Goal: Task Accomplishment & Management: Manage account settings

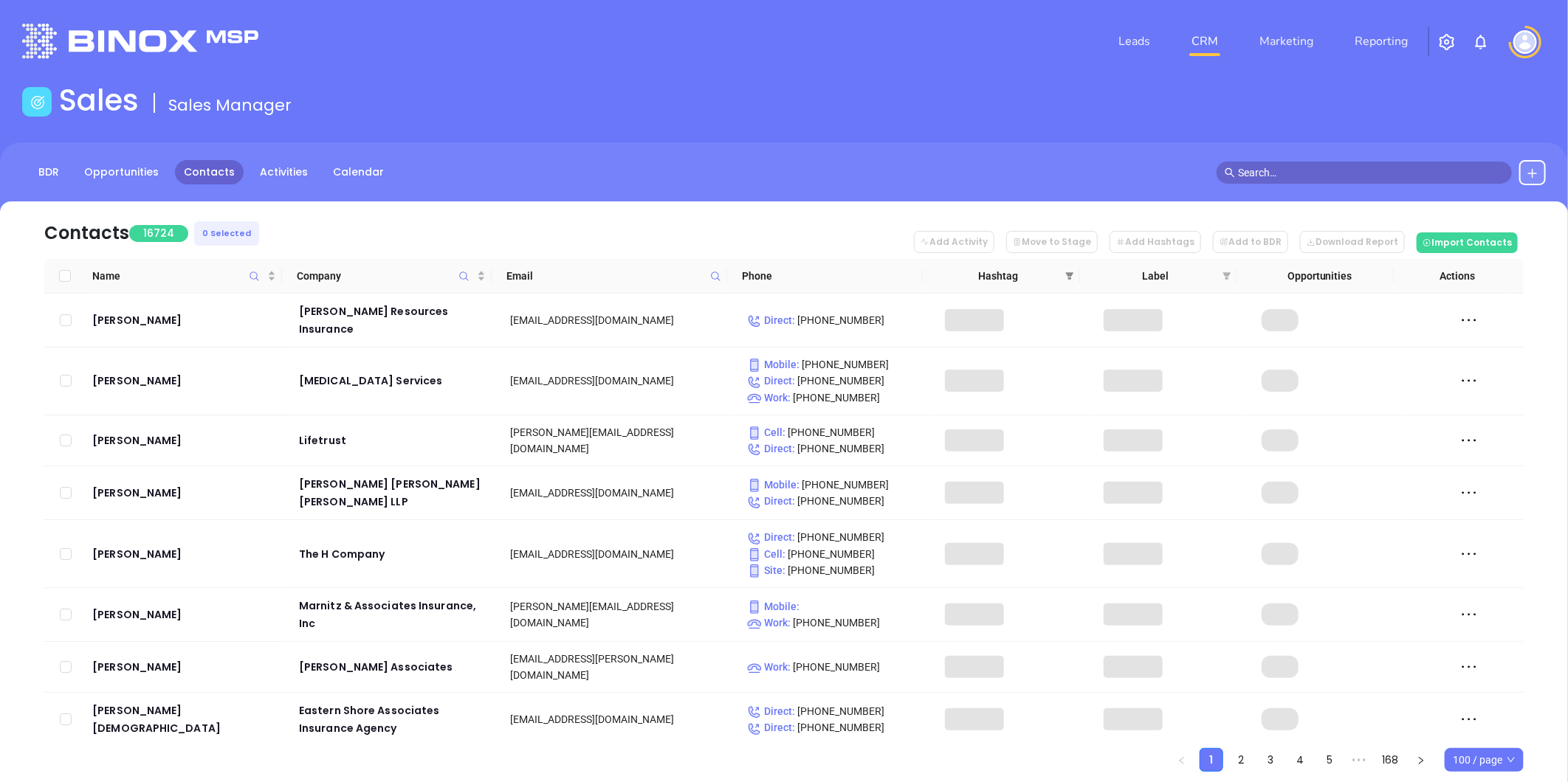
click at [1071, 277] on icon "filter" at bounding box center [1069, 276] width 9 height 9
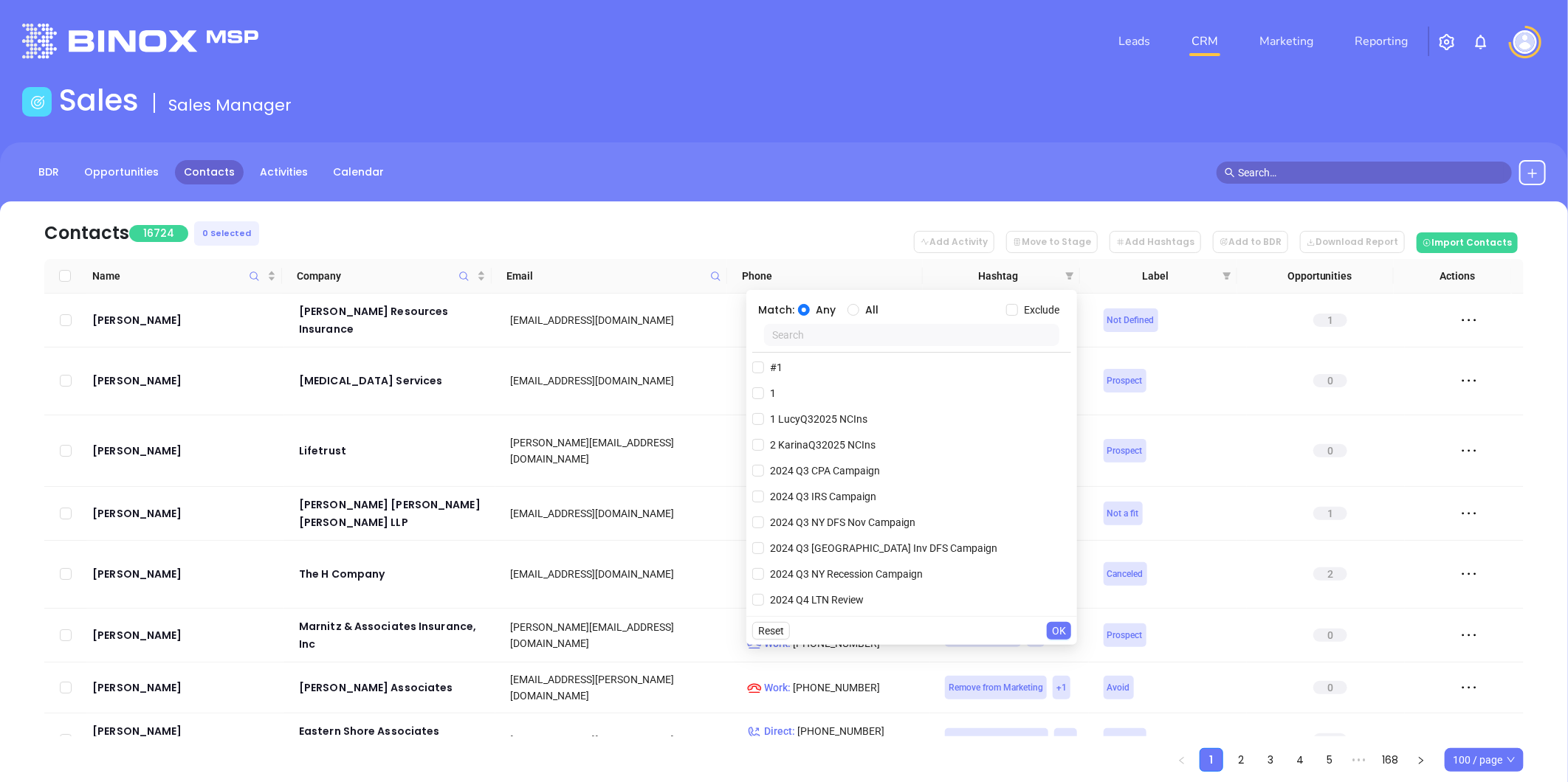
click at [941, 341] on input "text" at bounding box center [912, 335] width 296 height 22
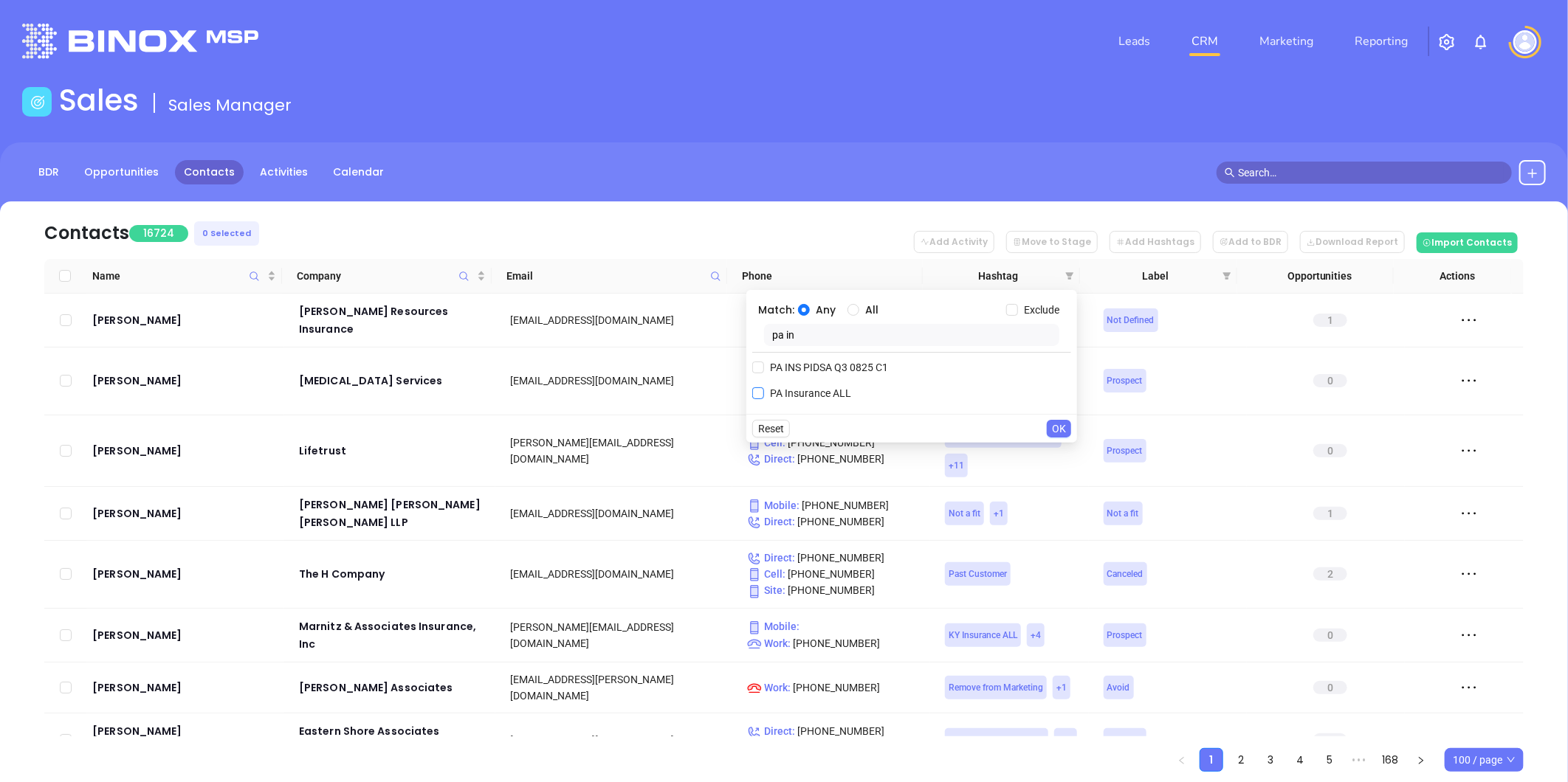
type input "pa in"
drag, startPoint x: 808, startPoint y: 390, endPoint x: 850, endPoint y: 381, distance: 43.0
click at [808, 391] on span "PA Insurance ALL" at bounding box center [810, 393] width 93 height 17
click at [764, 391] on input "PA Insurance ALL" at bounding box center [758, 393] width 12 height 12
checkbox input "true"
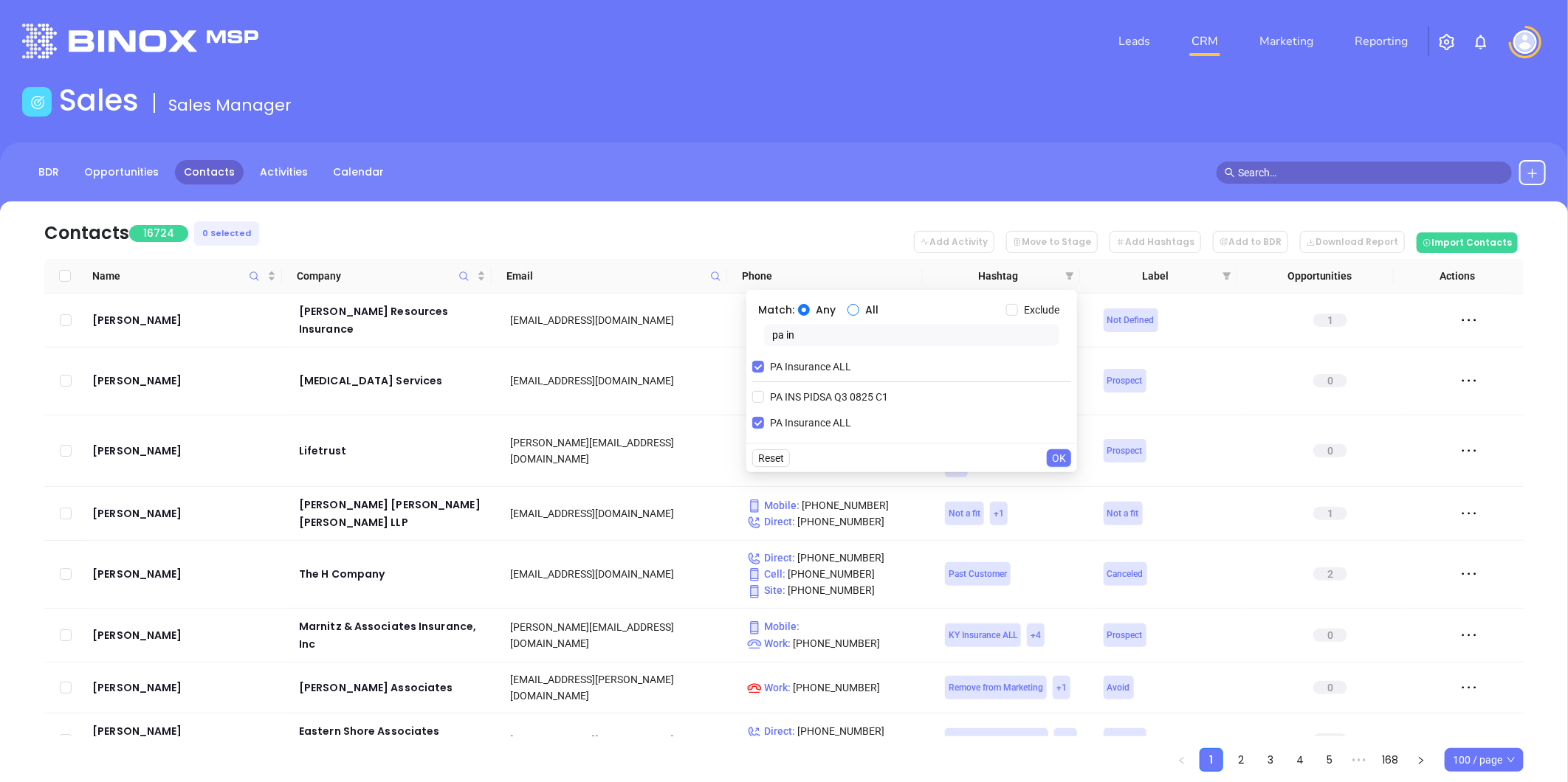
click at [847, 311] on input "All" at bounding box center [853, 310] width 12 height 12
radio input "true"
drag, startPoint x: 788, startPoint y: 336, endPoint x: 718, endPoint y: 323, distance: 71.2
click at [718, 323] on body "Leads CRM Marketing Reporting Financial Leads Leads Sales Sales Manager BDR Opp…" at bounding box center [784, 391] width 1568 height 782
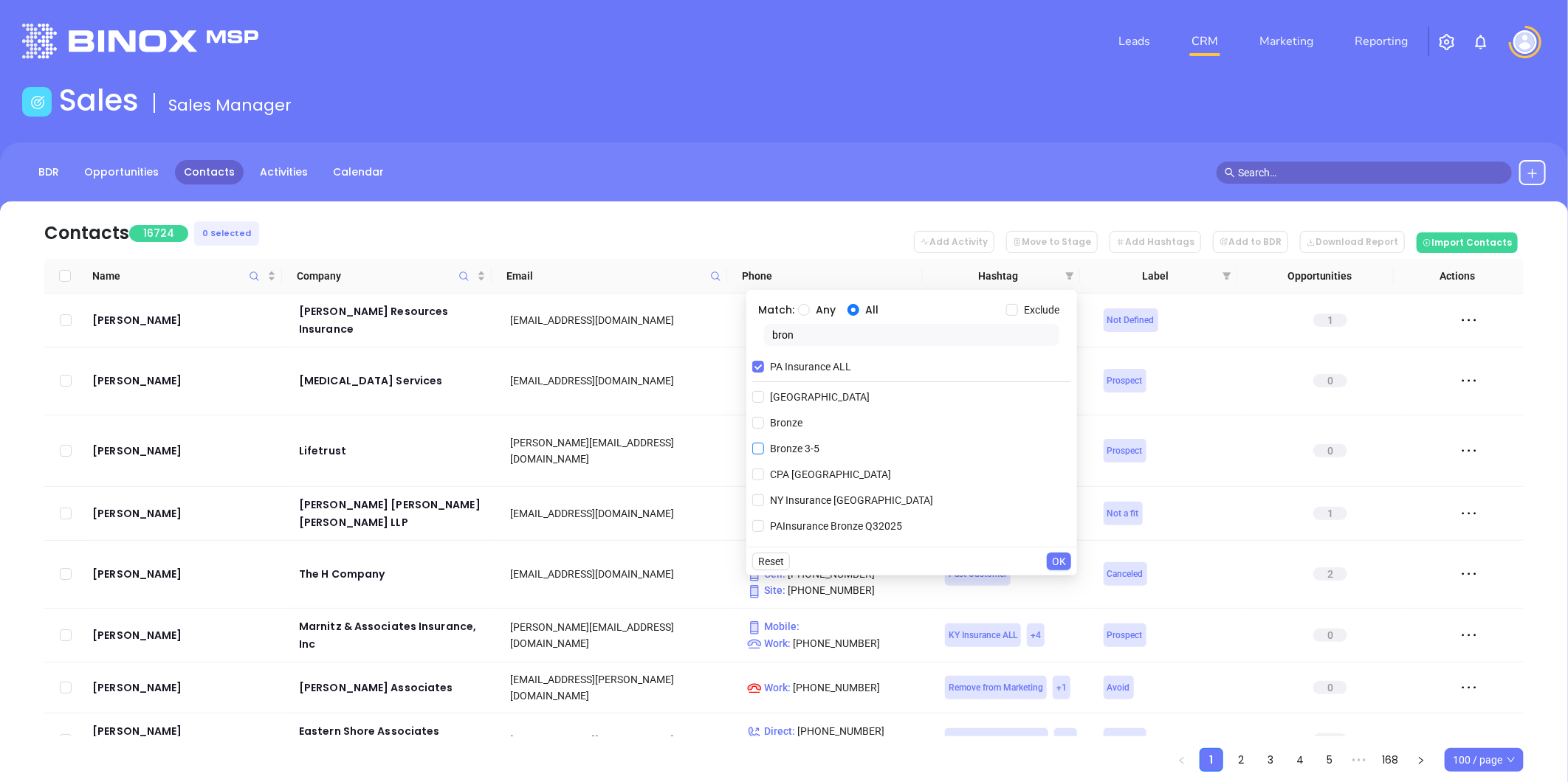
type input "bron"
click at [810, 443] on span "Bronze 3-5" at bounding box center [795, 449] width 61 height 17
click at [764, 443] on input "Bronze 3-5" at bounding box center [758, 448] width 12 height 12
checkbox input "true"
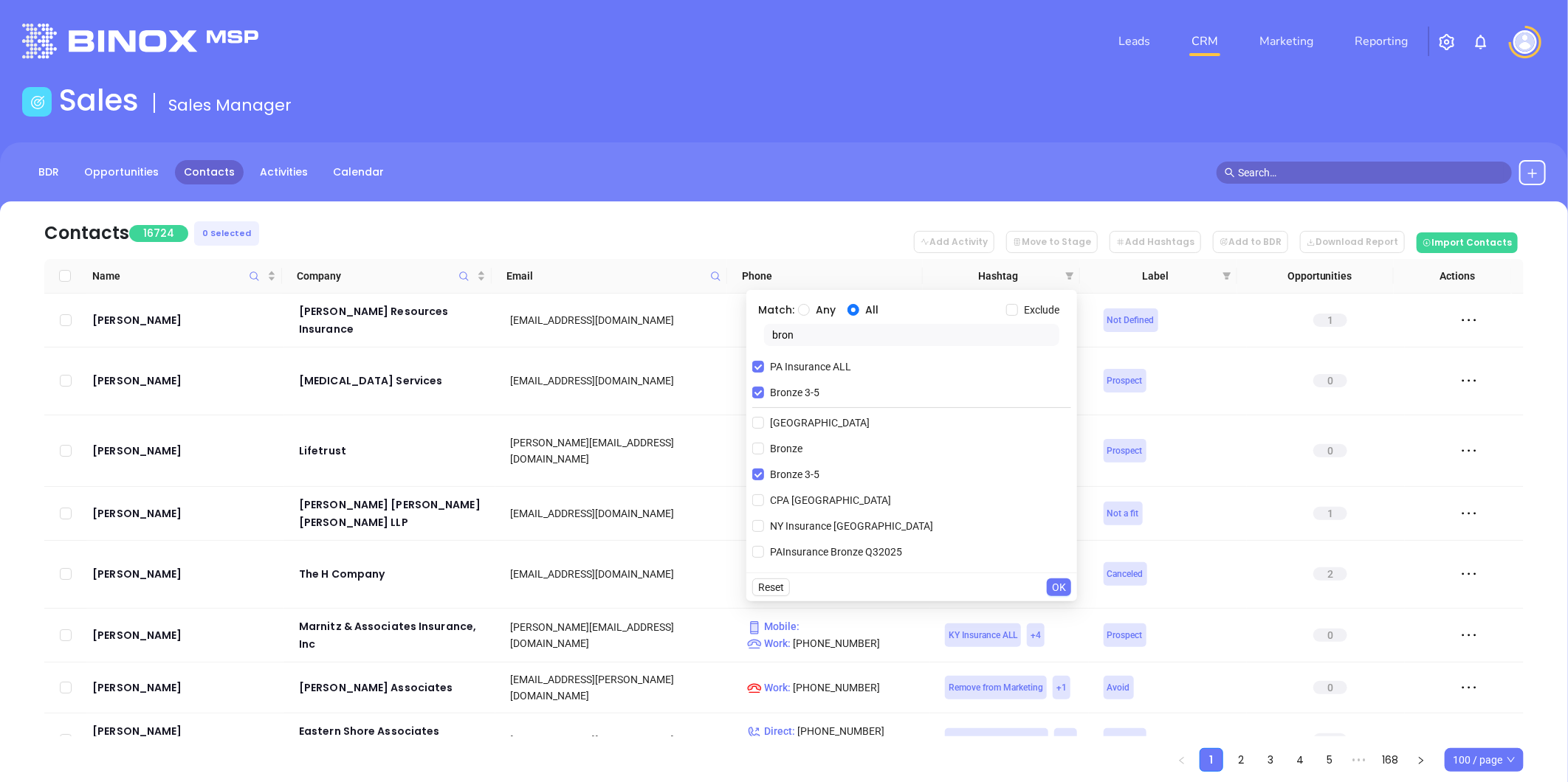
click at [1064, 586] on span "OK" at bounding box center [1059, 587] width 14 height 17
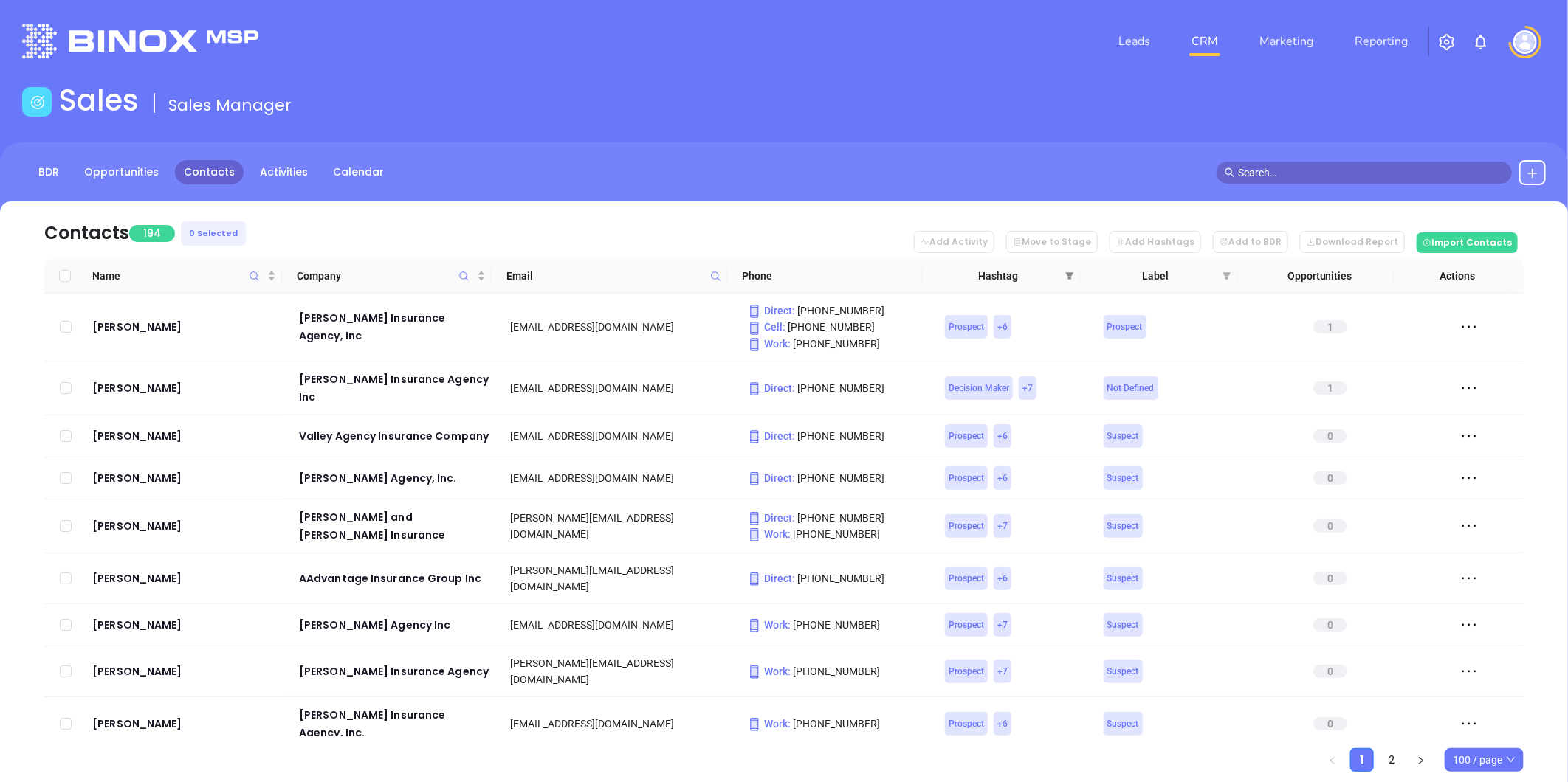
click at [1069, 277] on icon "filter" at bounding box center [1069, 276] width 9 height 9
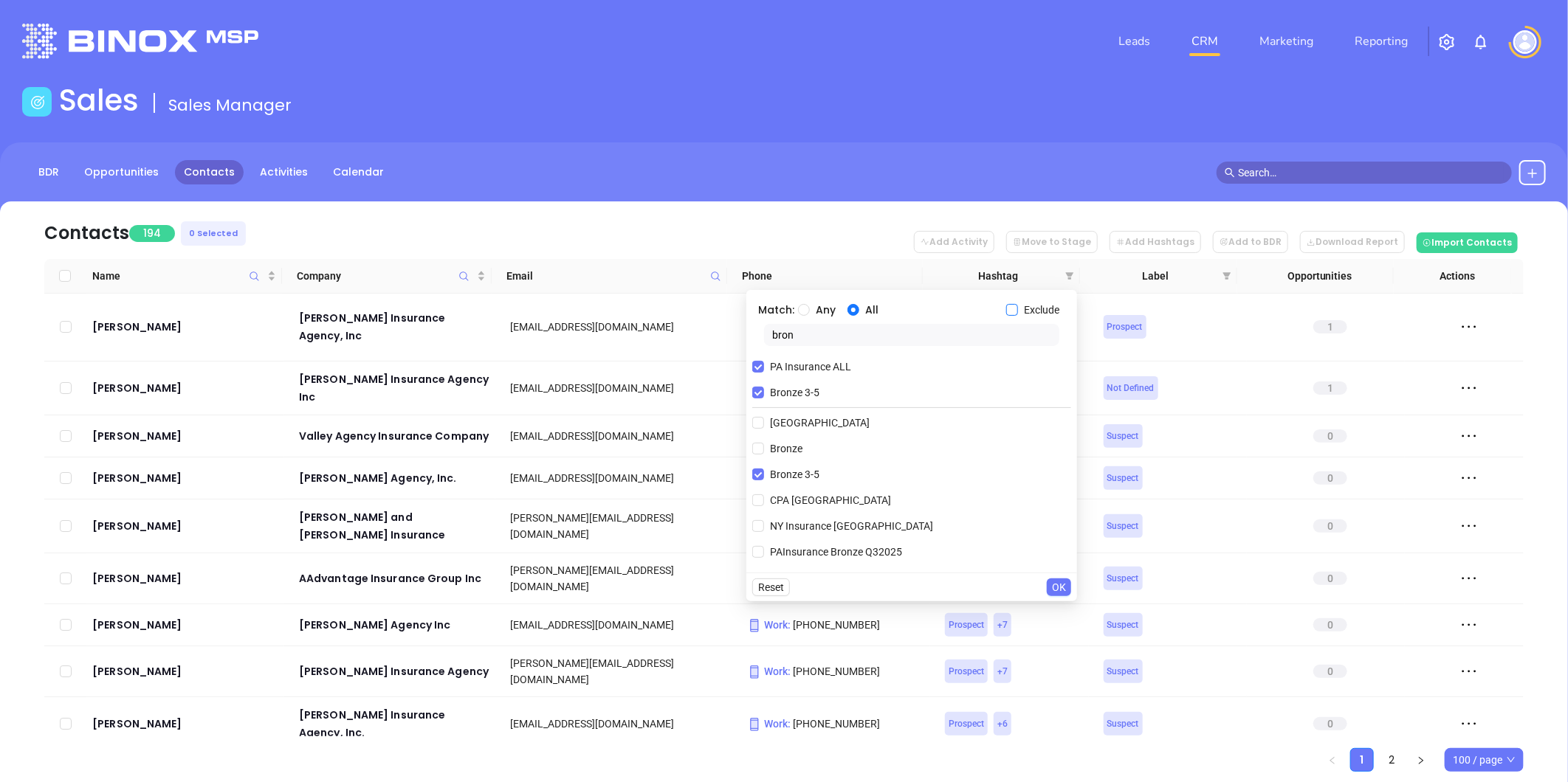
click at [1012, 307] on input "Exclude" at bounding box center [1012, 310] width 12 height 12
checkbox input "true"
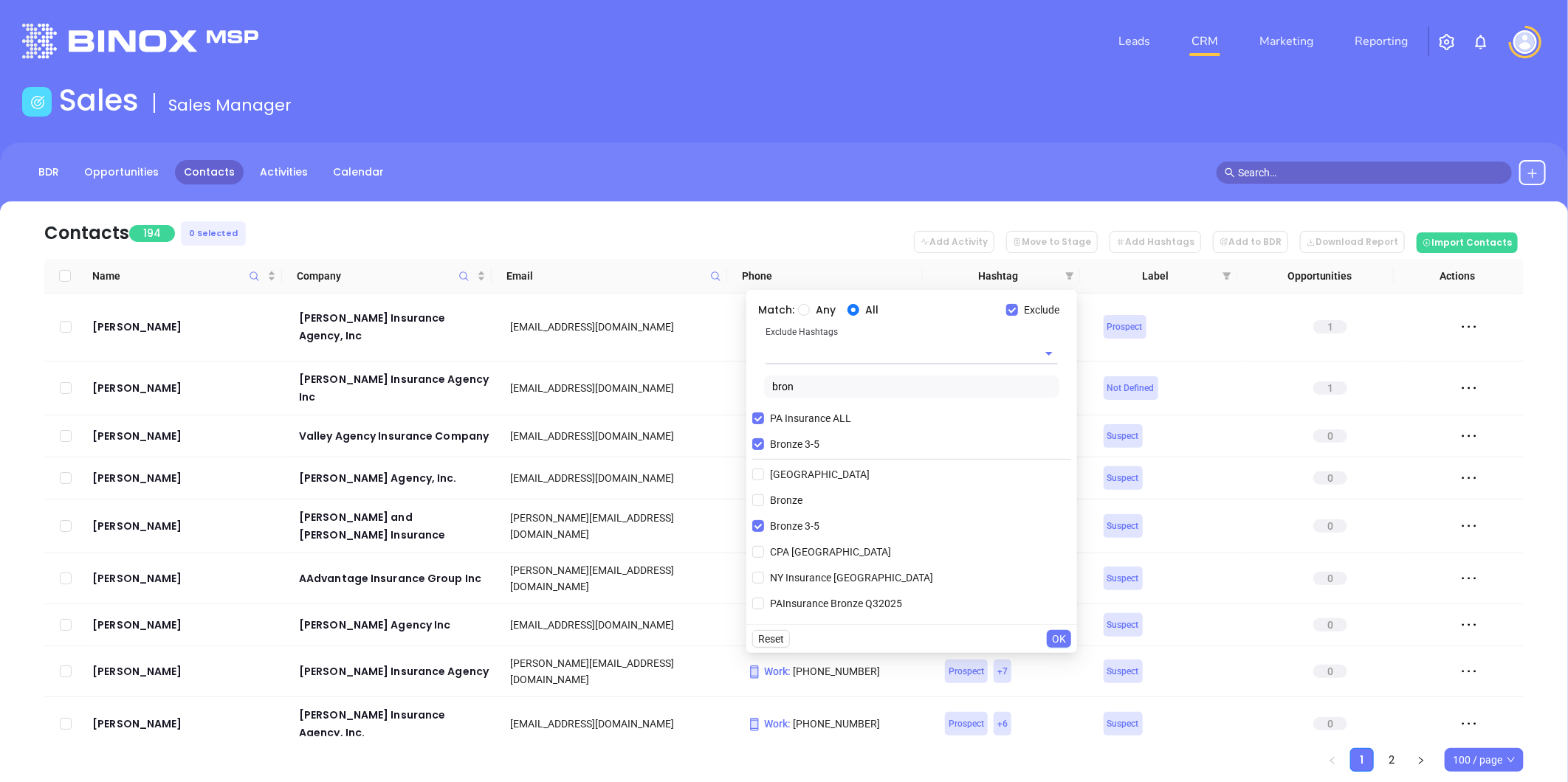
click at [799, 356] on input "text" at bounding box center [890, 353] width 251 height 21
type input "extra"
click at [823, 374] on li "Extra Contact" at bounding box center [912, 387] width 292 height 27
type input "e"
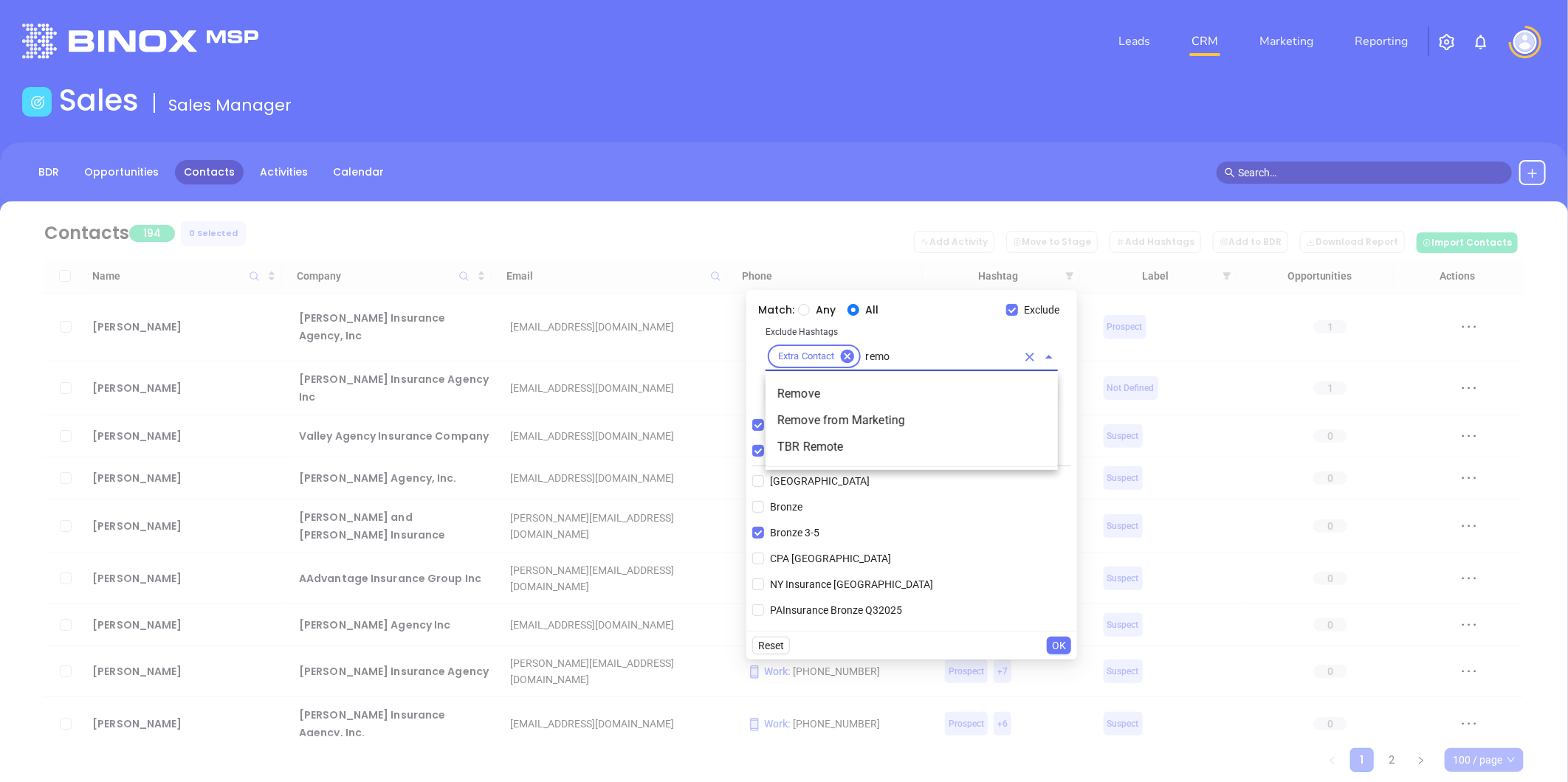
type input "remov"
click at [834, 409] on li "Remove from Marketing" at bounding box center [912, 420] width 292 height 27
click at [1011, 358] on input "text" at bounding box center [1011, 356] width 11 height 18
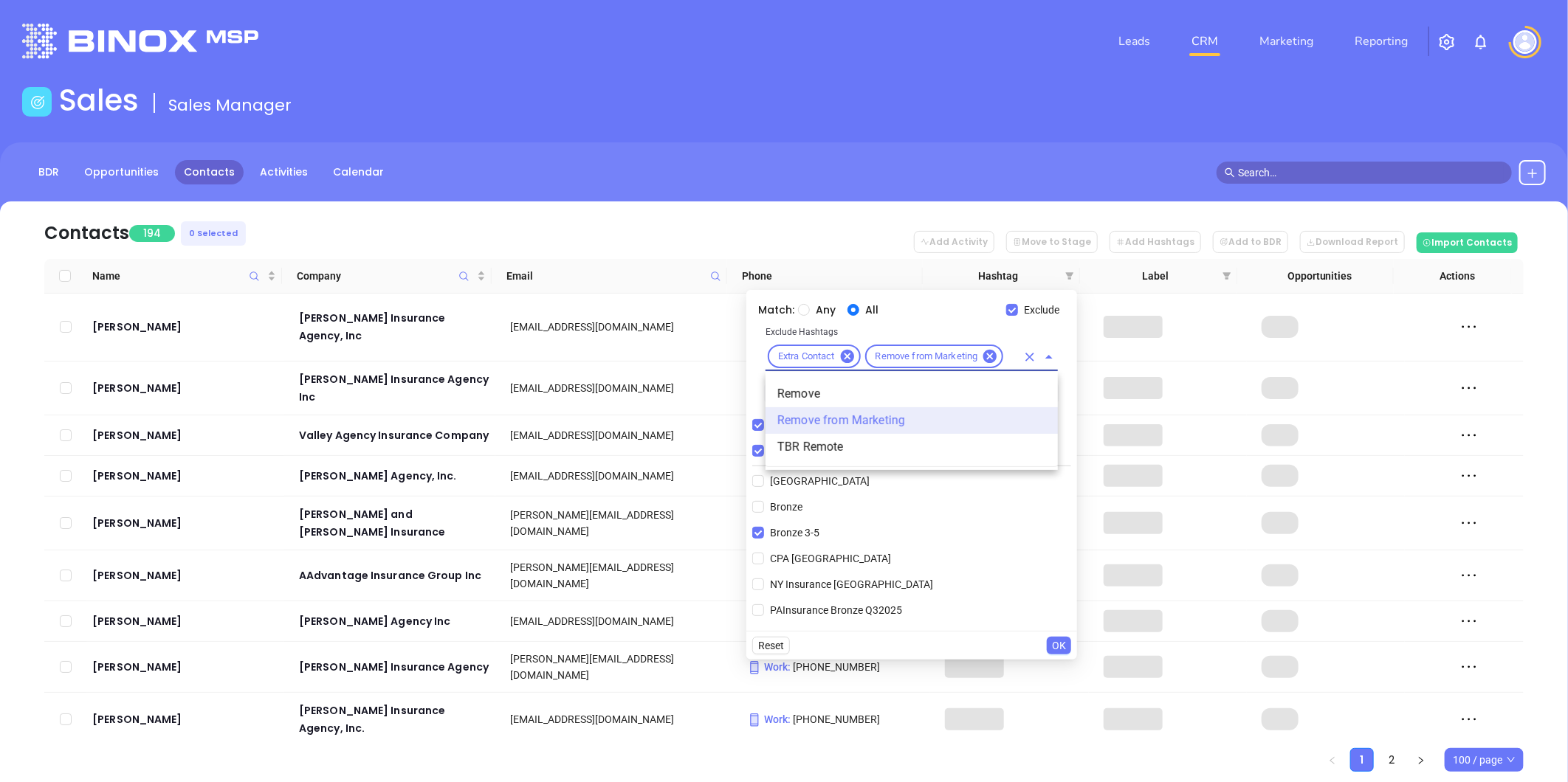
type input "remove"
click at [823, 391] on li "Remove" at bounding box center [912, 395] width 292 height 27
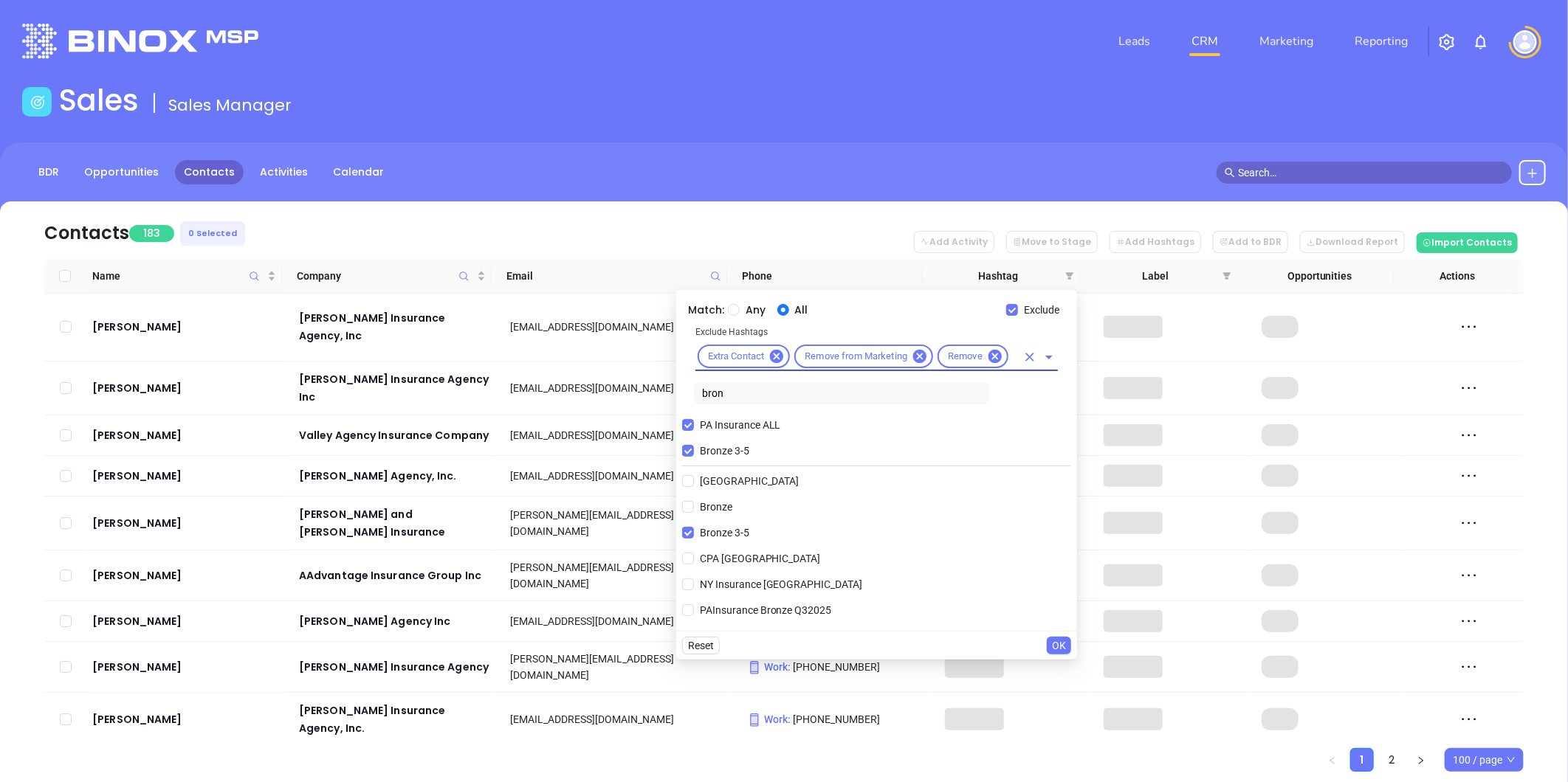
scroll to position [0, 0]
type input "dis"
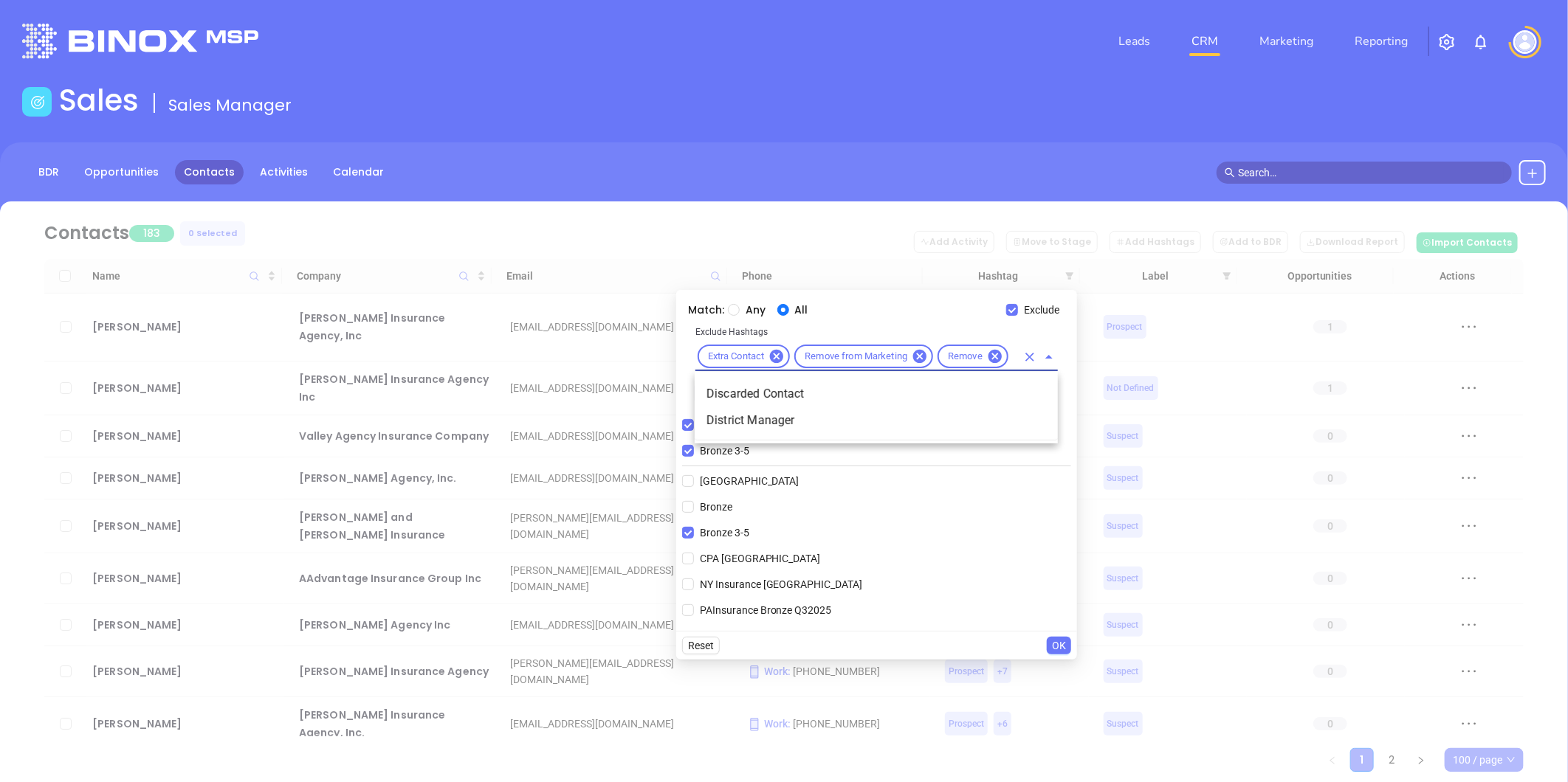
scroll to position [0, 13]
click at [757, 395] on li "Discarded Contact" at bounding box center [876, 395] width 363 height 27
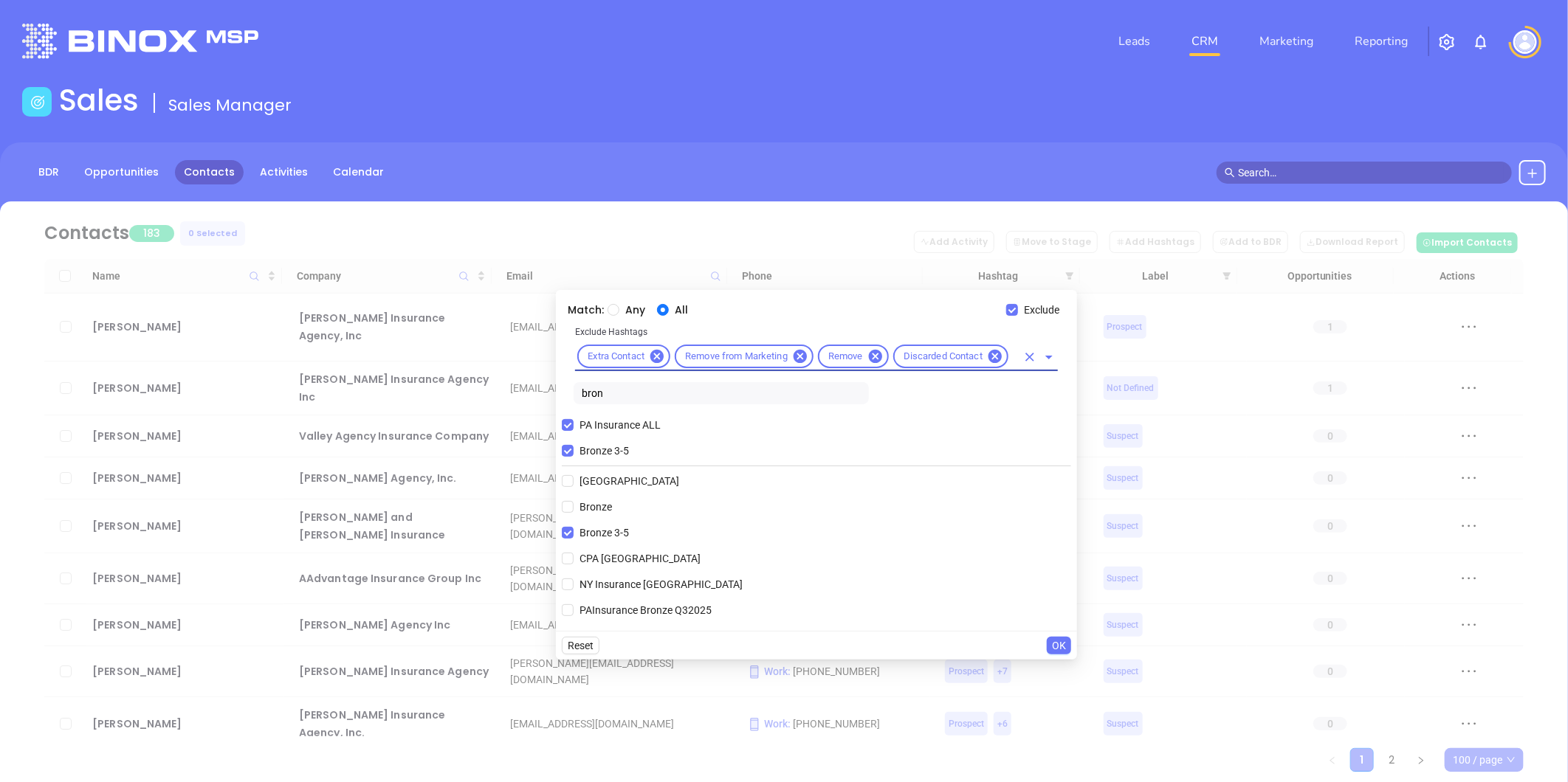
scroll to position [0, 0]
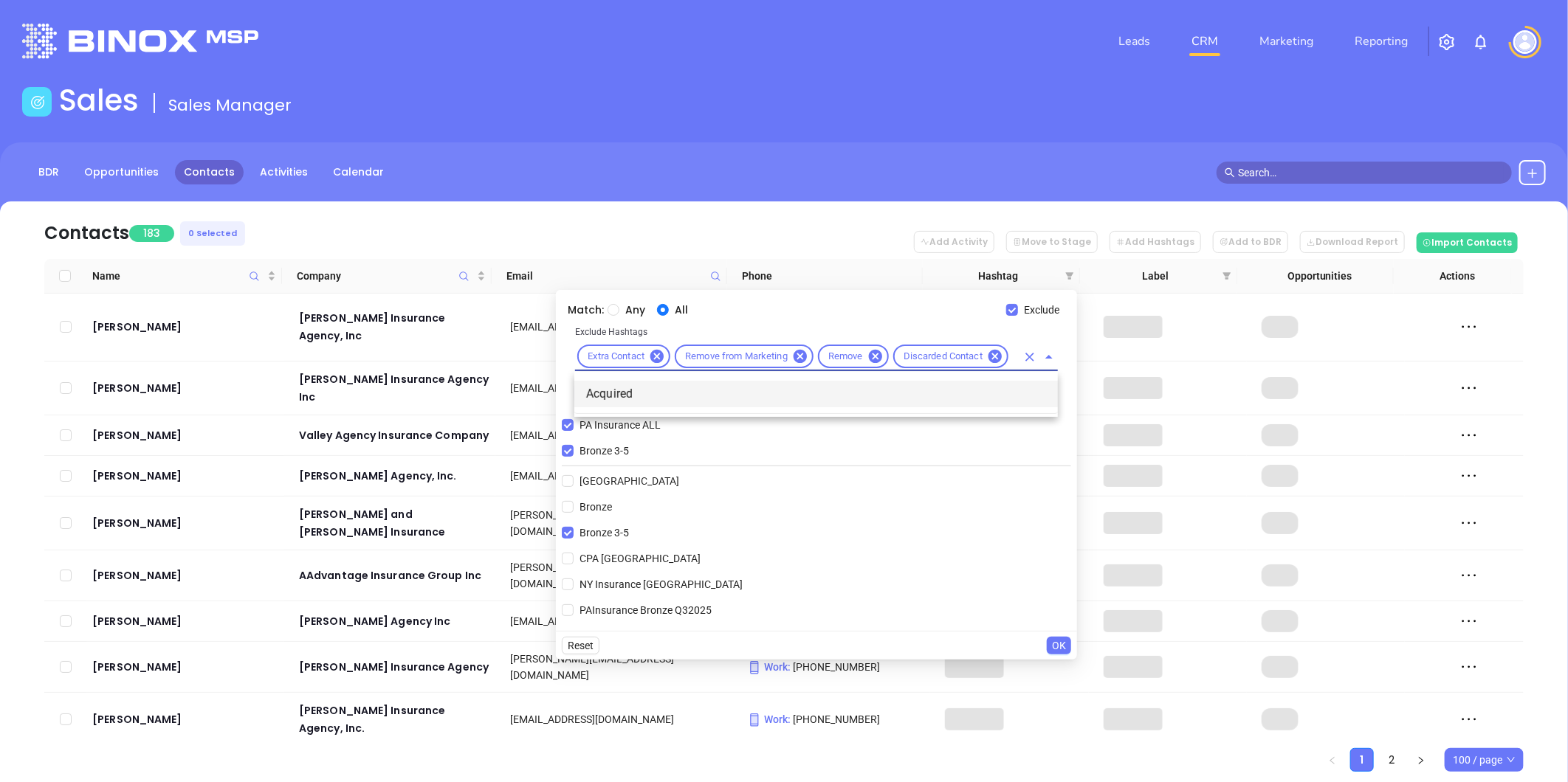
type input "acq"
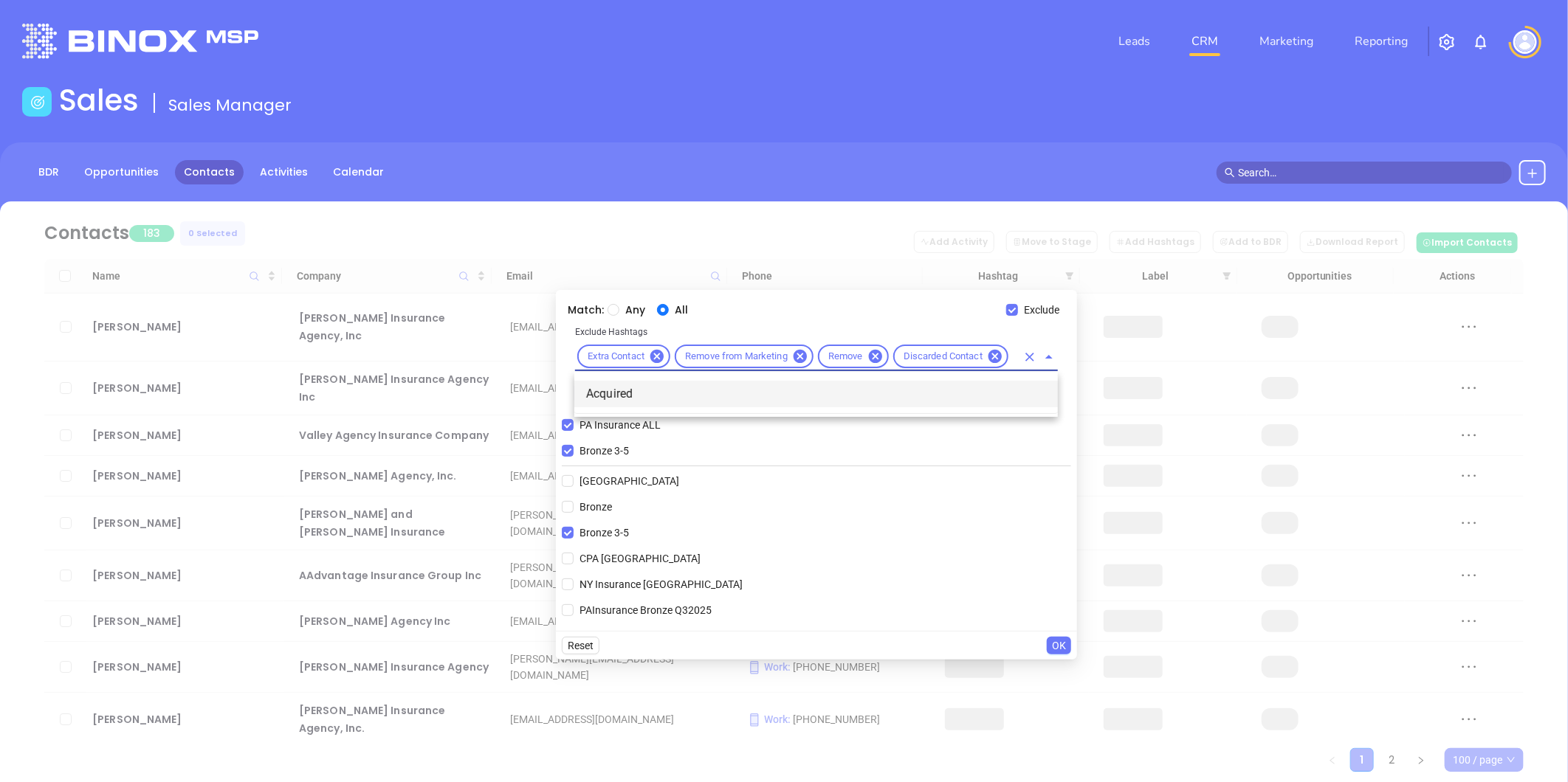
click at [769, 394] on li "Acquired" at bounding box center [816, 395] width 483 height 27
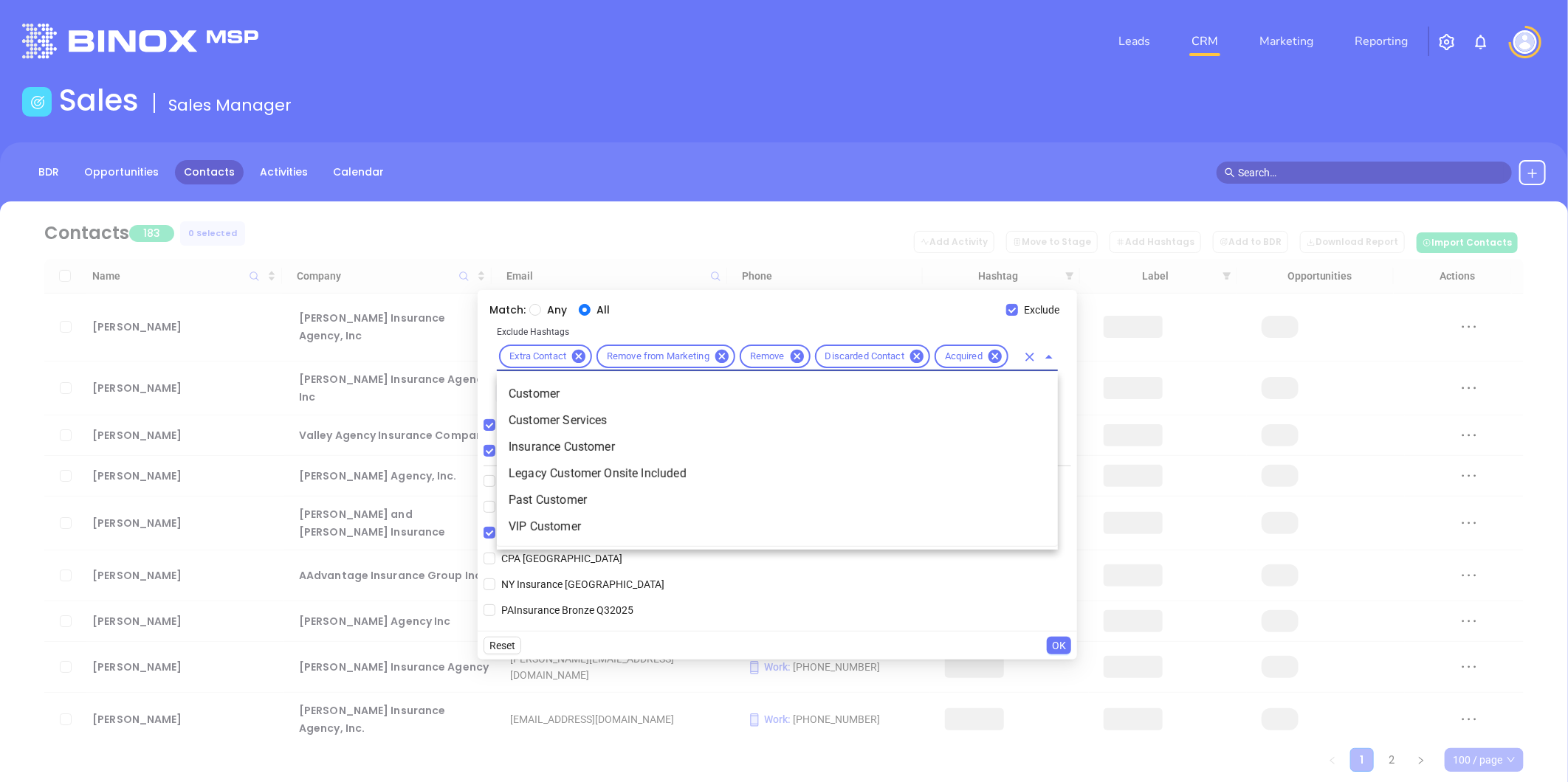
type input "cus"
click at [698, 392] on li "Customer" at bounding box center [777, 395] width 561 height 27
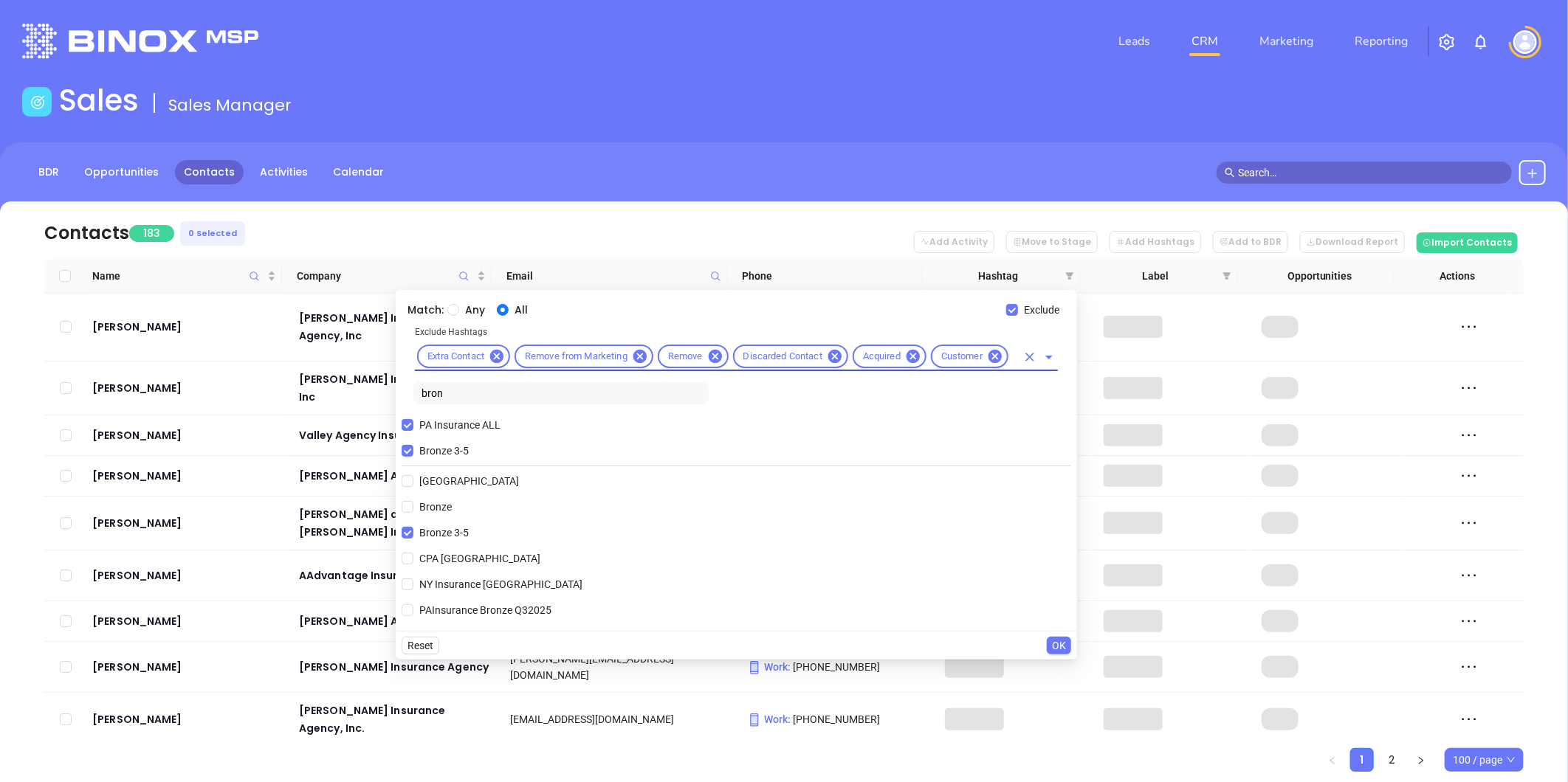
scroll to position [0, 0]
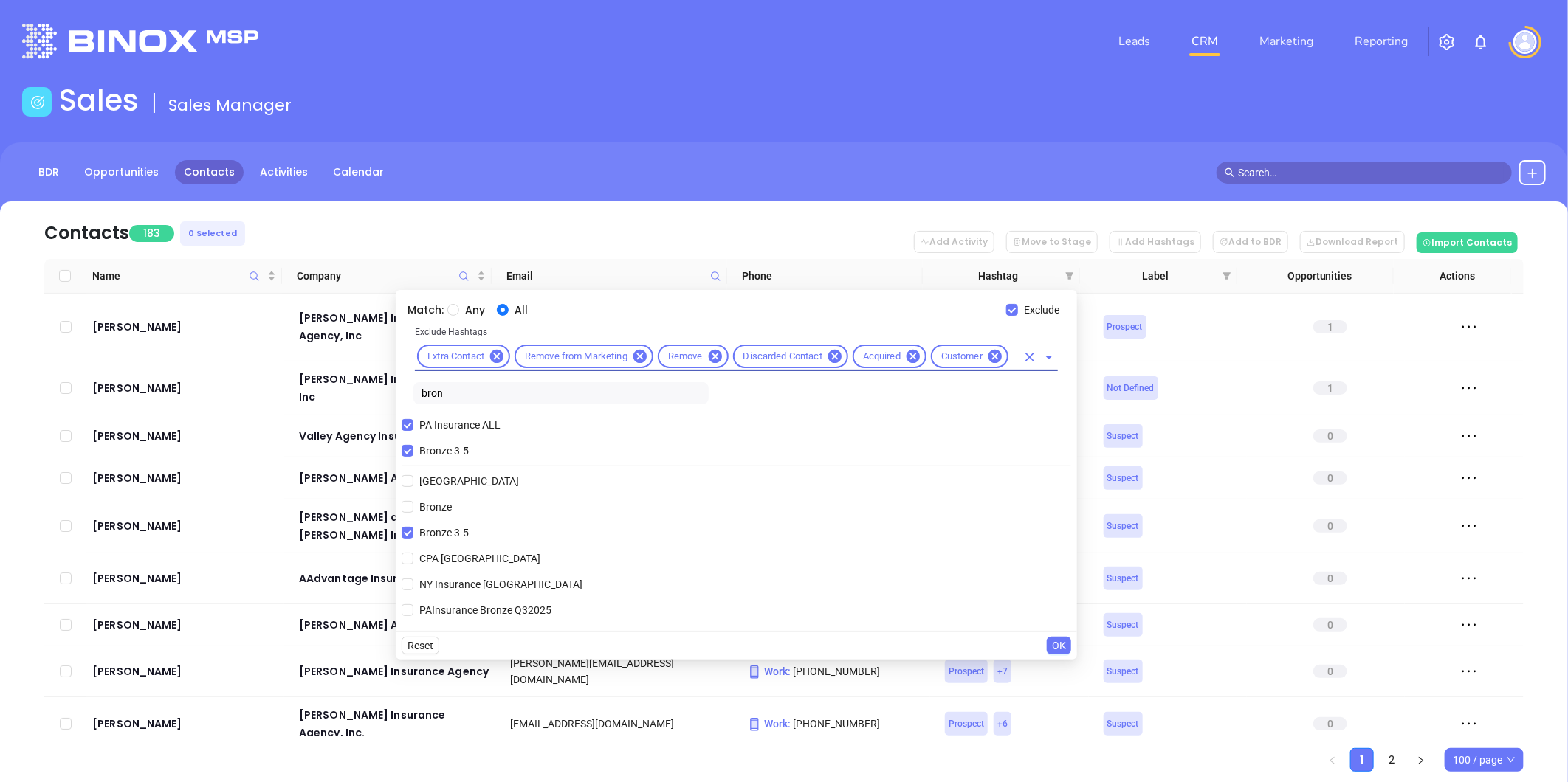
click at [723, 223] on nav "Contacts 183 0 Selected Add Activity Move to Stage Add Hashtags Add to BDR Down…" at bounding box center [784, 229] width 1479 height 57
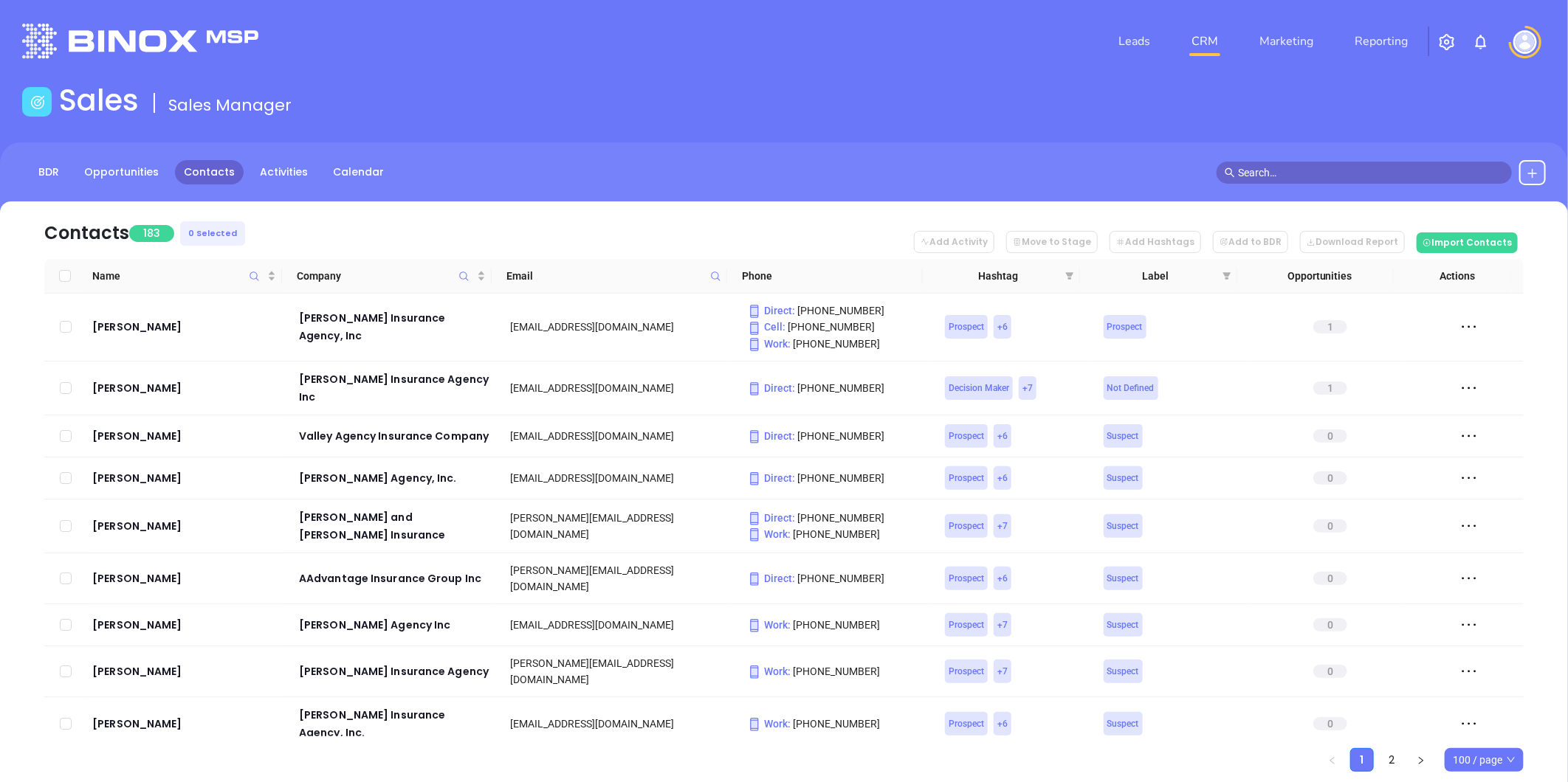
click at [1471, 757] on span "100 / page" at bounding box center [1484, 760] width 63 height 22
click at [1467, 732] on div "500 / page" at bounding box center [1484, 730] width 55 height 17
drag, startPoint x: 482, startPoint y: 274, endPoint x: 488, endPoint y: 282, distance: 10.0
click at [483, 274] on div "Company" at bounding box center [390, 276] width 188 height 17
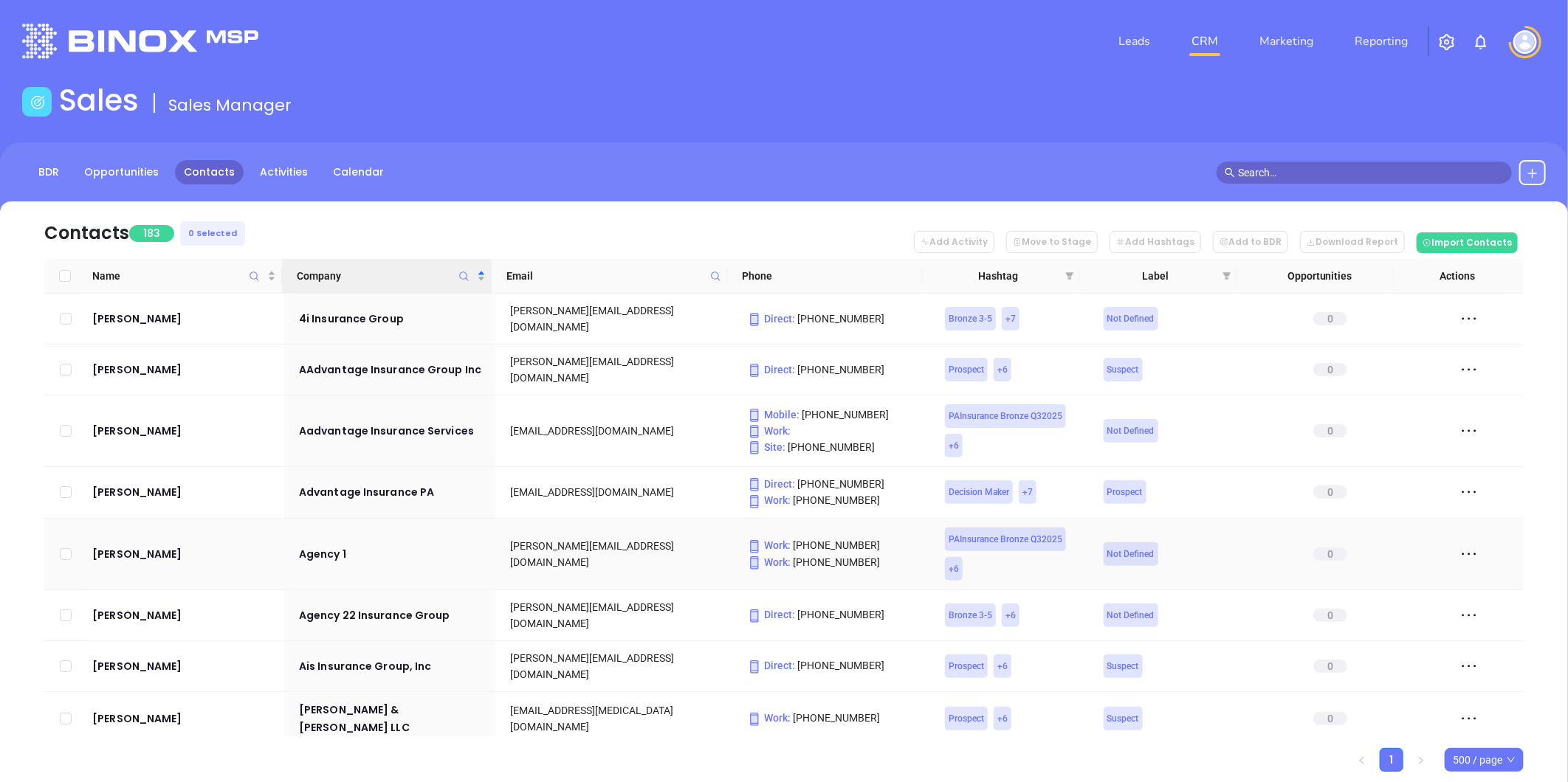
click at [64, 549] on input "checkbox" at bounding box center [65, 554] width 12 height 12
checkbox input "true"
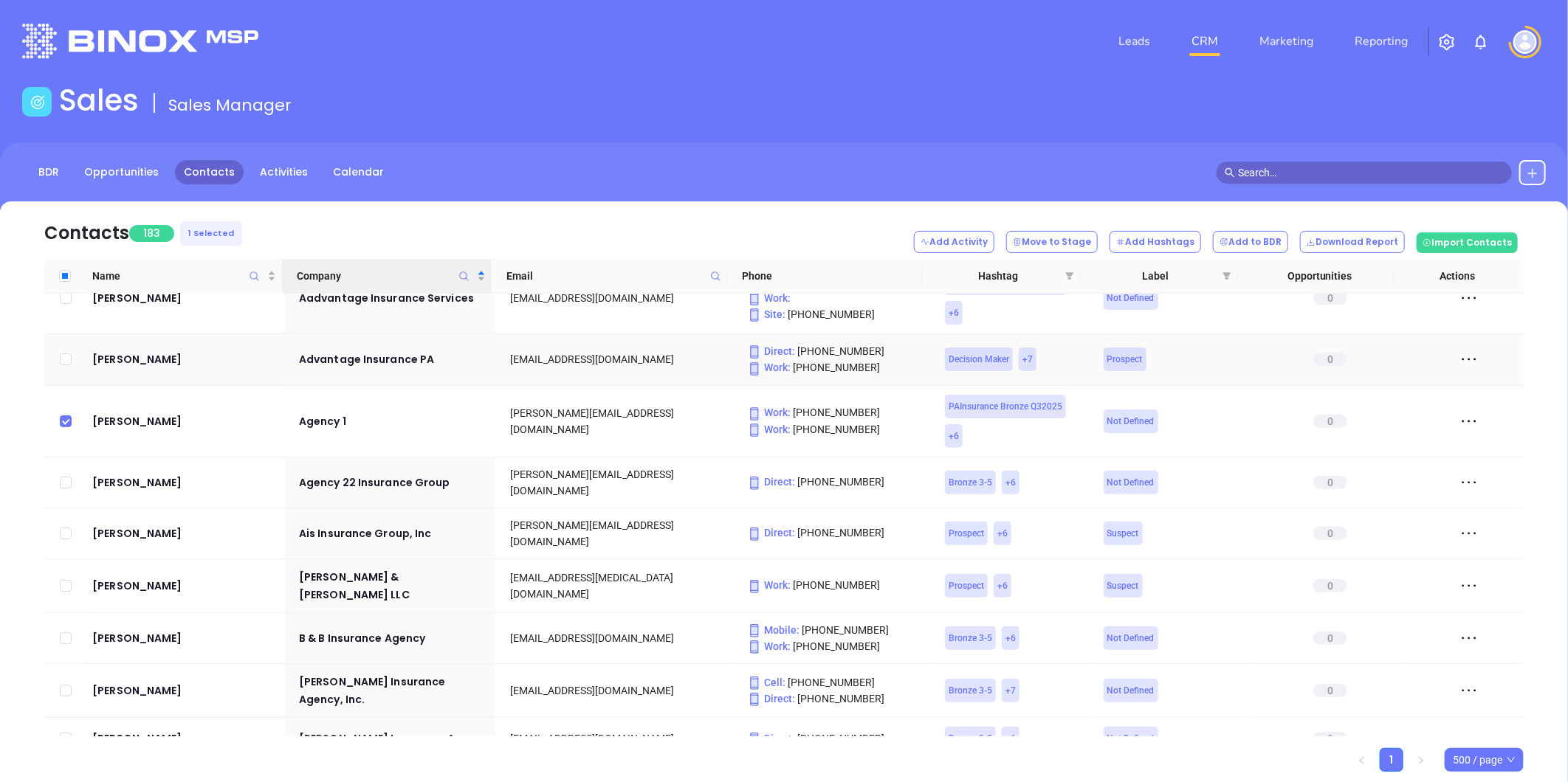
scroll to position [163, 0]
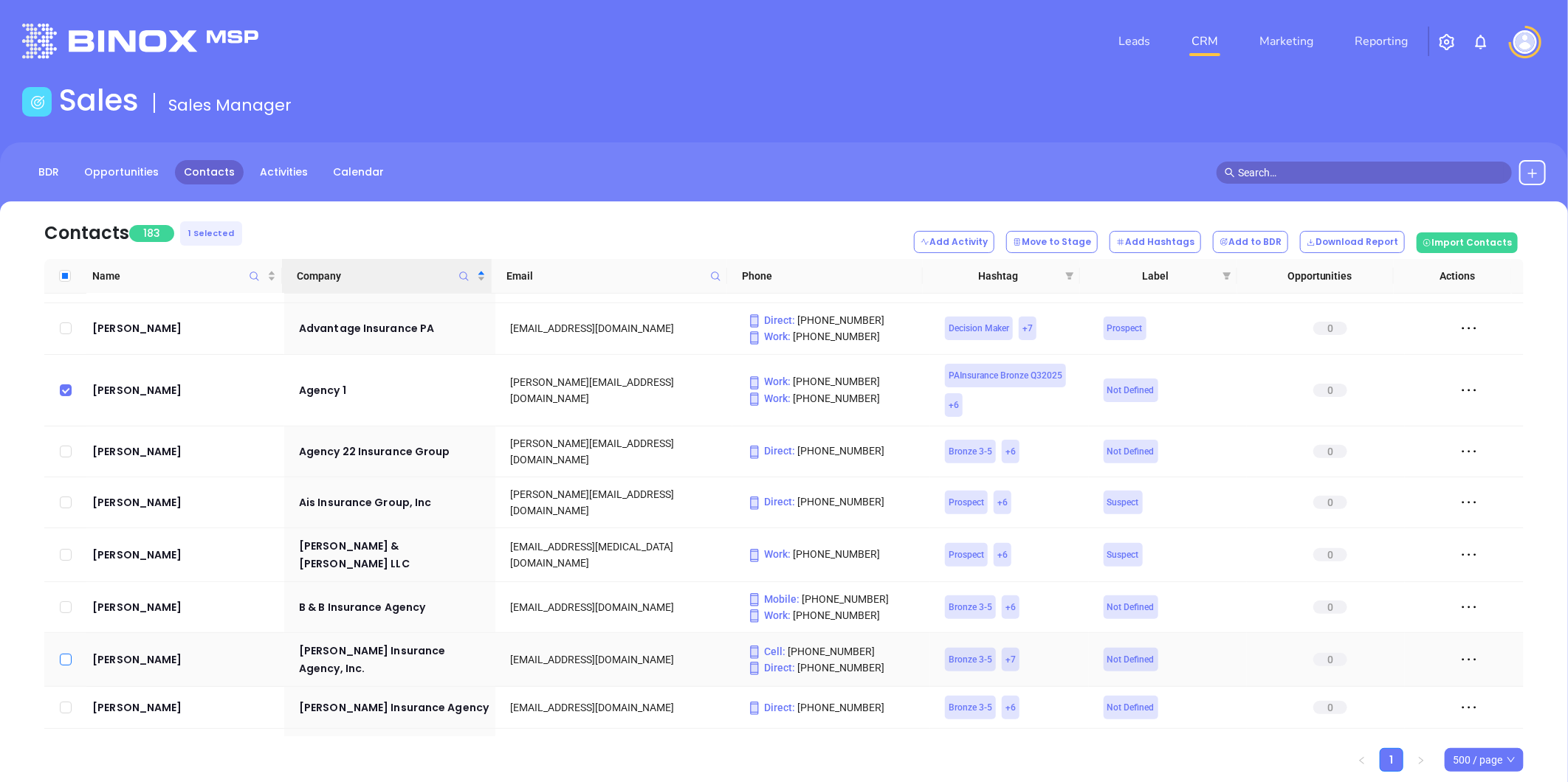
click at [67, 654] on input "checkbox" at bounding box center [65, 659] width 12 height 12
checkbox input "true"
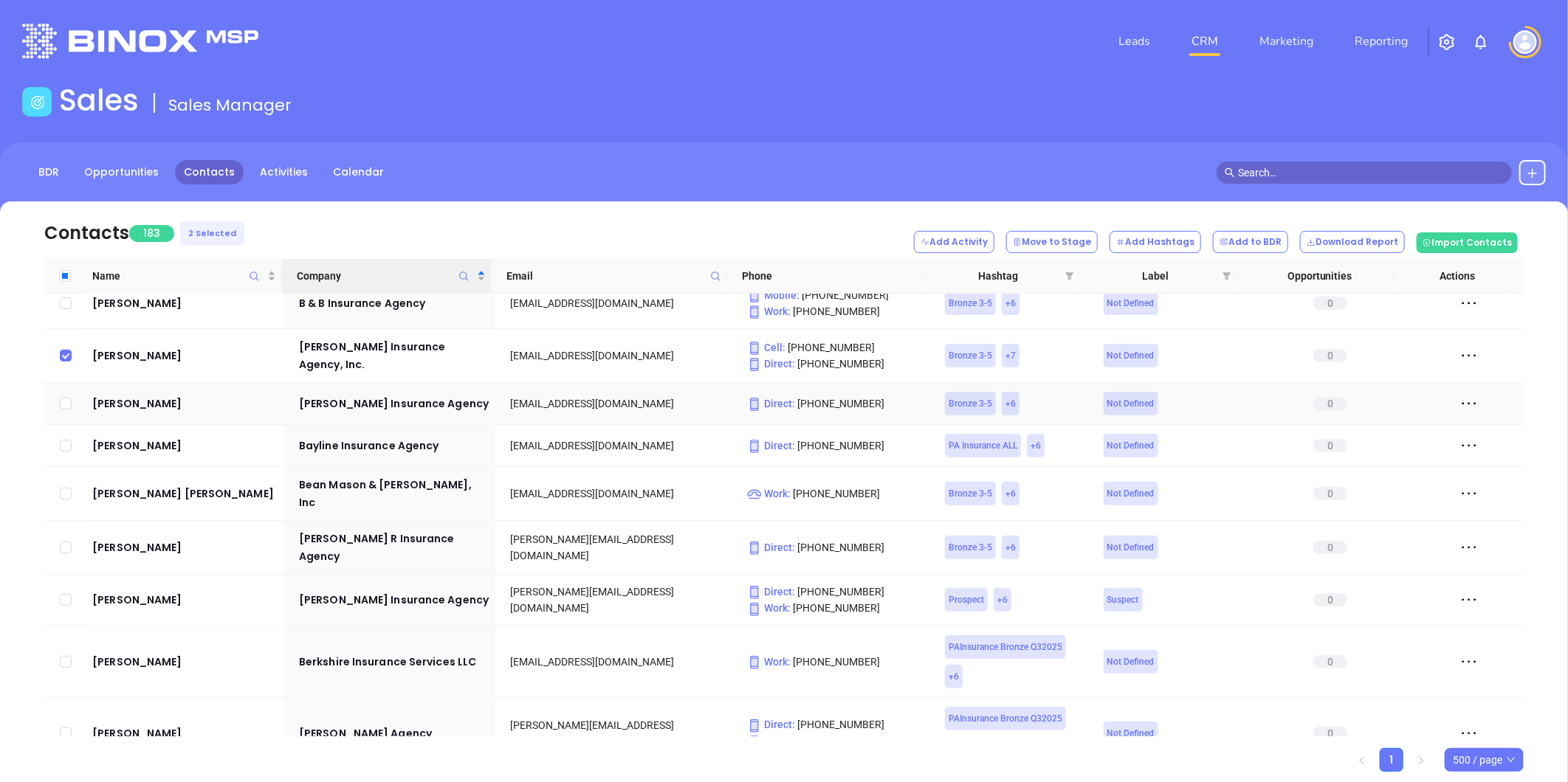
scroll to position [491, 0]
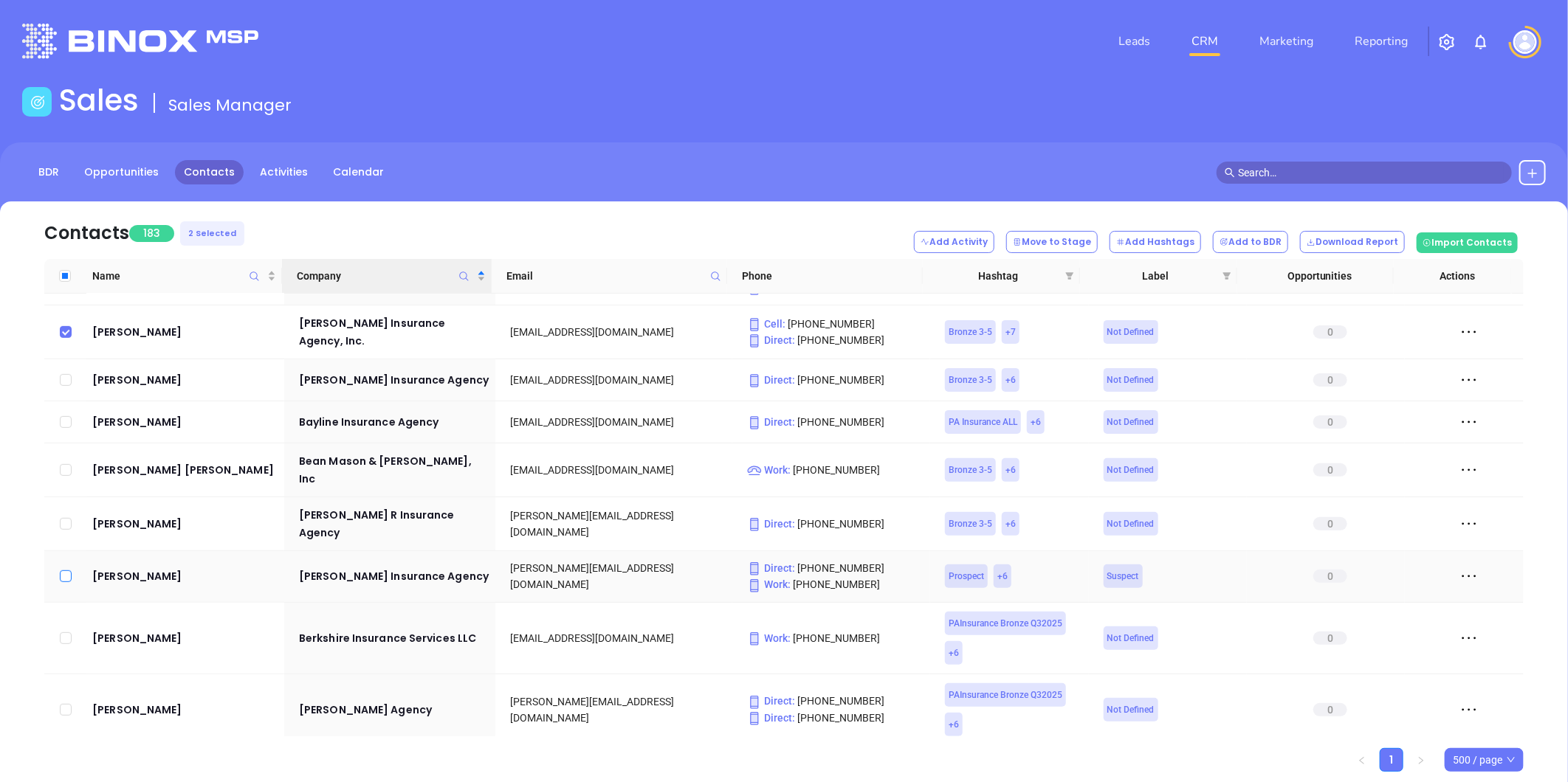
click at [65, 571] on input "checkbox" at bounding box center [65, 576] width 12 height 12
checkbox input "true"
click at [1338, 86] on div "Sales Sales Manager" at bounding box center [784, 103] width 1541 height 42
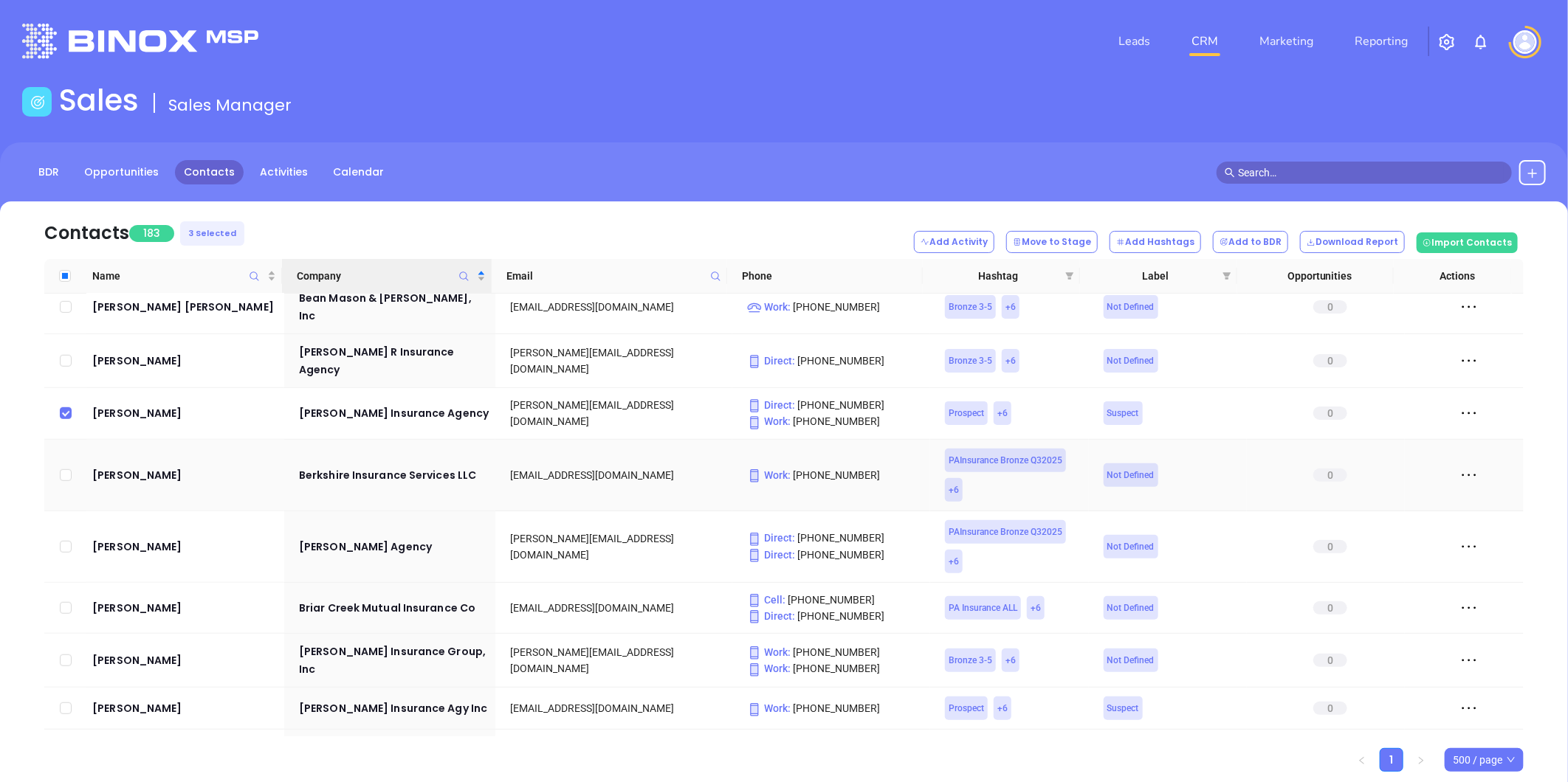
scroll to position [655, 0]
click at [64, 702] on input "checkbox" at bounding box center [65, 707] width 12 height 12
checkbox input "true"
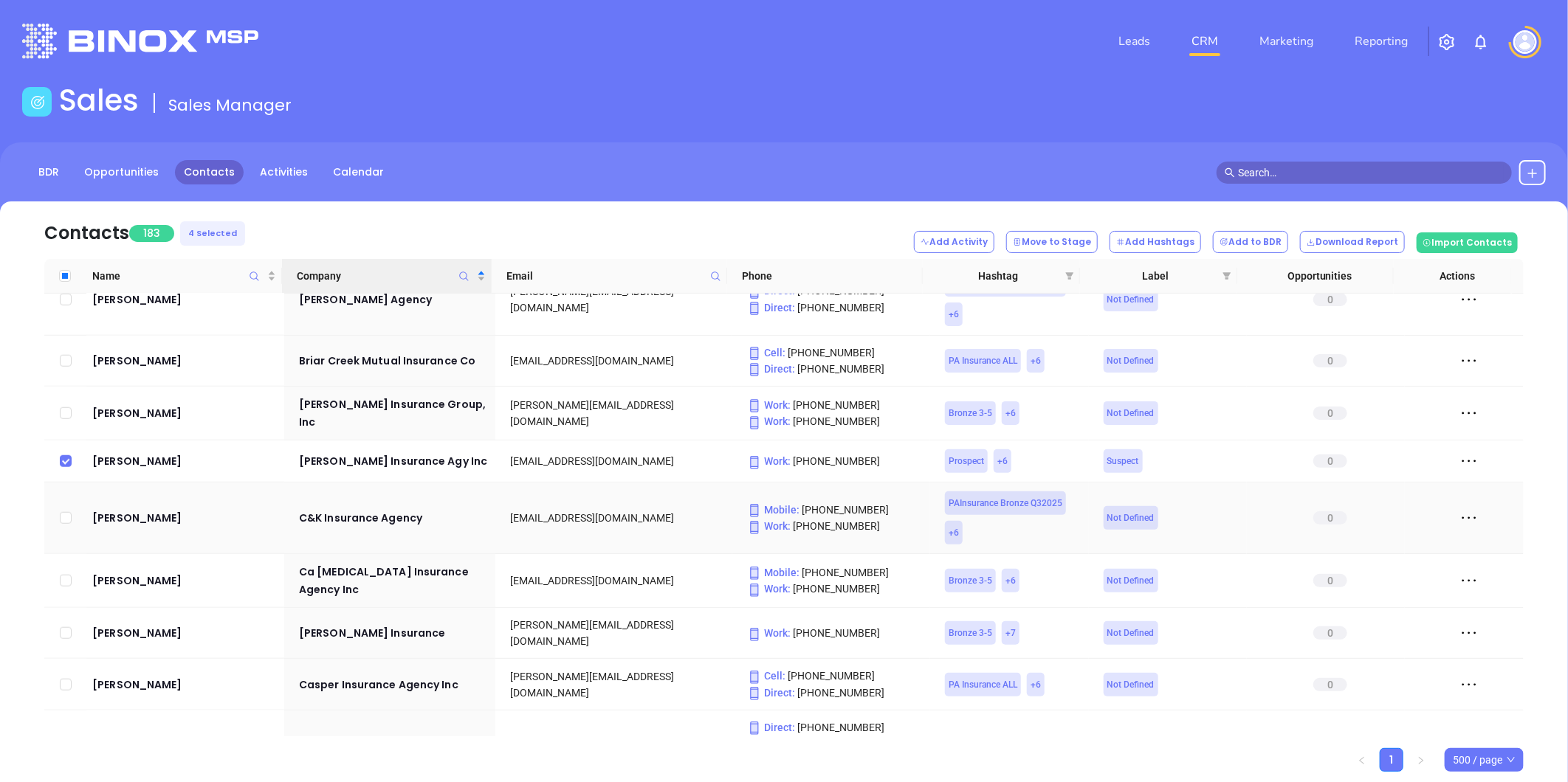
scroll to position [984, 0]
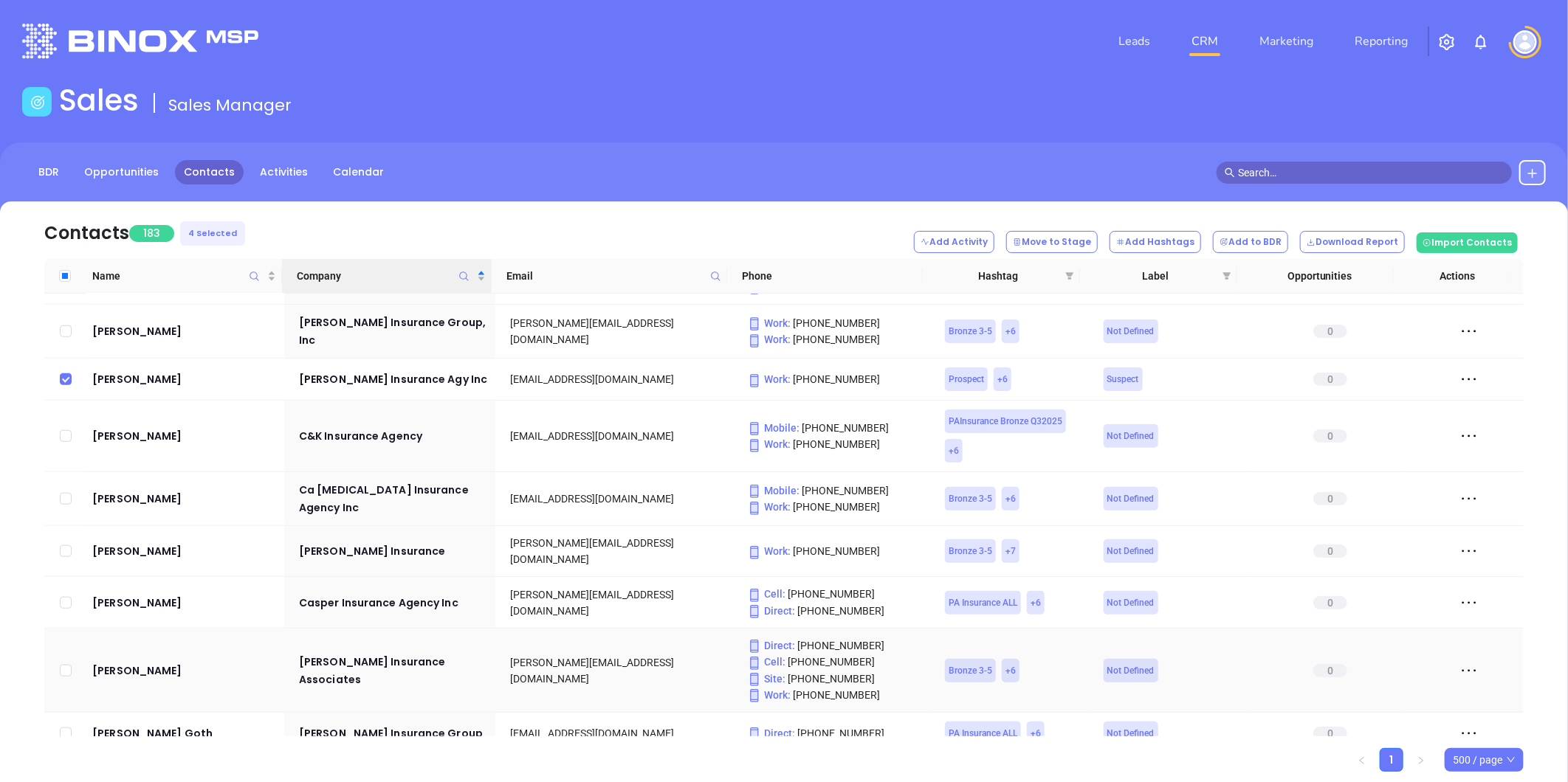
drag, startPoint x: 62, startPoint y: 606, endPoint x: 85, endPoint y: 589, distance: 28.6
click at [63, 665] on input "checkbox" at bounding box center [65, 670] width 12 height 12
checkbox input "true"
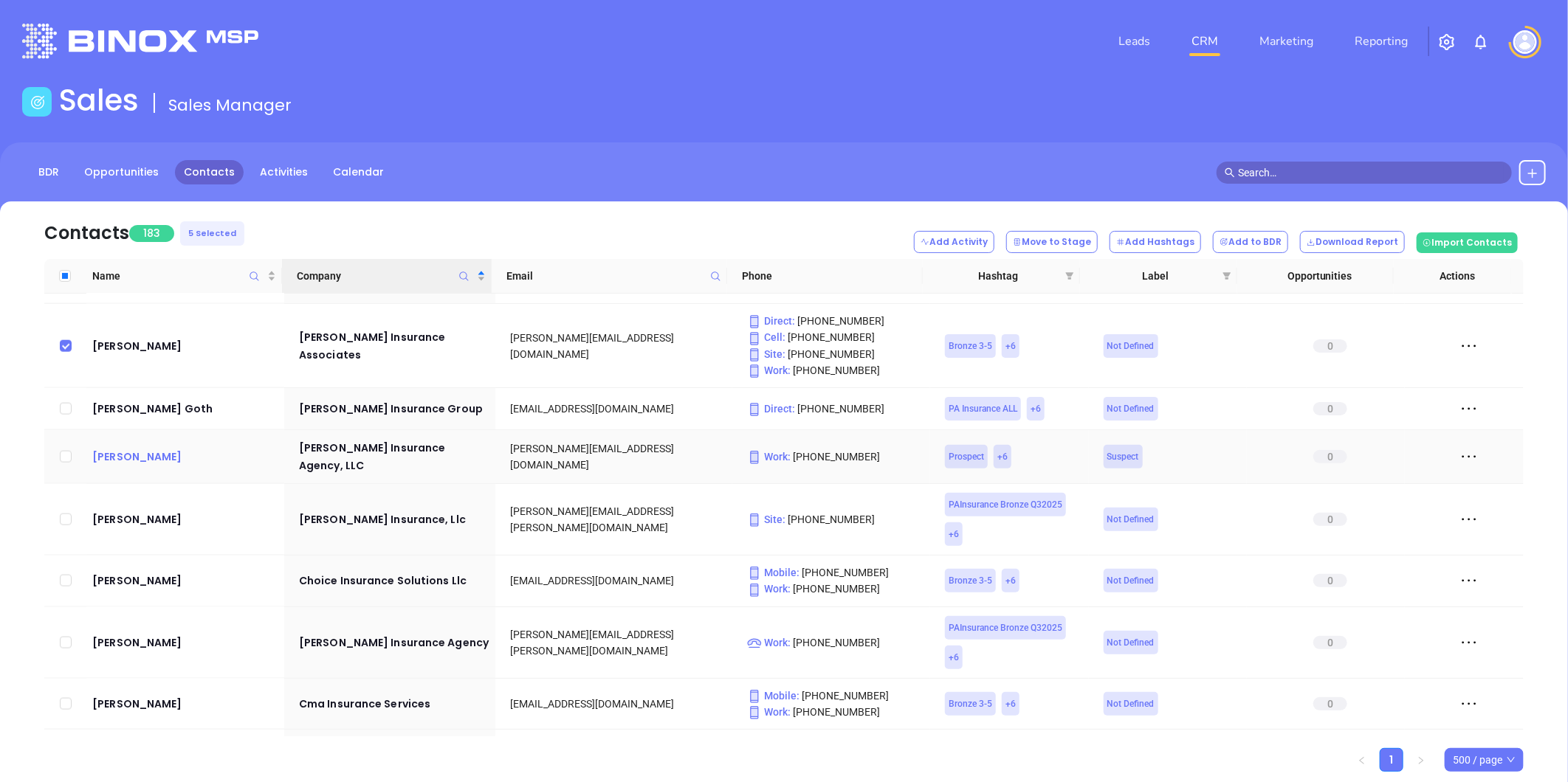
scroll to position [1312, 0]
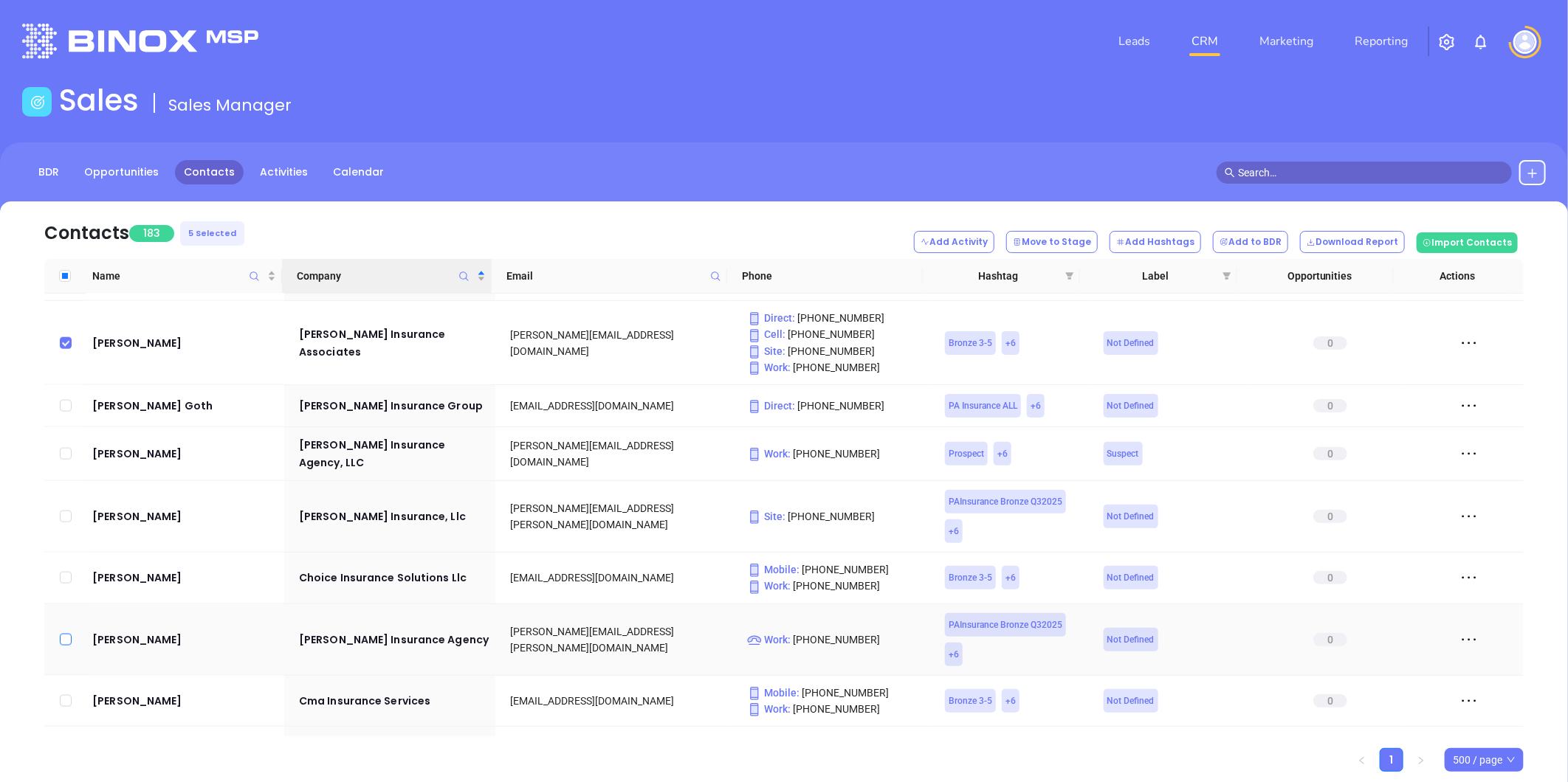
click at [61, 634] on input "checkbox" at bounding box center [65, 640] width 12 height 12
checkbox input "true"
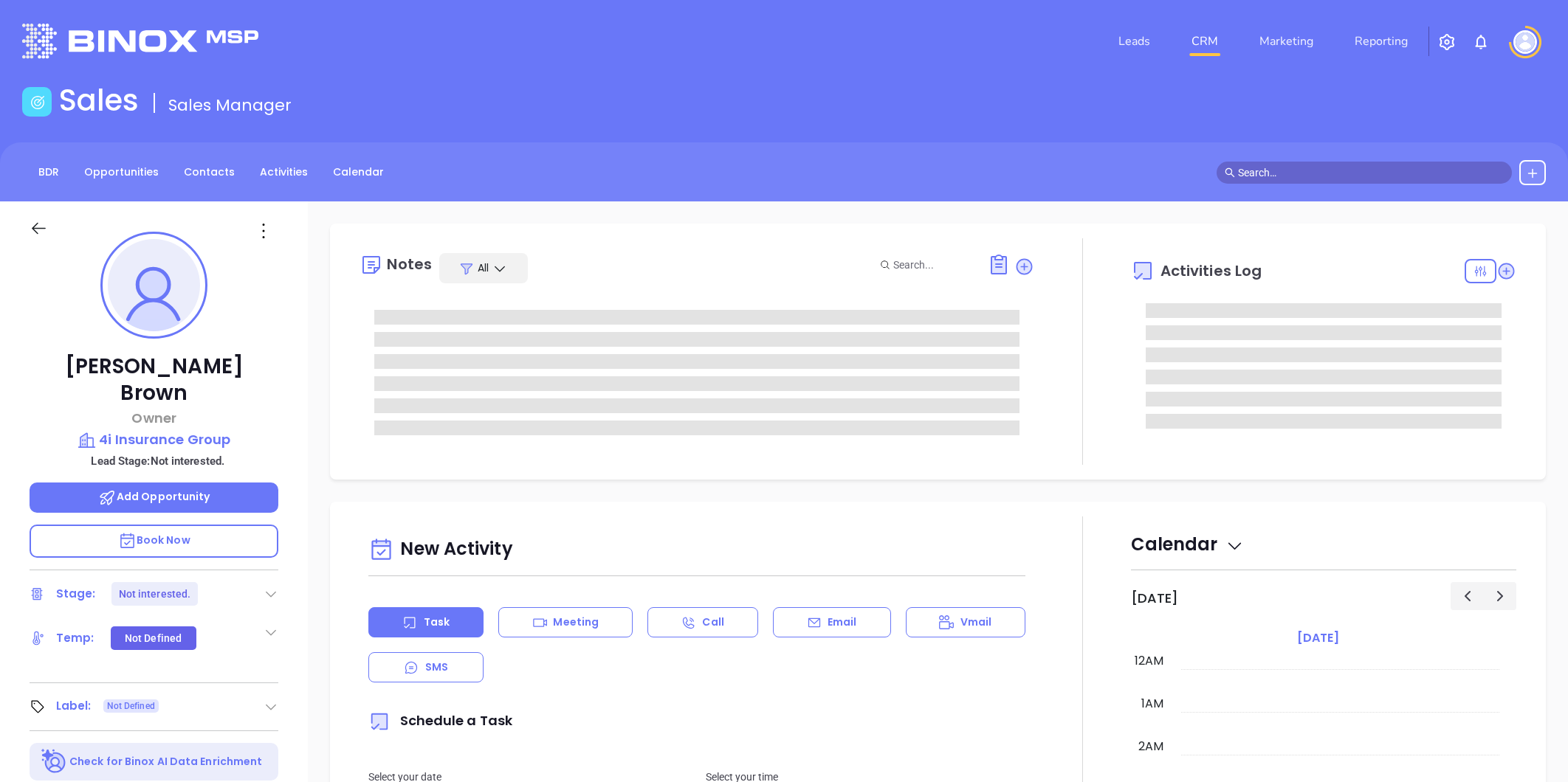
type input "Liz Cruz"
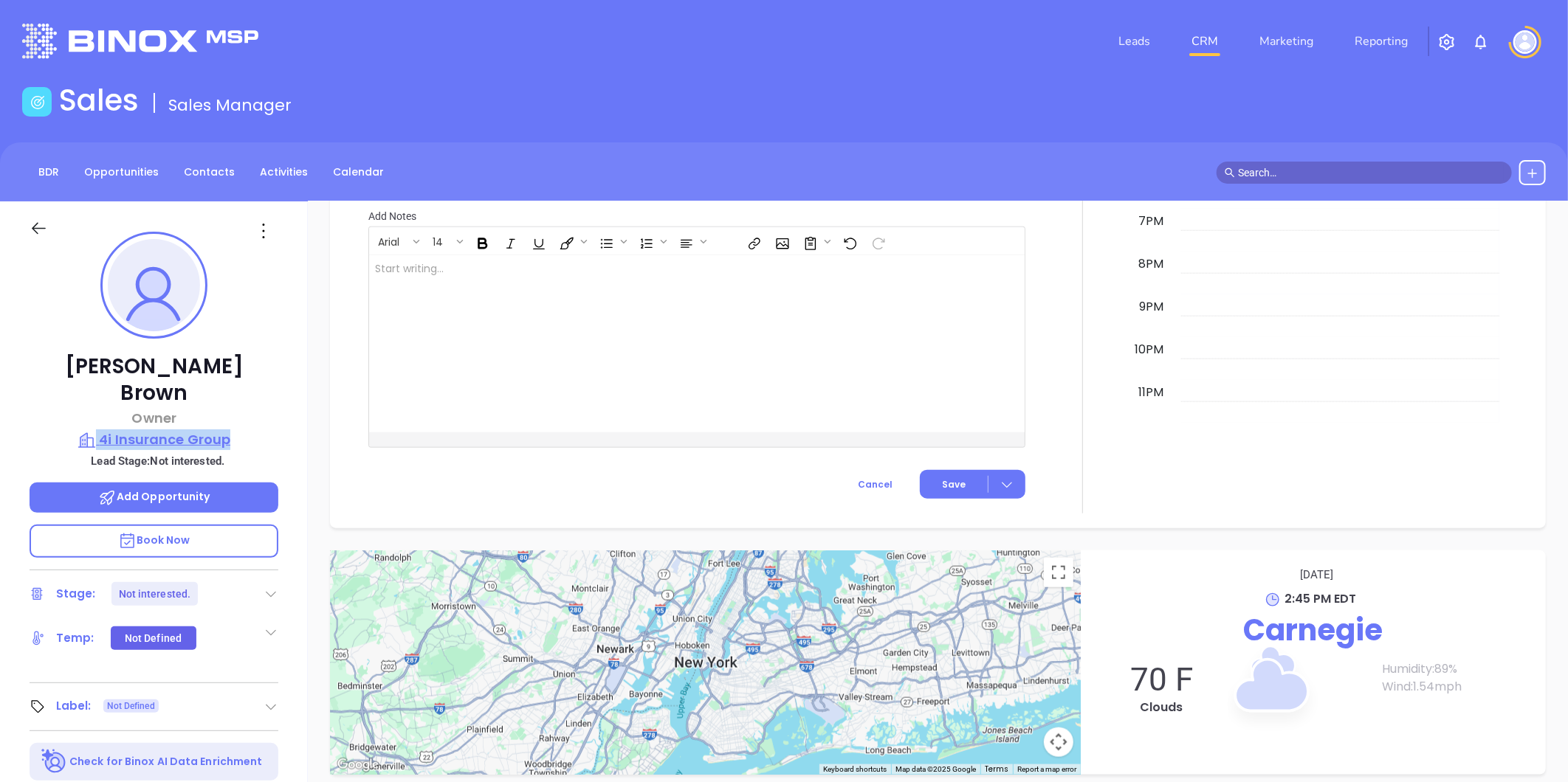
drag, startPoint x: 246, startPoint y: 402, endPoint x: 237, endPoint y: 410, distance: 12.0
click at [237, 410] on div "Reginald Brown Owner 4i Insurance Group Lead Stage: Not interested. Add Opportu…" at bounding box center [154, 690] width 308 height 978
copy div "4i Insurance Group"
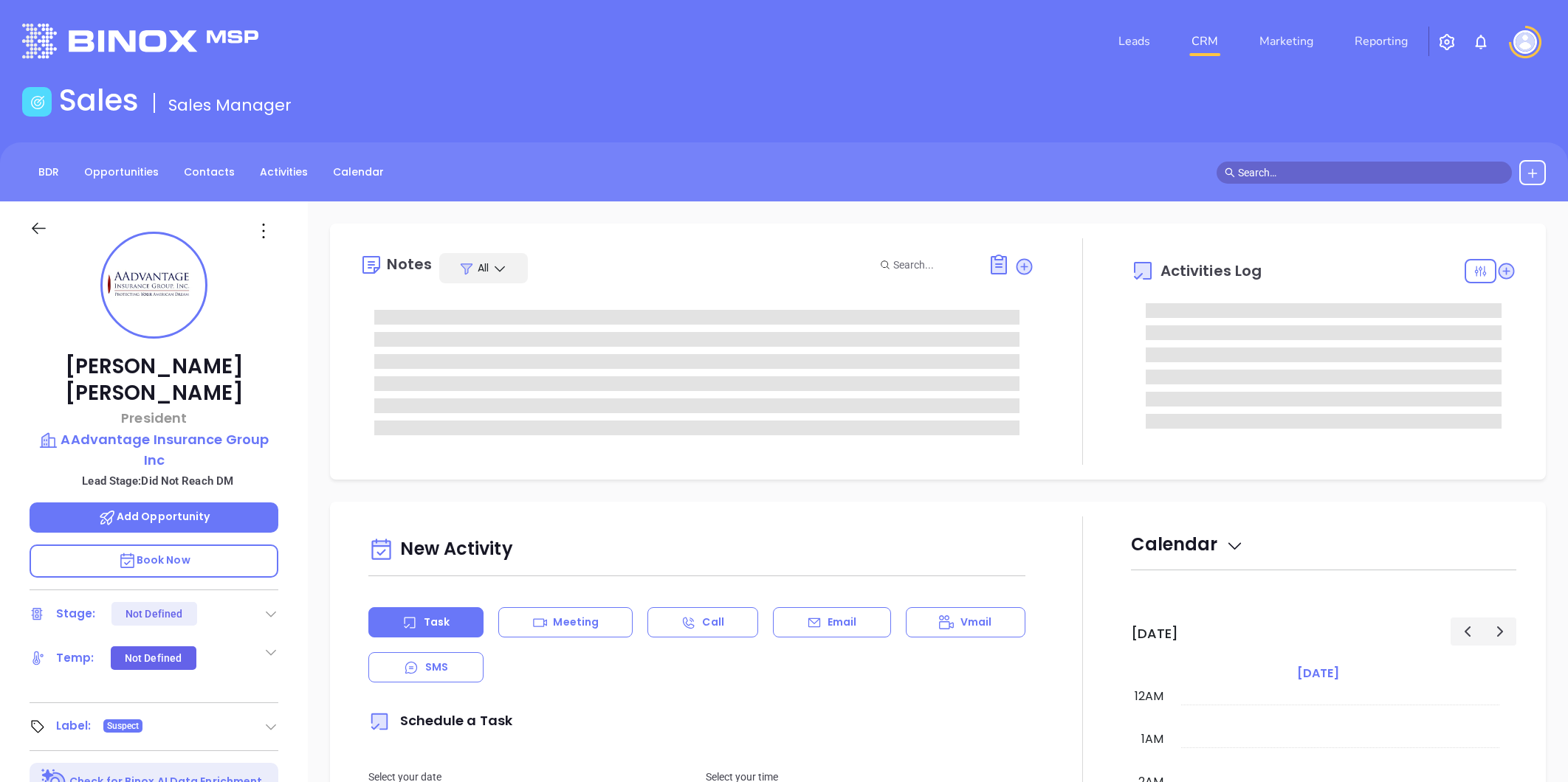
type input "10:00 am"
type input "[DATE]"
type input "[PERSON_NAME]"
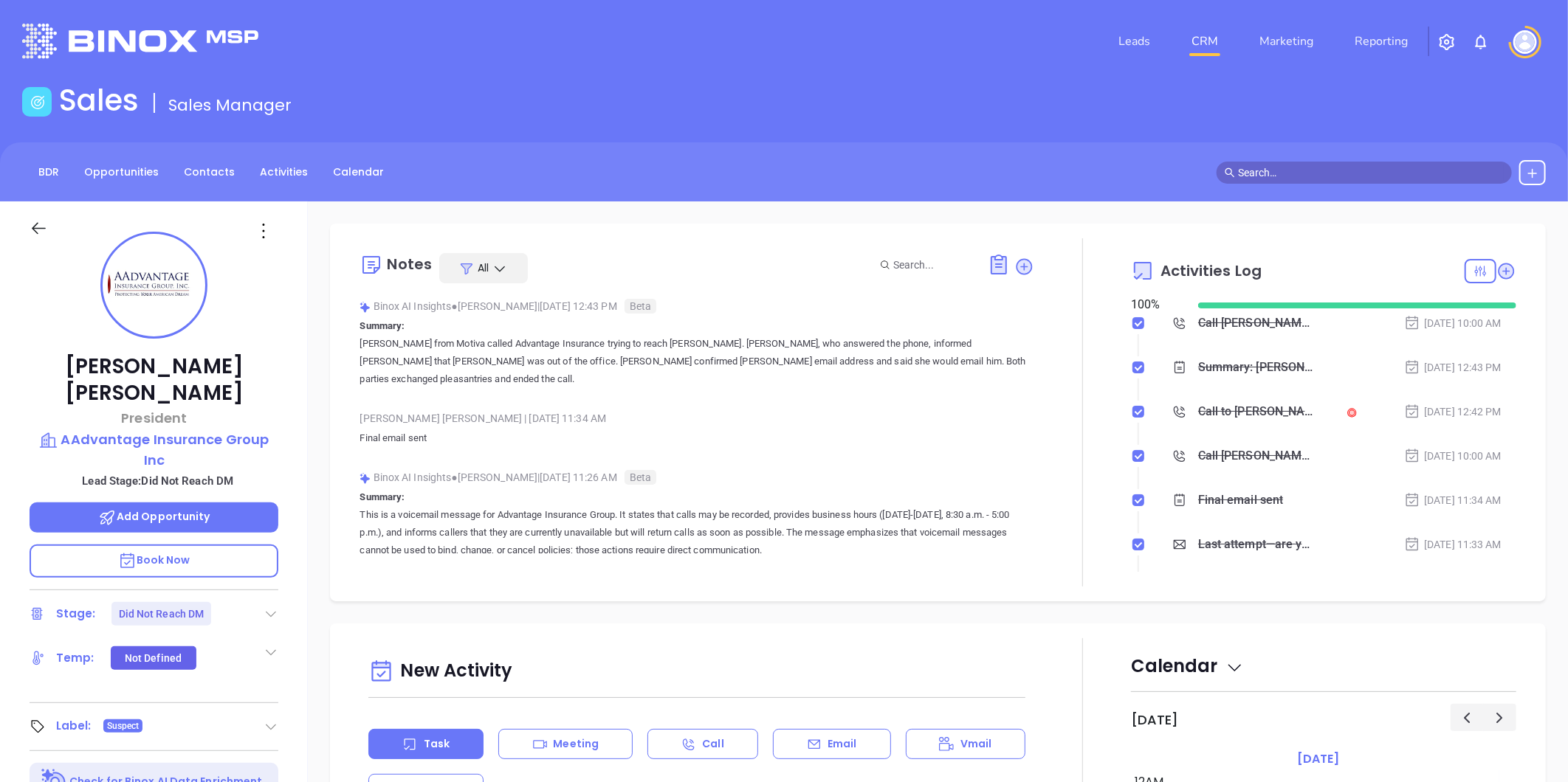
scroll to position [429, 0]
drag, startPoint x: 294, startPoint y: 394, endPoint x: 282, endPoint y: 413, distance: 22.5
click at [282, 413] on div "Dennis Hamsher President AAdvantage Insurance Group Inc Lead Stage: Did Not Rea…" at bounding box center [154, 690] width 308 height 978
copy div "AAdvantage Insurance Group Inc"
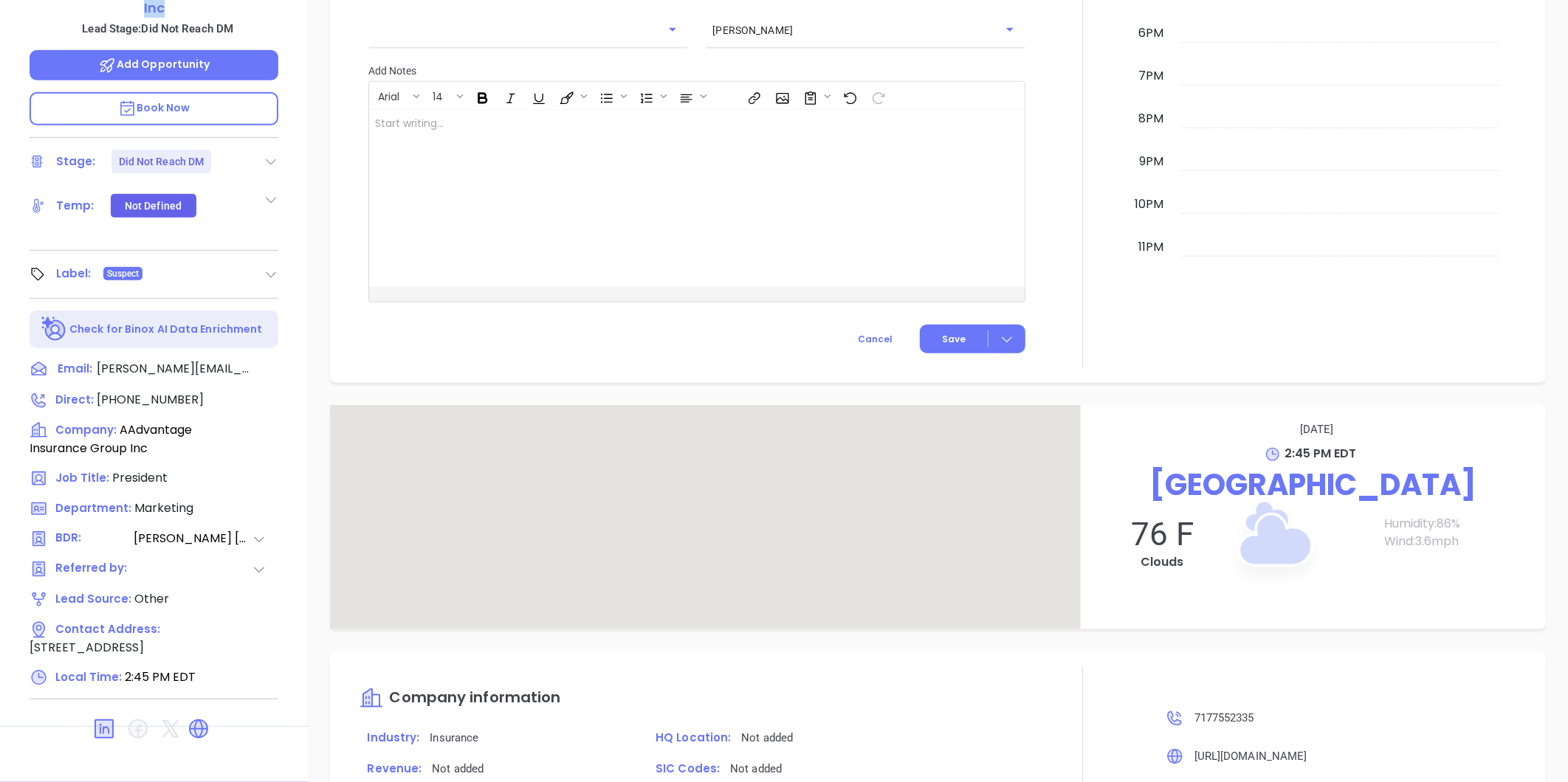
scroll to position [945, 0]
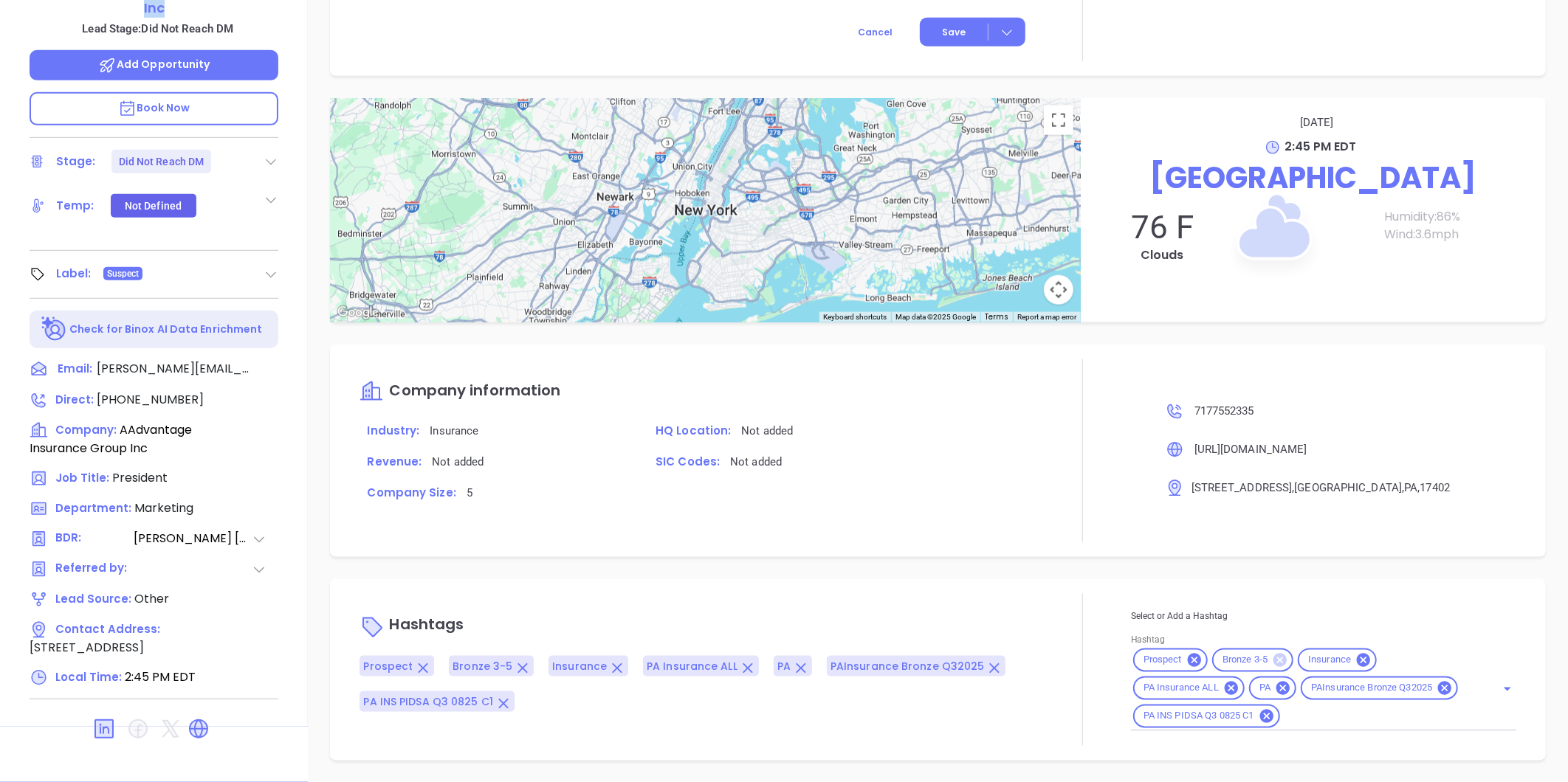
click at [1274, 655] on icon at bounding box center [1280, 660] width 13 height 13
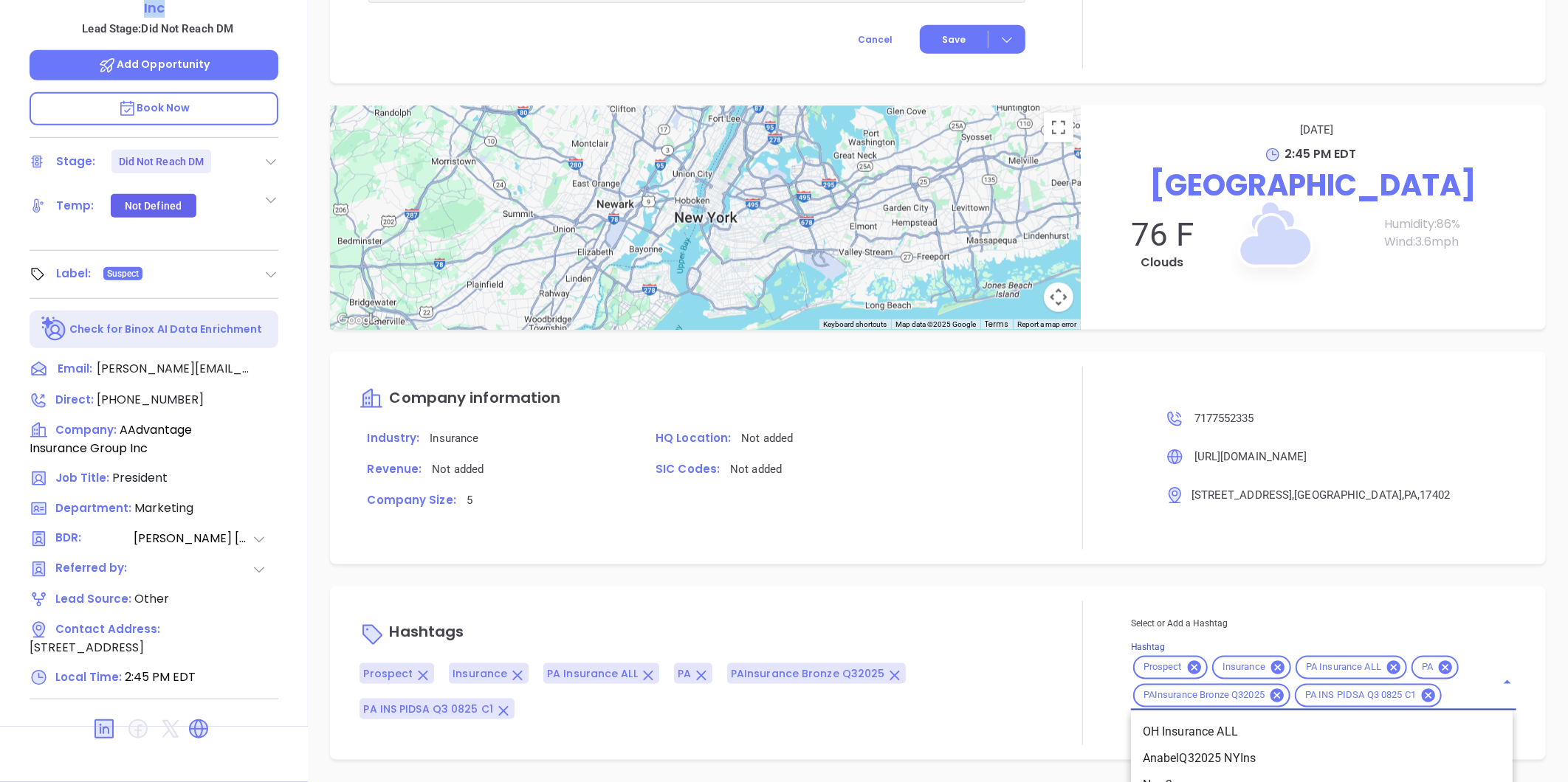
click at [1450, 692] on input "Hashtag" at bounding box center [1459, 696] width 31 height 18
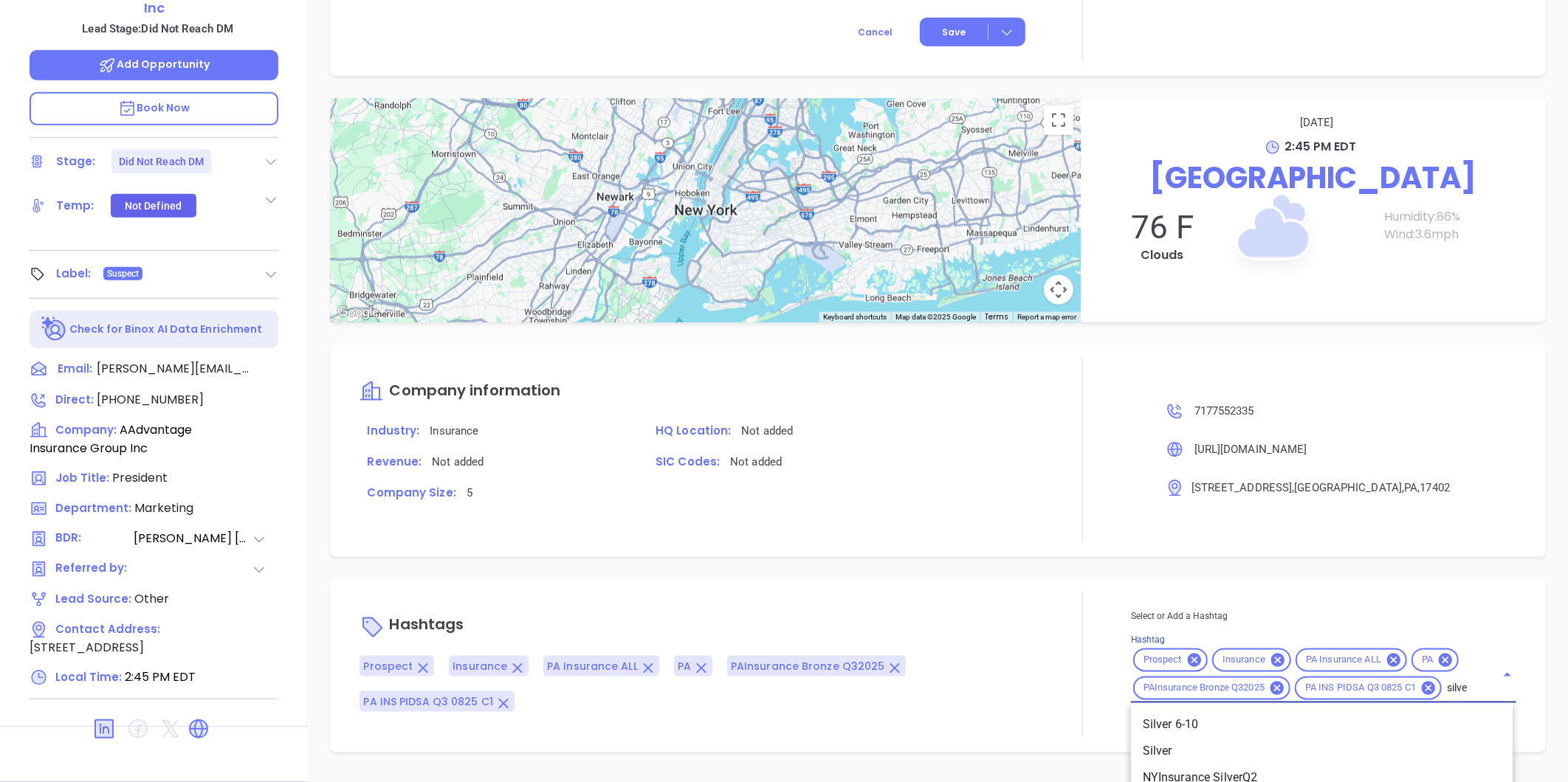
type input "silver"
click at [1199, 719] on li "Silver 6-10" at bounding box center [1321, 725] width 381 height 27
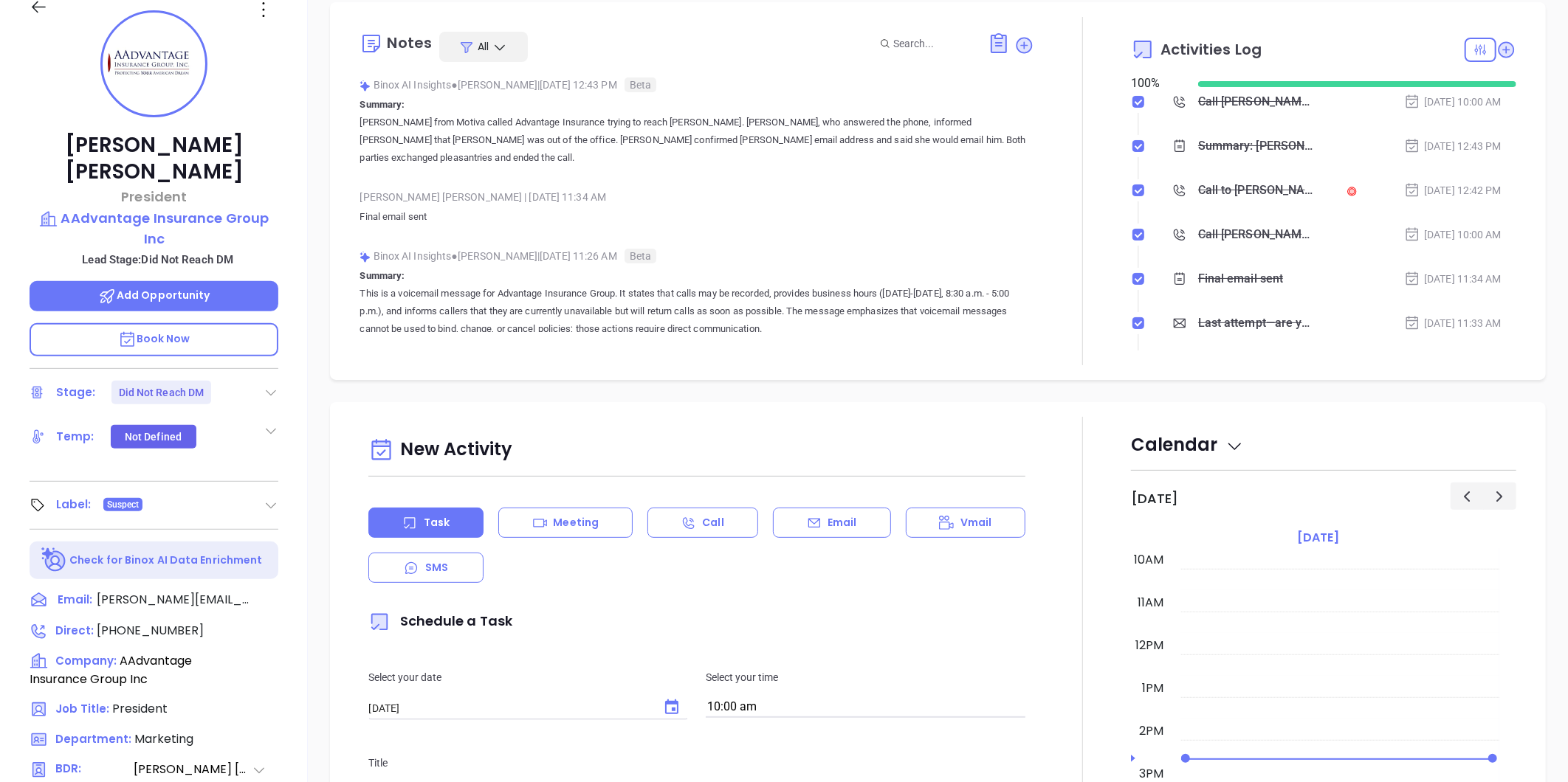
scroll to position [0, 0]
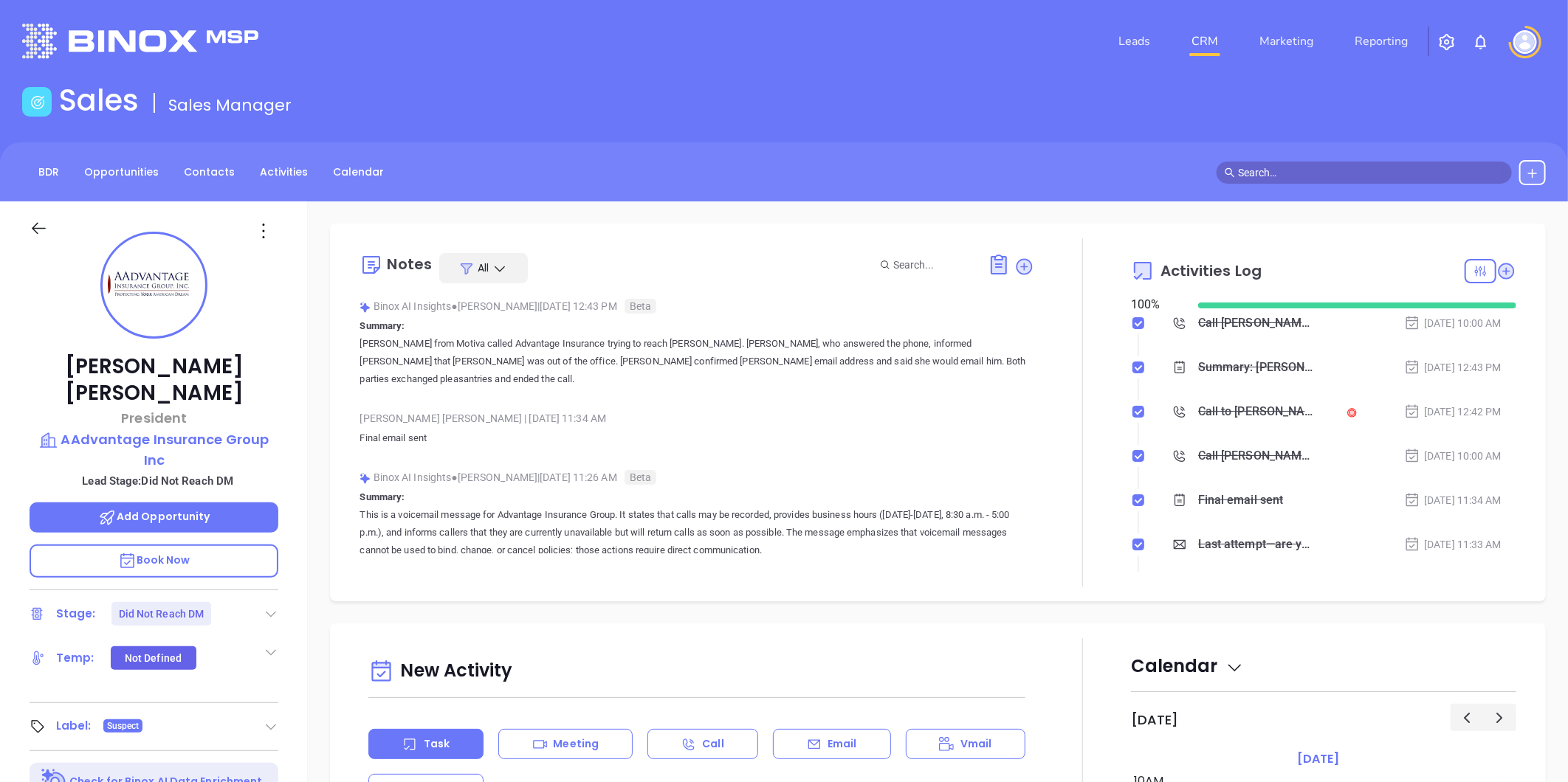
click at [1017, 263] on icon at bounding box center [1024, 266] width 17 height 17
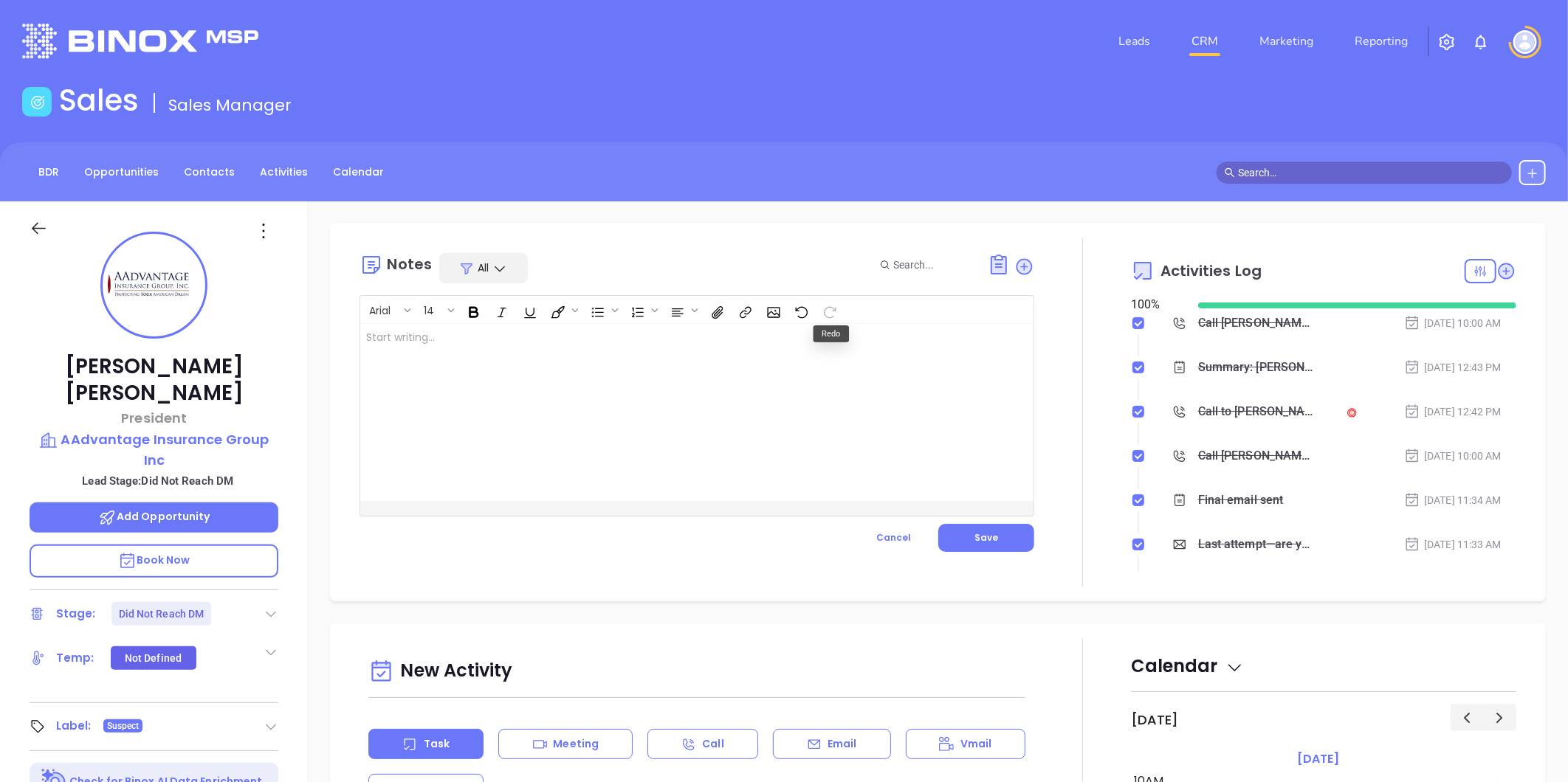
click at [630, 338] on div at bounding box center [673, 412] width 626 height 177
drag, startPoint x: 982, startPoint y: 531, endPoint x: 1023, endPoint y: 542, distance: 42.4
click at [983, 530] on button "Save" at bounding box center [986, 538] width 96 height 28
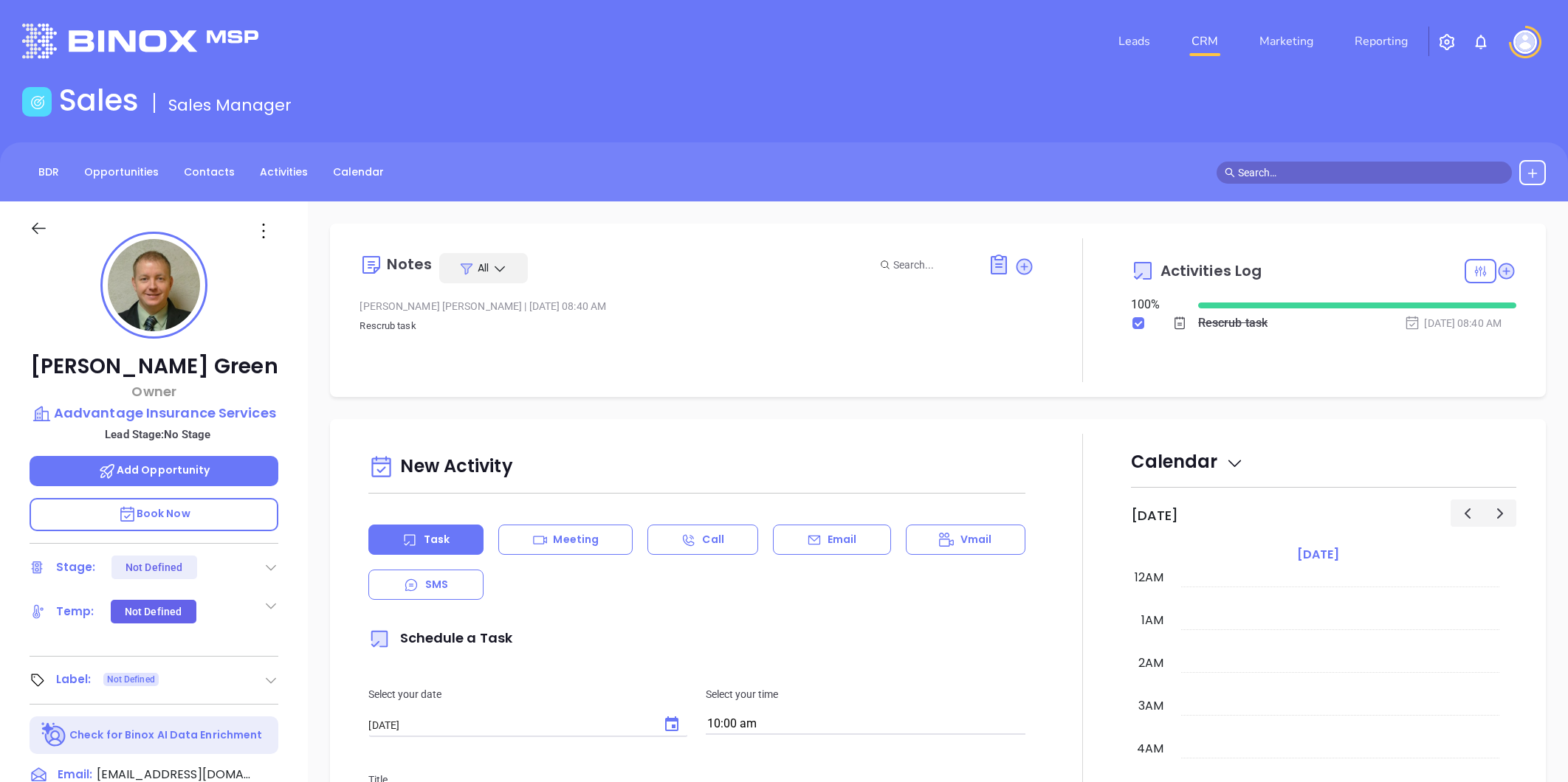
type input "[PERSON_NAME]"
click at [284, 405] on div "[PERSON_NAME] Owner Aadvantage Insurance Services Lead Stage: No Stage Add Oppo…" at bounding box center [154, 690] width 308 height 978
copy div "Aadvantage Insurance Services"
click at [211, 409] on p "Aadvantage Insurance Services" at bounding box center [154, 413] width 248 height 20
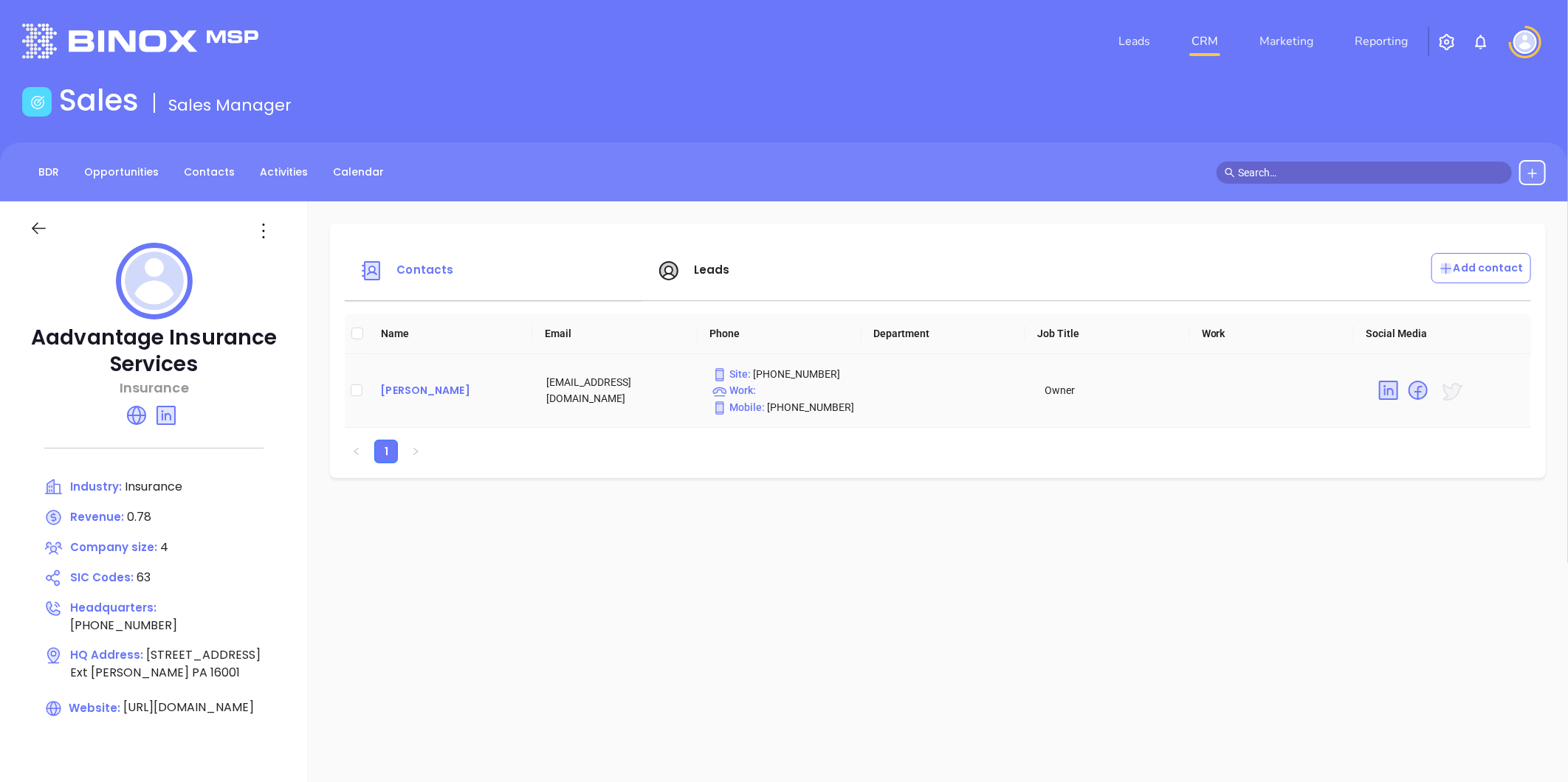
click at [439, 388] on div "[PERSON_NAME]" at bounding box center [451, 390] width 142 height 18
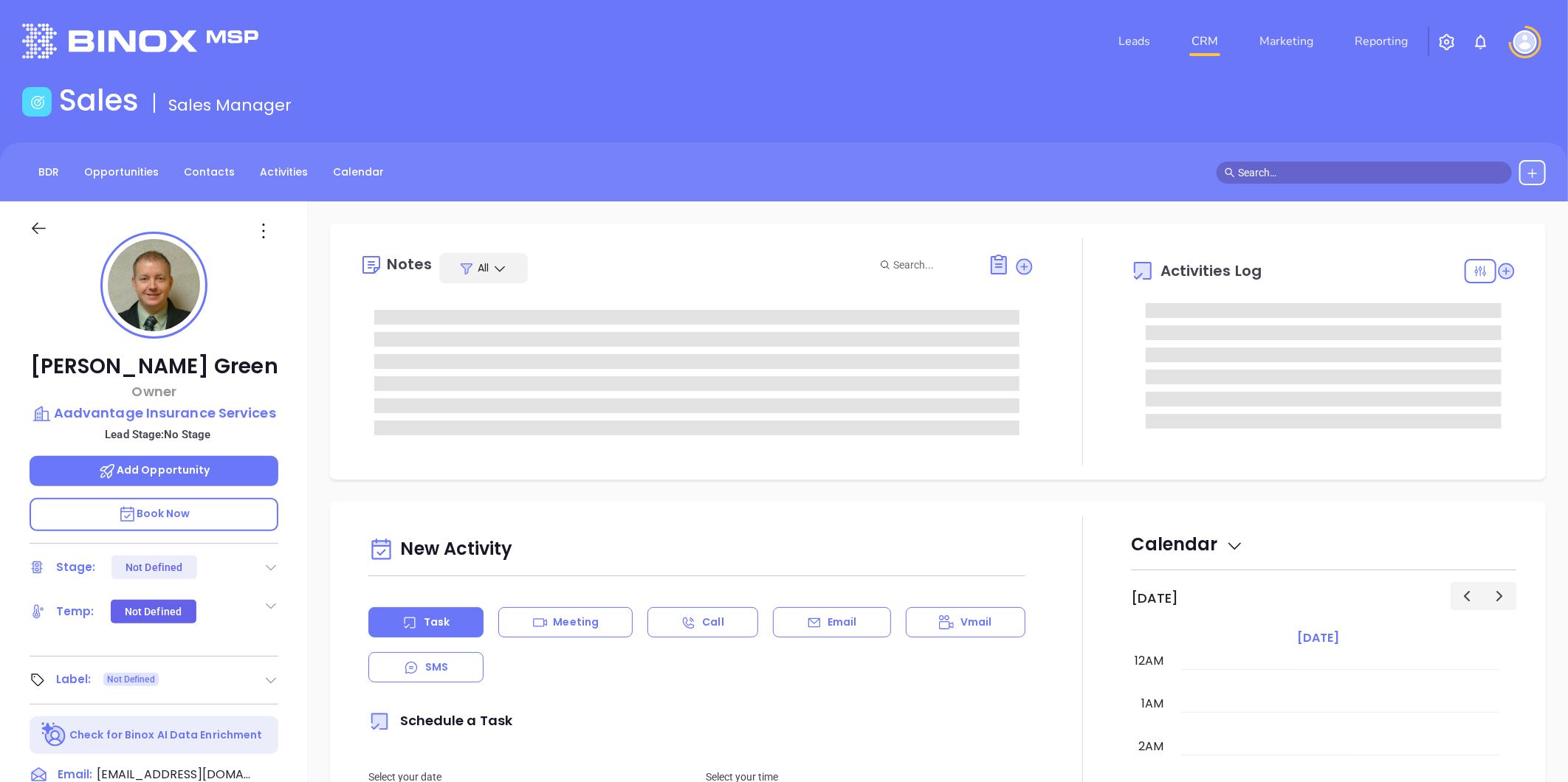
type input "[PERSON_NAME]"
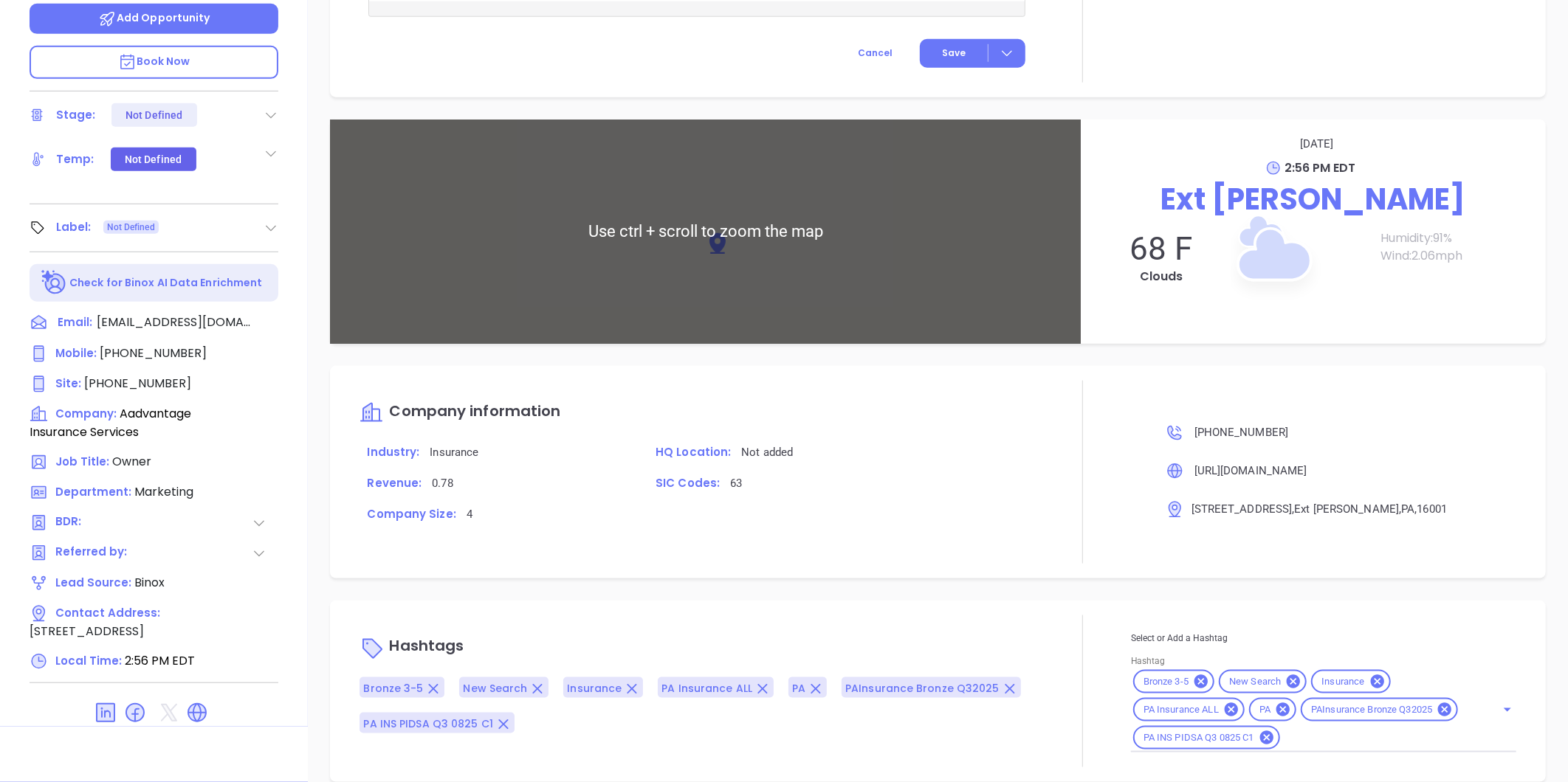
scroll to position [735, 0]
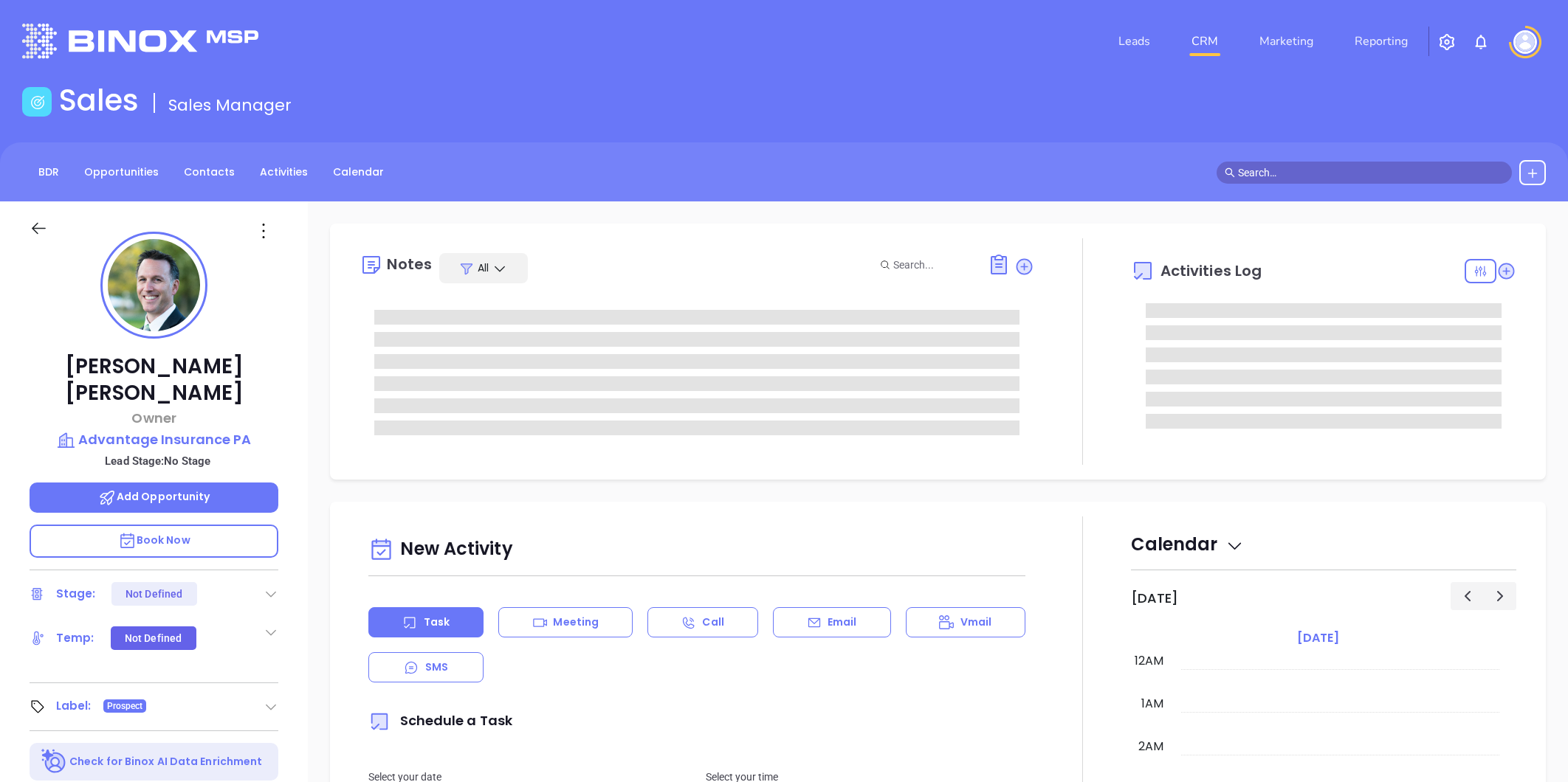
type input "[DATE]"
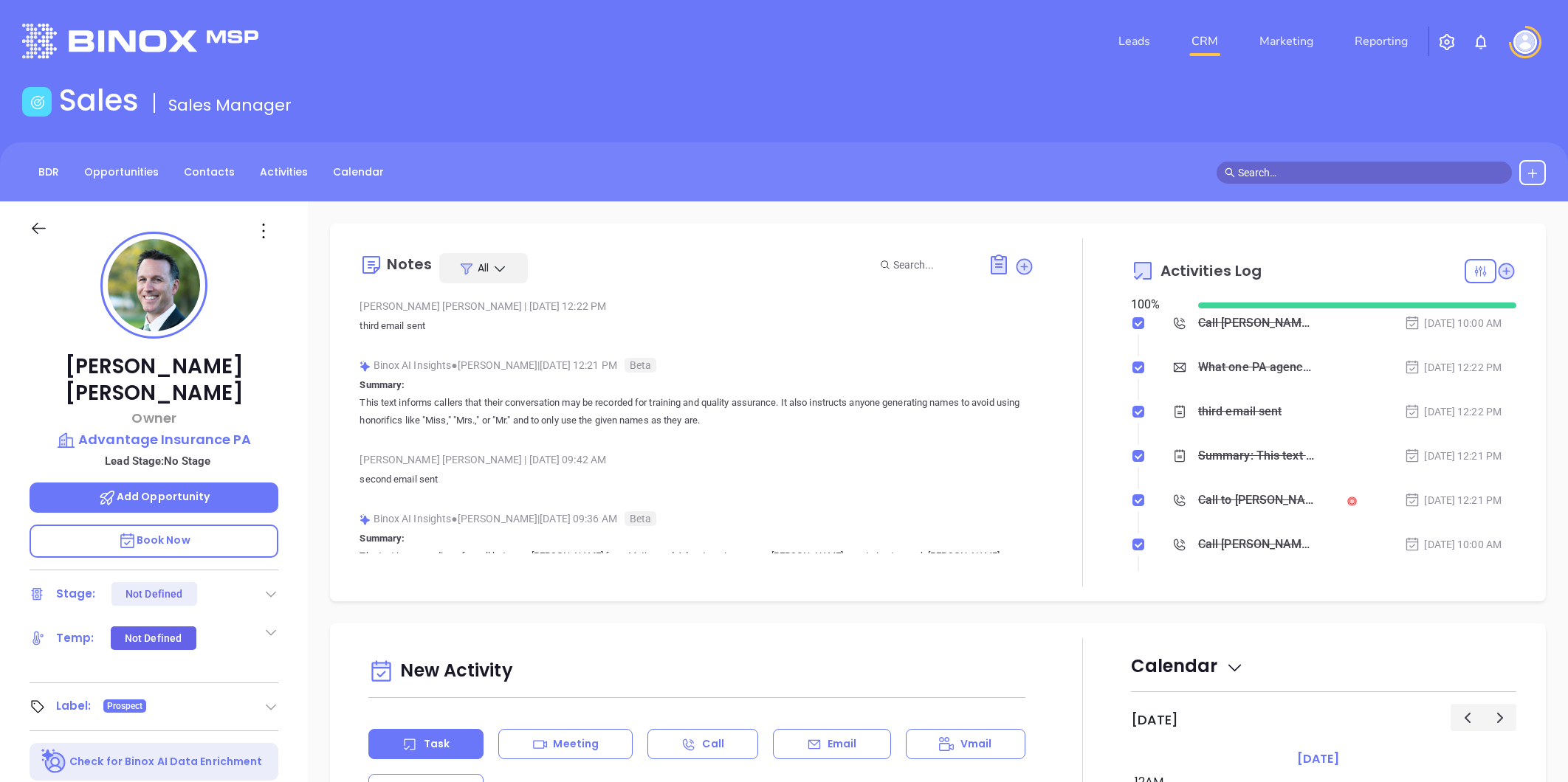
type input "[PERSON_NAME]"
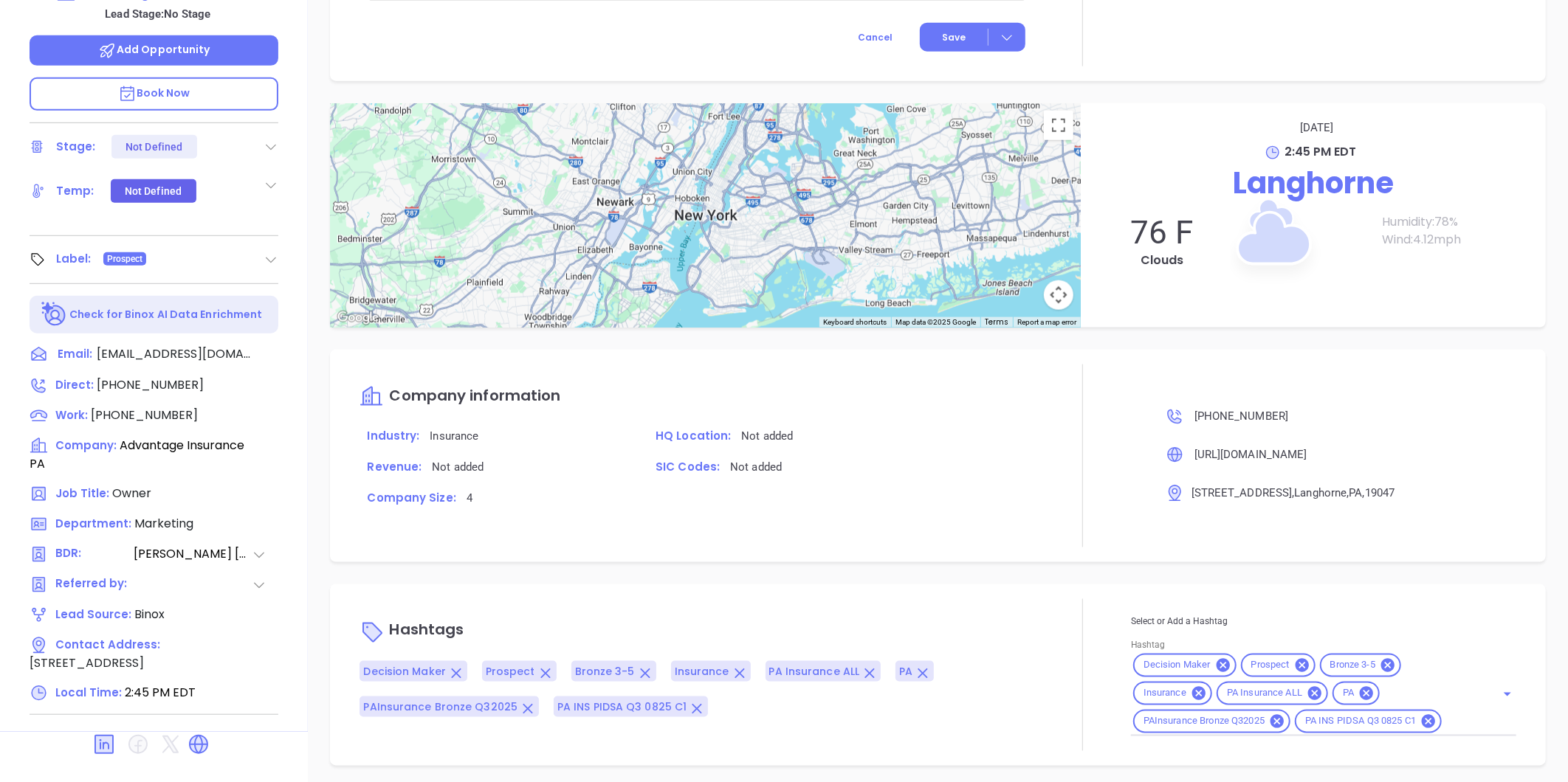
scroll to position [207, 0]
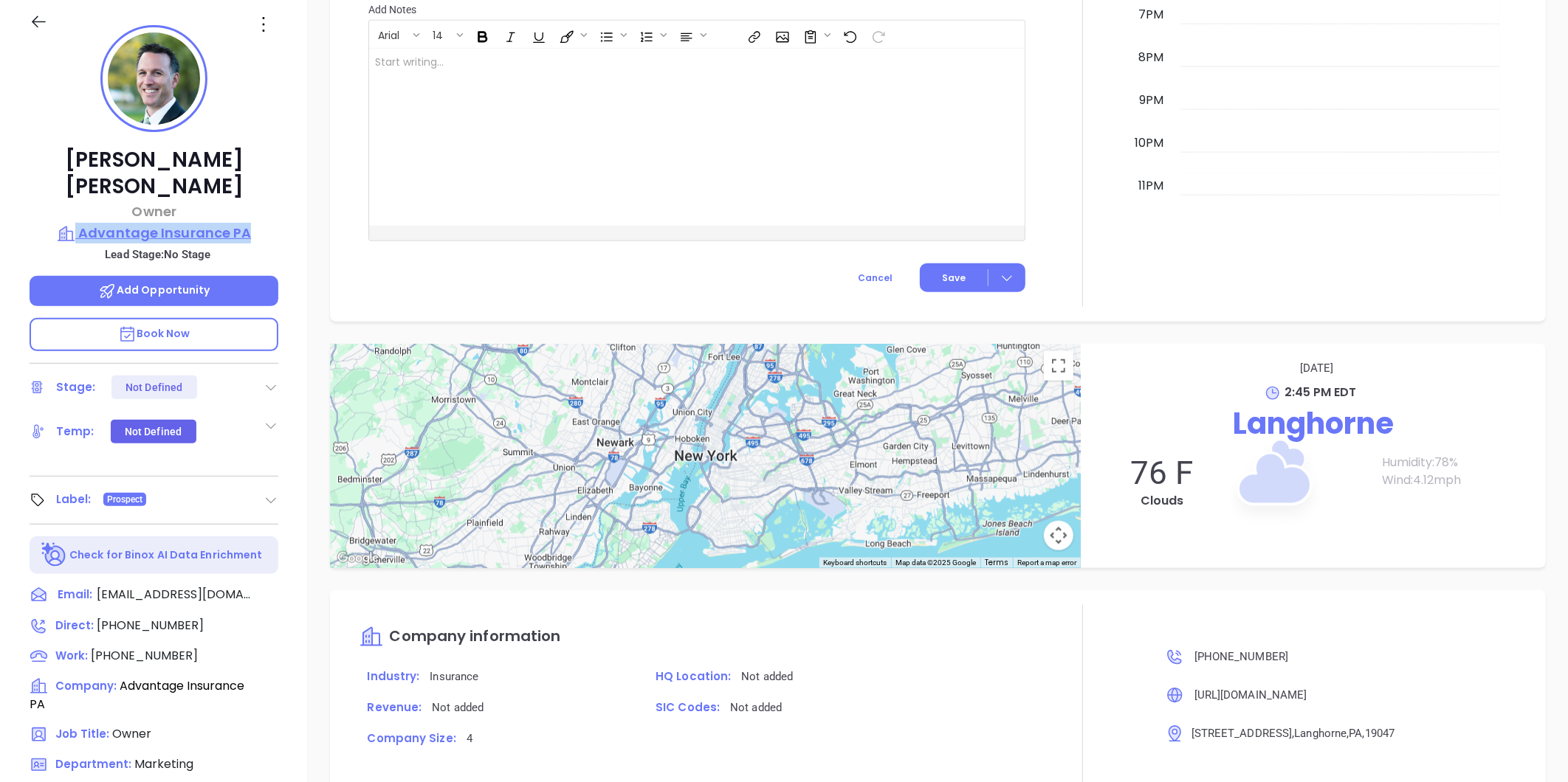
drag, startPoint x: 263, startPoint y: 188, endPoint x: 259, endPoint y: 203, distance: 15.5
click at [259, 203] on div "Lee Kirsh Owner Advantage Insurance PA Lead Stage: No Stage Add Opportunity Boo…" at bounding box center [154, 483] width 308 height 978
copy div "Advantage Insurance PA"
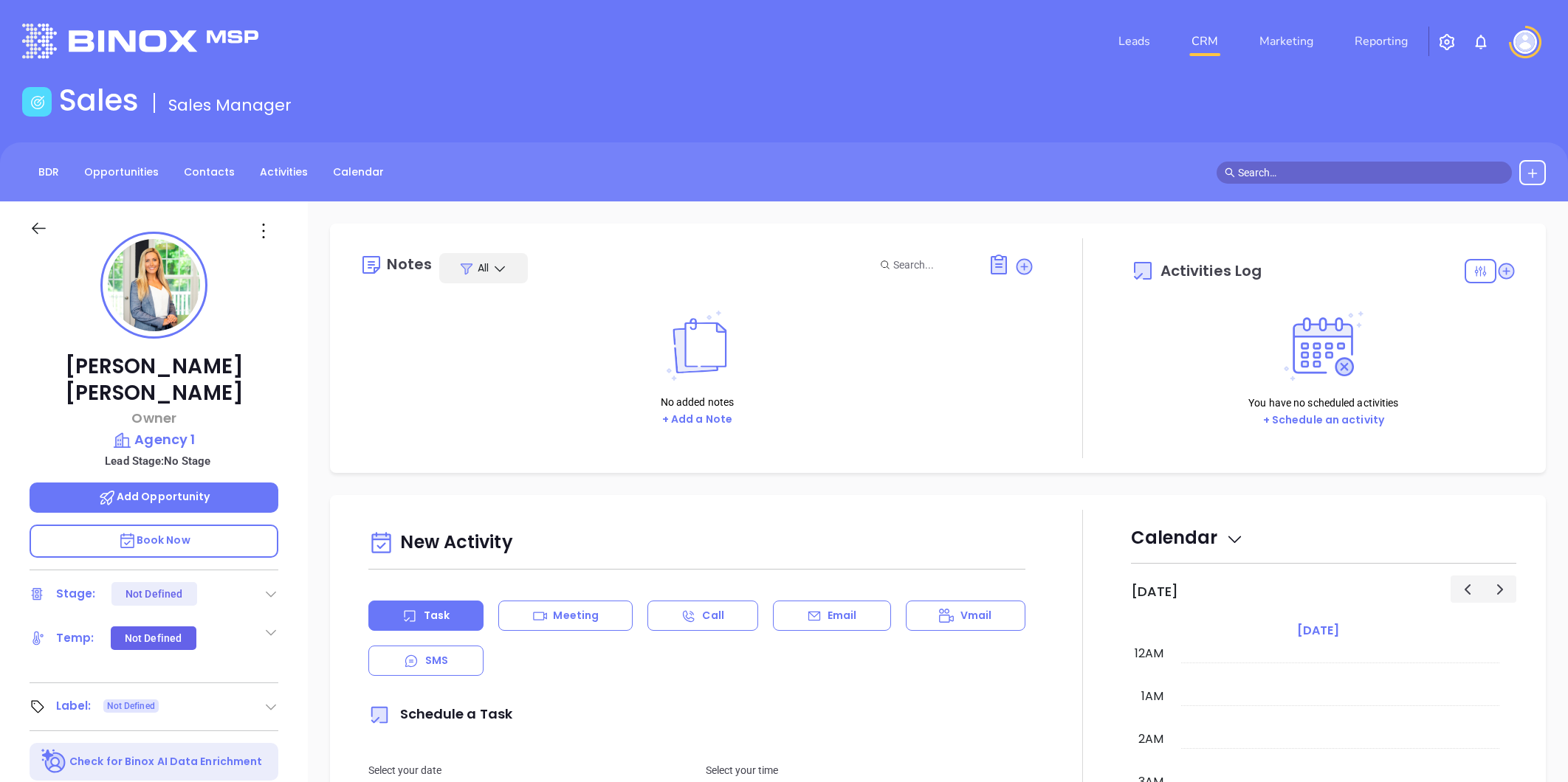
type input "[PERSON_NAME]"
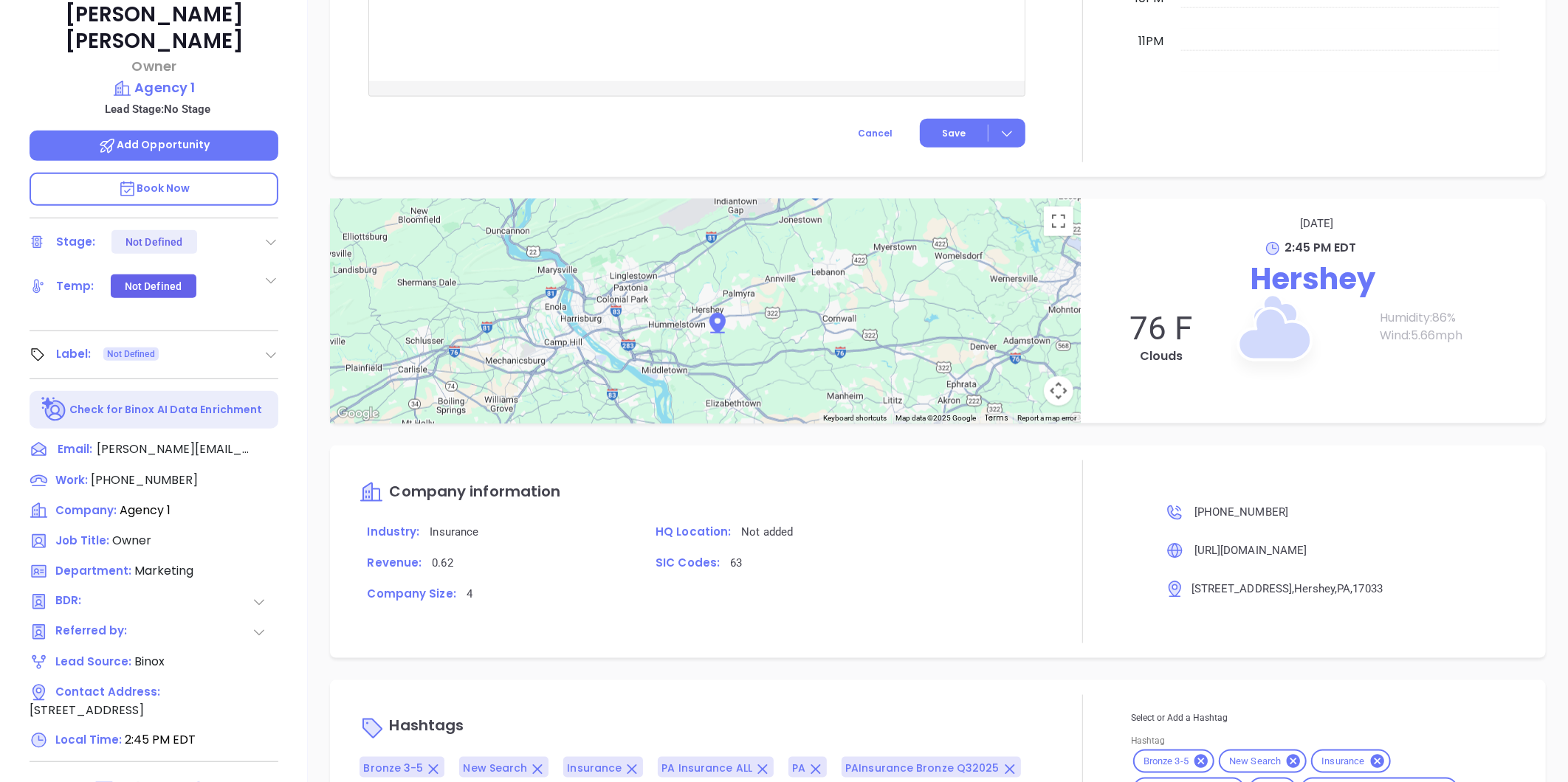
scroll to position [207, 0]
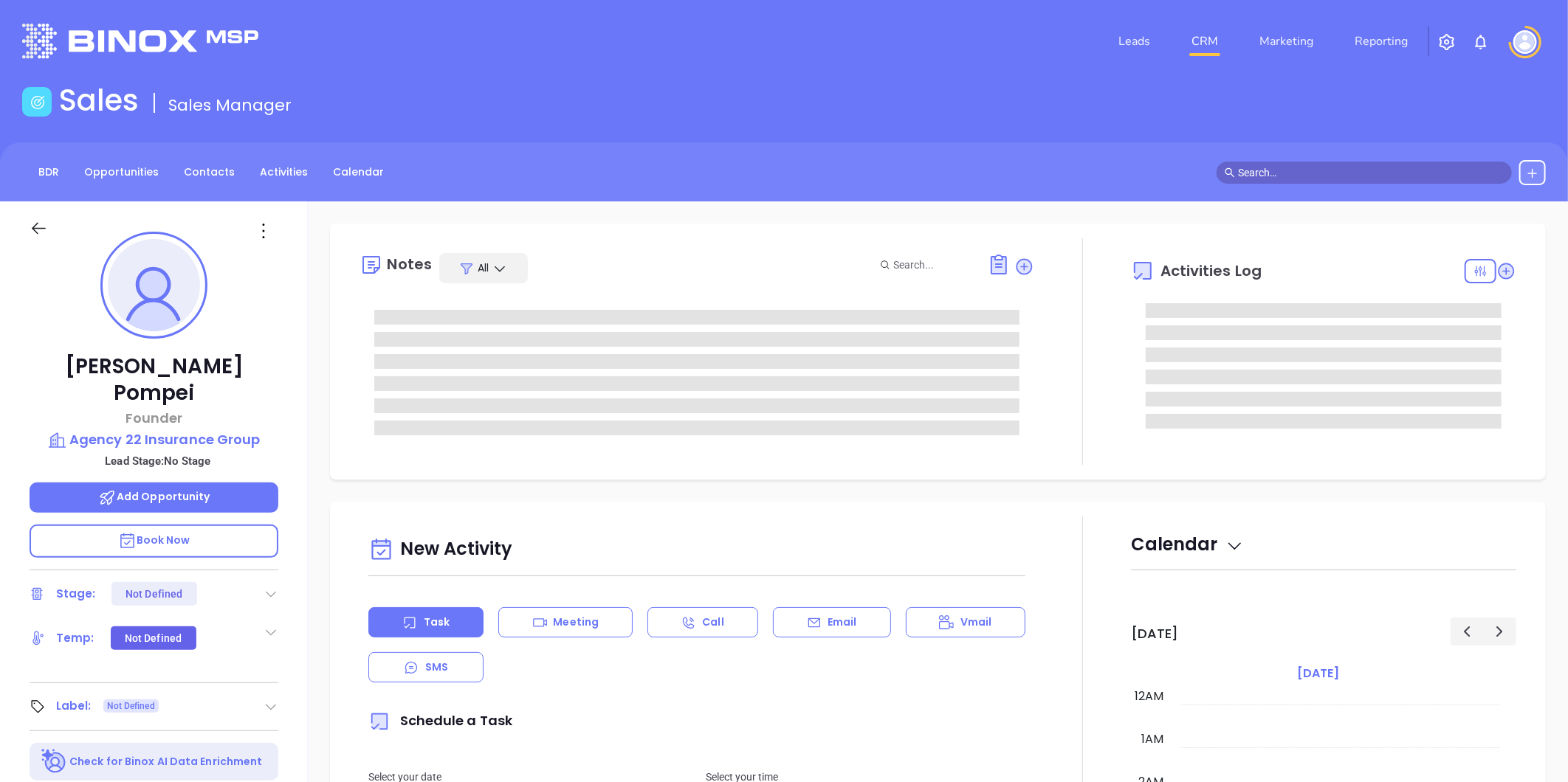
scroll to position [429, 0]
type input "[PERSON_NAME]"
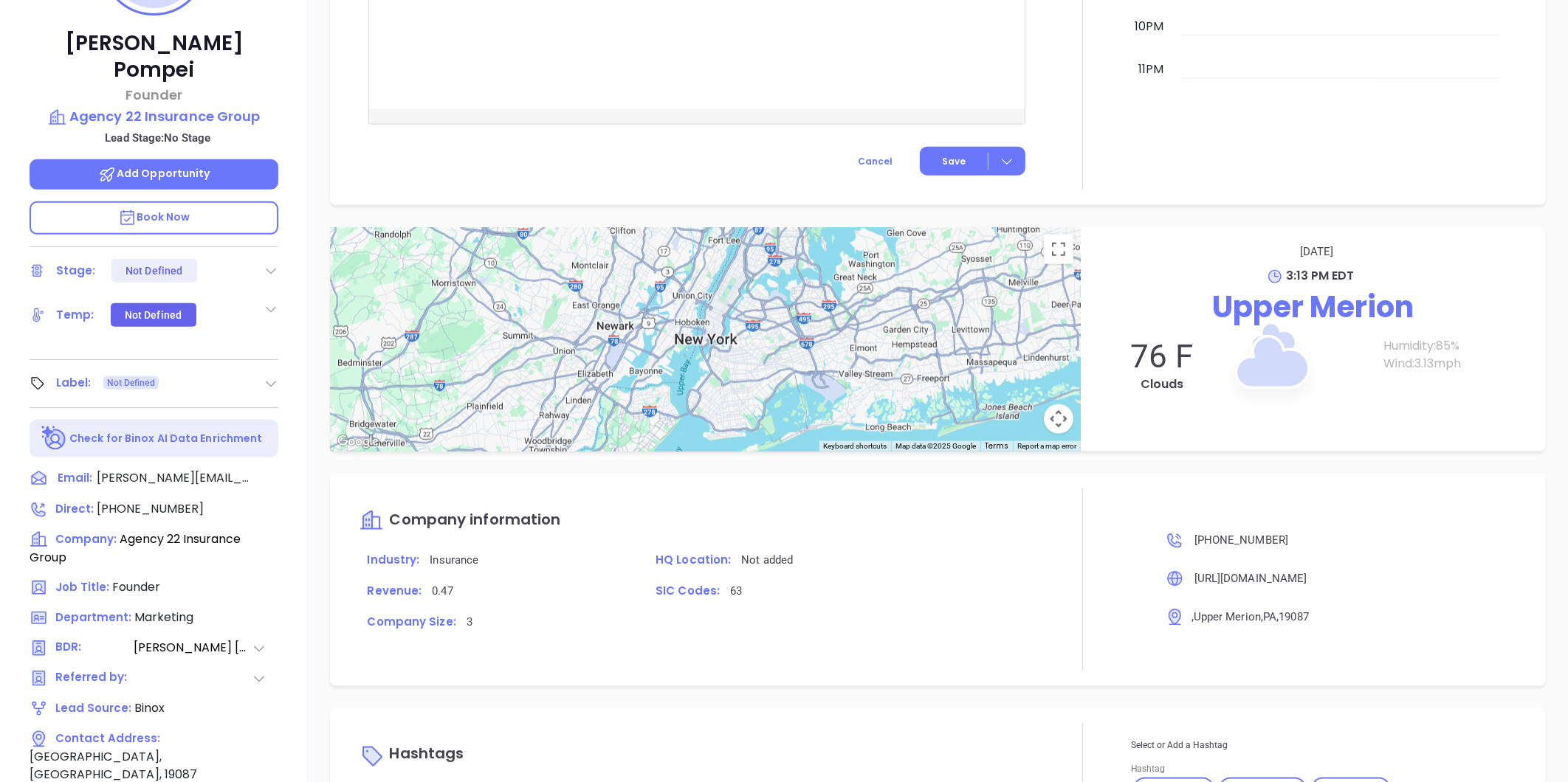
scroll to position [124, 0]
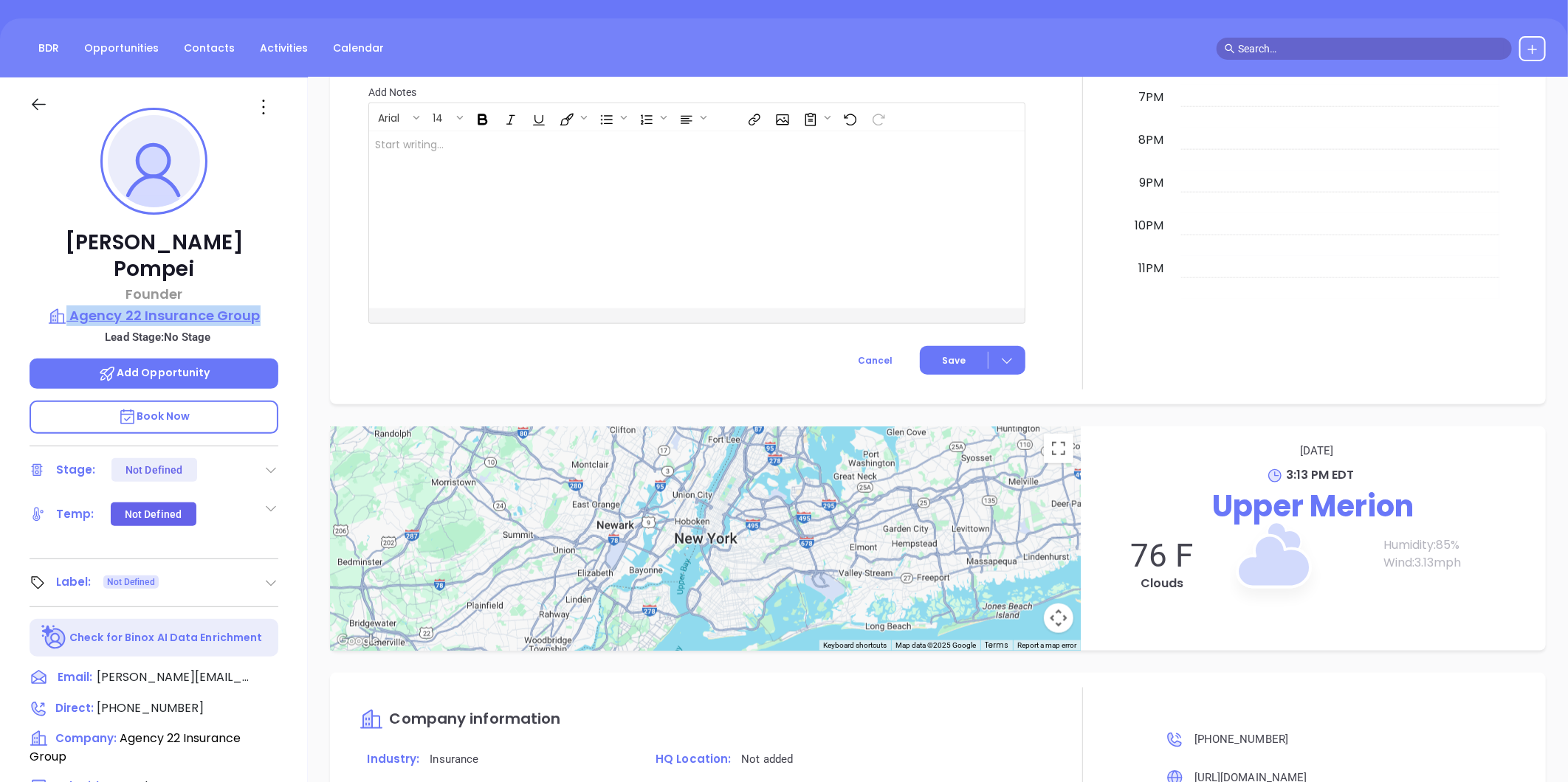
drag, startPoint x: 268, startPoint y: 270, endPoint x: 266, endPoint y: 285, distance: 15.1
click at [266, 285] on div "Adam Pompei Founder Agency 22 Insurance Group Lead Stage: No Stage Add Opportun…" at bounding box center [154, 567] width 308 height 978
copy div "Agency 22 Insurance Group"
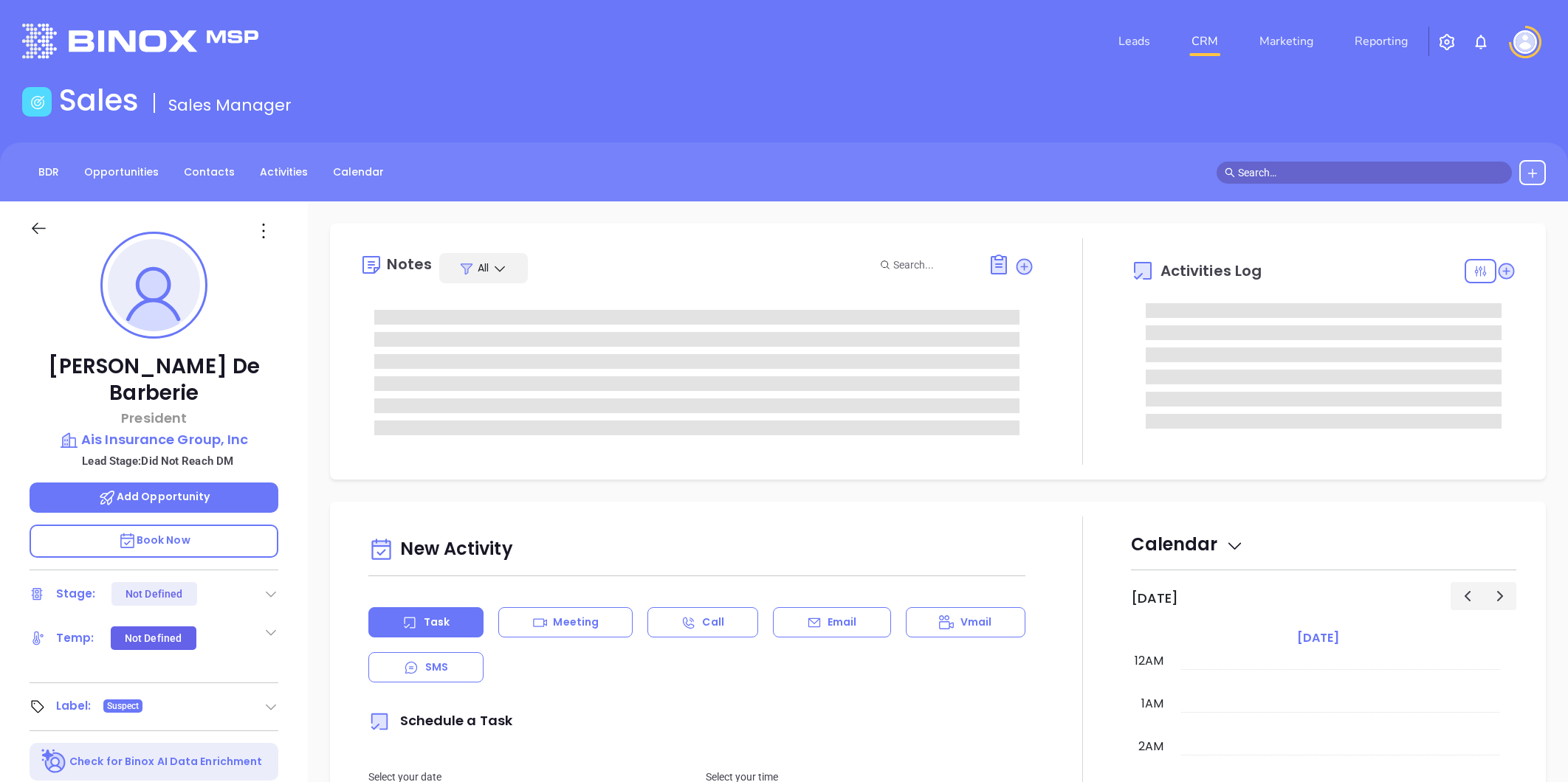
type input "[DATE]"
type input "[PERSON_NAME]"
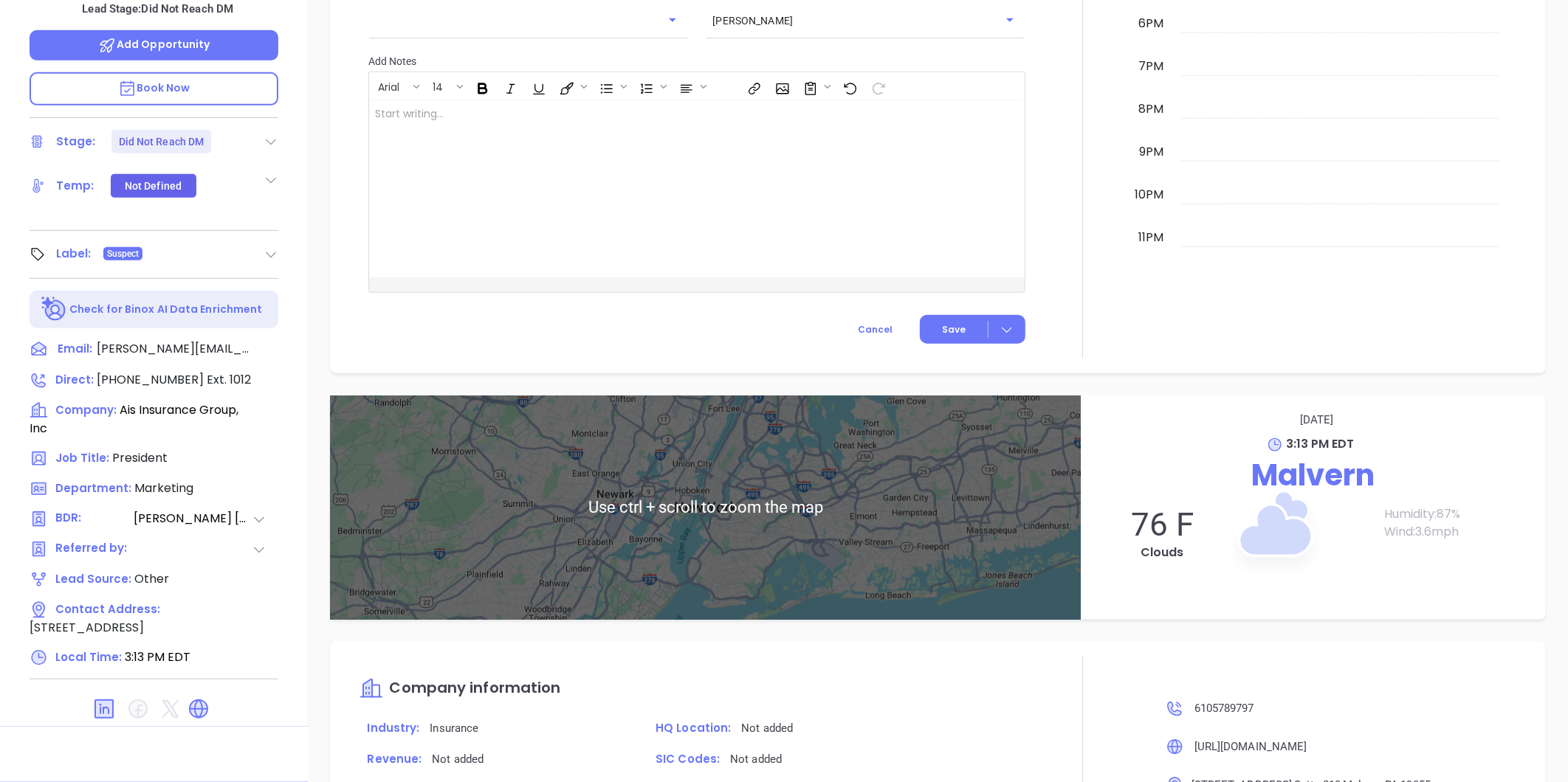
scroll to position [945, 0]
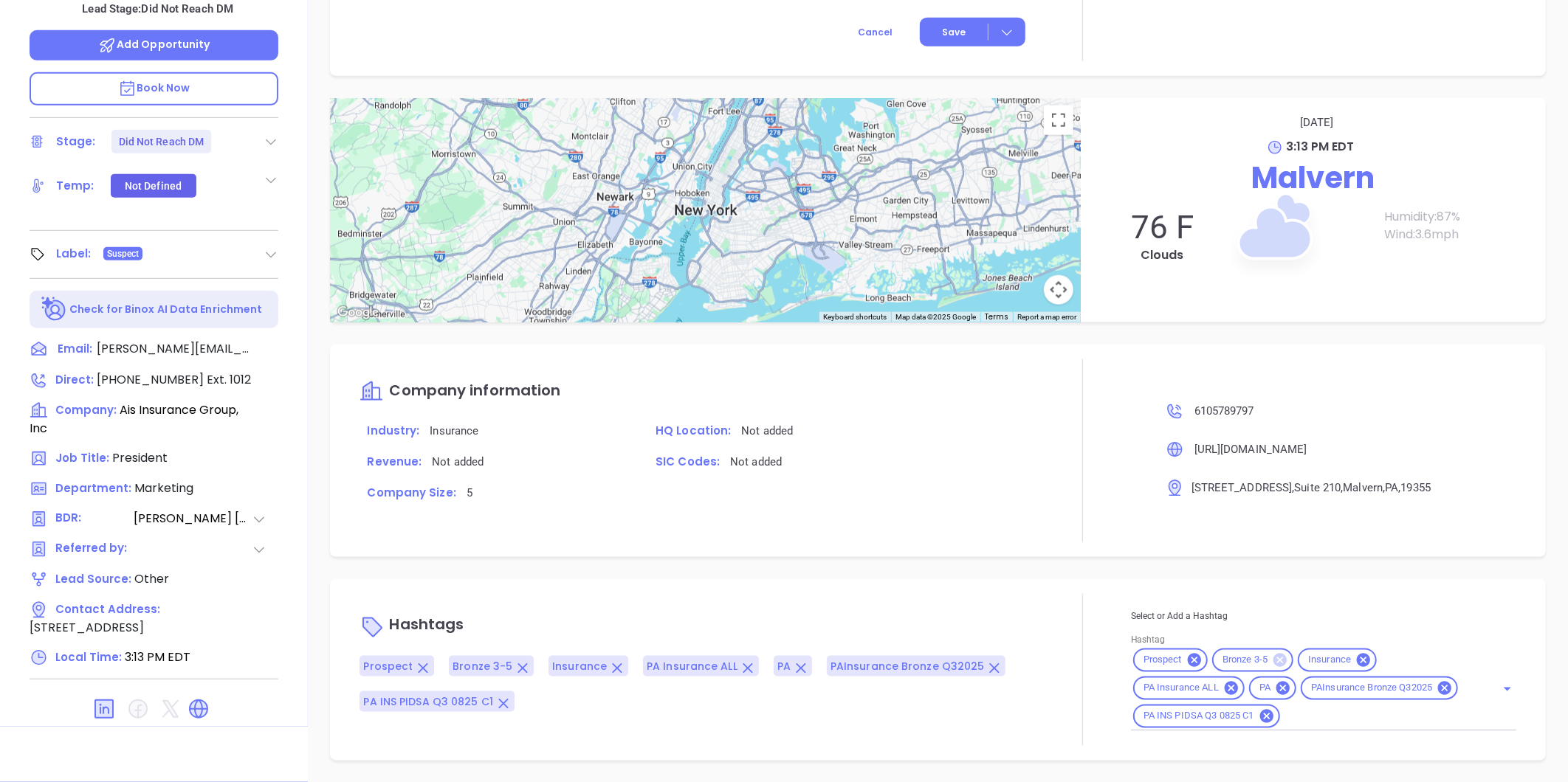
click at [1273, 654] on icon at bounding box center [1280, 660] width 13 height 13
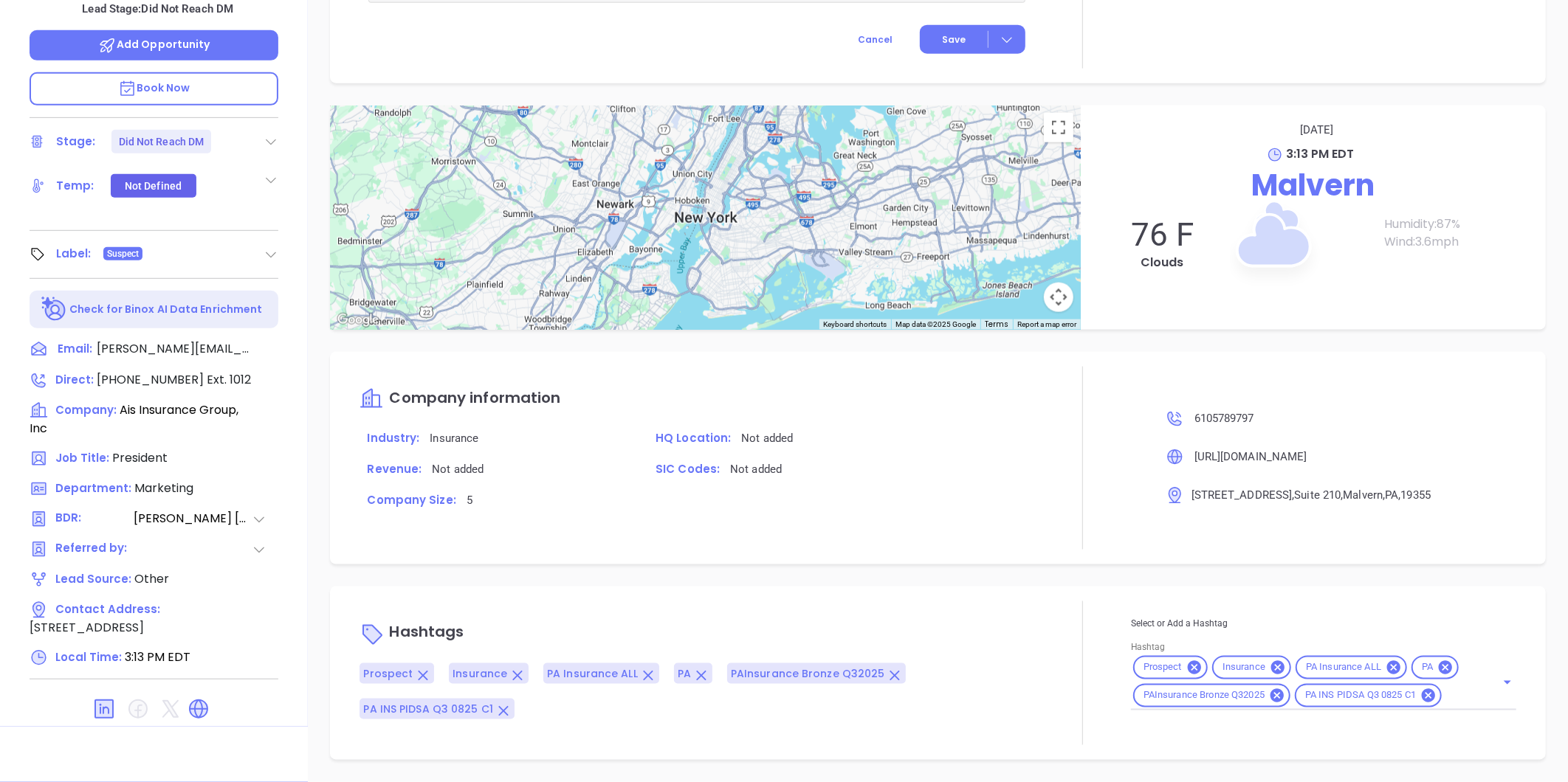
scroll to position [938, 0]
click at [1447, 699] on div "Prospect Insurance PA Insurance ALL PA PAInsurance Bronze Q32025 PA INS PIDSA Q…" at bounding box center [1324, 682] width 385 height 57
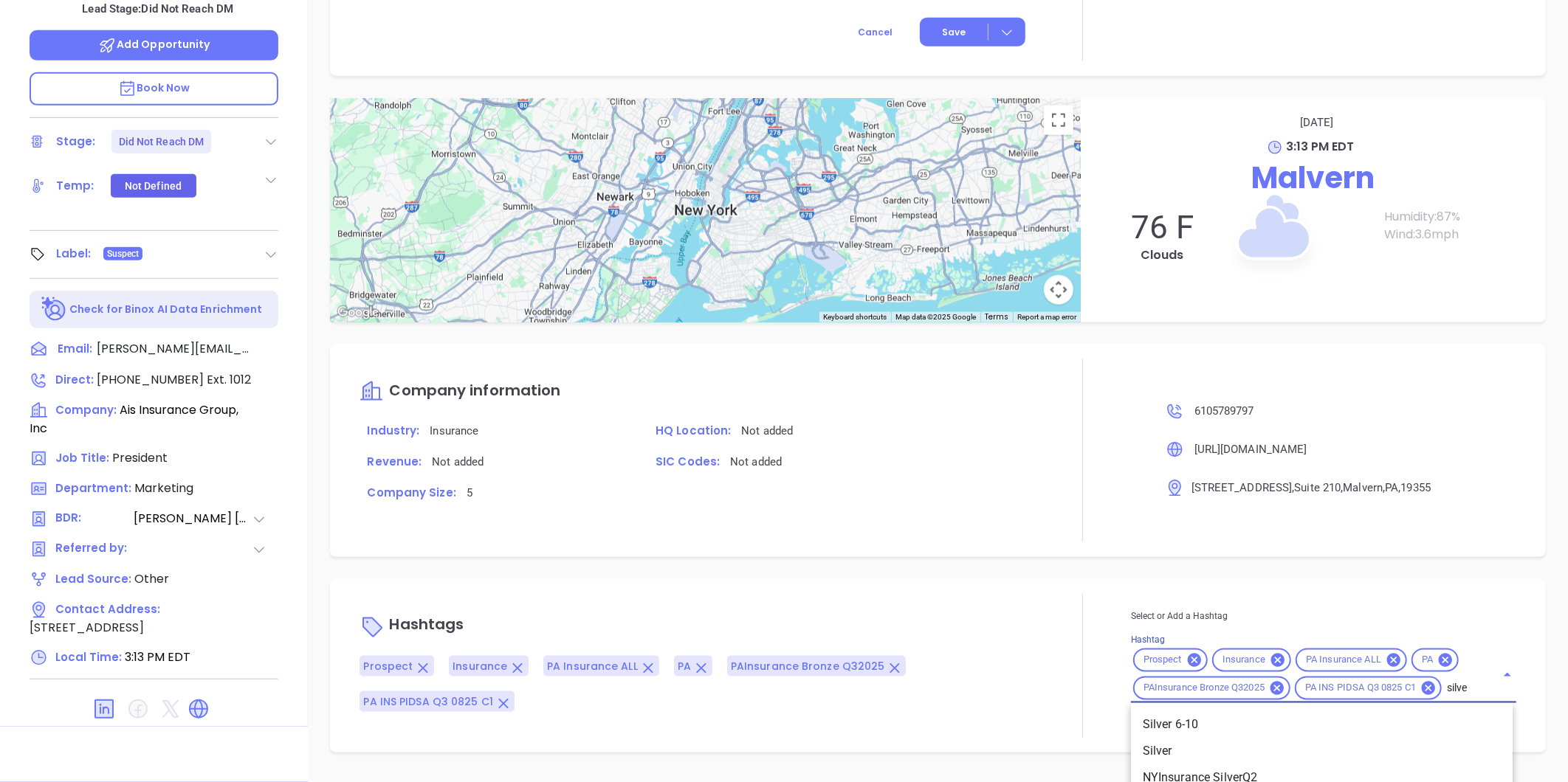
type input "silver"
click at [1183, 714] on li "Silver 6-10" at bounding box center [1321, 725] width 381 height 27
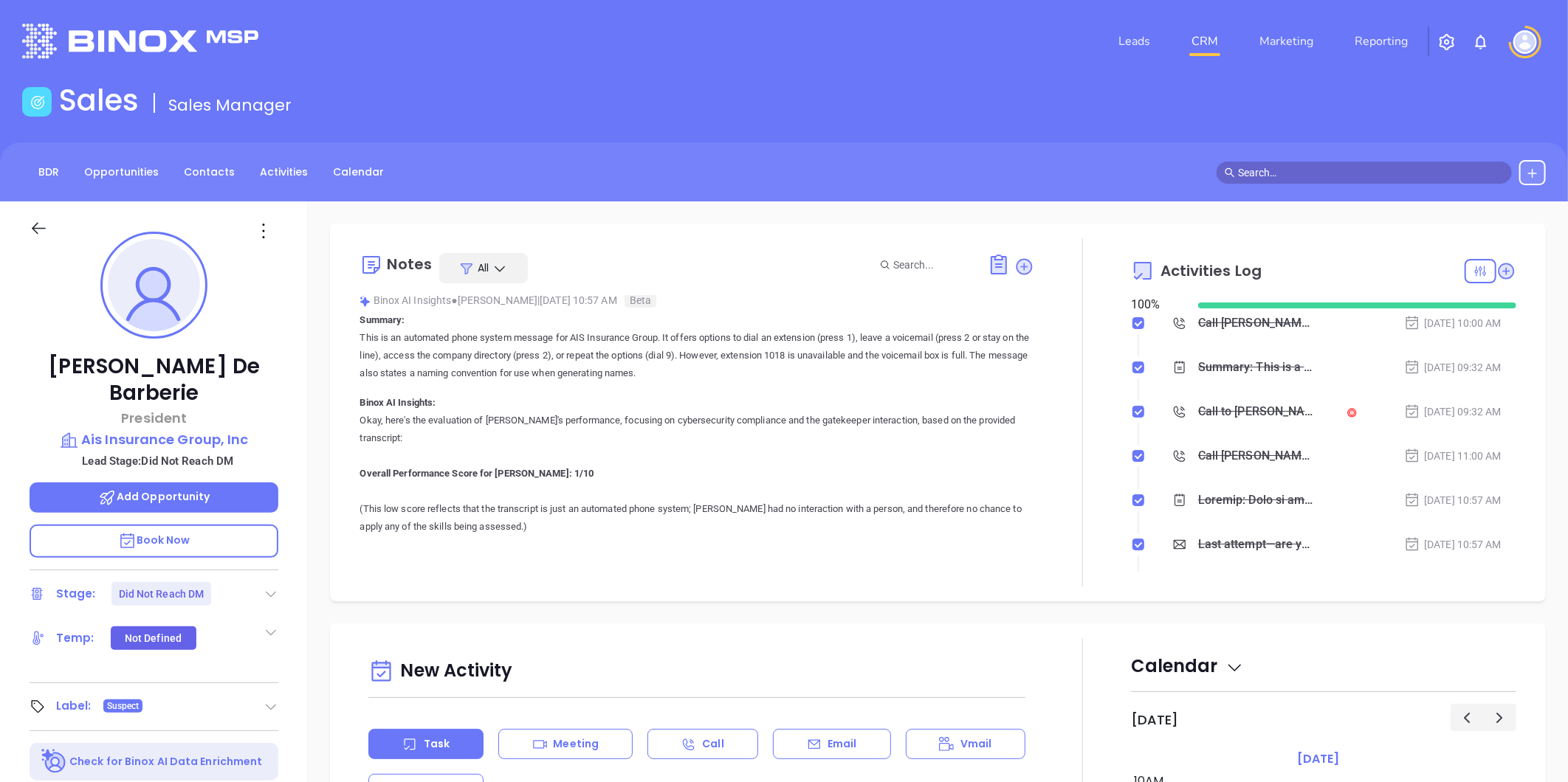
scroll to position [82, 0]
click at [1016, 266] on icon at bounding box center [1024, 266] width 17 height 17
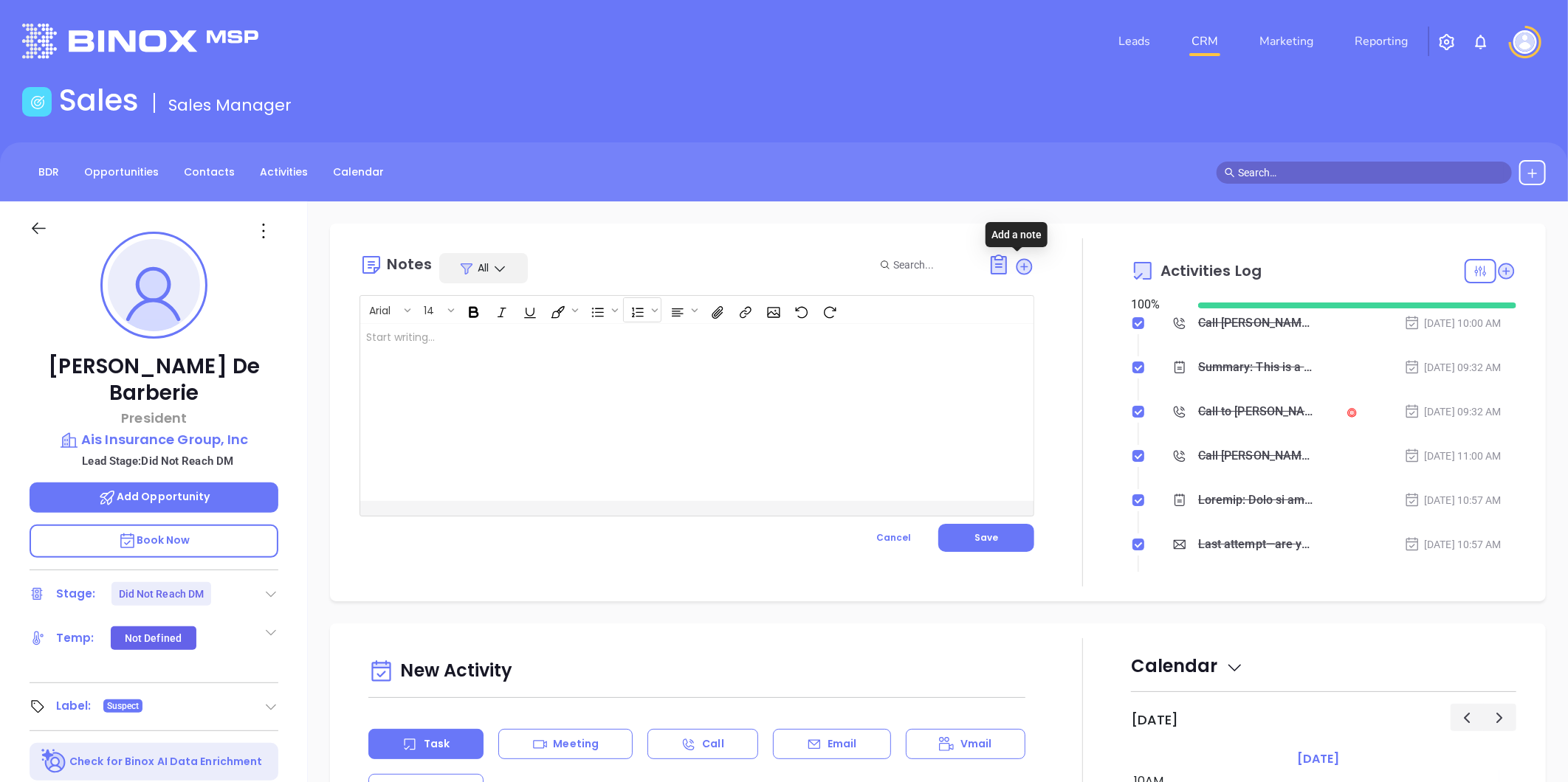
scroll to position [0, 0]
click at [600, 342] on div at bounding box center [673, 412] width 626 height 177
click at [977, 536] on span "Save" at bounding box center [986, 538] width 24 height 13
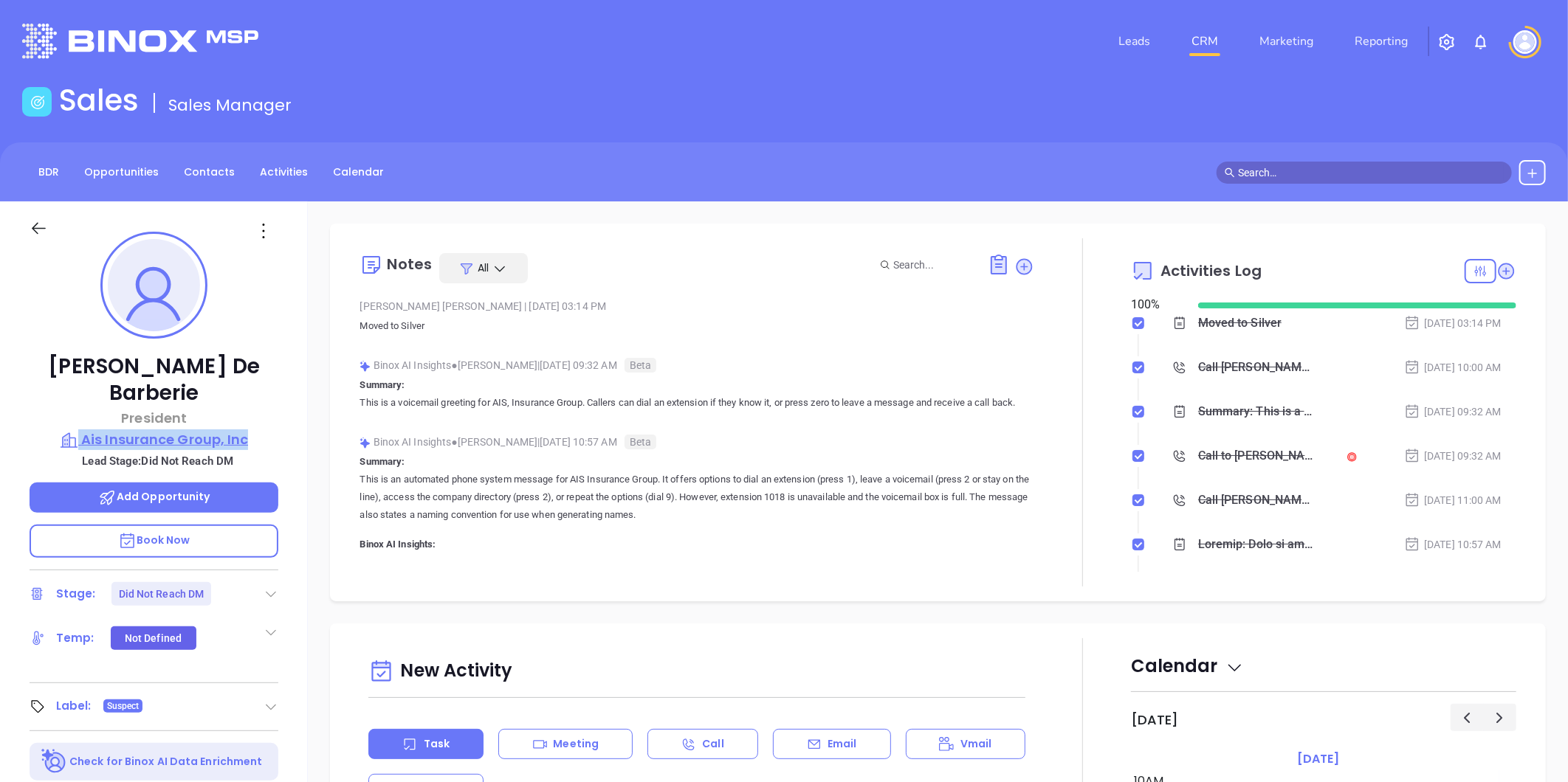
drag, startPoint x: 260, startPoint y: 398, endPoint x: 259, endPoint y: 406, distance: 8.1
click at [259, 406] on div "Walt De Barberie President Ais Insurance Group, Inc Lead Stage: Did Not Reach D…" at bounding box center [154, 690] width 308 height 978
copy div "Ais Insurance Group, Inc"
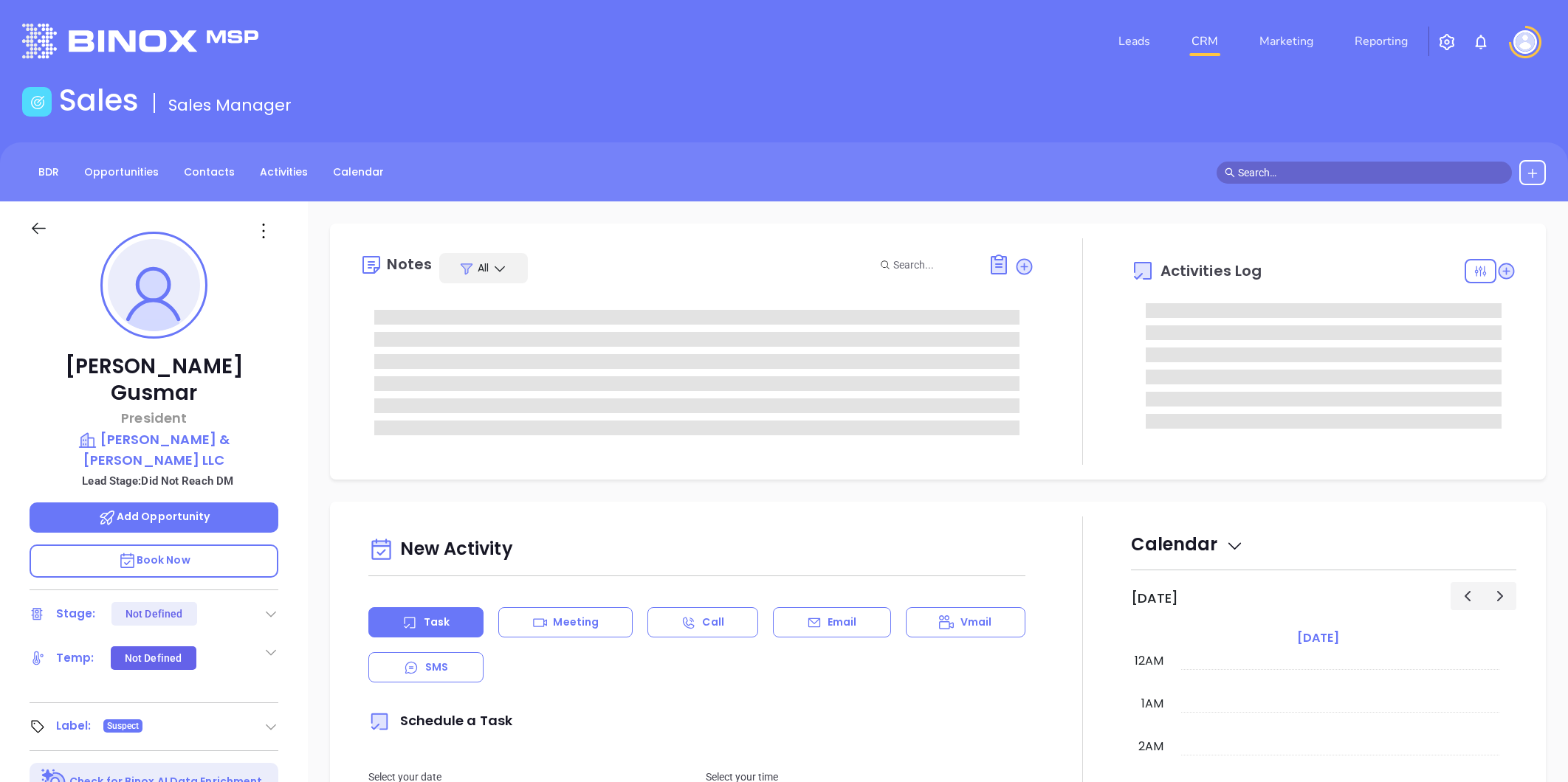
type input "[PERSON_NAME]"
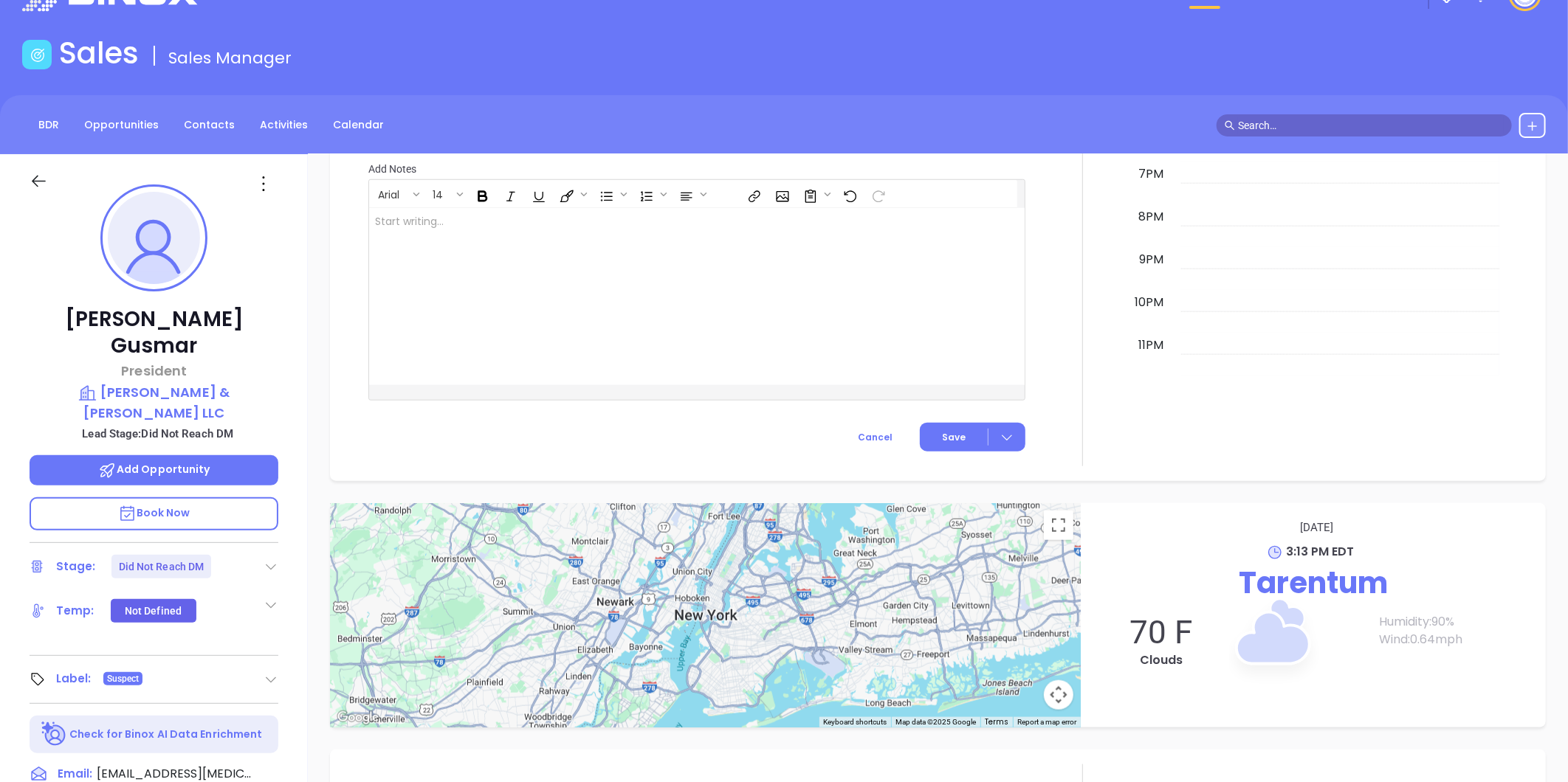
scroll to position [42, 0]
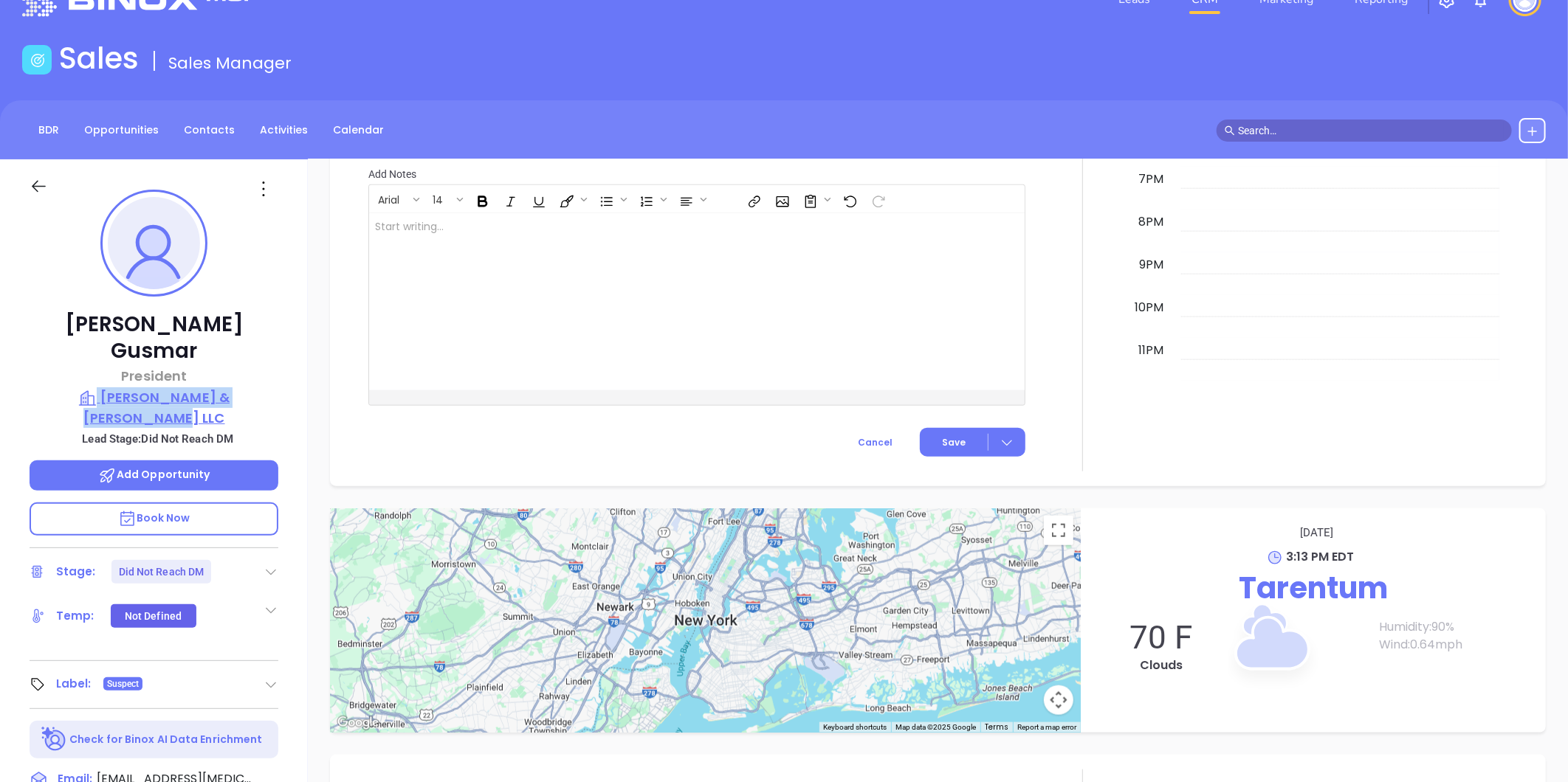
click at [273, 362] on div "[PERSON_NAME] President [PERSON_NAME] & [PERSON_NAME] LLC Lead Stage: Did Not R…" at bounding box center [154, 648] width 308 height 978
copy div "[PERSON_NAME] & [PERSON_NAME] LLC"
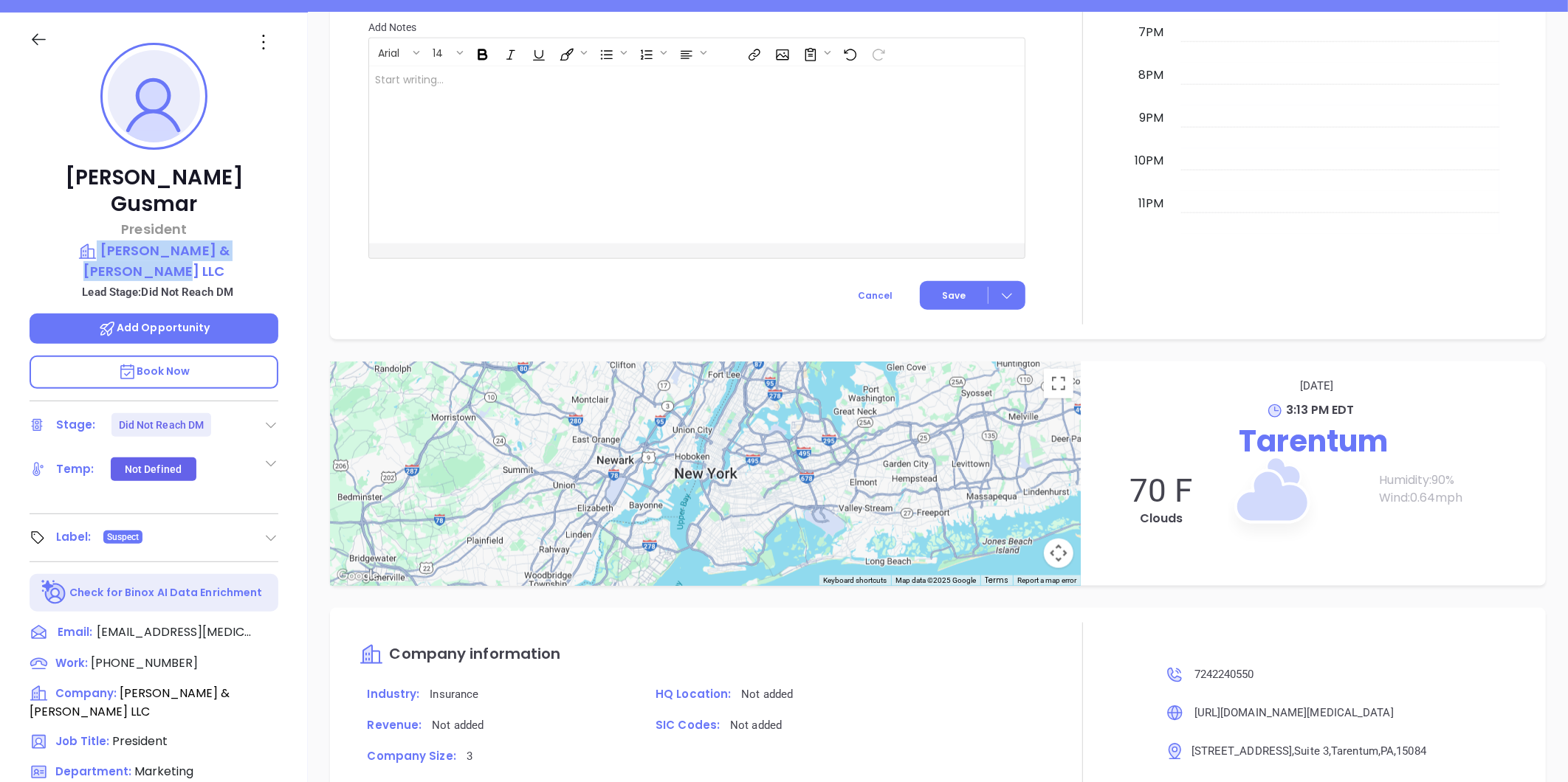
scroll to position [453, 0]
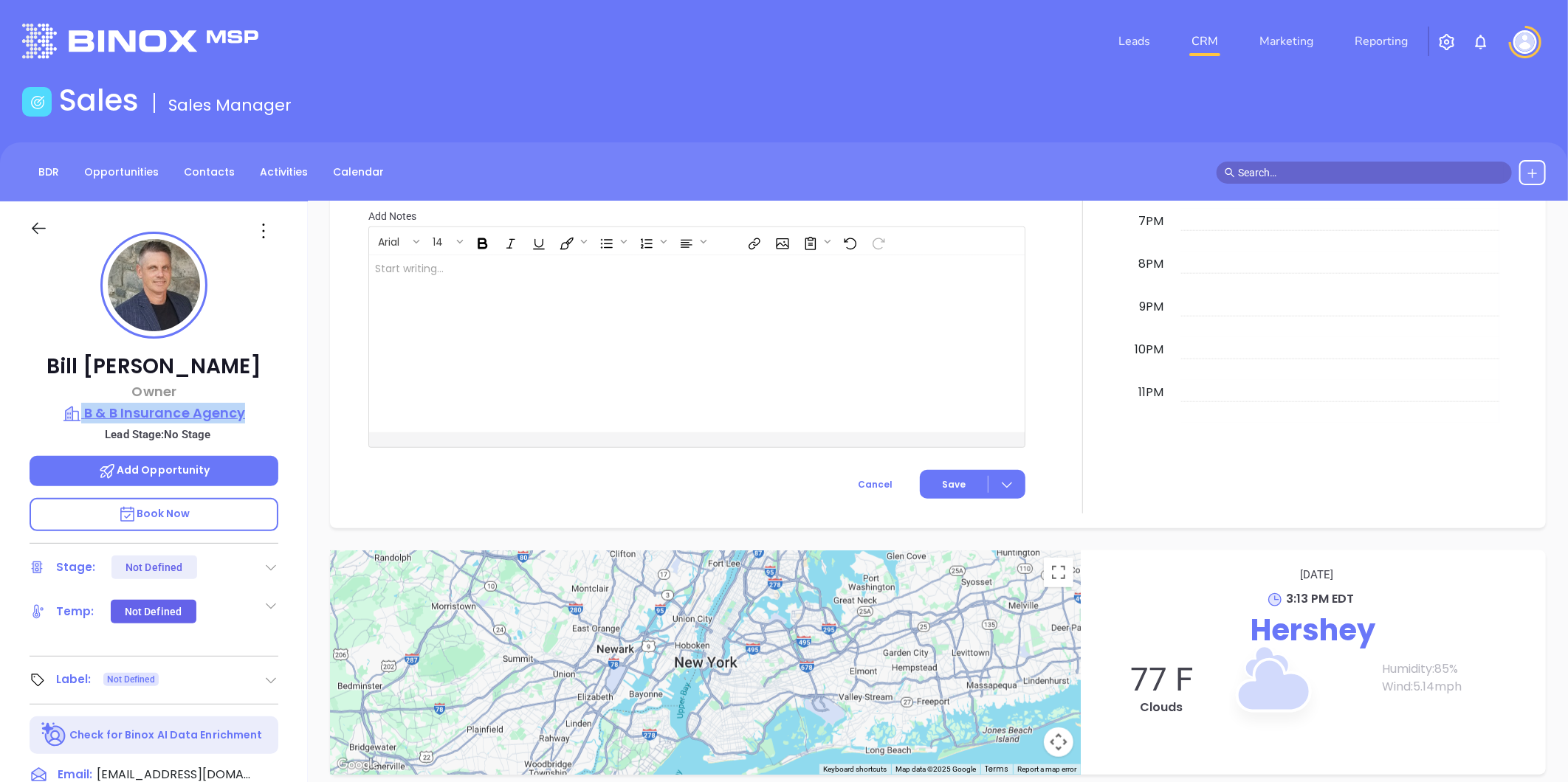
drag, startPoint x: 253, startPoint y: 387, endPoint x: 259, endPoint y: 410, distance: 23.8
click at [259, 410] on div "Bill Fassnacht Owner B & B Insurance Agency Lead Stage: No Stage Add Opportunit…" at bounding box center [154, 690] width 308 height 978
copy div "B & B Insurance Agency"
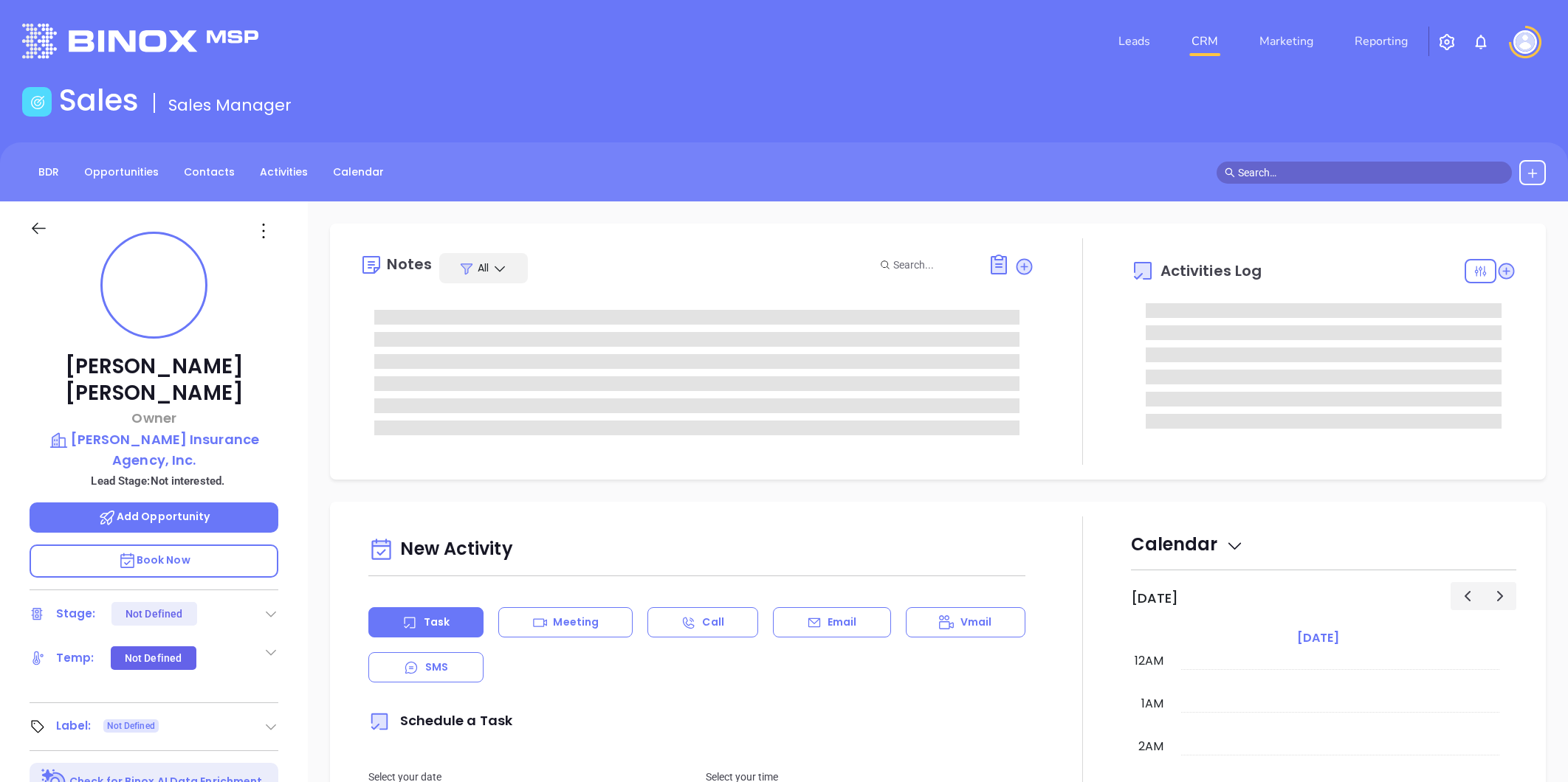
type input "[DATE]"
type input "[PERSON_NAME]"
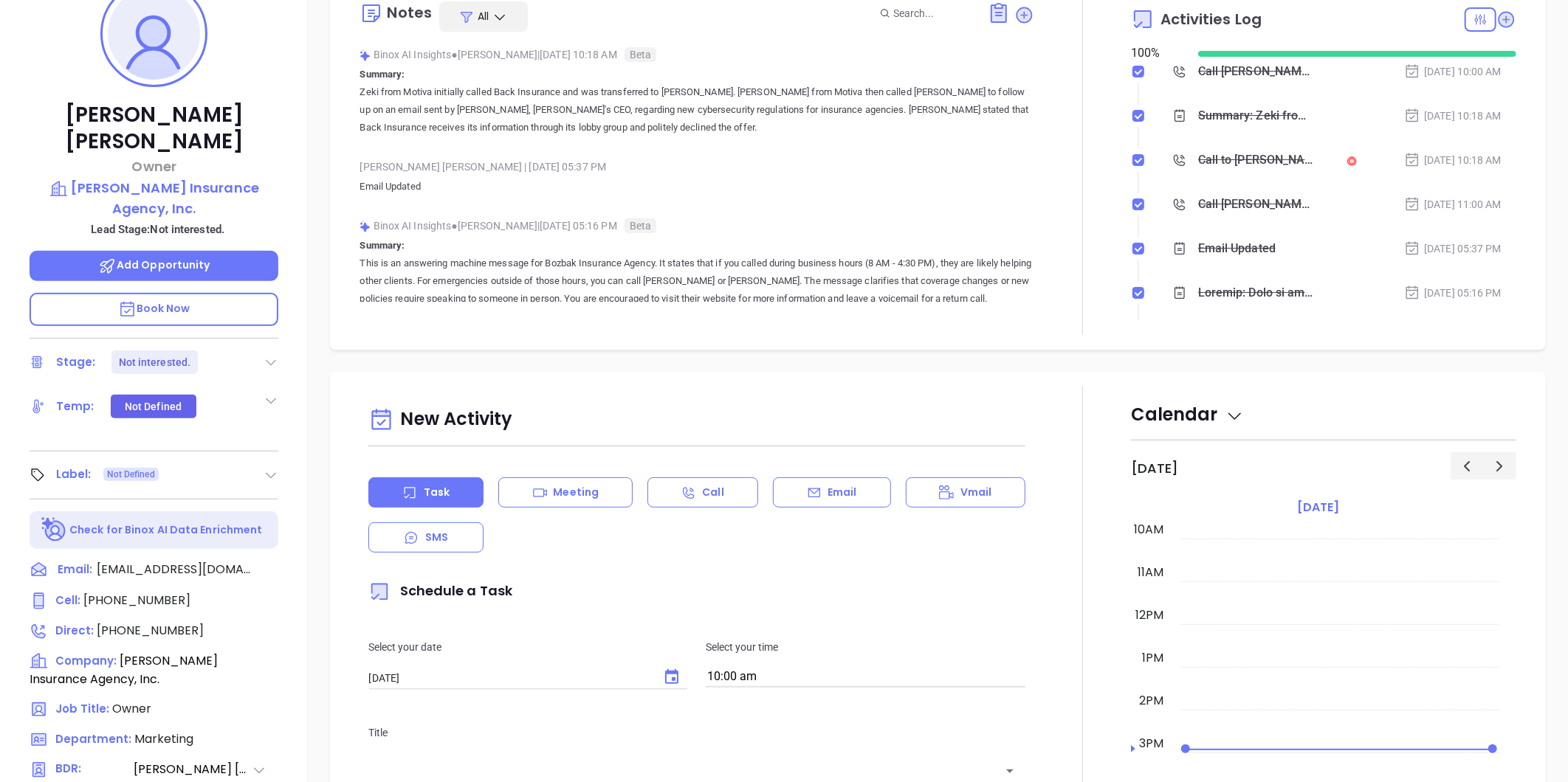
scroll to position [42, 0]
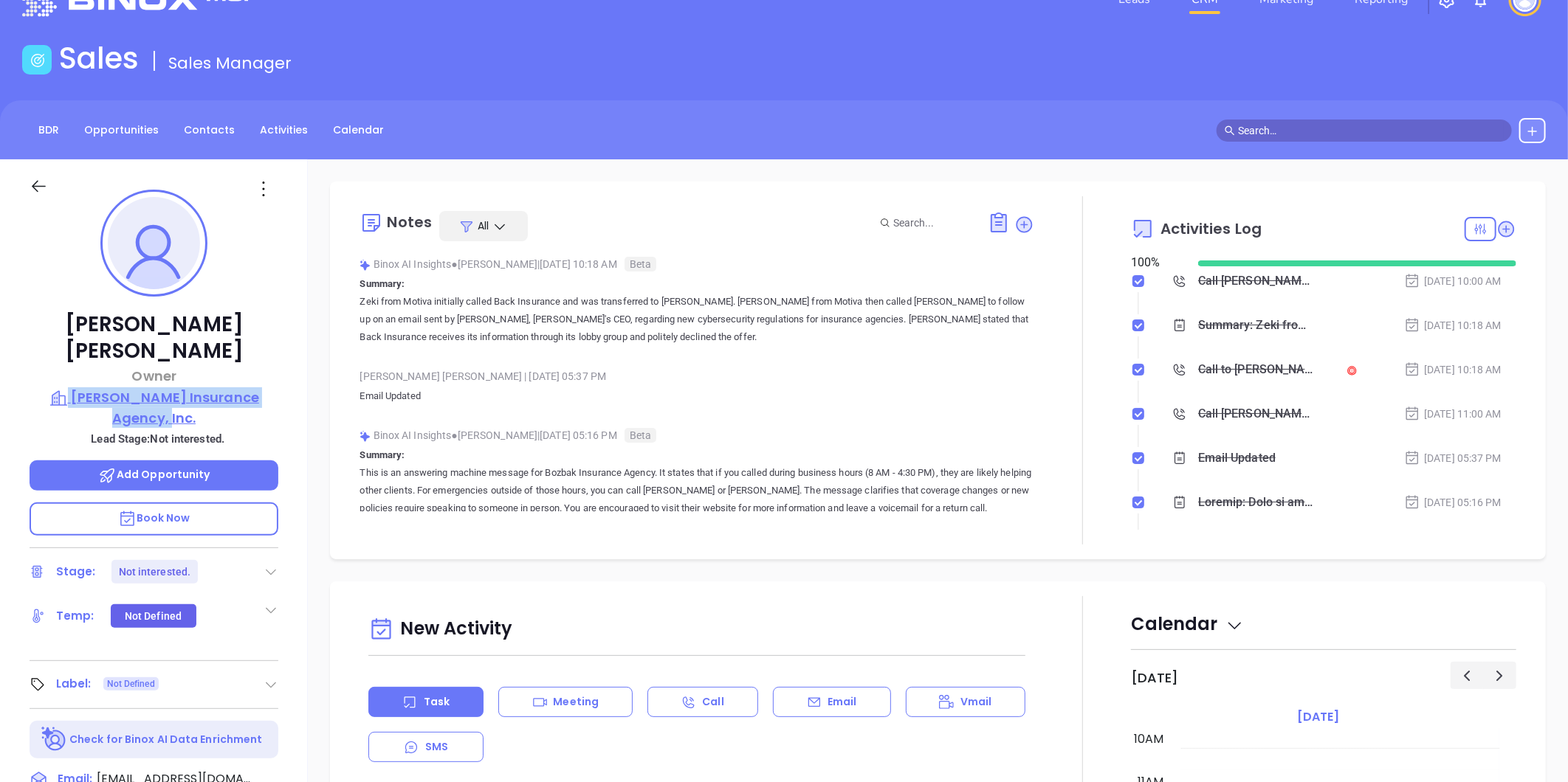
drag, startPoint x: 283, startPoint y: 353, endPoint x: 273, endPoint y: 386, distance: 34.5
click at [273, 386] on div "Michael Landis Owner Balsbaugh Insurance Agency, Inc. Lead Stage: Not intereste…" at bounding box center [154, 648] width 308 height 978
copy div "Balsbaugh Insurance Agency, Inc."
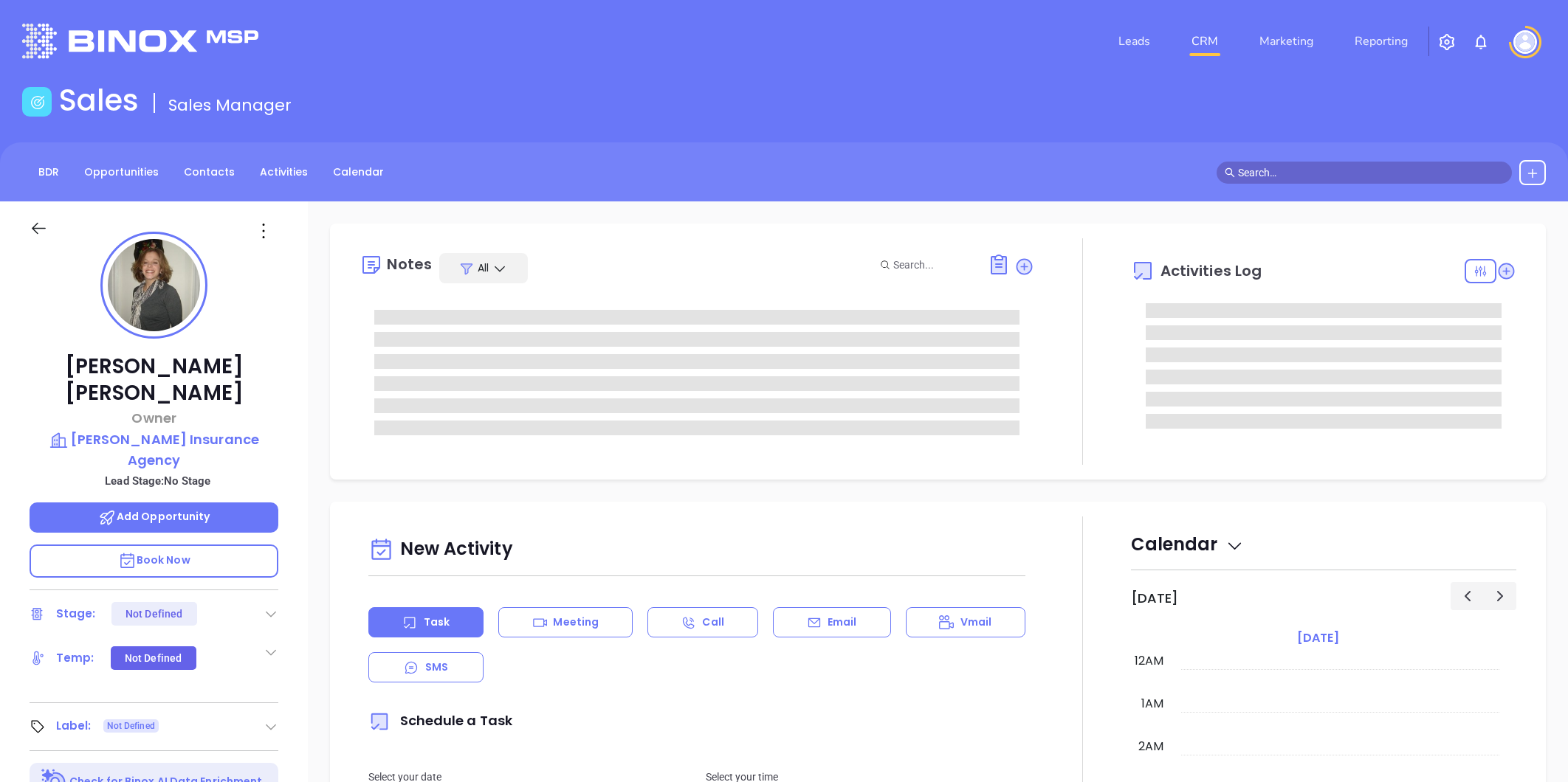
type input "[PERSON_NAME]"
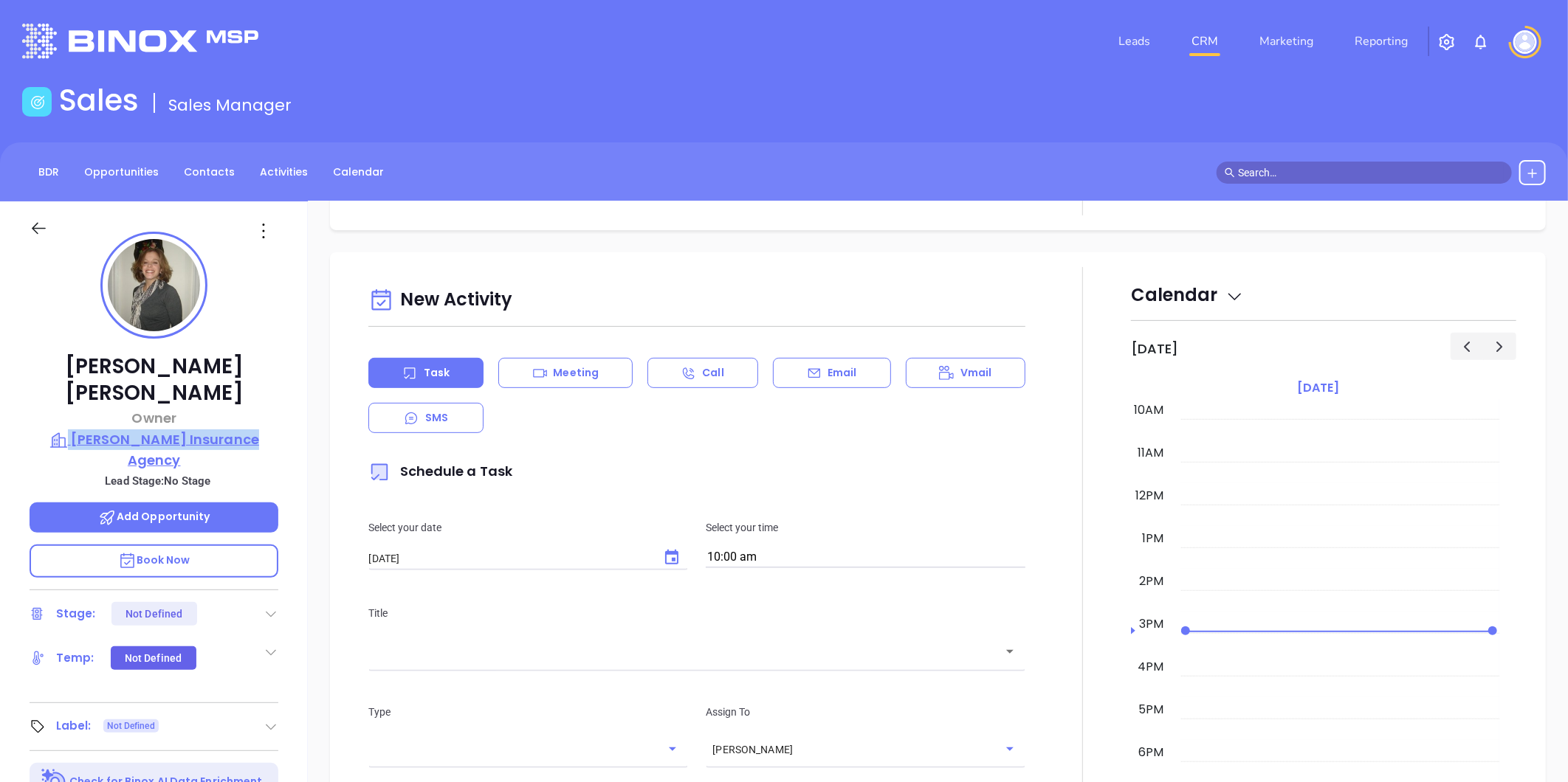
drag, startPoint x: 260, startPoint y: 386, endPoint x: 259, endPoint y: 408, distance: 22.0
click at [259, 408] on div "[PERSON_NAME] Owner [PERSON_NAME] Insurance Agency Lead Stage: No Stage Add Opp…" at bounding box center [154, 690] width 308 height 978
copy div "[PERSON_NAME] Insurance Agency"
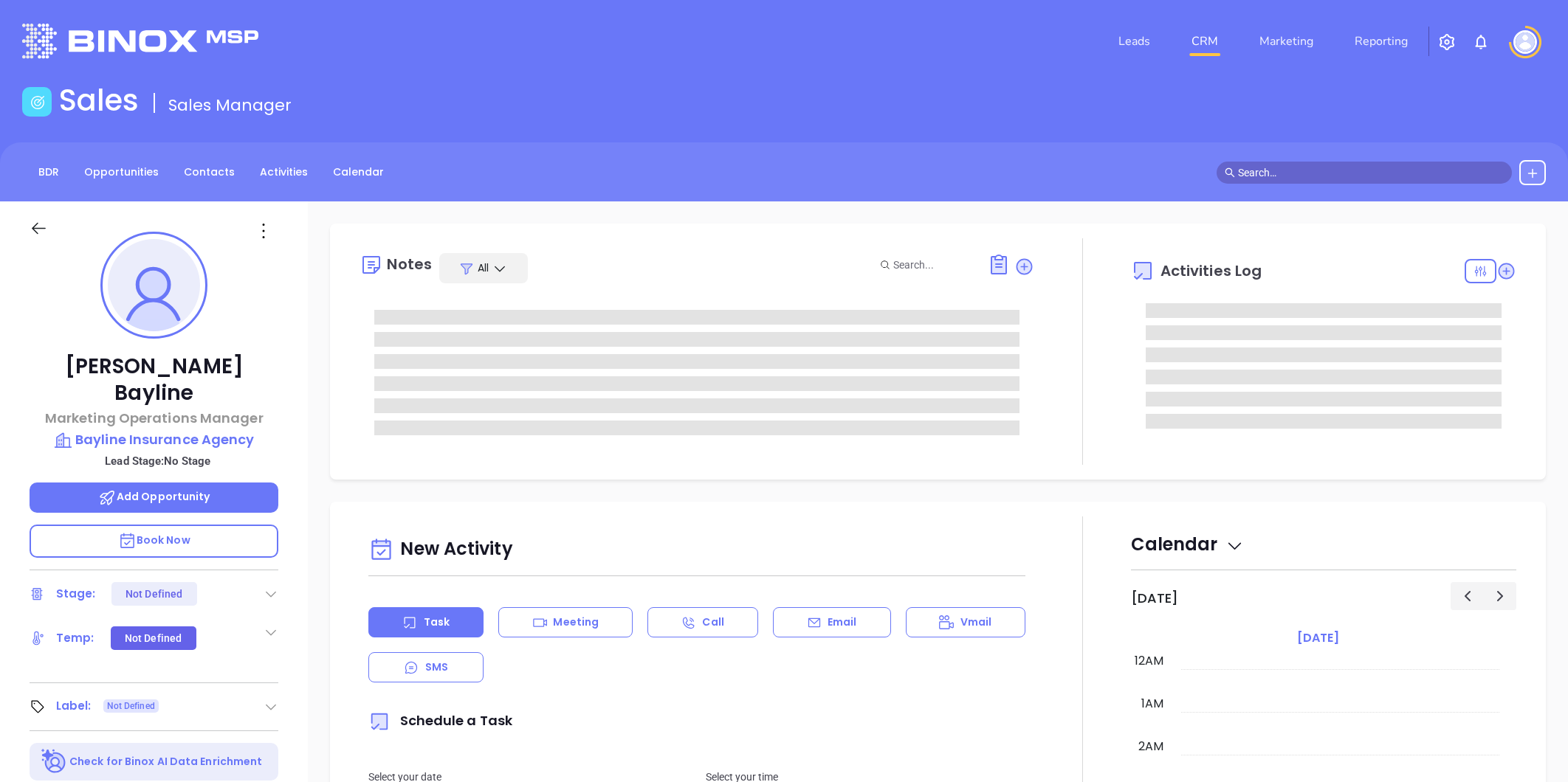
type input "[DATE]"
type input "[PERSON_NAME]"
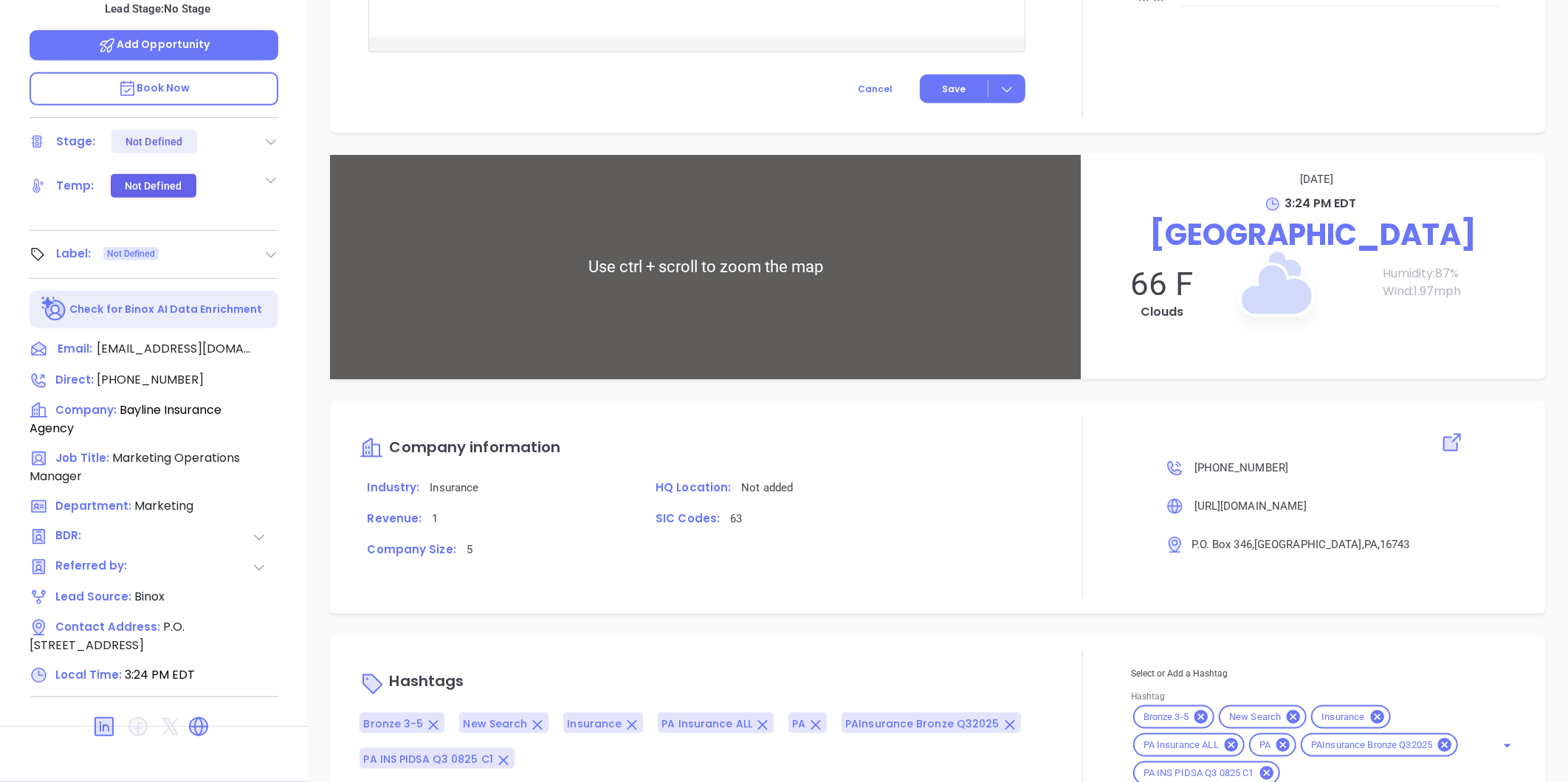
scroll to position [785, 0]
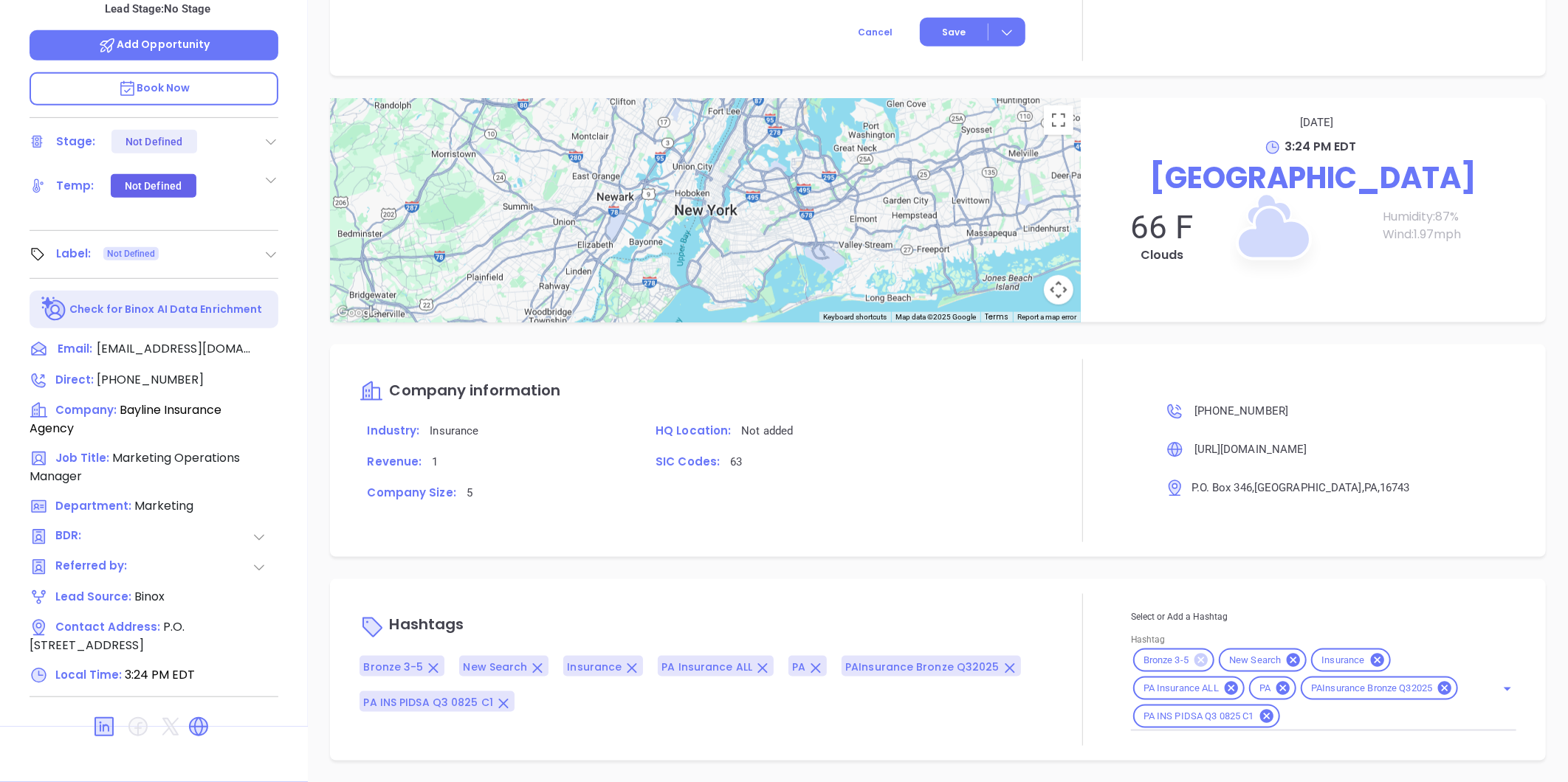
click at [1194, 657] on icon at bounding box center [1200, 660] width 13 height 13
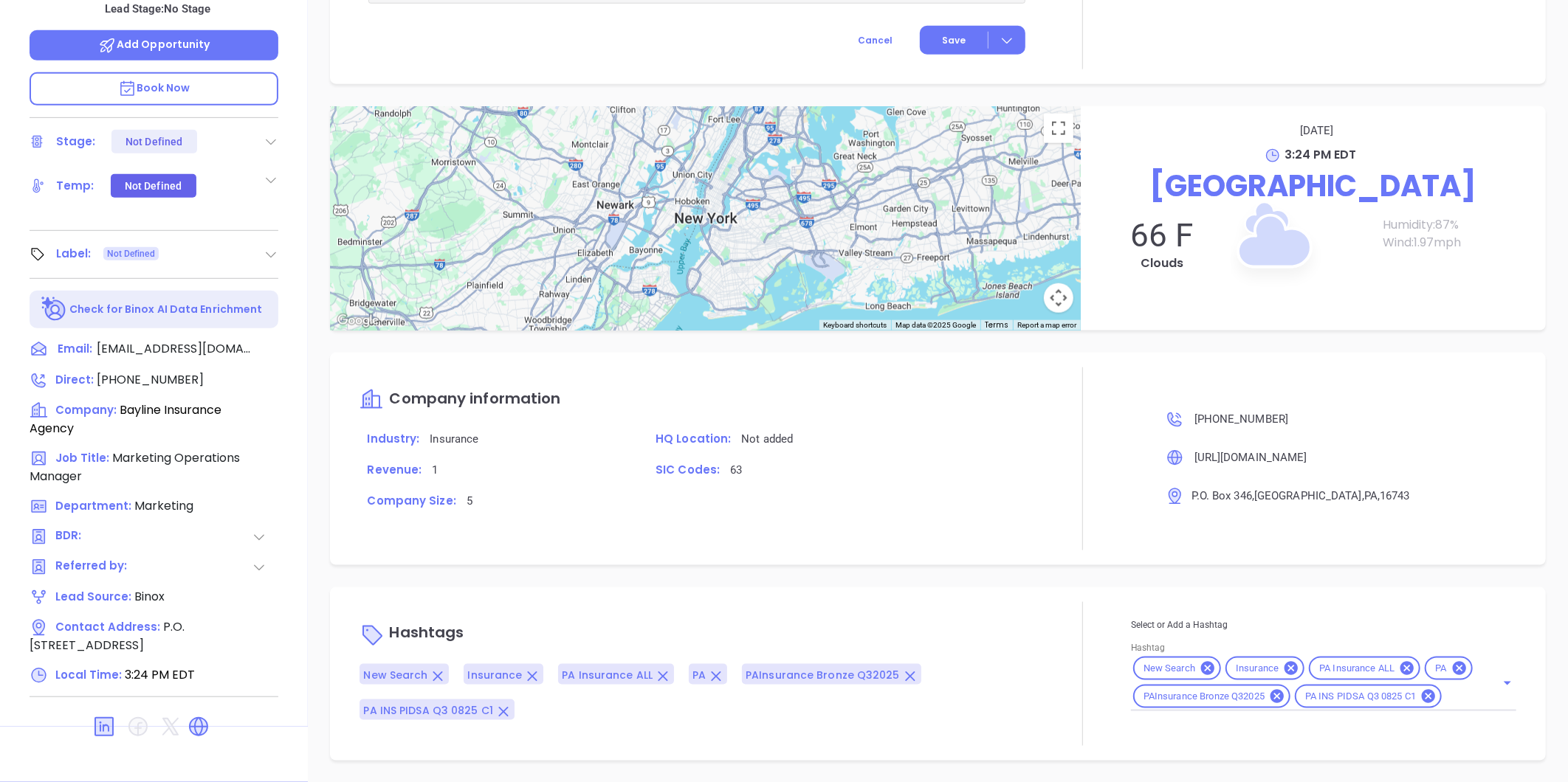
click at [1447, 702] on div "Select or Add a Hashtag Hashtag New Search Insurance PA Insurance ALL PA PAInsu…" at bounding box center [1324, 664] width 385 height 94
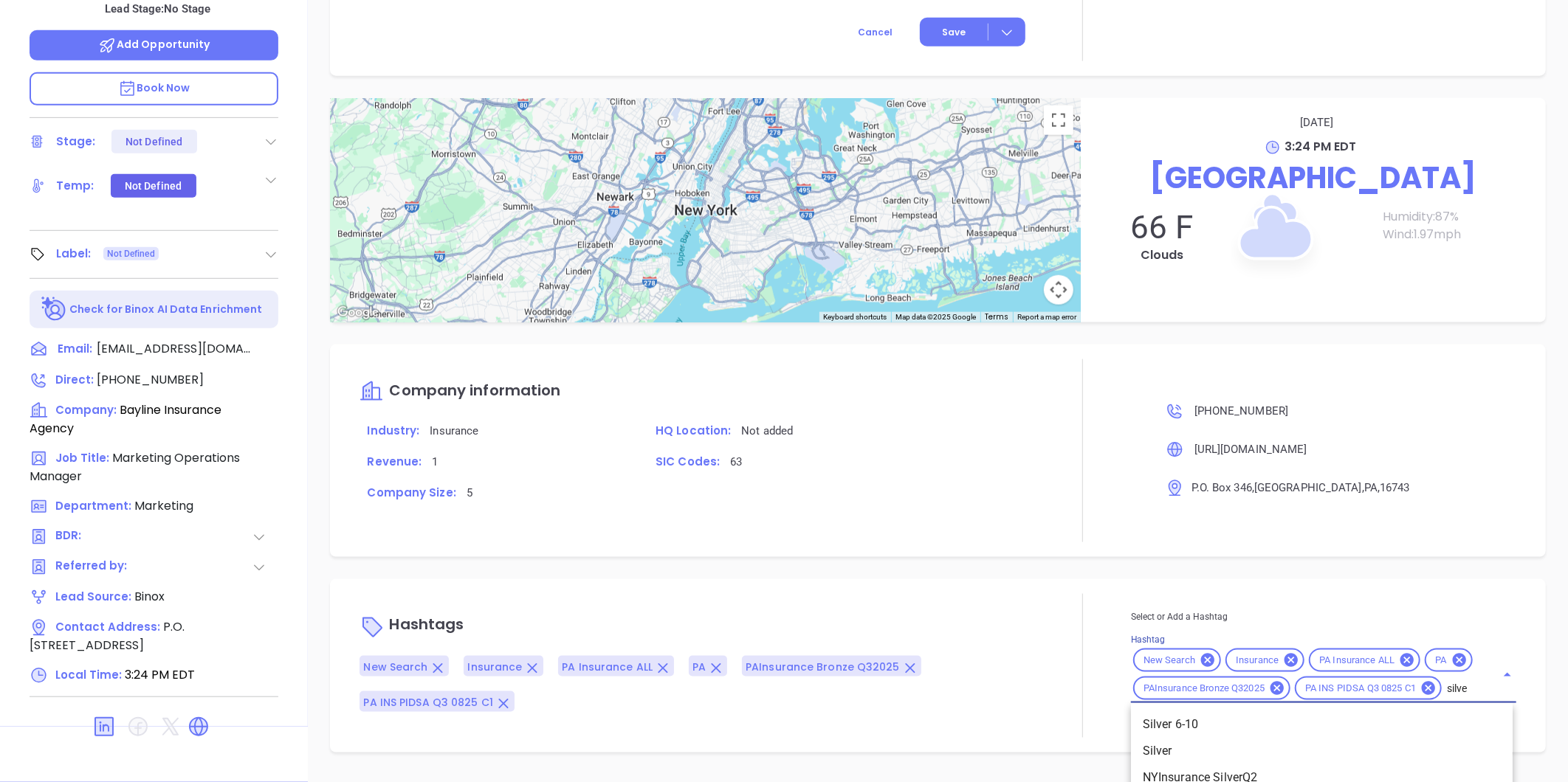
type input "silver"
click at [1191, 718] on li "Silver 6-10" at bounding box center [1321, 725] width 381 height 27
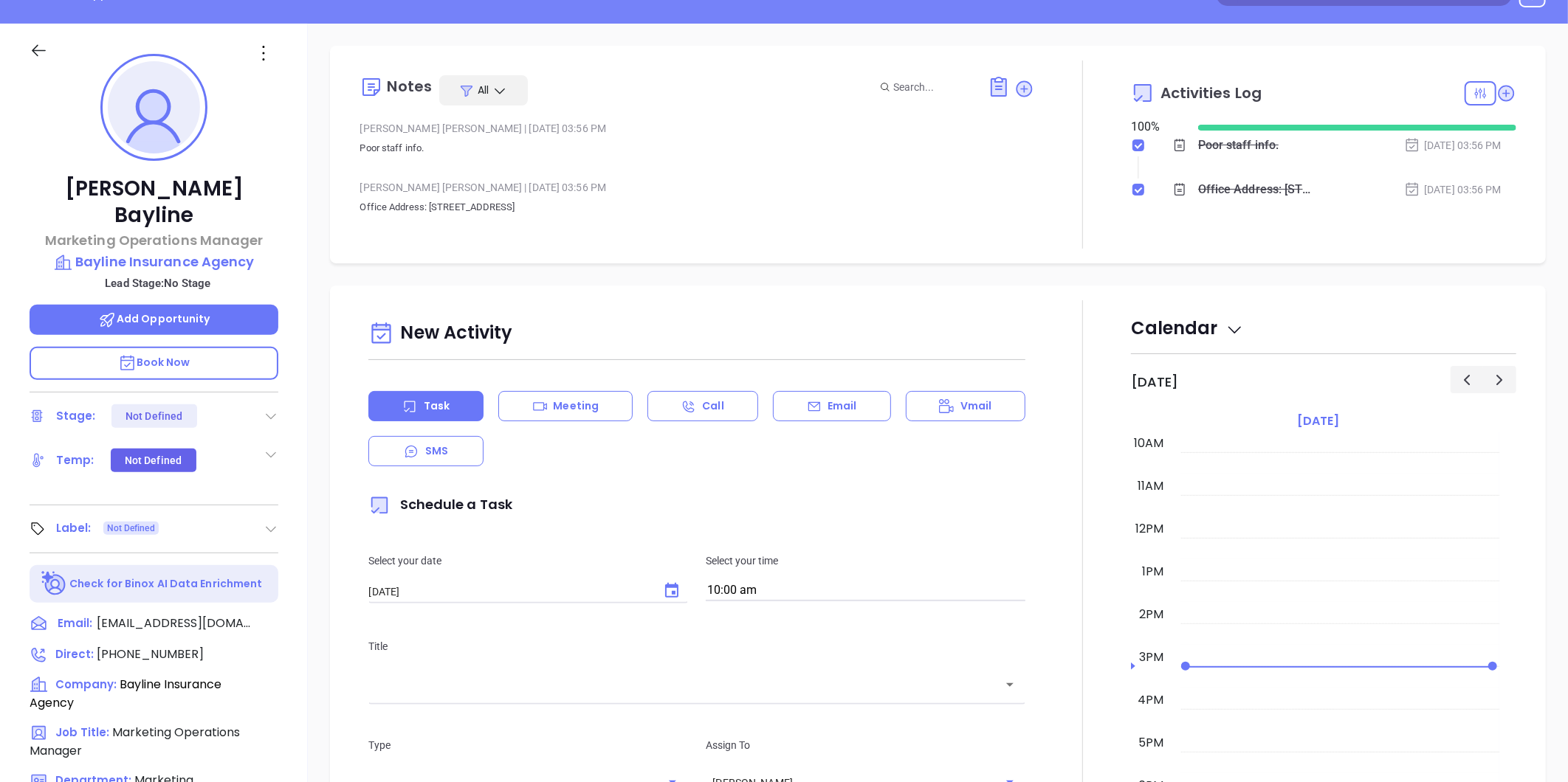
scroll to position [0, 0]
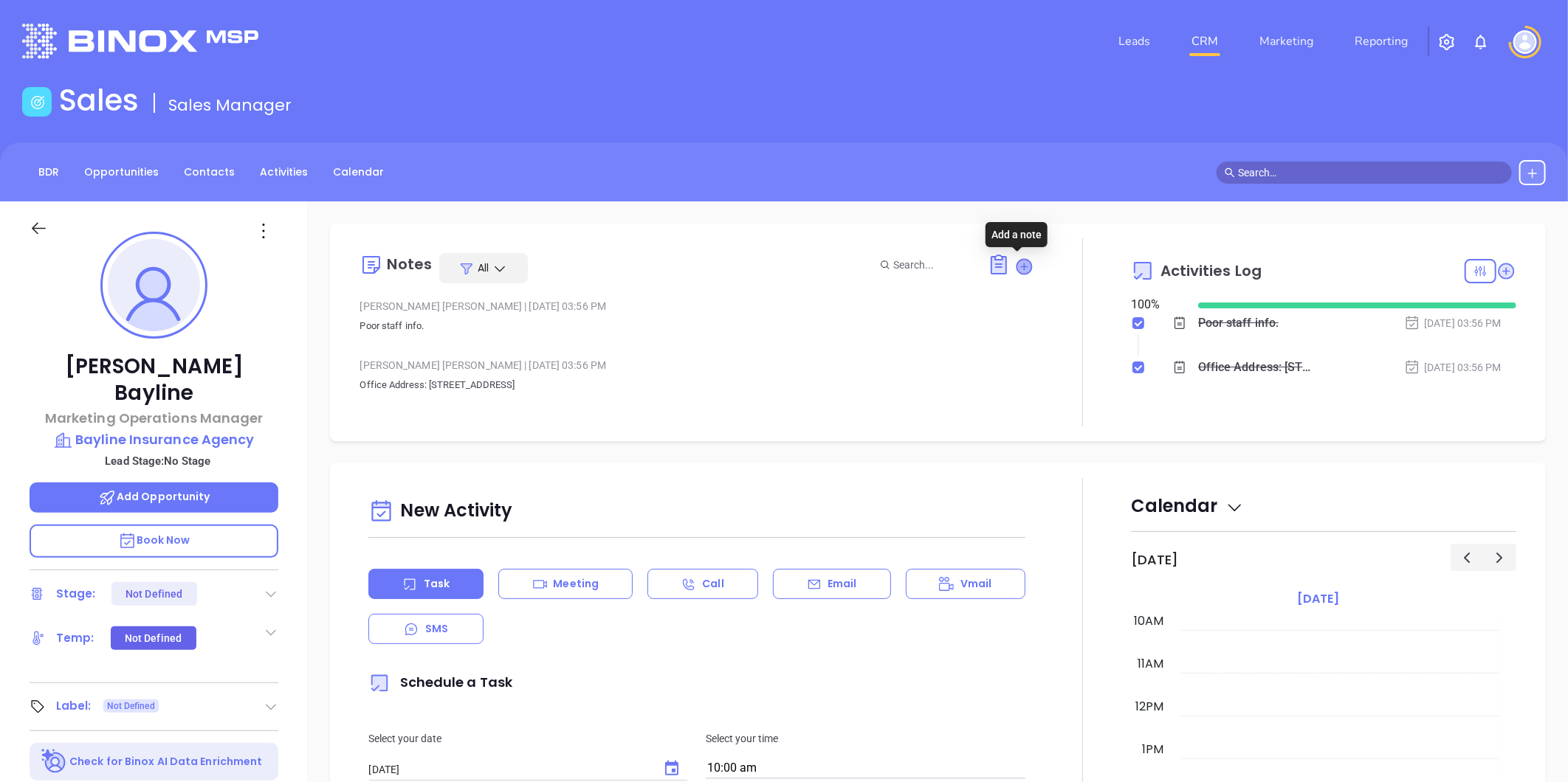
click at [1017, 264] on icon at bounding box center [1024, 266] width 15 height 15
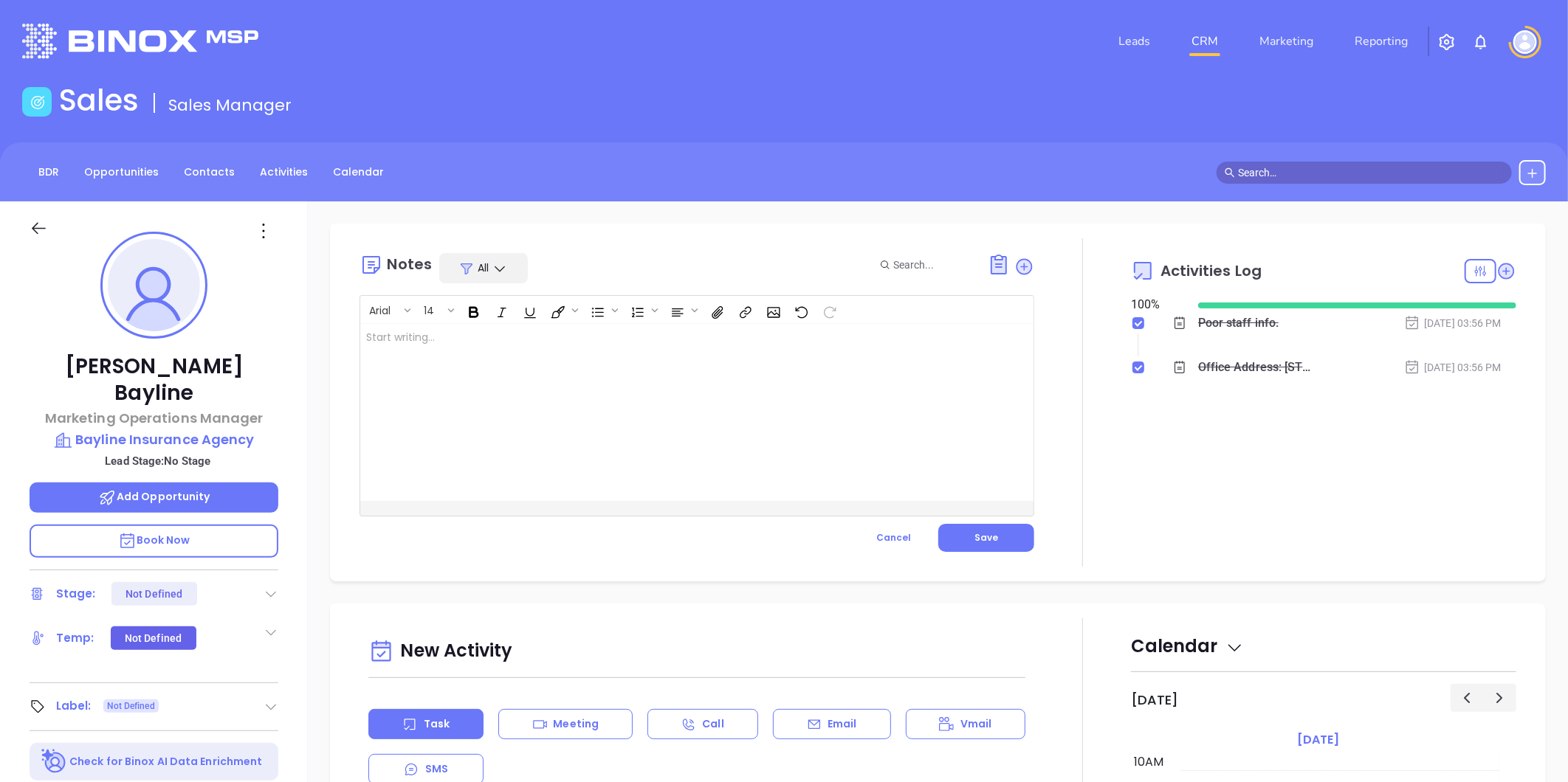
click at [633, 343] on div at bounding box center [673, 412] width 626 height 177
click at [983, 532] on span "Save" at bounding box center [986, 538] width 24 height 13
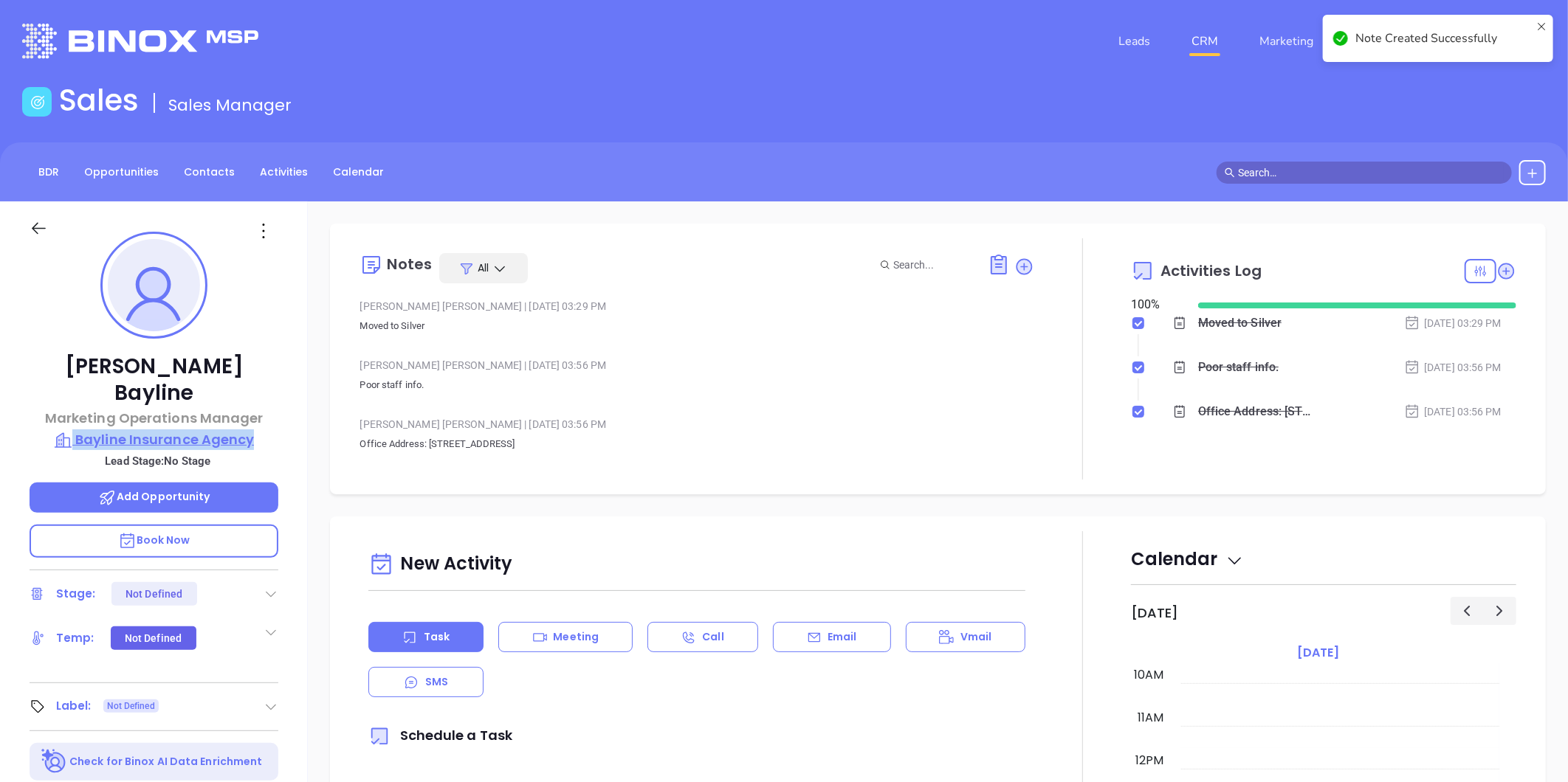
drag, startPoint x: 264, startPoint y: 398, endPoint x: 254, endPoint y: 411, distance: 16.4
click at [254, 411] on div "[PERSON_NAME] Marketing Operations Manager Bayline Insurance Agency Lead Stage:…" at bounding box center [154, 690] width 308 height 978
copy div "Bayline Insurance Agency"
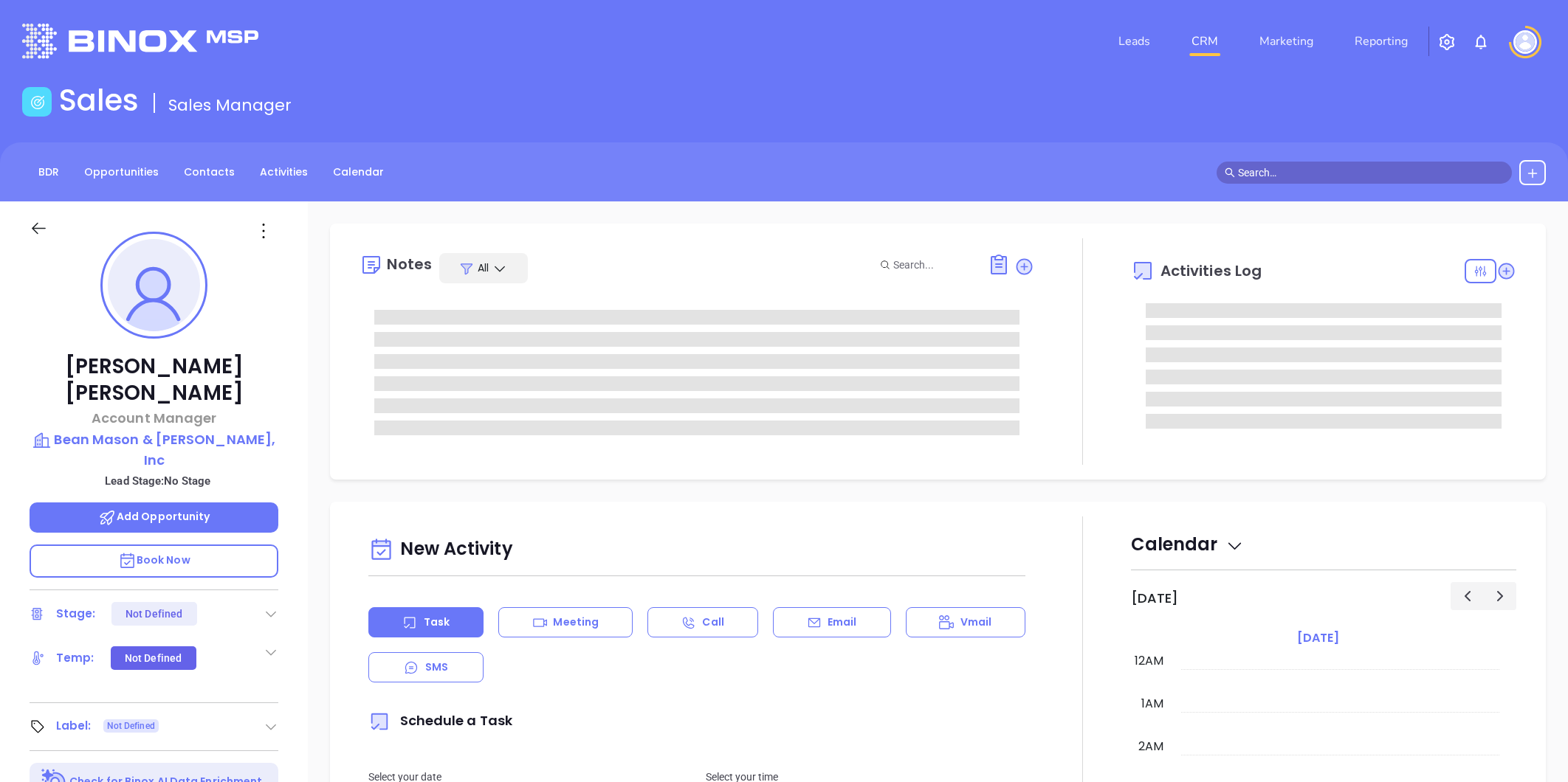
type input "[DATE]"
type input "[PERSON_NAME]"
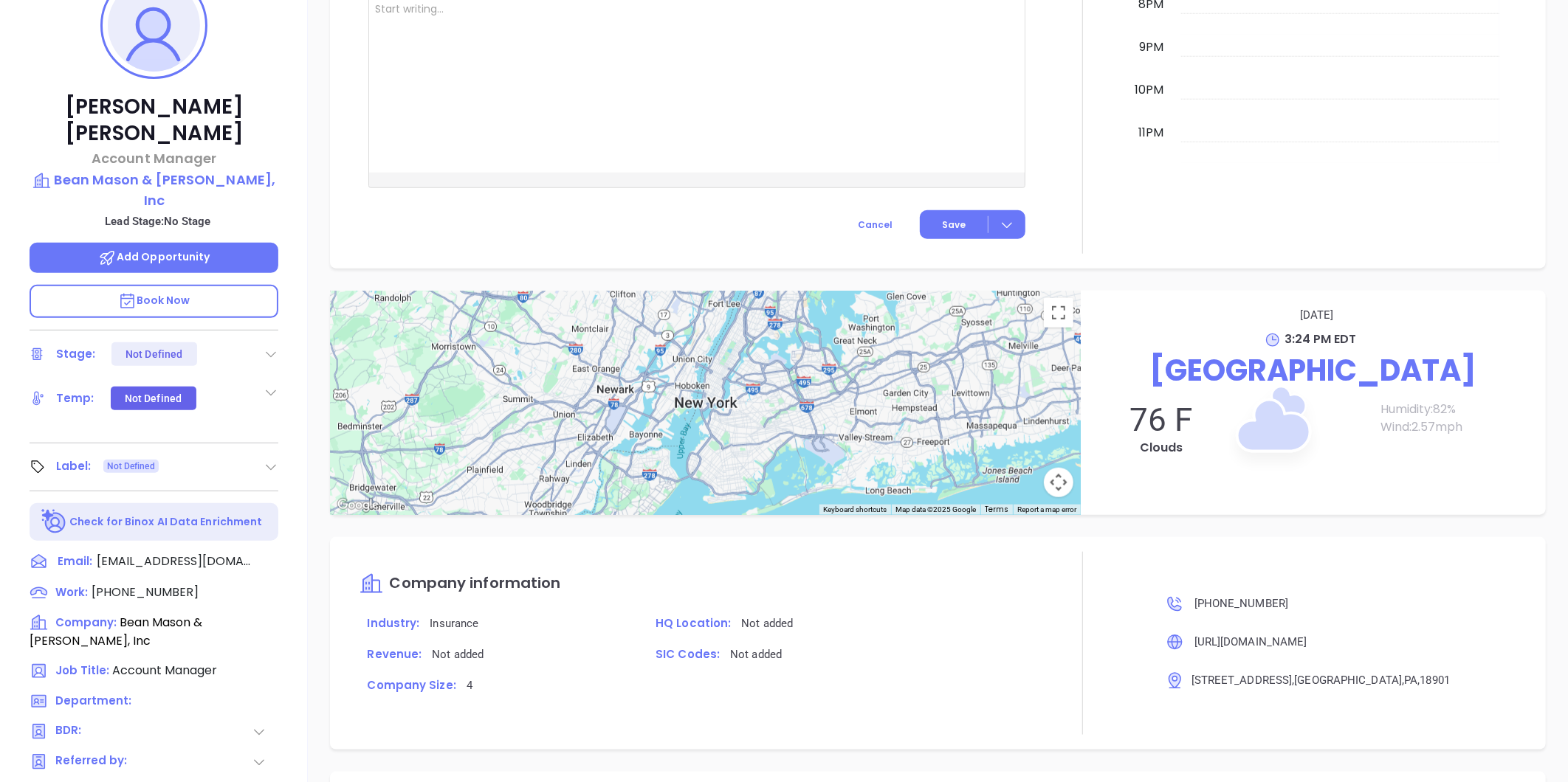
scroll to position [42, 0]
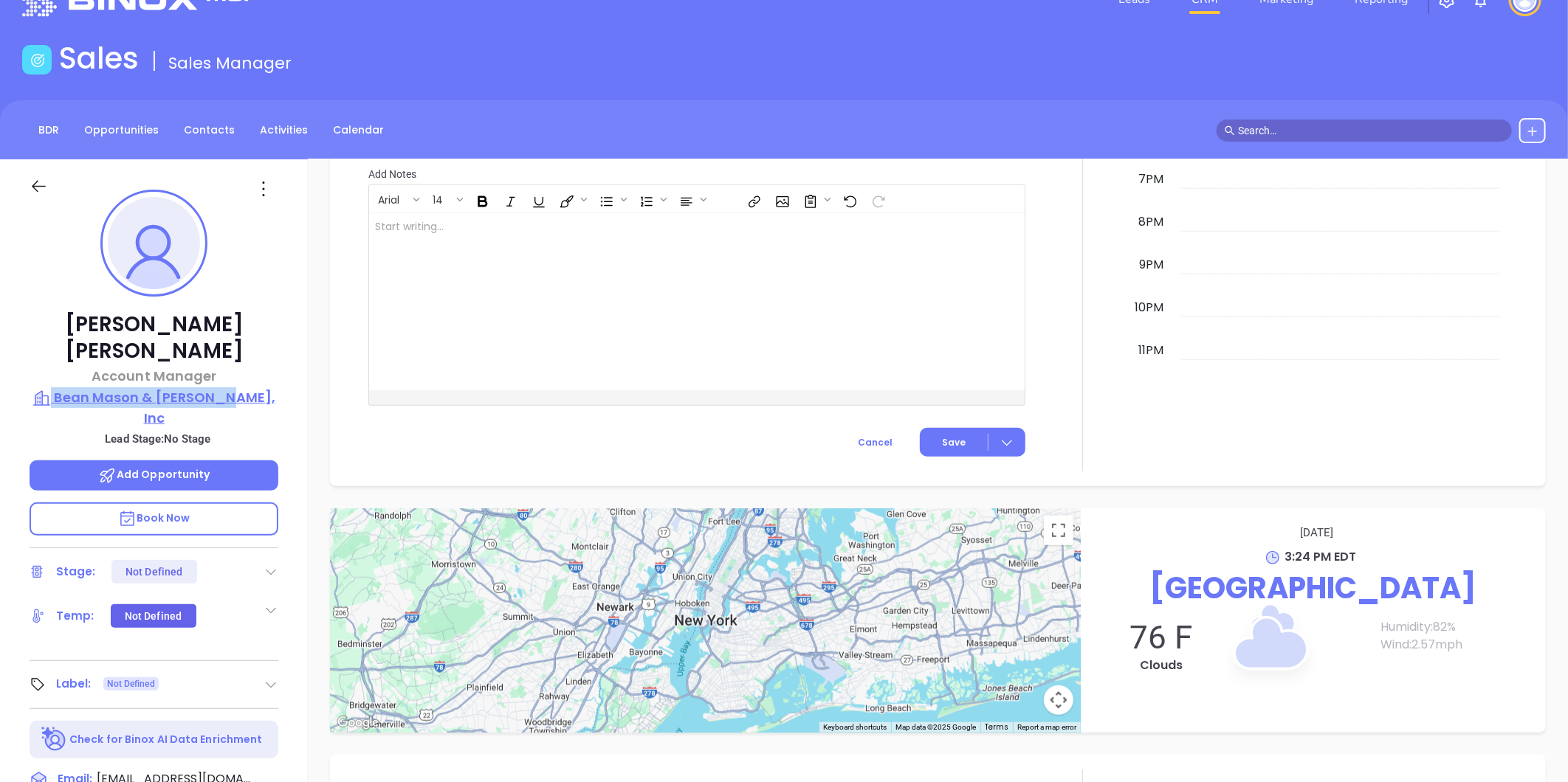
drag, startPoint x: 248, startPoint y: 356, endPoint x: 246, endPoint y: 363, distance: 7.3
click at [246, 363] on div "[PERSON_NAME] [PERSON_NAME] Account Manager Bean Mason & [PERSON_NAME], Inc Lea…" at bounding box center [154, 648] width 308 height 978
copy div "Bean Mason & [PERSON_NAME], Inc"
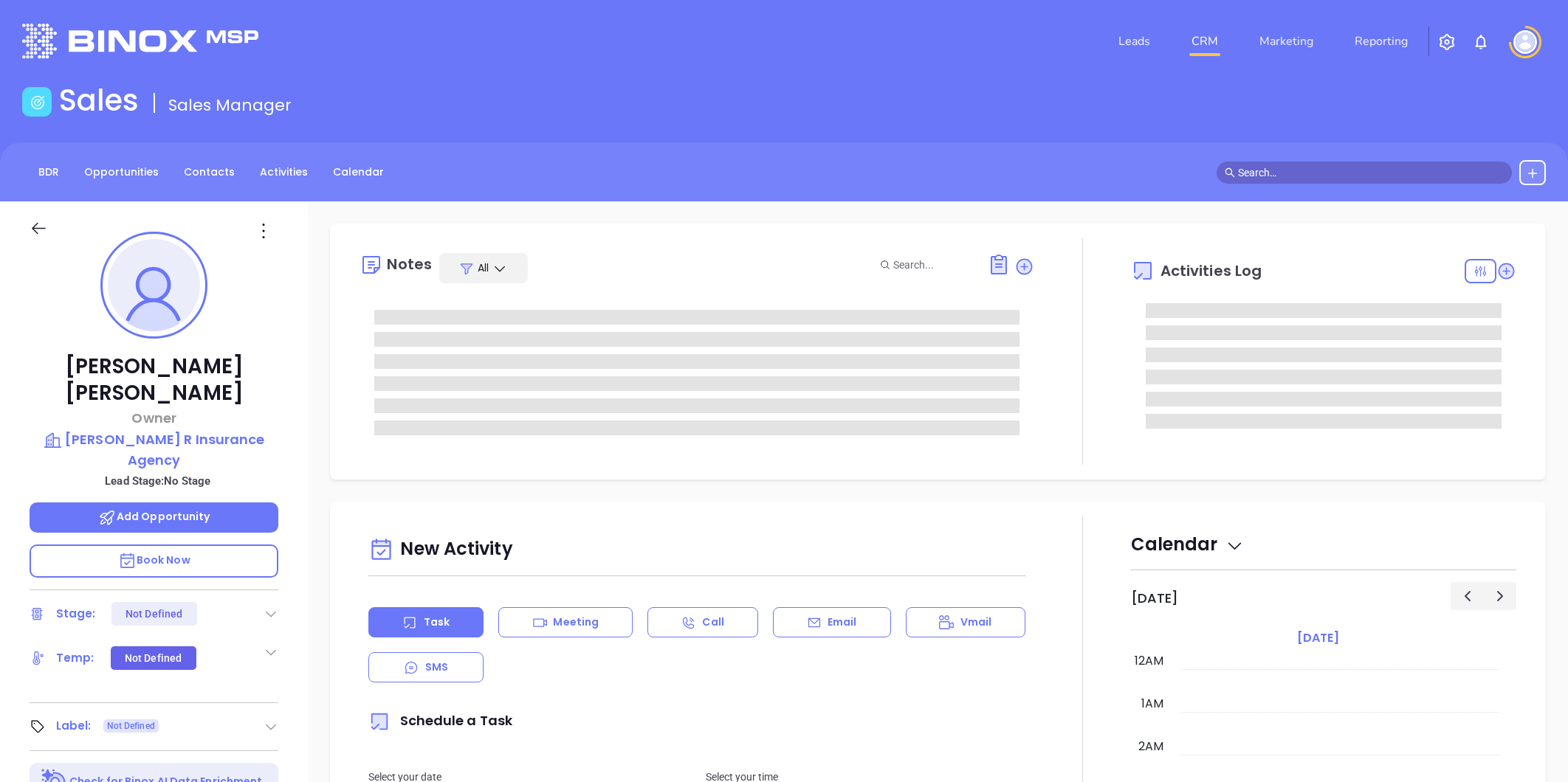
type input "[DATE]"
type input "[PERSON_NAME]"
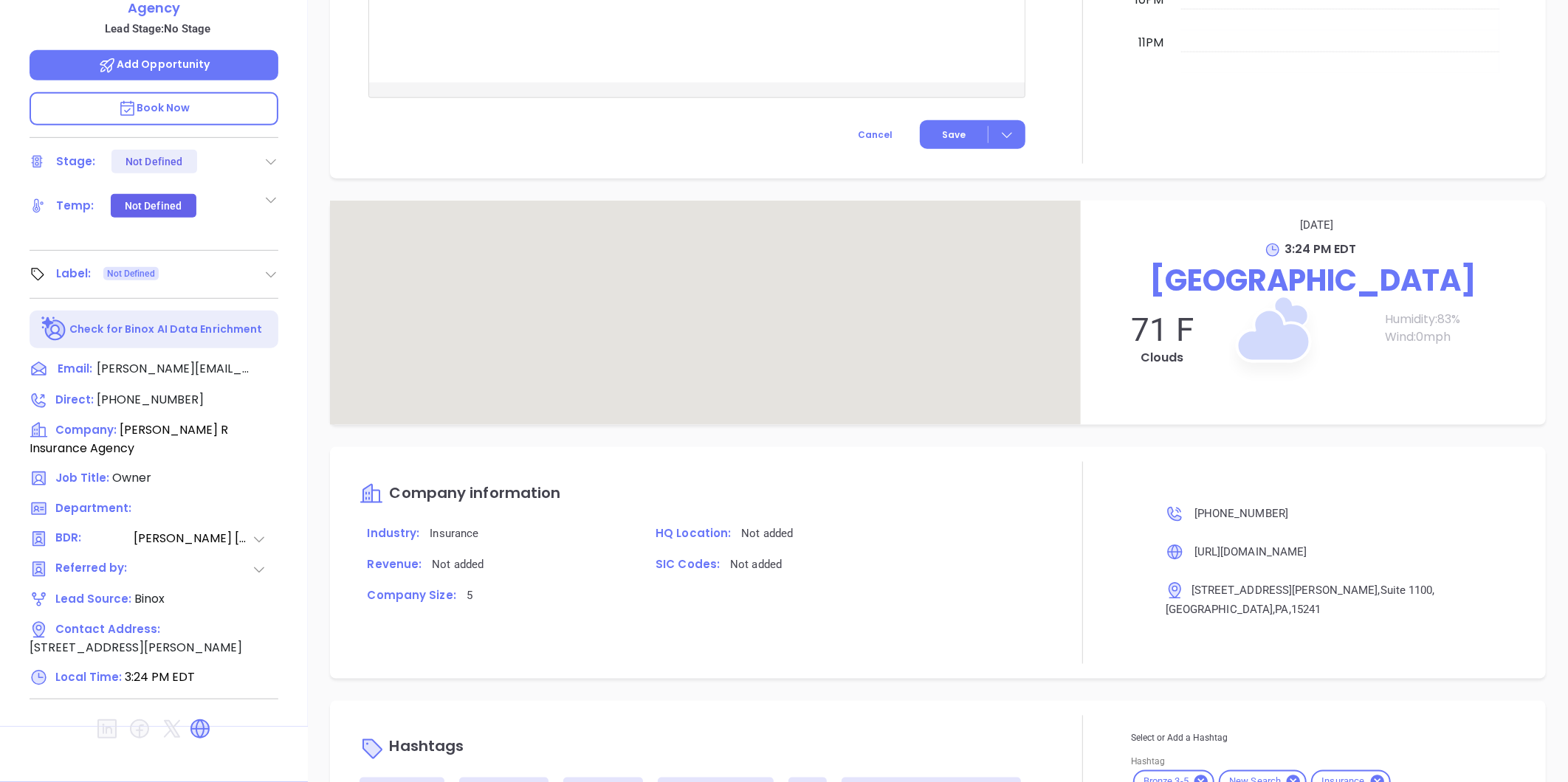
scroll to position [945, 0]
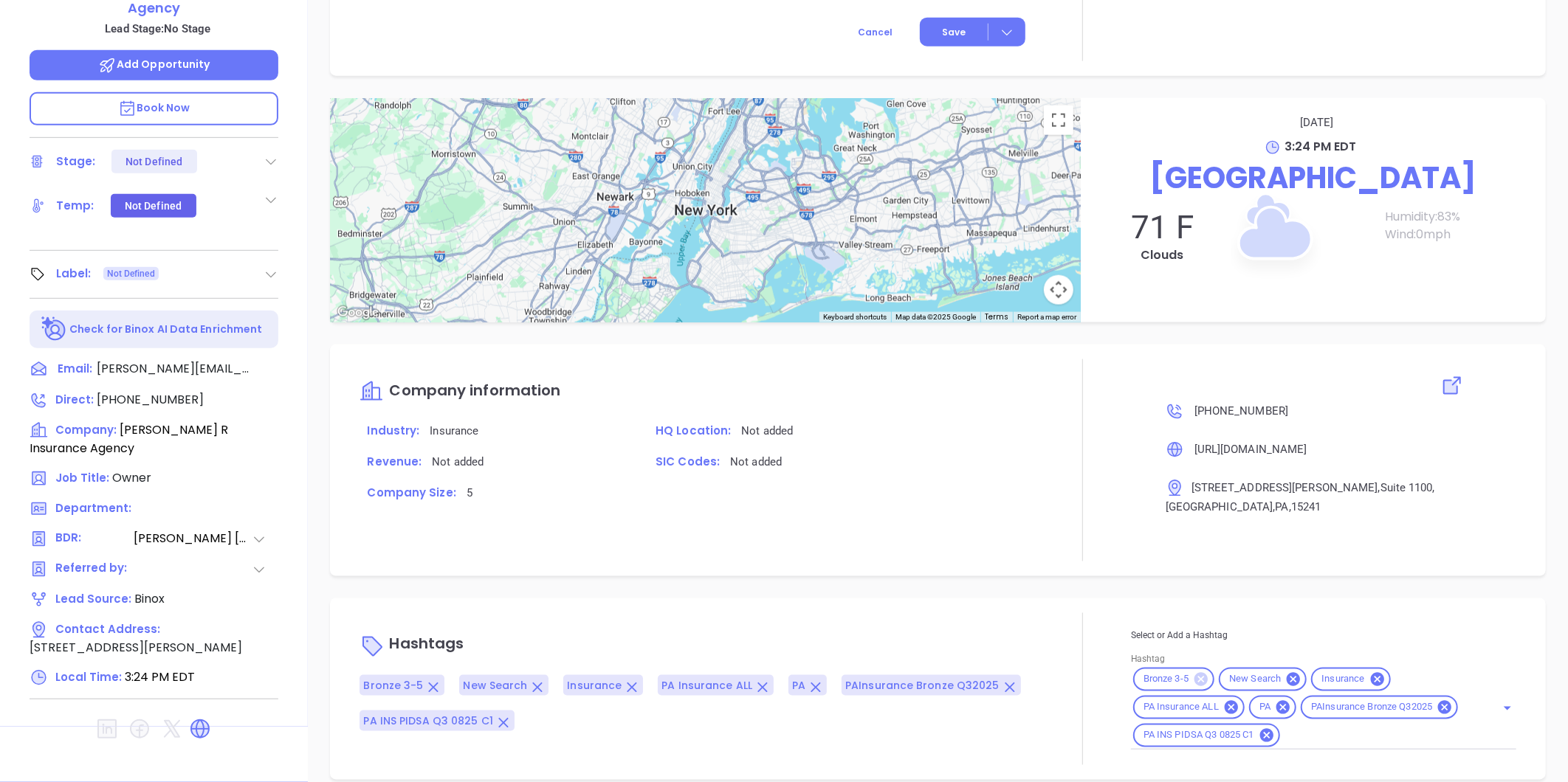
click at [1194, 673] on icon at bounding box center [1200, 679] width 13 height 13
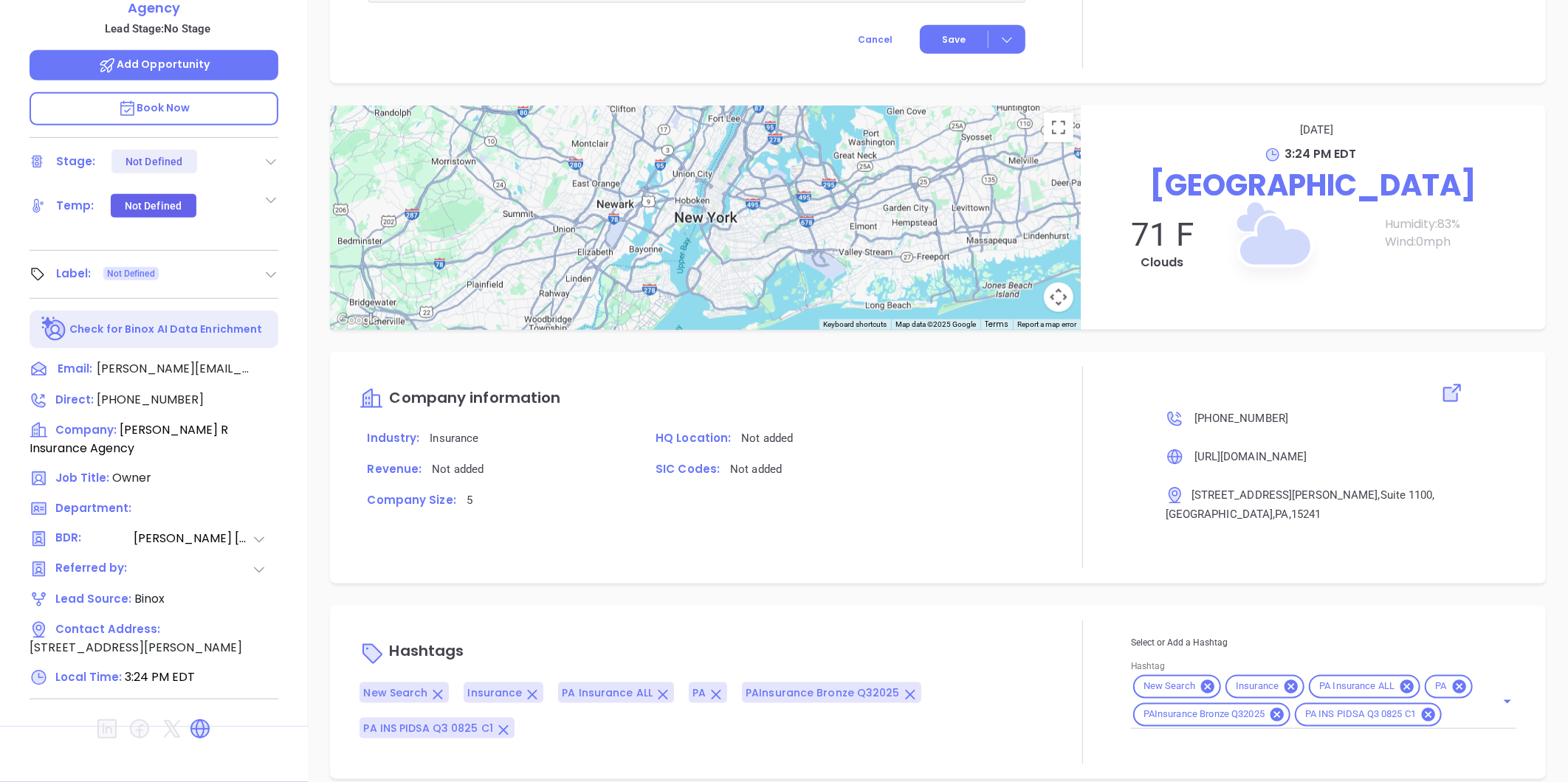
click at [1444, 707] on input "Hashtag" at bounding box center [1459, 715] width 31 height 18
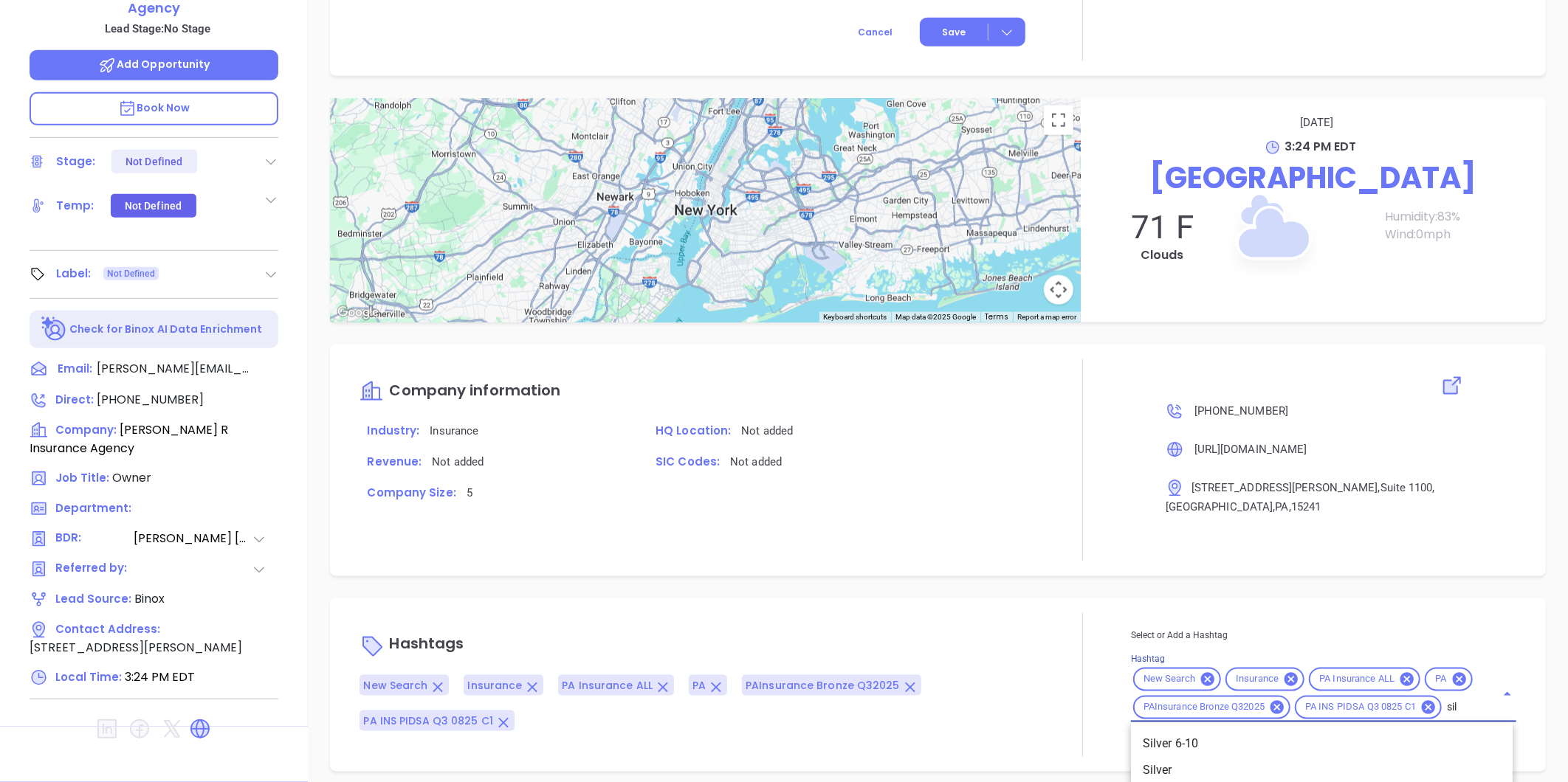
type input "silv"
click at [1221, 732] on li "Silver 6-10" at bounding box center [1321, 745] width 381 height 27
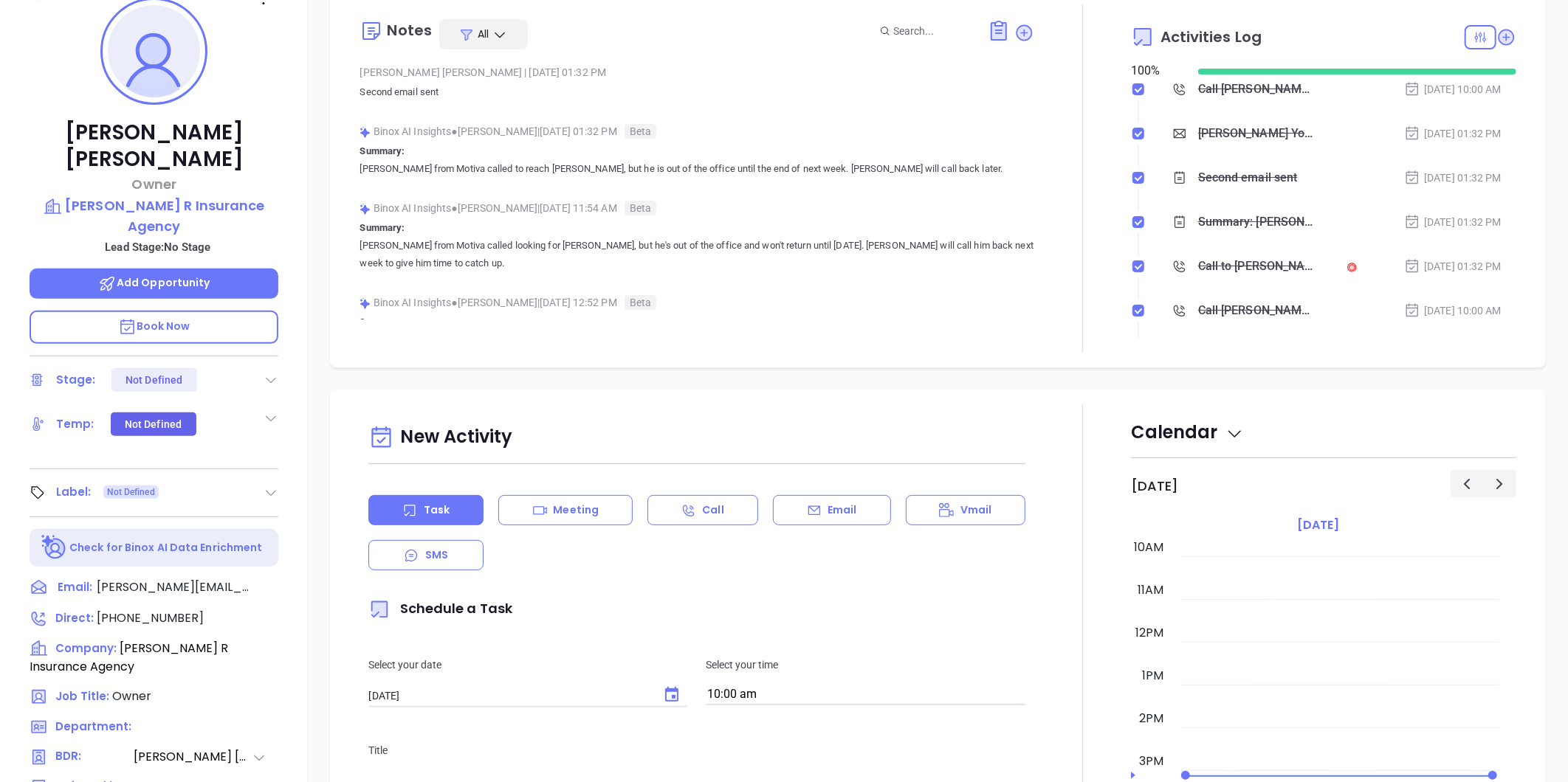
scroll to position [0, 0]
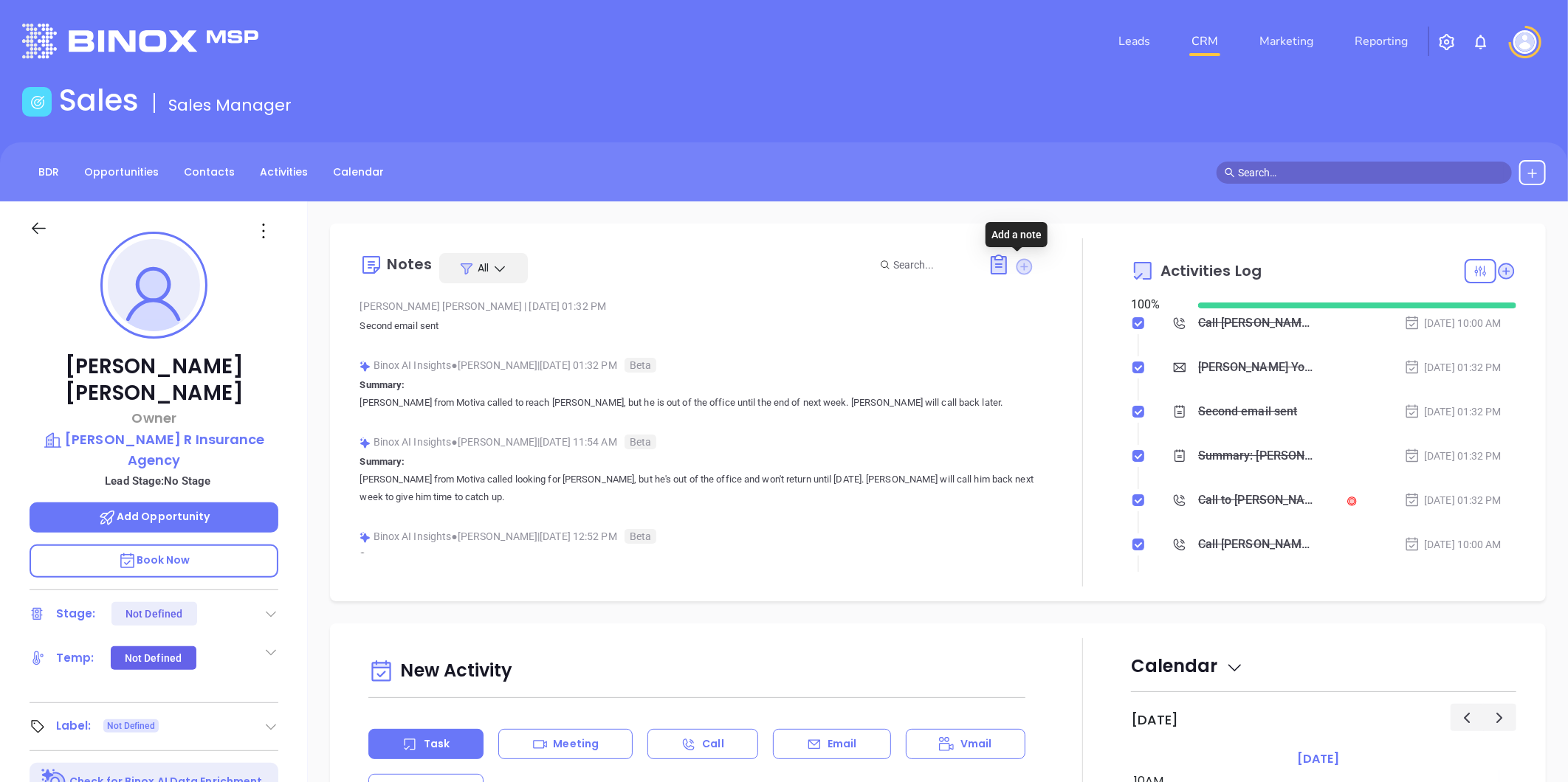
click at [1016, 266] on icon at bounding box center [1024, 266] width 17 height 17
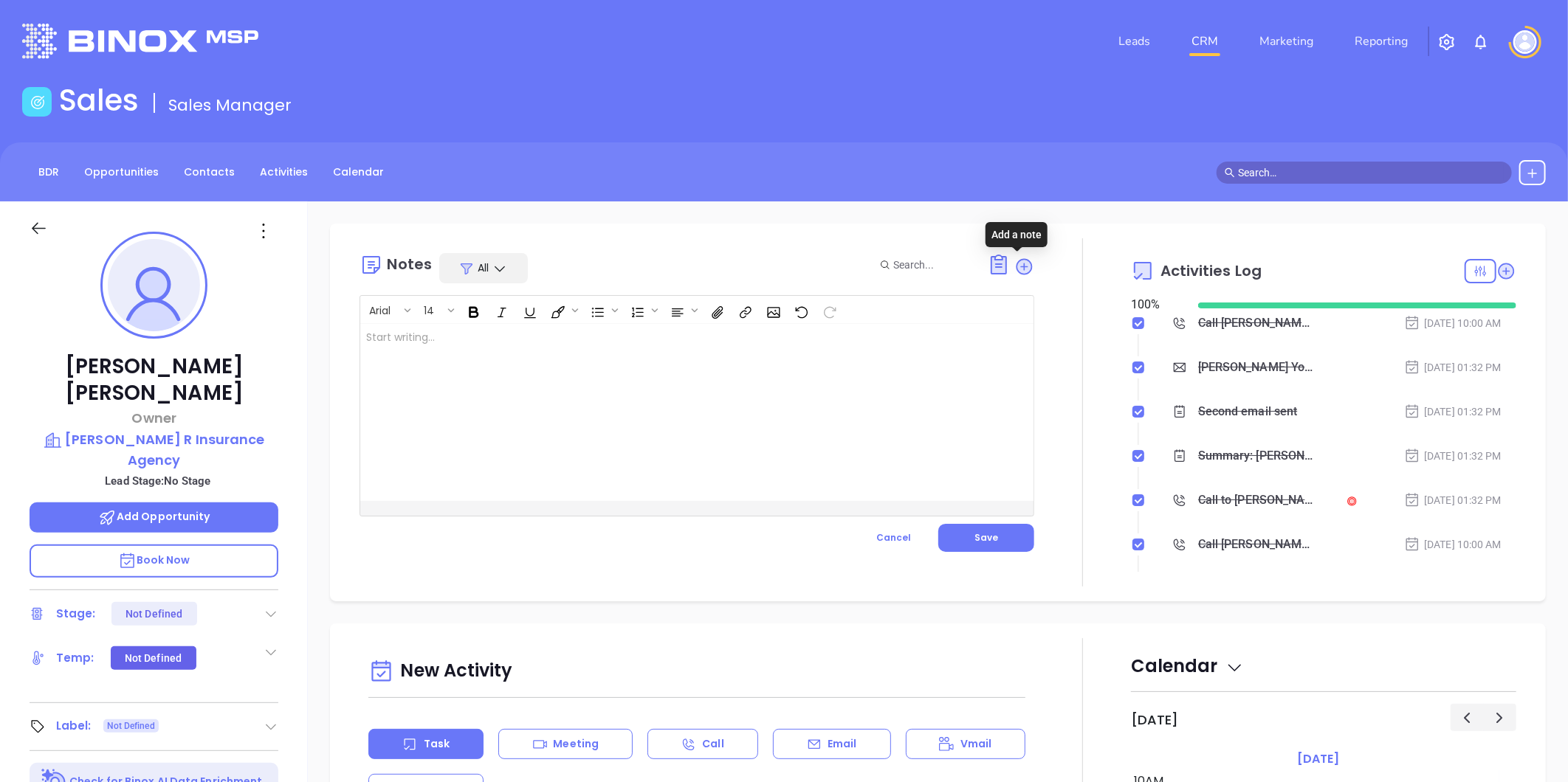
click at [724, 338] on div at bounding box center [673, 412] width 626 height 177
click at [980, 539] on span "Save" at bounding box center [986, 538] width 24 height 13
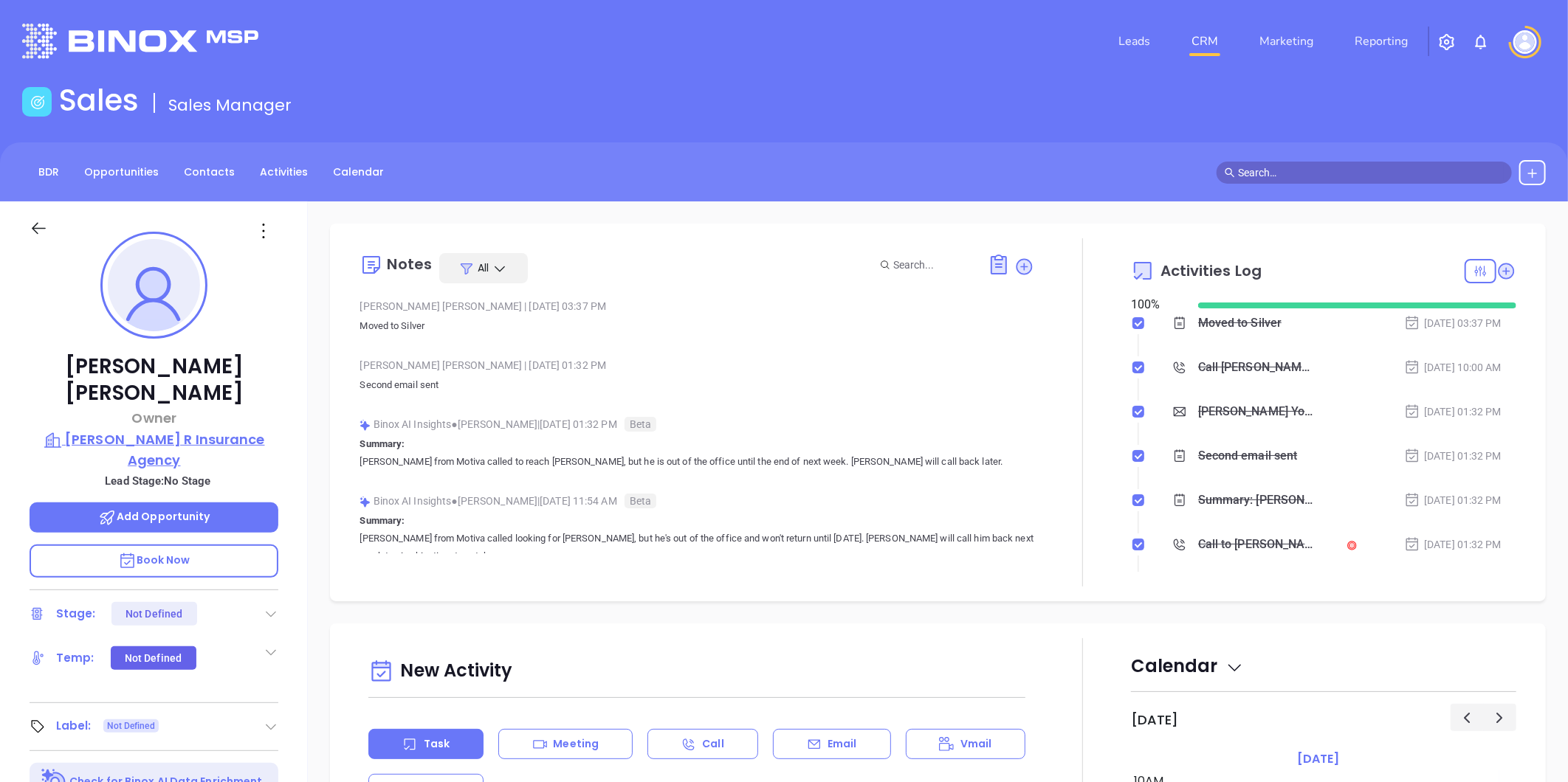
drag, startPoint x: 270, startPoint y: 410, endPoint x: 260, endPoint y: 424, distance: 17.2
click at [260, 424] on div "[PERSON_NAME] Owner [PERSON_NAME] Insurance Agency Lead Stage: No Stage Add Opp…" at bounding box center [154, 690] width 308 height 978
copy div "[PERSON_NAME] R Insurance Agency"
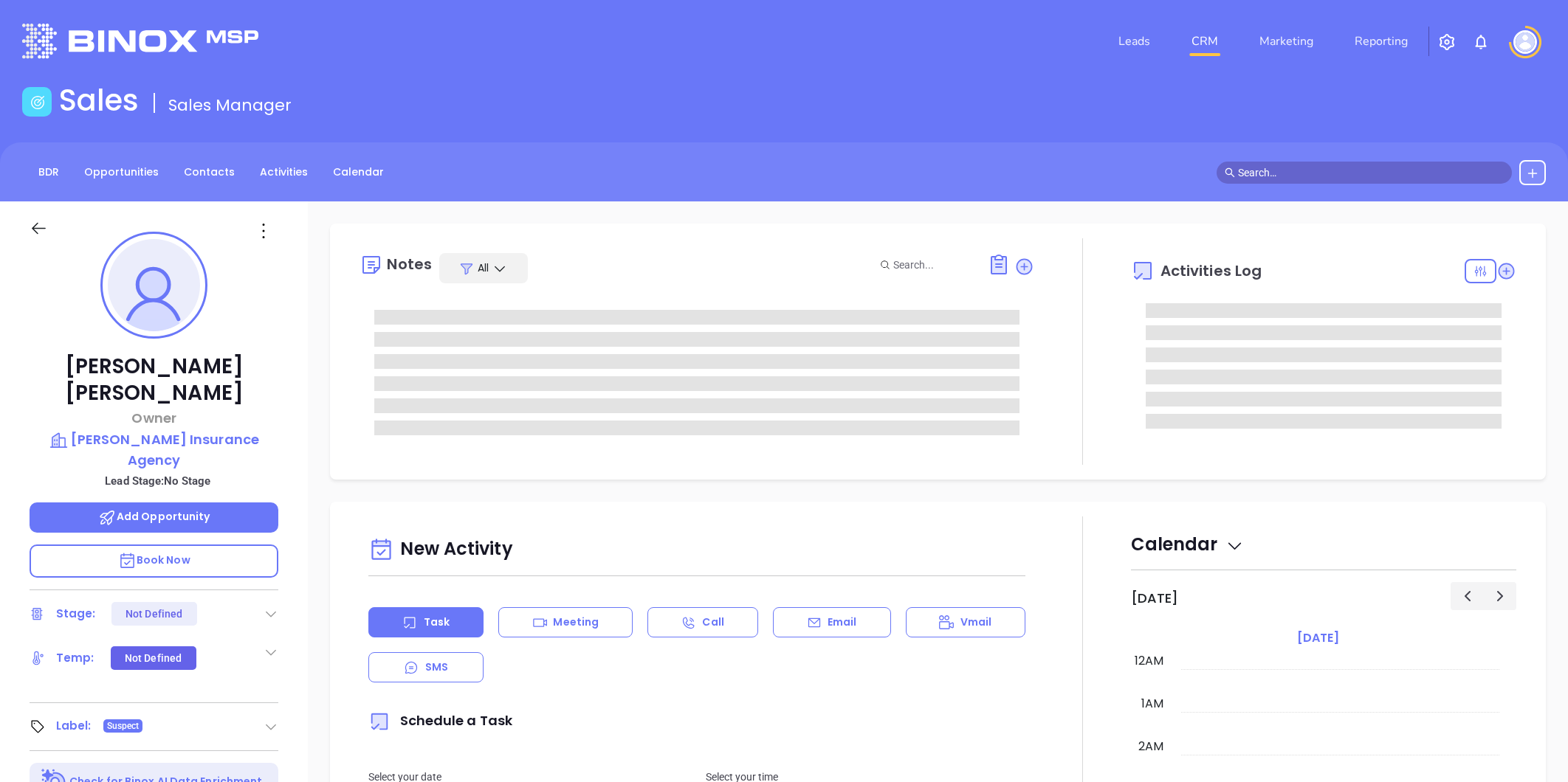
type input "[DATE]"
type input "[PERSON_NAME]"
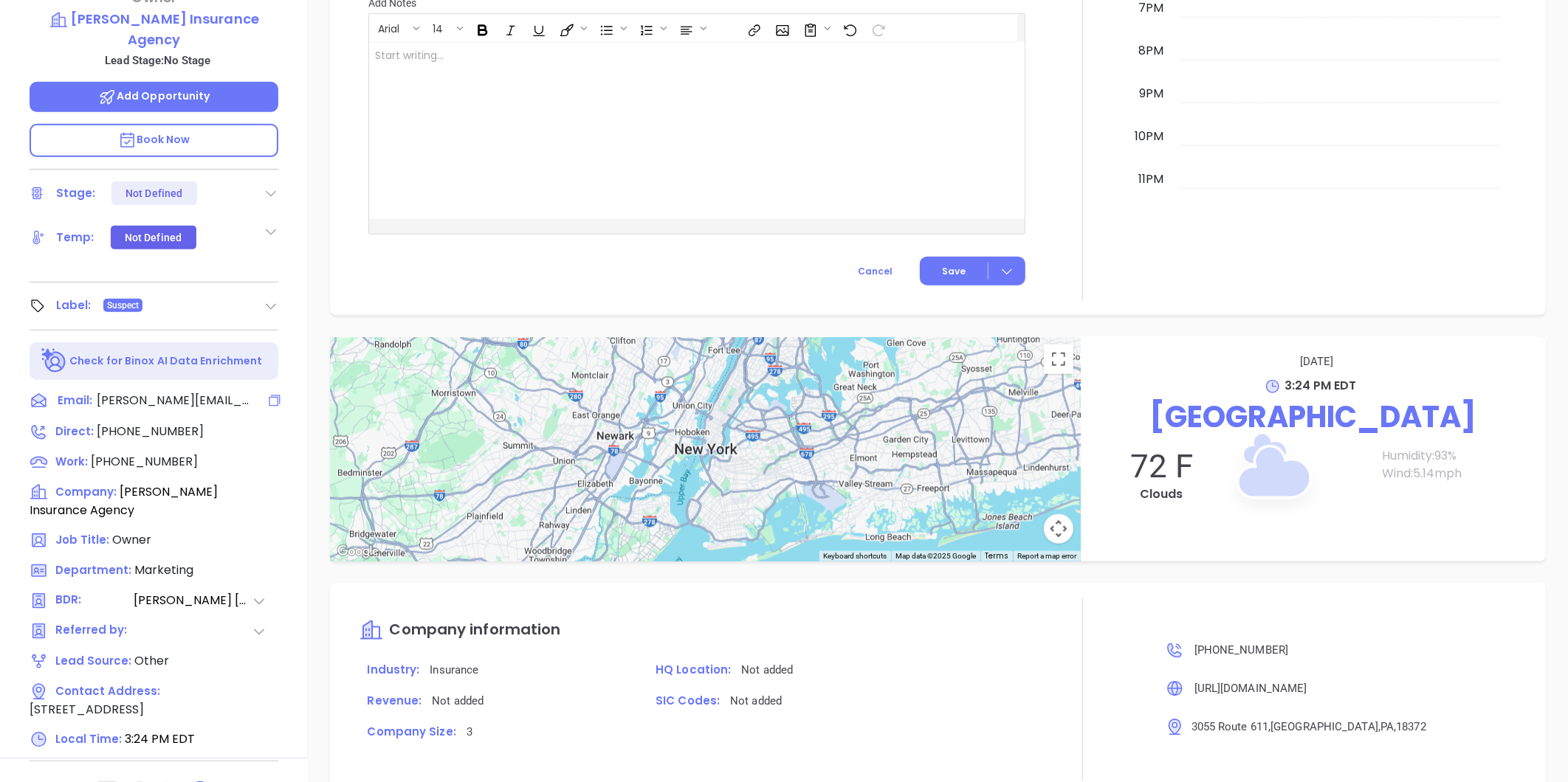
scroll to position [42, 0]
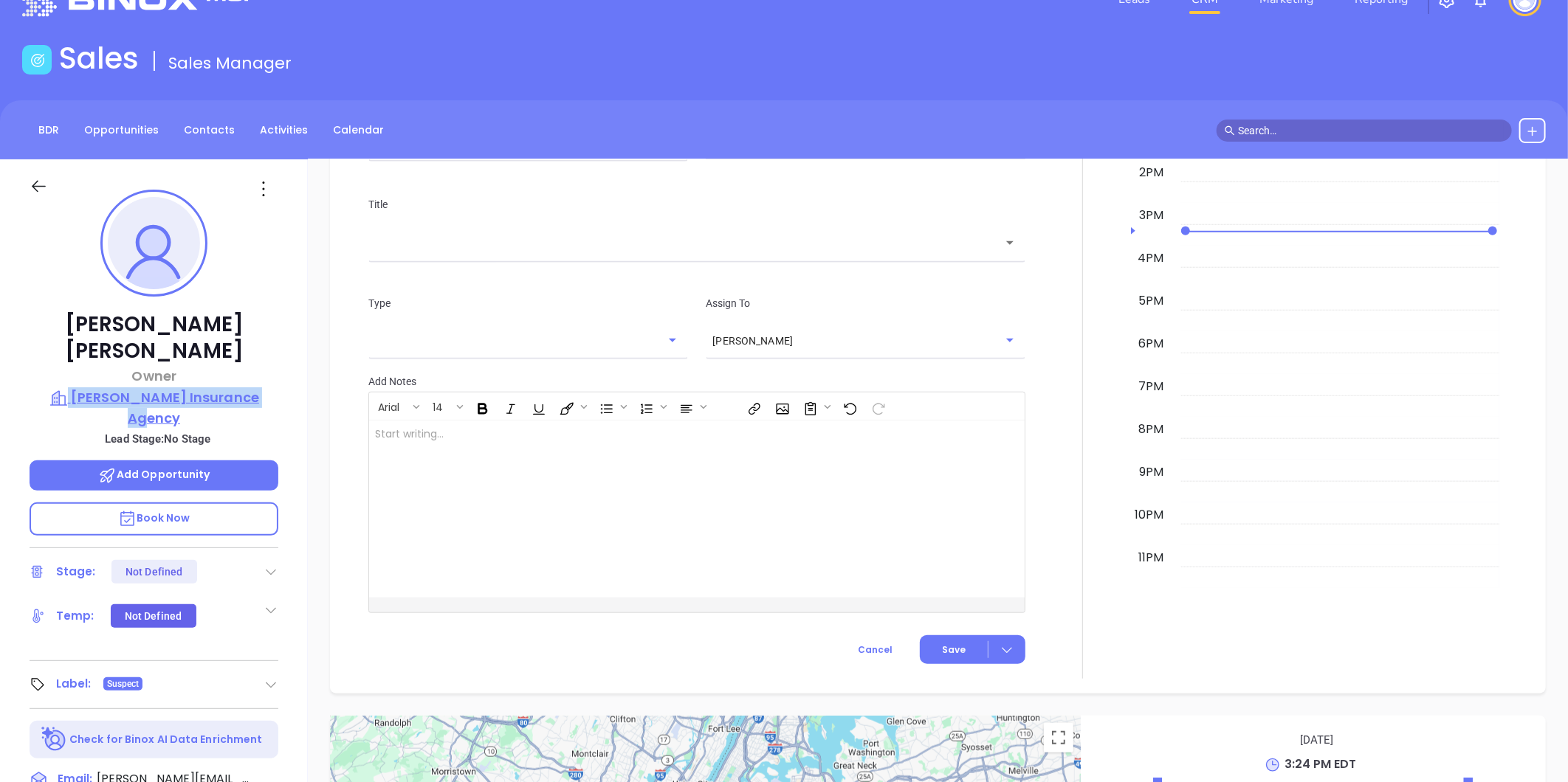
drag, startPoint x: 273, startPoint y: 355, endPoint x: 273, endPoint y: 365, distance: 10.0
click at [273, 365] on div "Cheryl Butler Owner Benninger Insurance Agency Lead Stage: No Stage Add Opportu…" at bounding box center [154, 648] width 308 height 978
copy div "Benninger Insurance Agency"
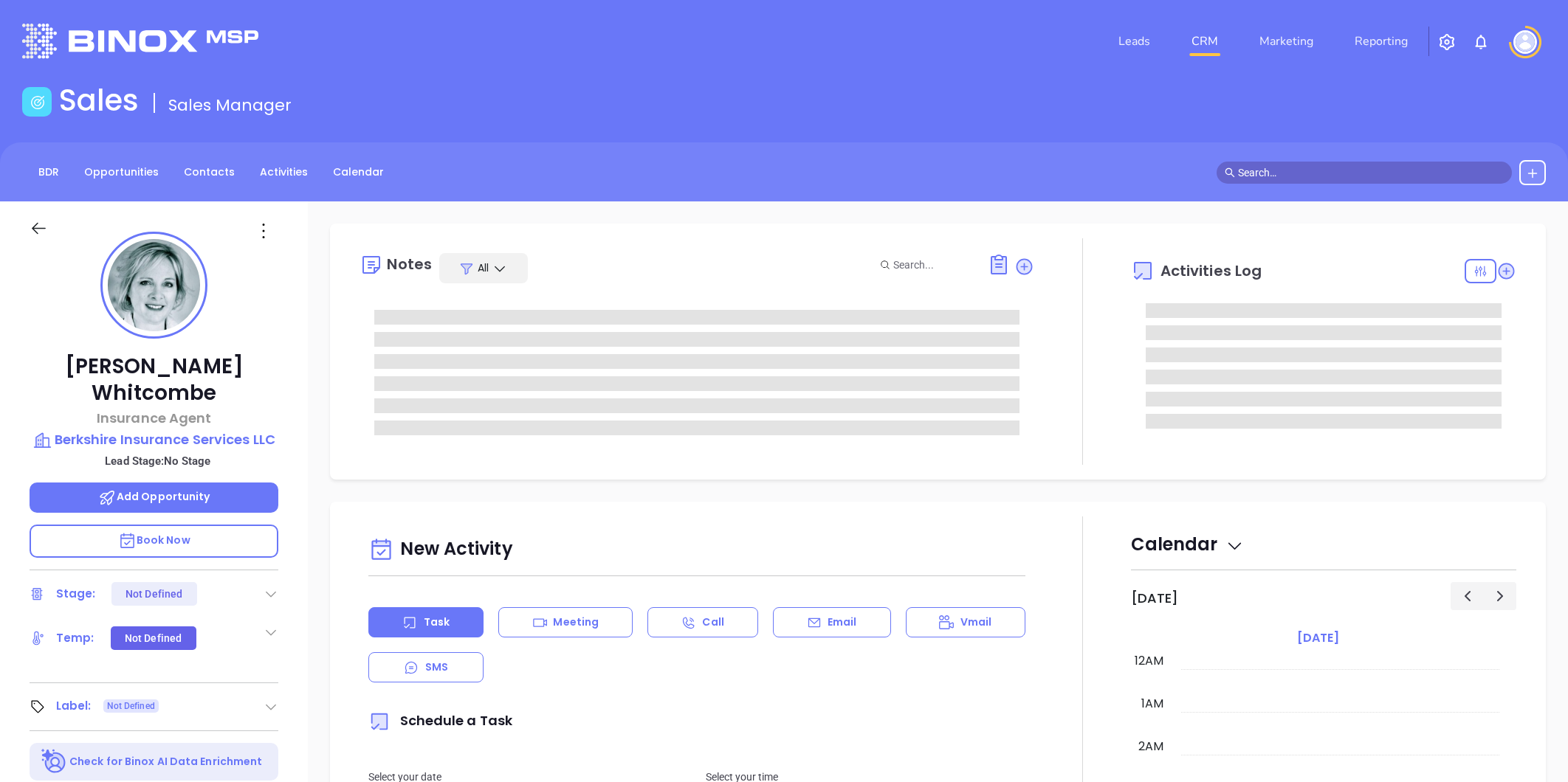
type input "[DATE]"
type input "[PERSON_NAME]"
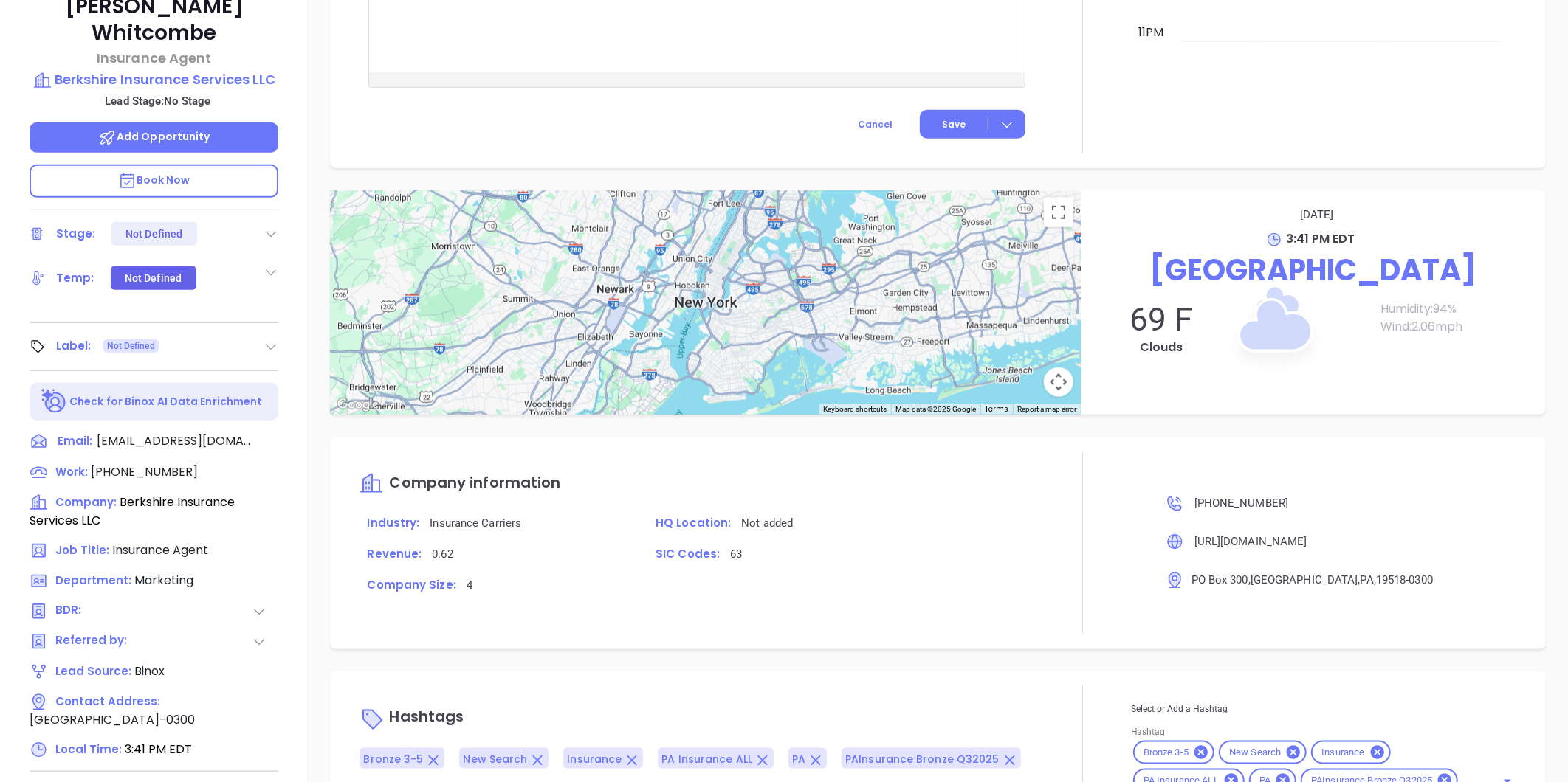
scroll to position [288, 0]
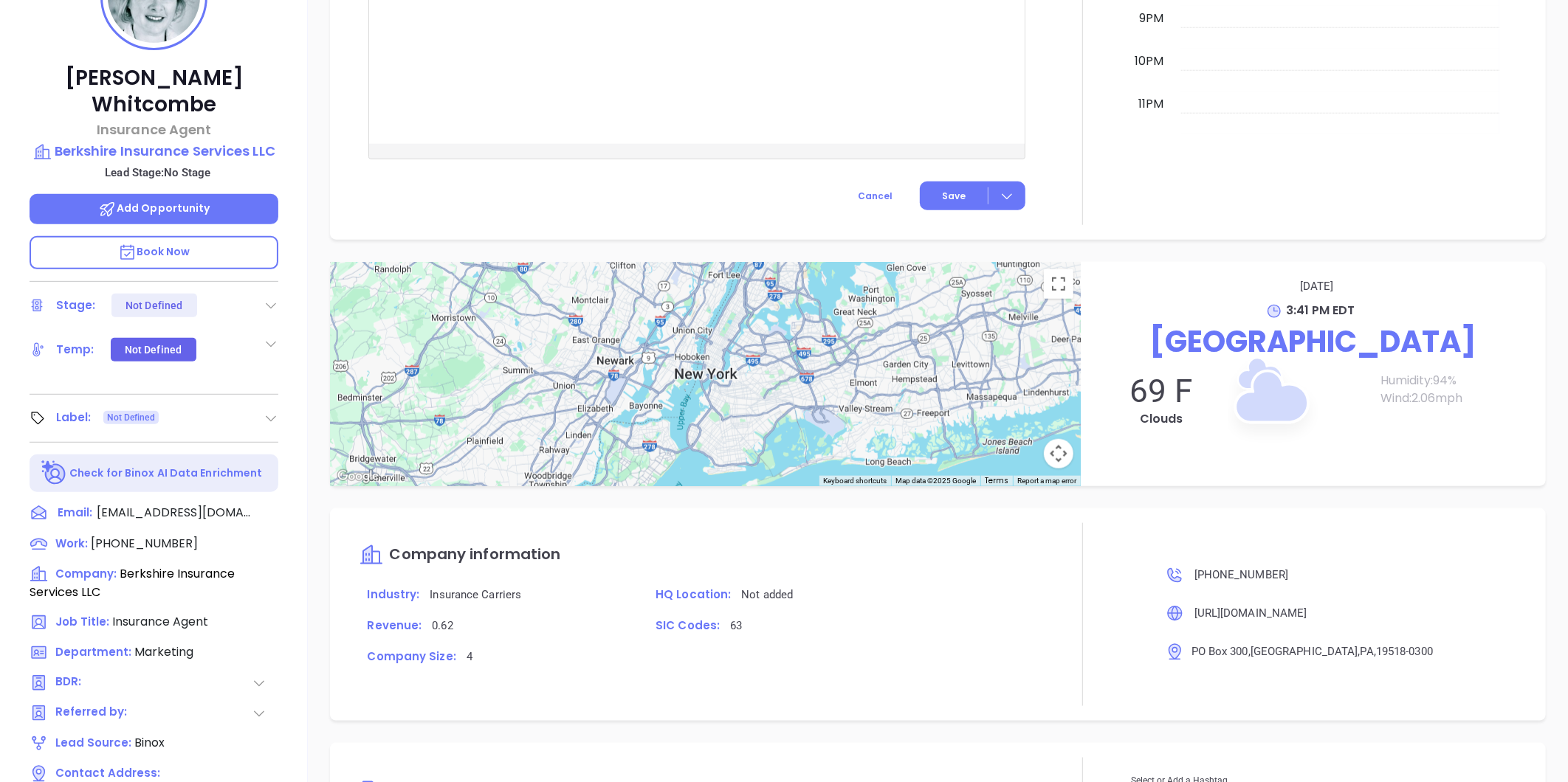
drag, startPoint x: 285, startPoint y: 115, endPoint x: 282, endPoint y: 126, distance: 11.4
click at [282, 126] on div "[PERSON_NAME] Insurance Agent Berkshire Insurance Services LLC Lead Stage: No S…" at bounding box center [154, 402] width 308 height 978
drag, startPoint x: 283, startPoint y: 111, endPoint x: 279, endPoint y: 124, distance: 13.6
click at [279, 124] on div "Cheryl Whitcombe Insurance Agent Berkshire Insurance Services LLC Lead Stage: N…" at bounding box center [154, 402] width 308 height 978
copy div "Berkshire Insurance Services LLC"
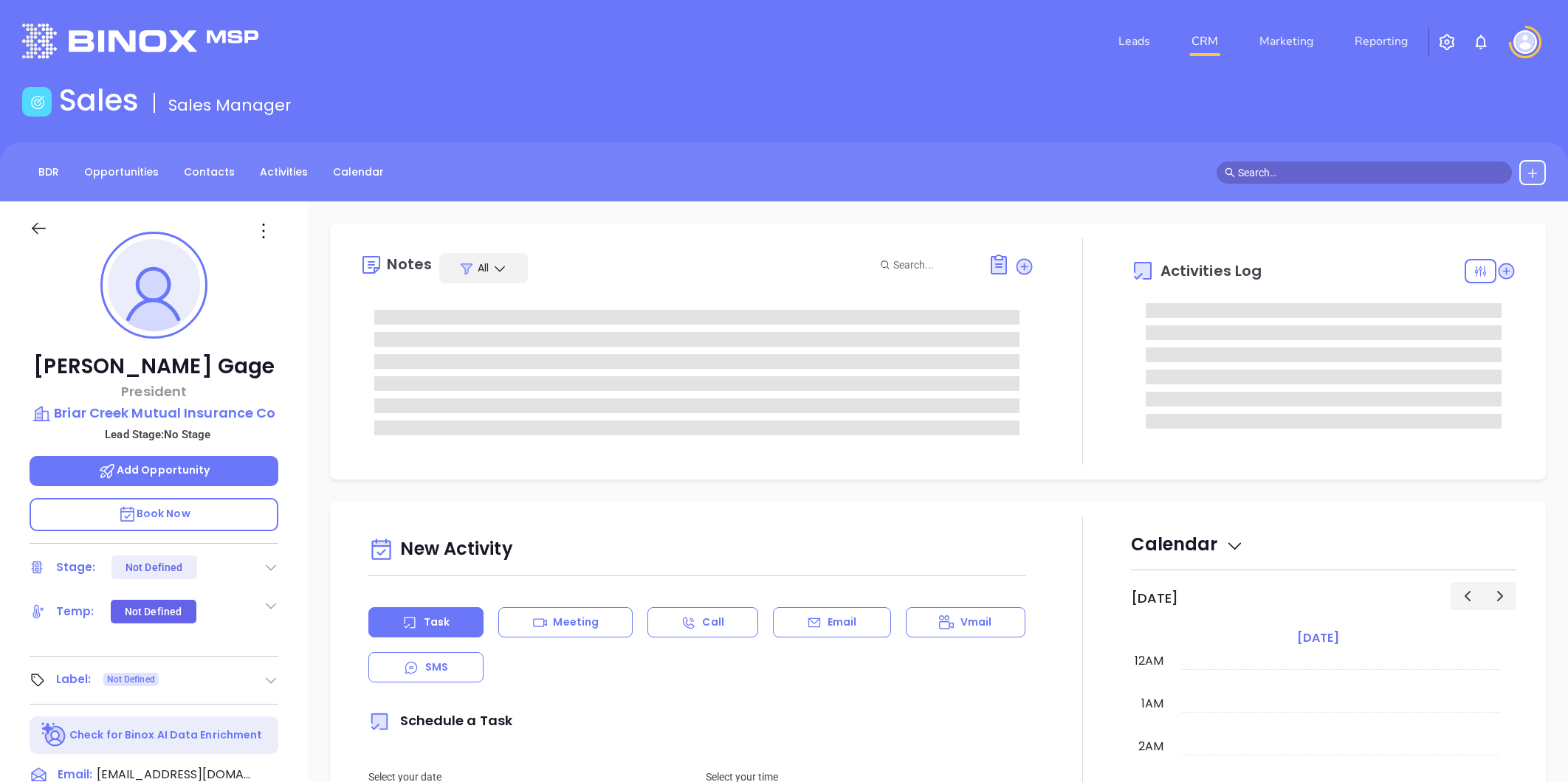
type input "[PERSON_NAME]"
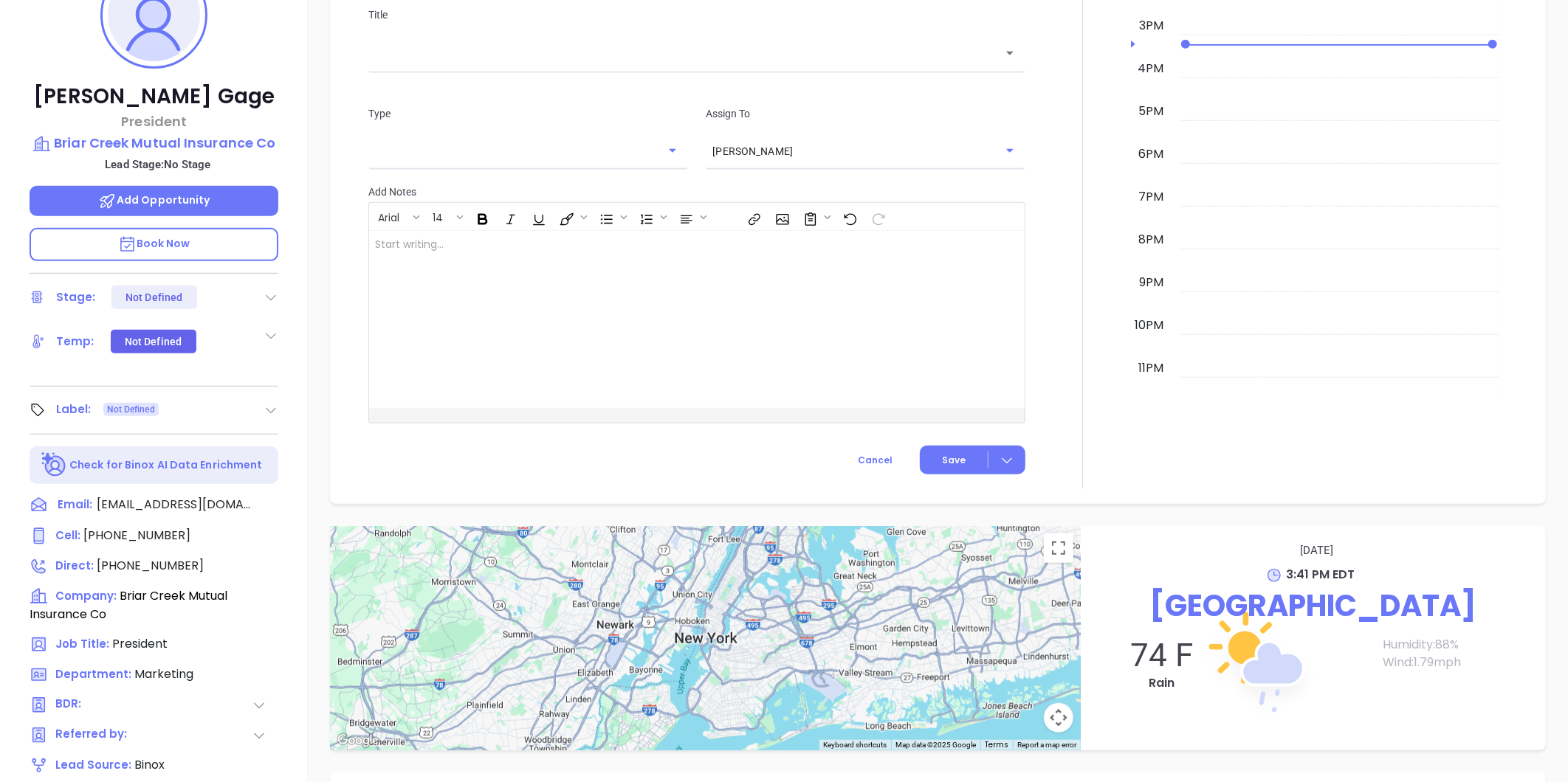
scroll to position [42, 0]
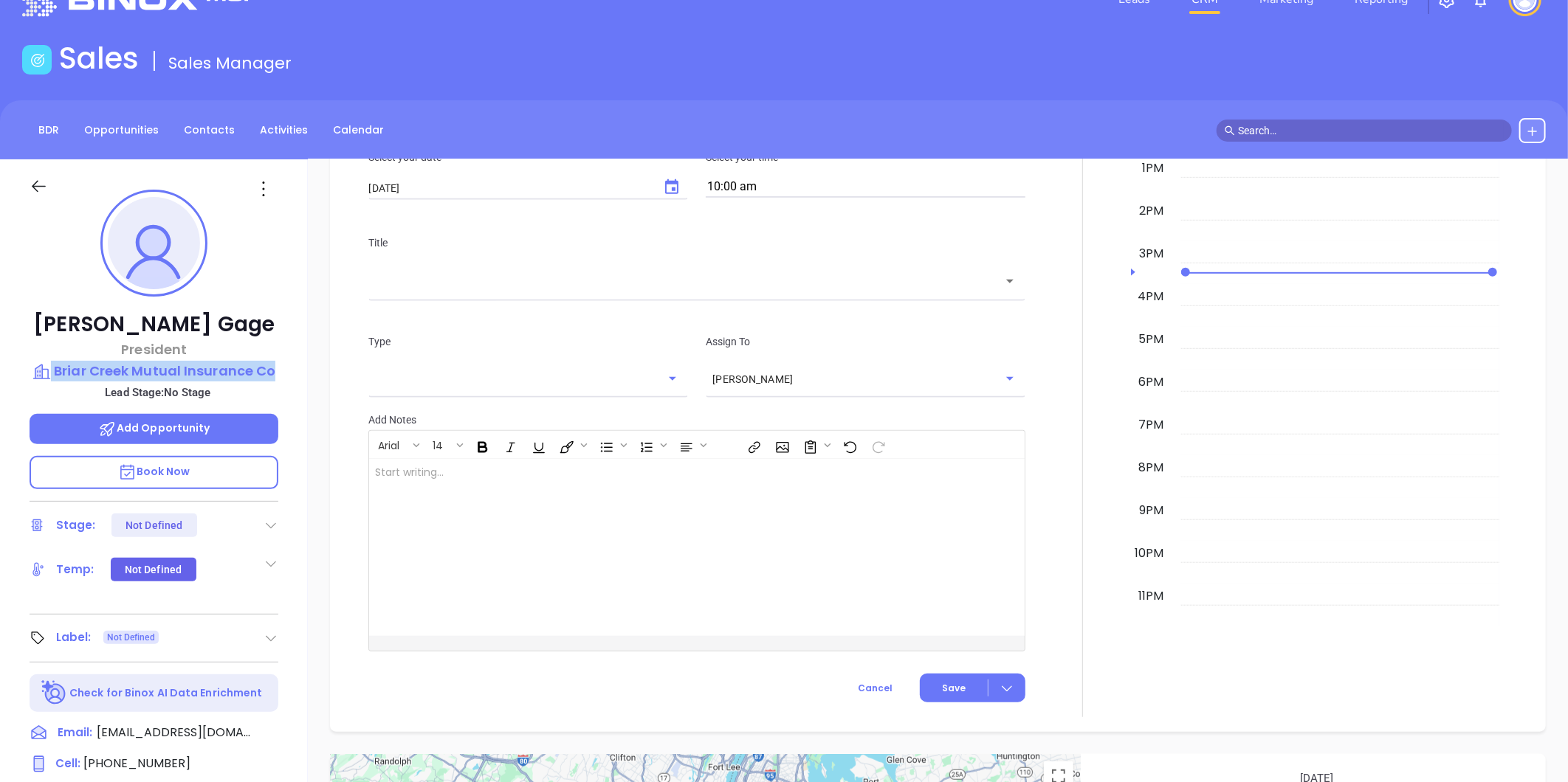
drag, startPoint x: 288, startPoint y: 352, endPoint x: 284, endPoint y: 362, distance: 10.8
click at [284, 362] on div "[PERSON_NAME] President Briar Creek Mutual Insurance Co Lead Stage: No Stage Ad…" at bounding box center [154, 648] width 308 height 978
copy div "Briar Creek Mutual Insurance Co"
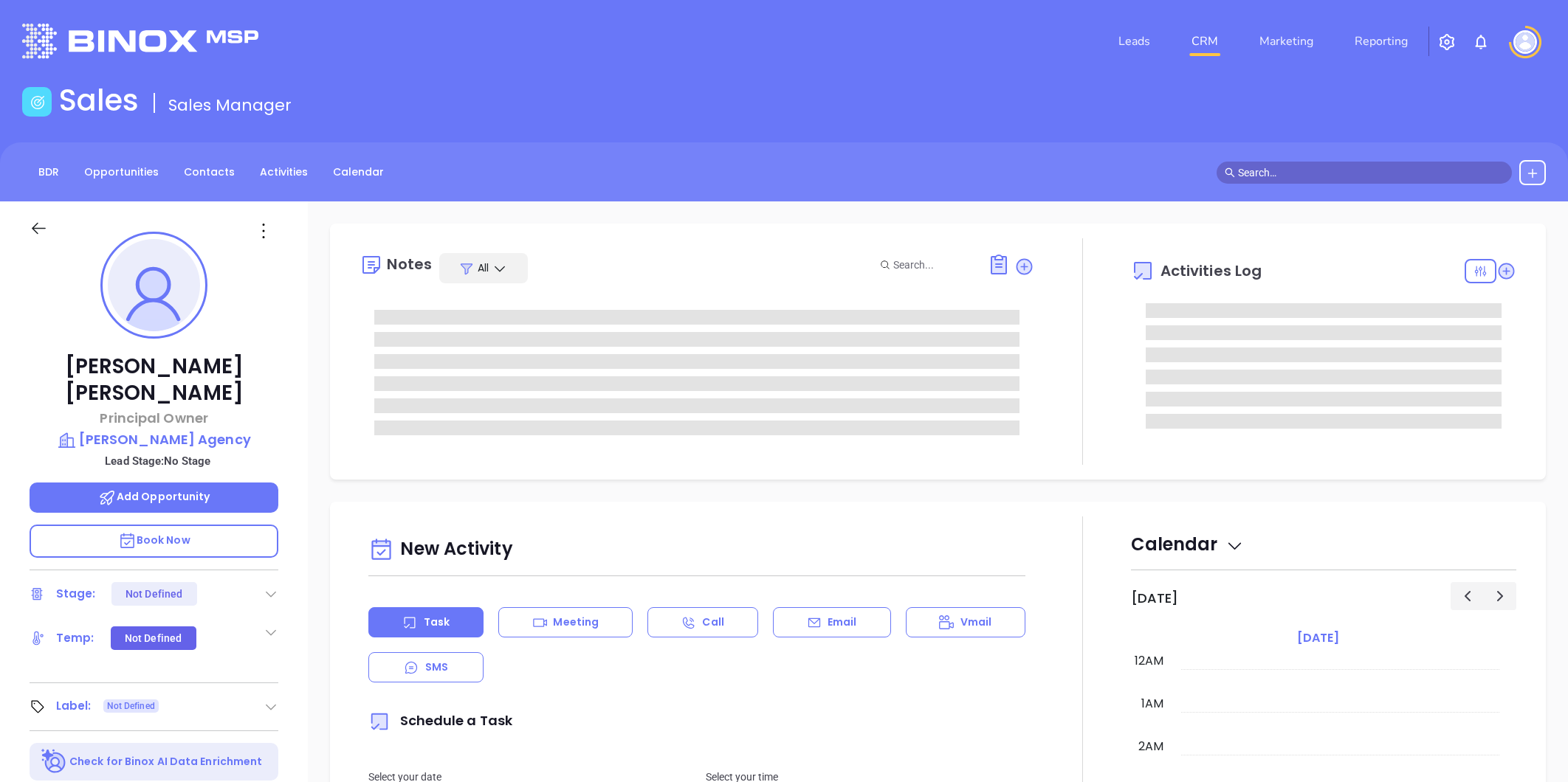
type input "[PERSON_NAME]"
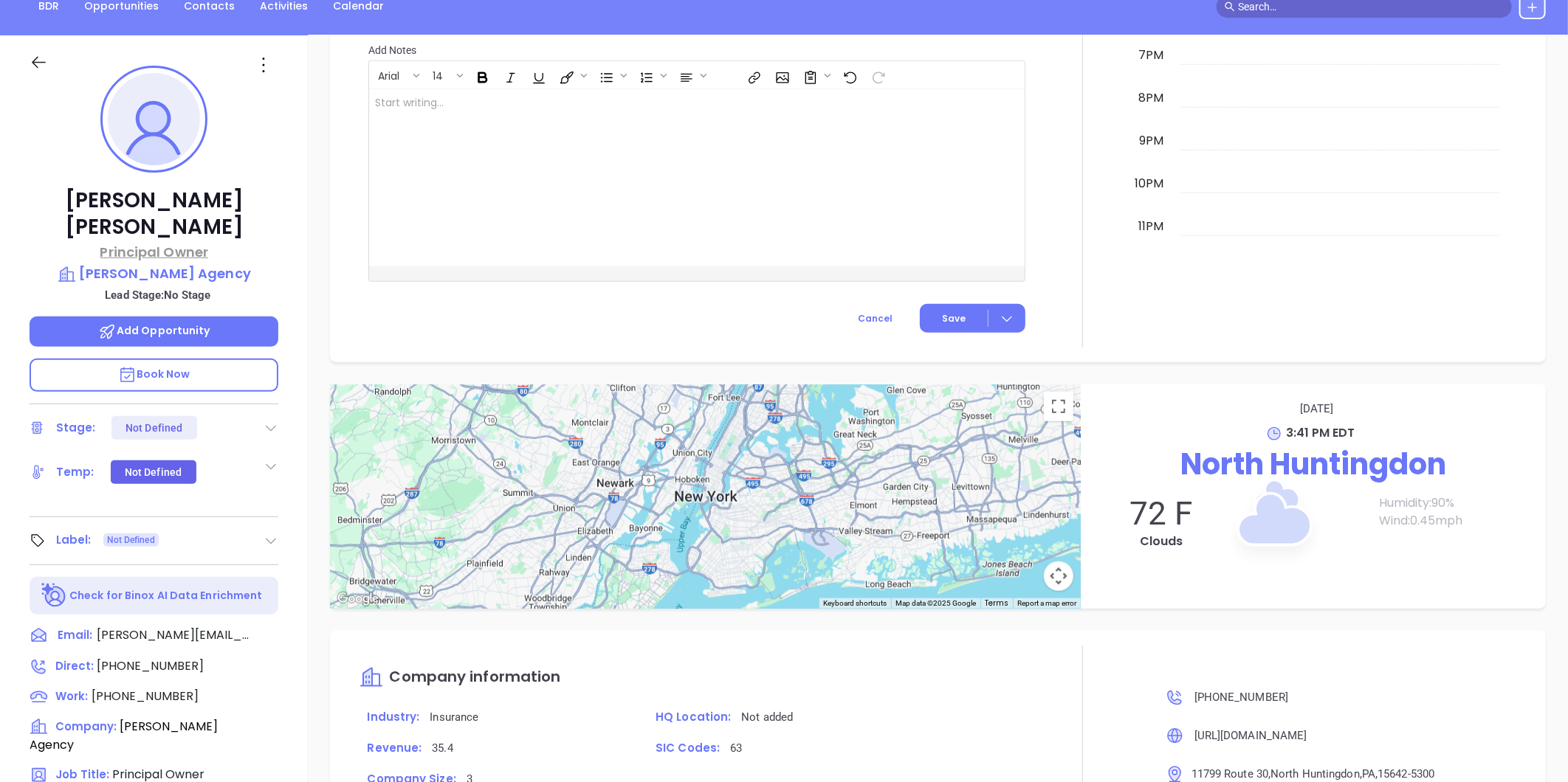
scroll to position [124, 0]
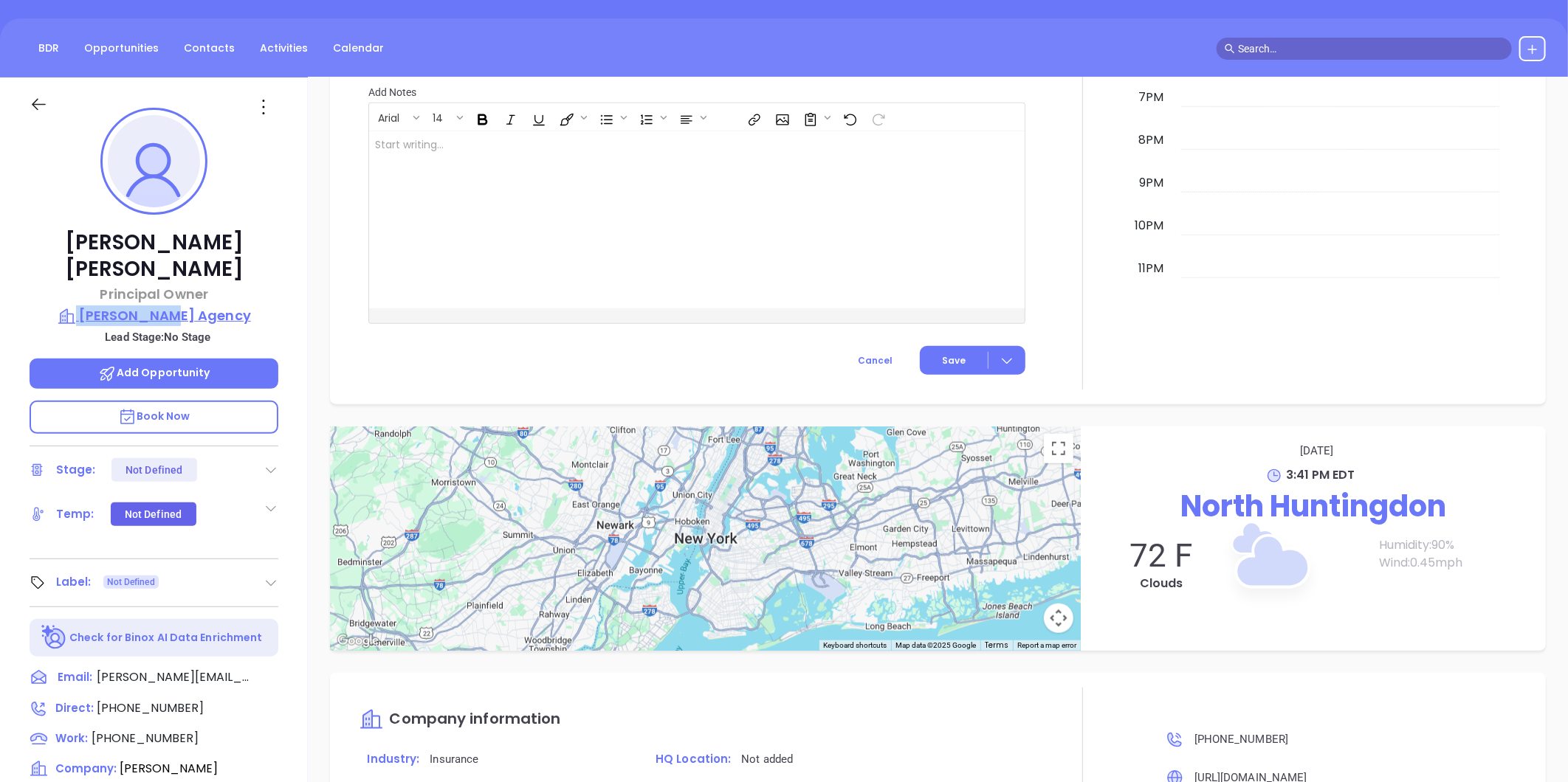
drag, startPoint x: 234, startPoint y: 275, endPoint x: 225, endPoint y: 292, distance: 19.2
click at [225, 292] on div "[PERSON_NAME] Principal Owner [PERSON_NAME] Agency Lead Stage: No Stage Add Opp…" at bounding box center [154, 567] width 308 height 978
copy div "[PERSON_NAME] Agency"
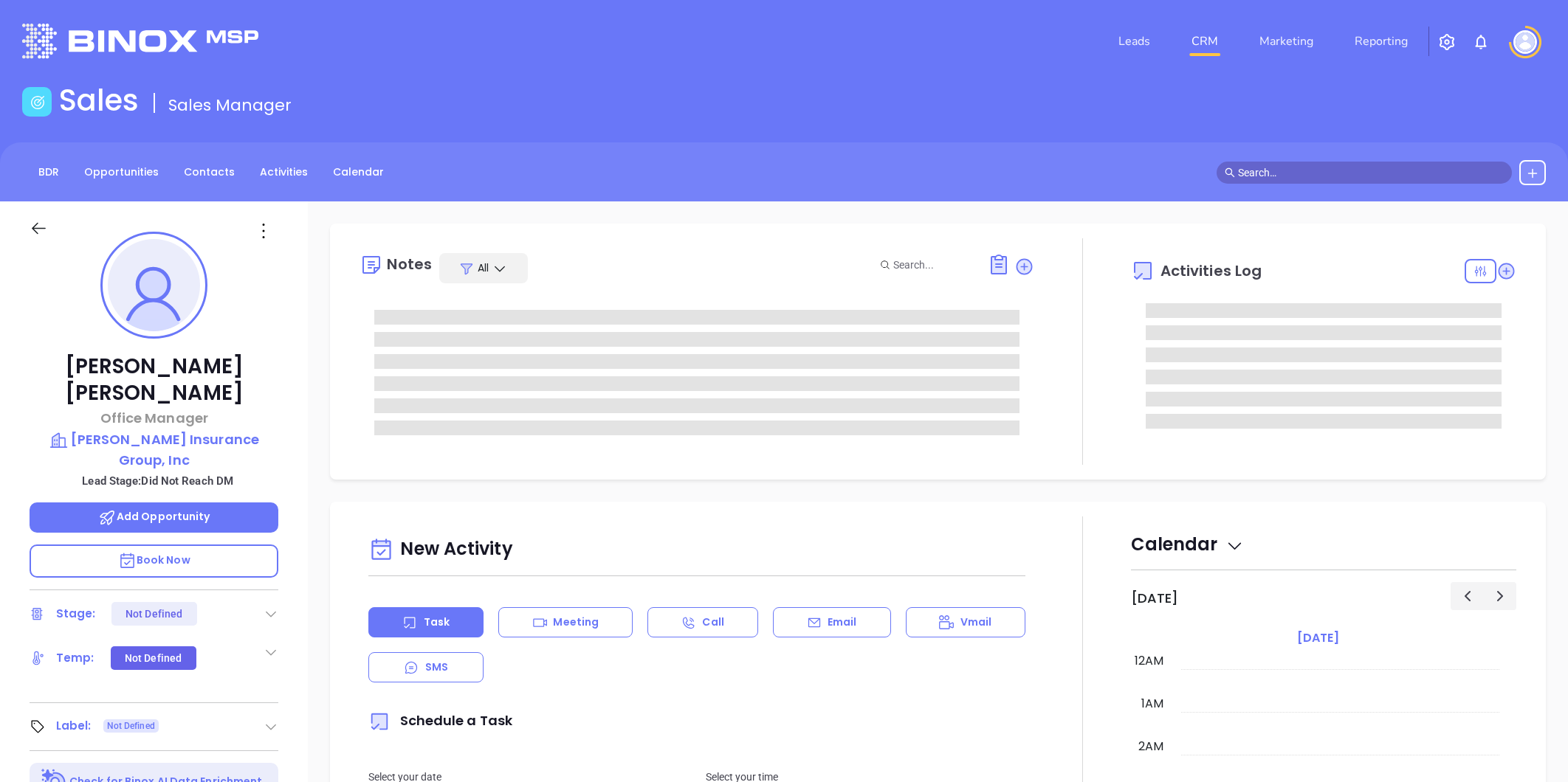
type input "[DATE]"
type input "[PERSON_NAME]"
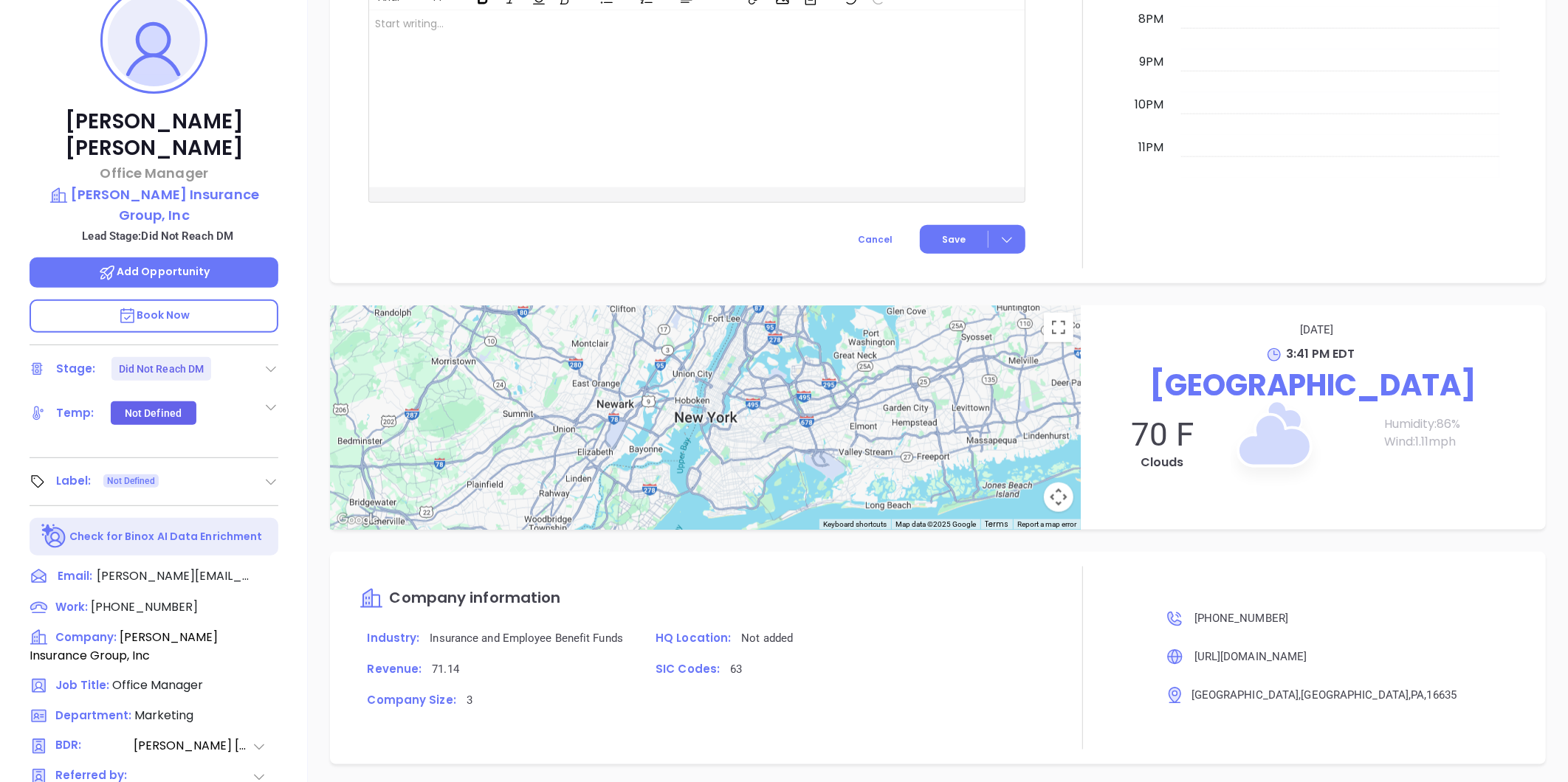
scroll to position [42, 0]
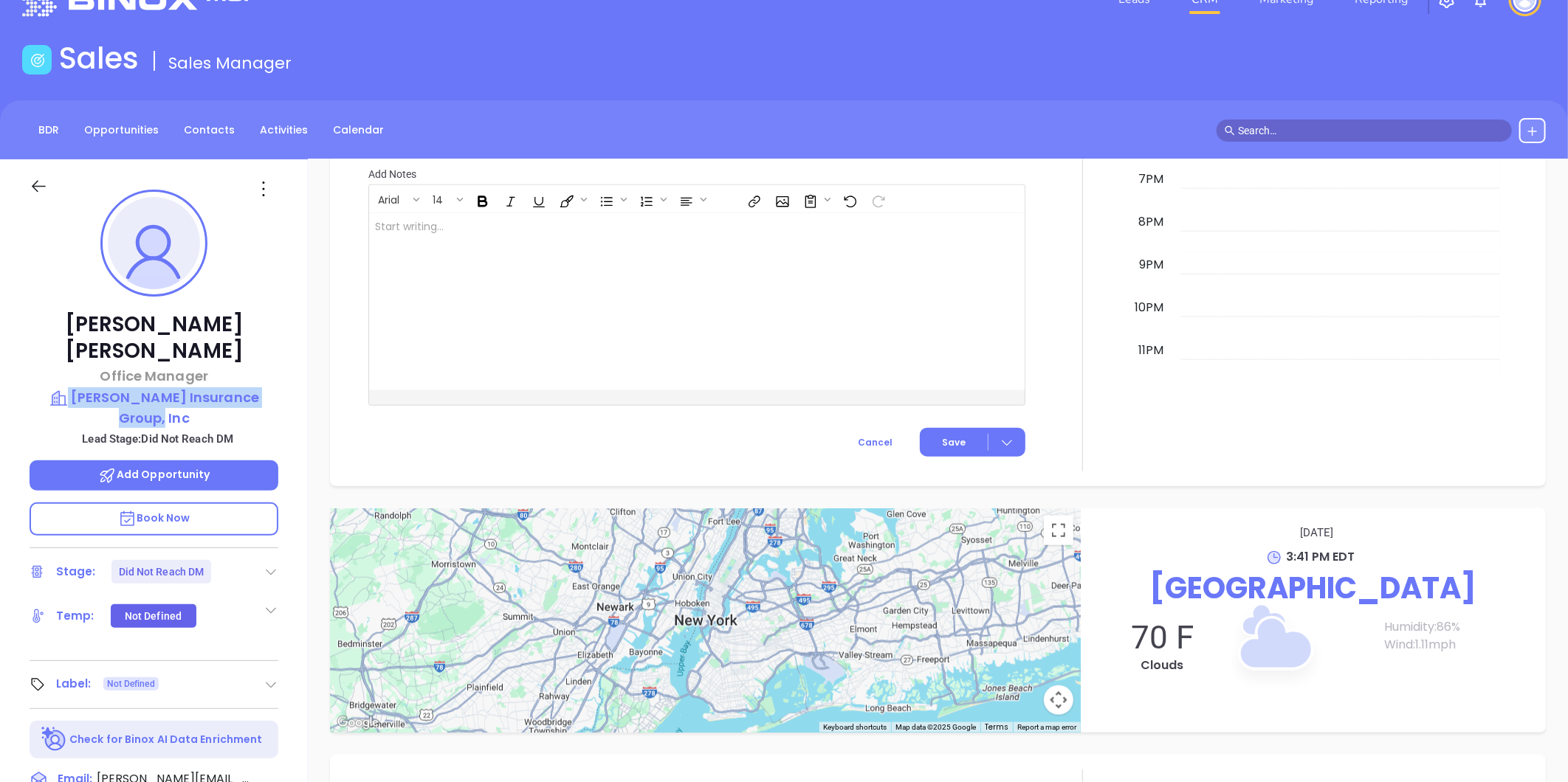
click at [286, 357] on div "[PERSON_NAME] Office Manager [PERSON_NAME] Insurance Group, Inc Lead Stage: Did…" at bounding box center [154, 648] width 308 height 978
copy div "[PERSON_NAME] Insurance Group, Inc"
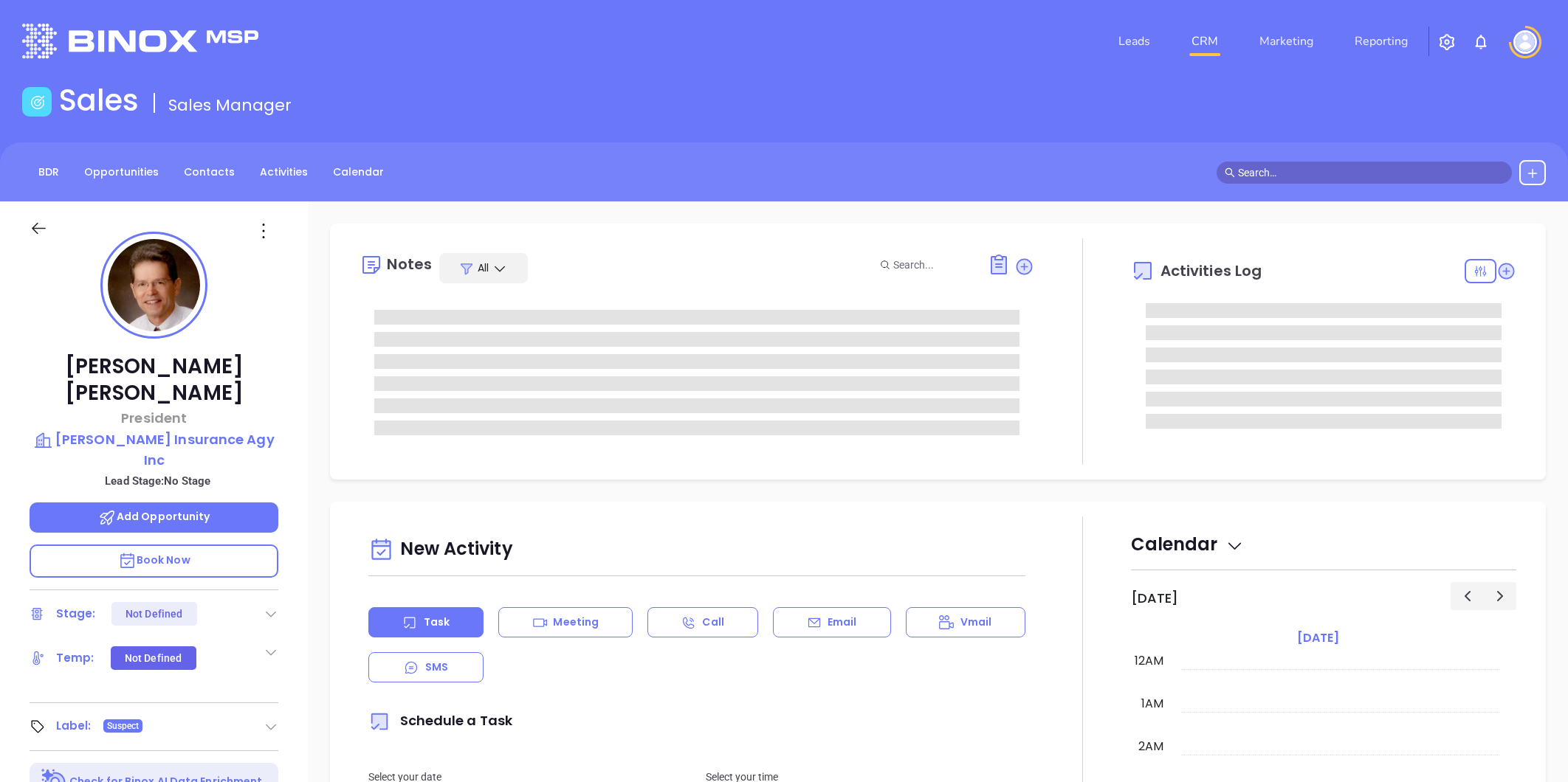
type input "[PERSON_NAME]"
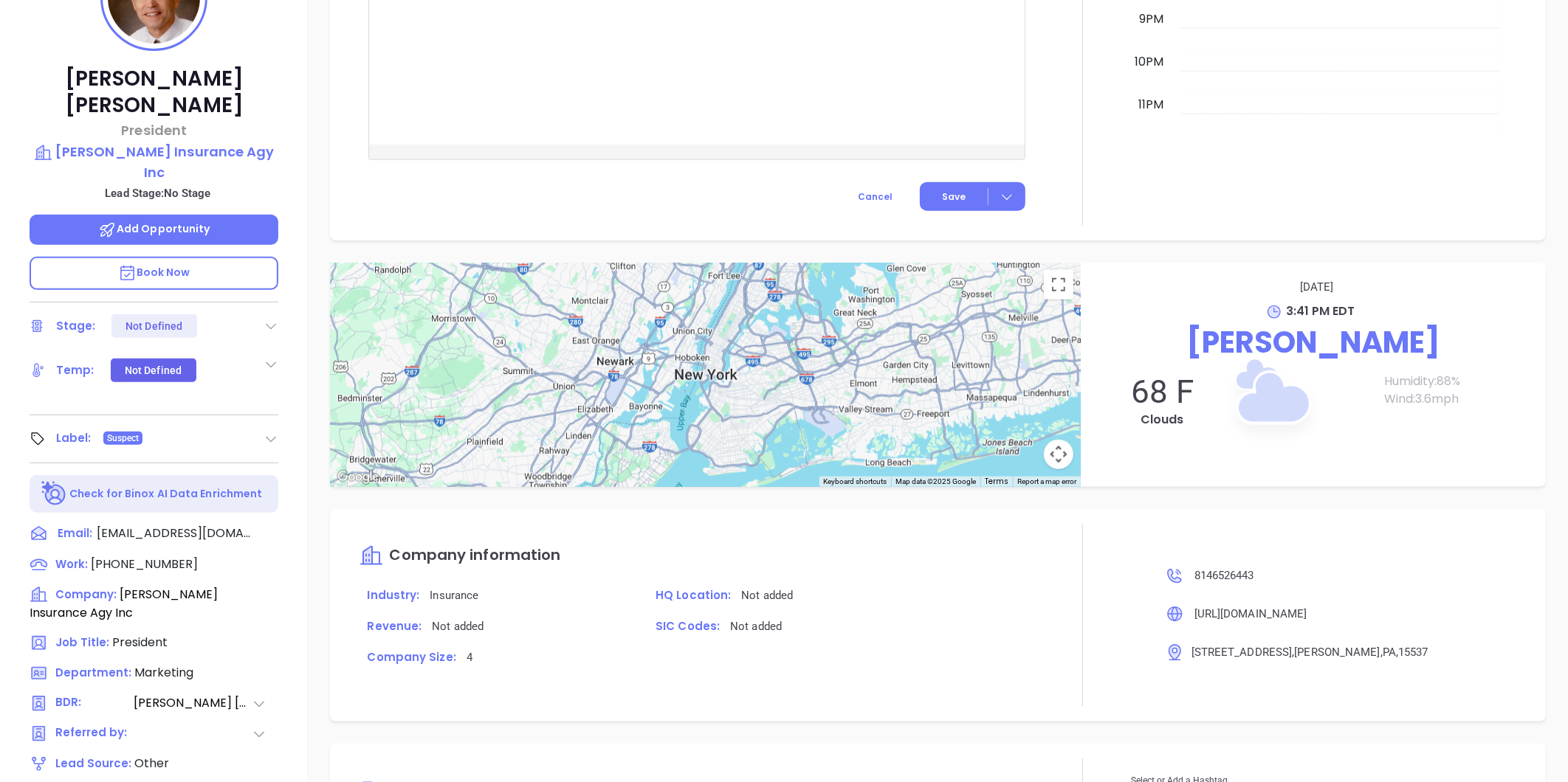
scroll to position [124, 0]
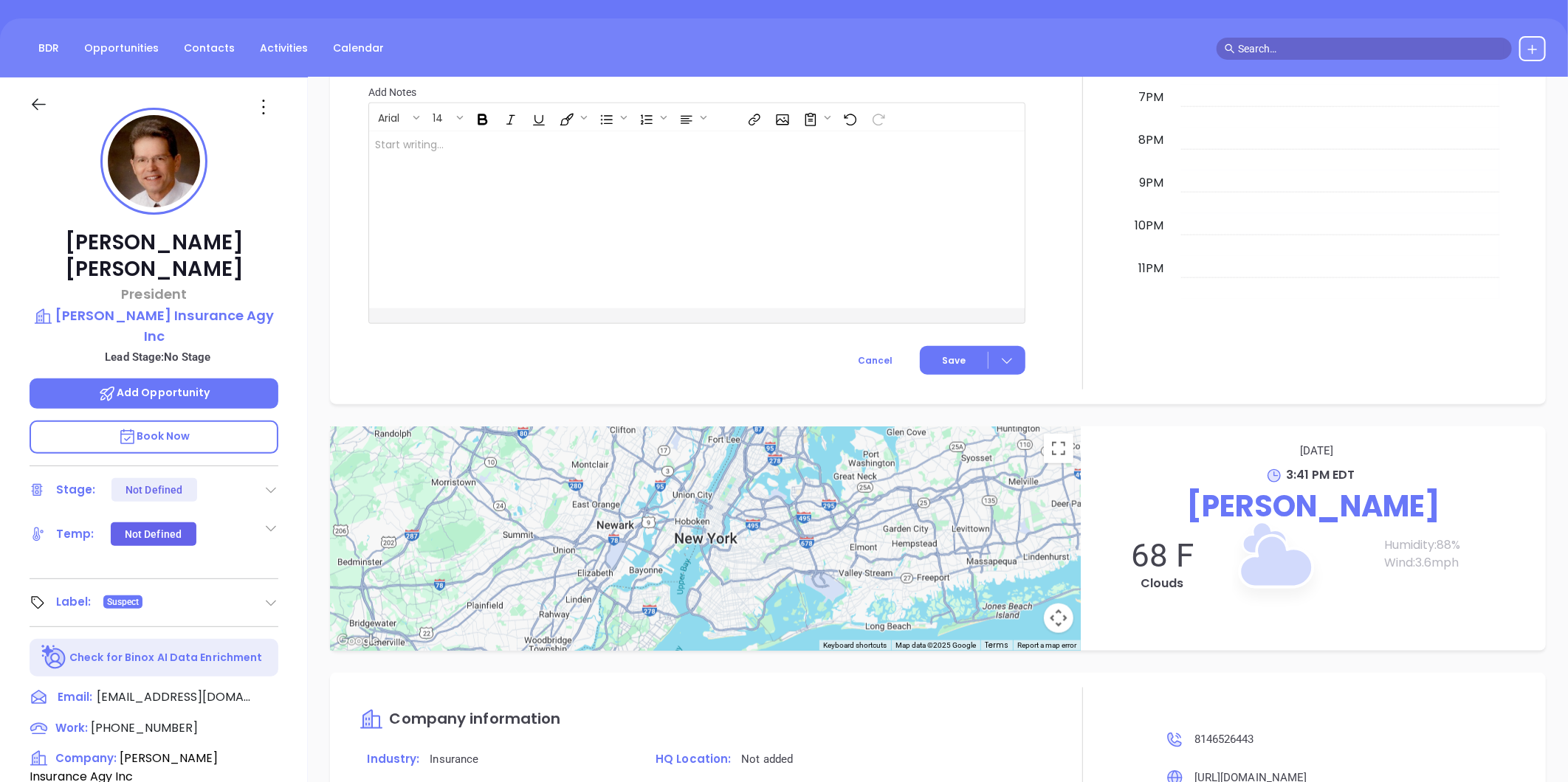
drag, startPoint x: 288, startPoint y: 273, endPoint x: 282, endPoint y: 307, distance: 34.5
click at [282, 307] on div "[PERSON_NAME] President [PERSON_NAME] Insurance Agy Inc Lead Stage: No Stage Ad…" at bounding box center [154, 567] width 308 height 978
copy div "[PERSON_NAME] Insurance Agy Inc"
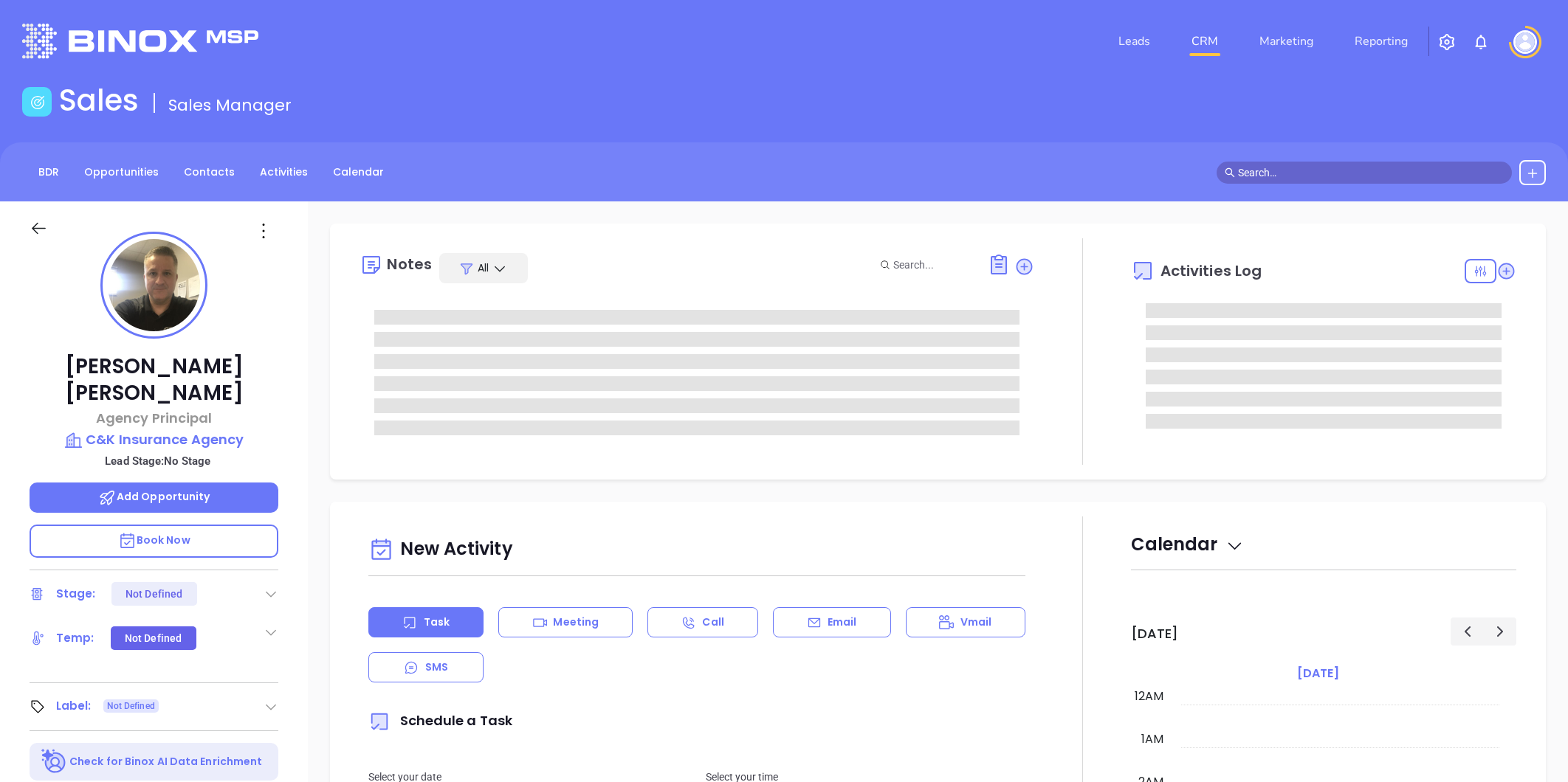
type input "[PERSON_NAME]"
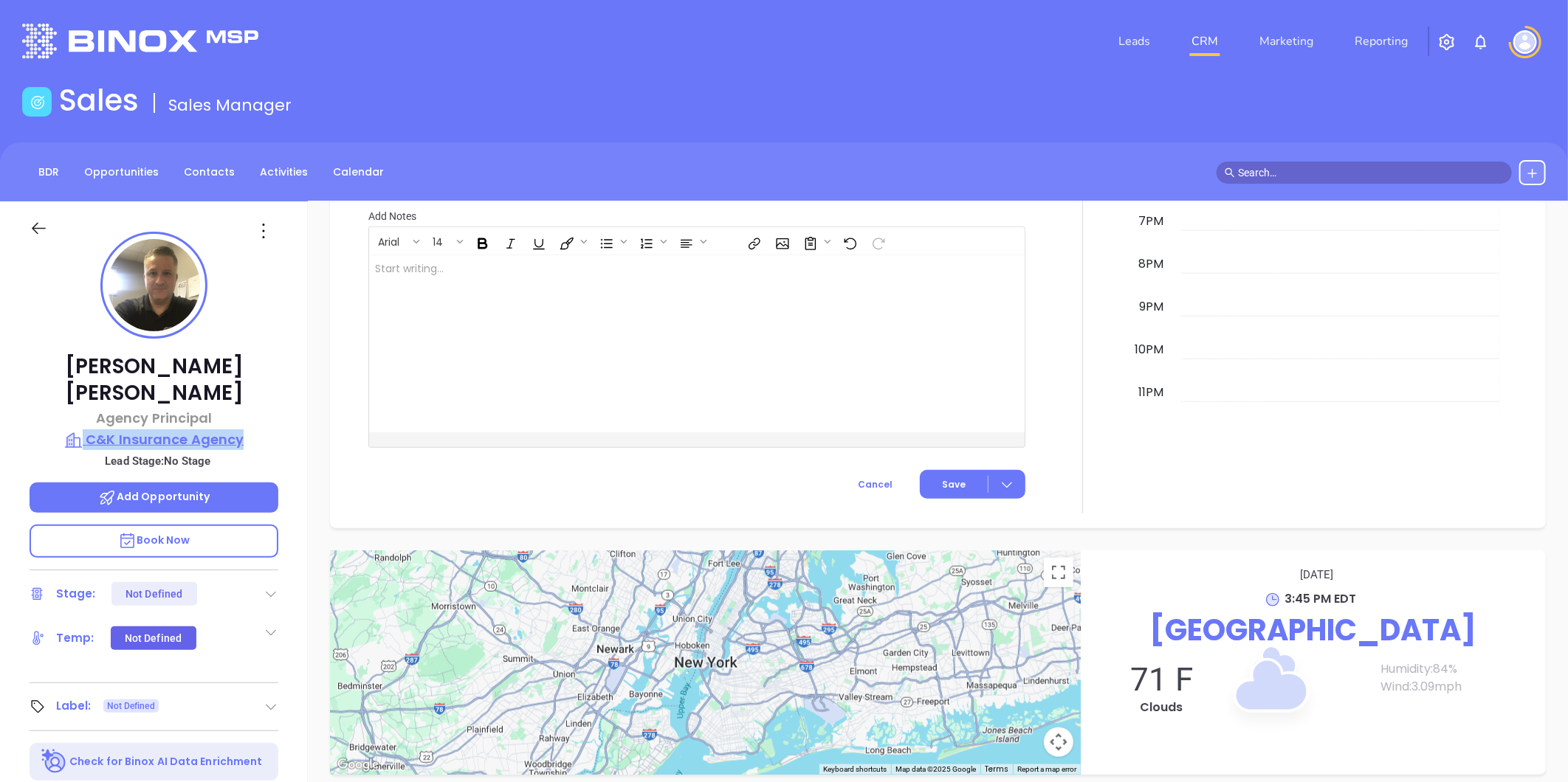
drag, startPoint x: 262, startPoint y: 395, endPoint x: 257, endPoint y: 413, distance: 18.7
click at [257, 413] on div "[PERSON_NAME] Agency Principal C&K Insurance Agency Lead Stage: No Stage Add Op…" at bounding box center [154, 690] width 308 height 978
copy div "C&K Insurance Agency"
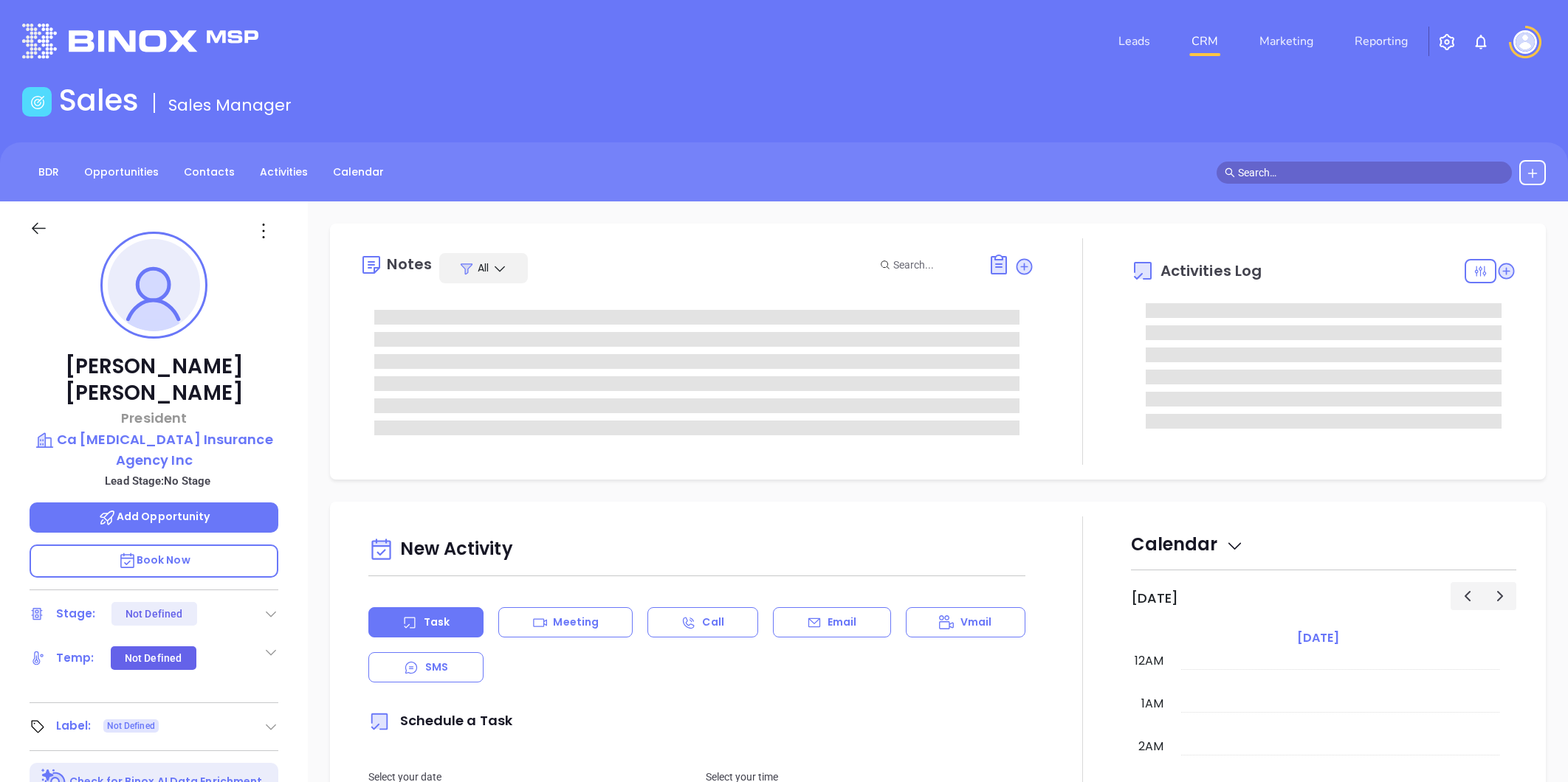
type input "[DATE]"
type input "[PERSON_NAME]"
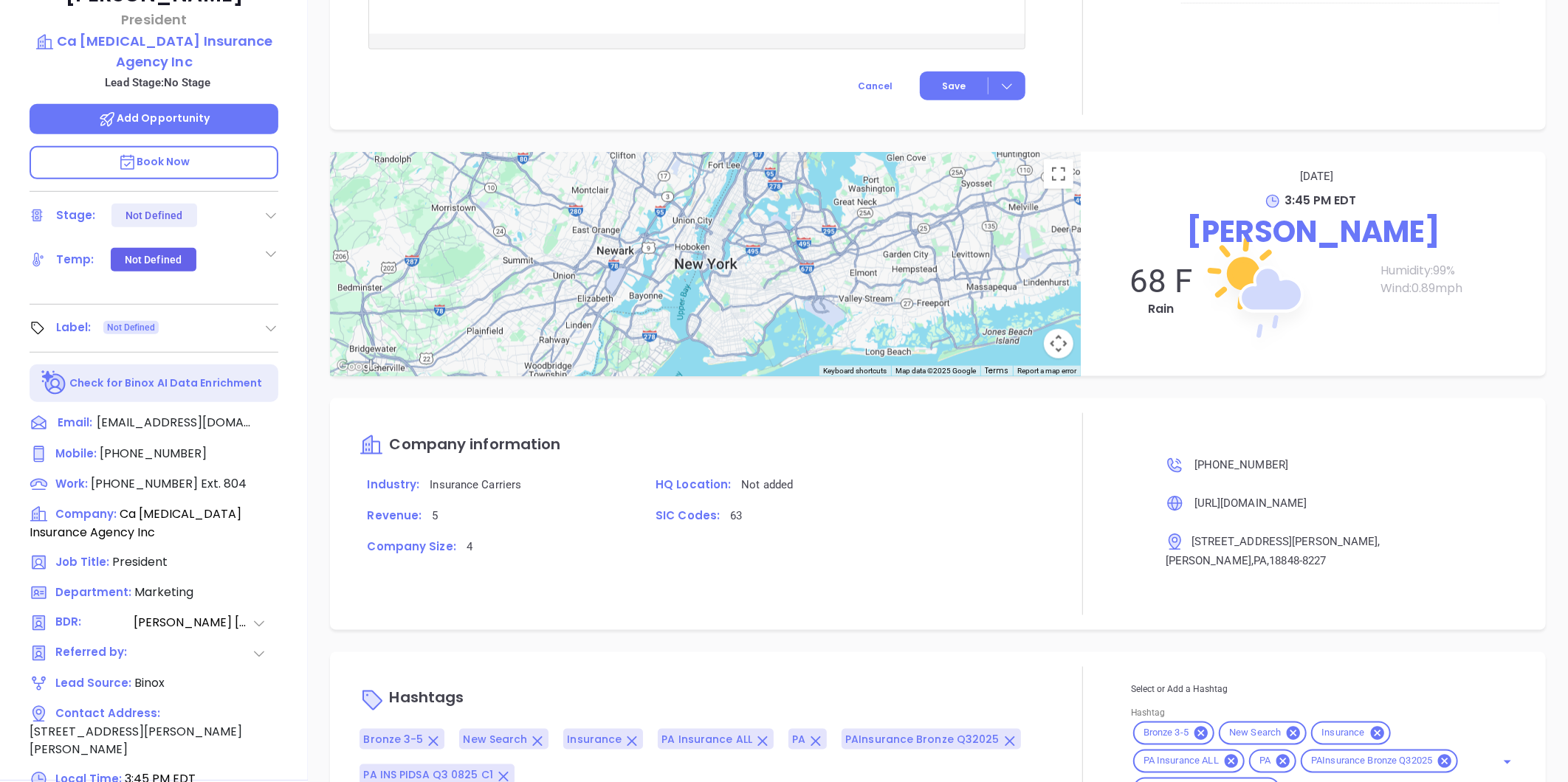
scroll to position [124, 0]
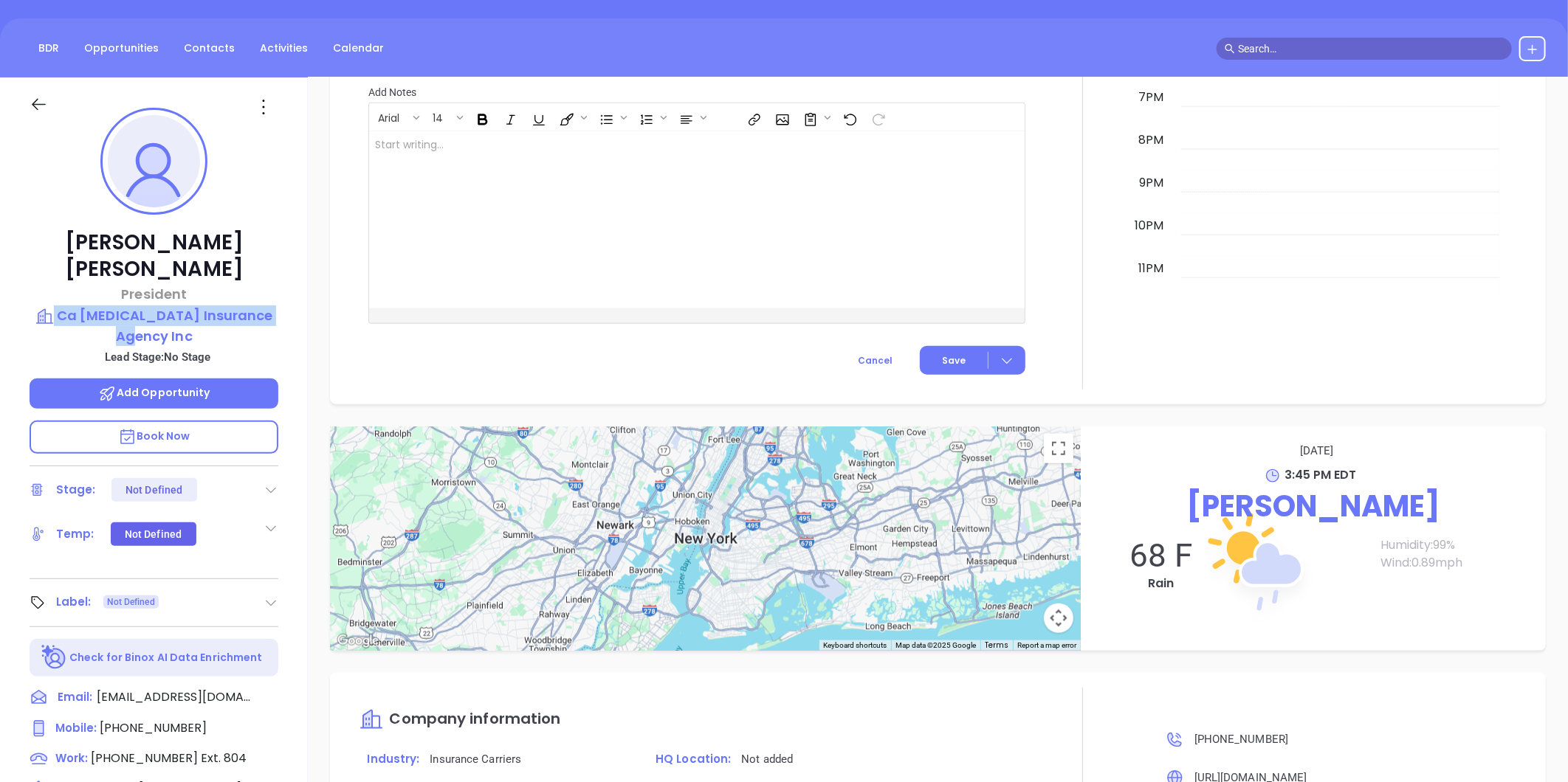
drag, startPoint x: 296, startPoint y: 270, endPoint x: 288, endPoint y: 288, distance: 19.7
click at [288, 288] on div "Martin Watson President Ca Thrush Insurance Agency Inc Lead Stage: No Stage Add…" at bounding box center [154, 567] width 308 height 978
copy div "Ca Thrush Insurance Agency Inc"
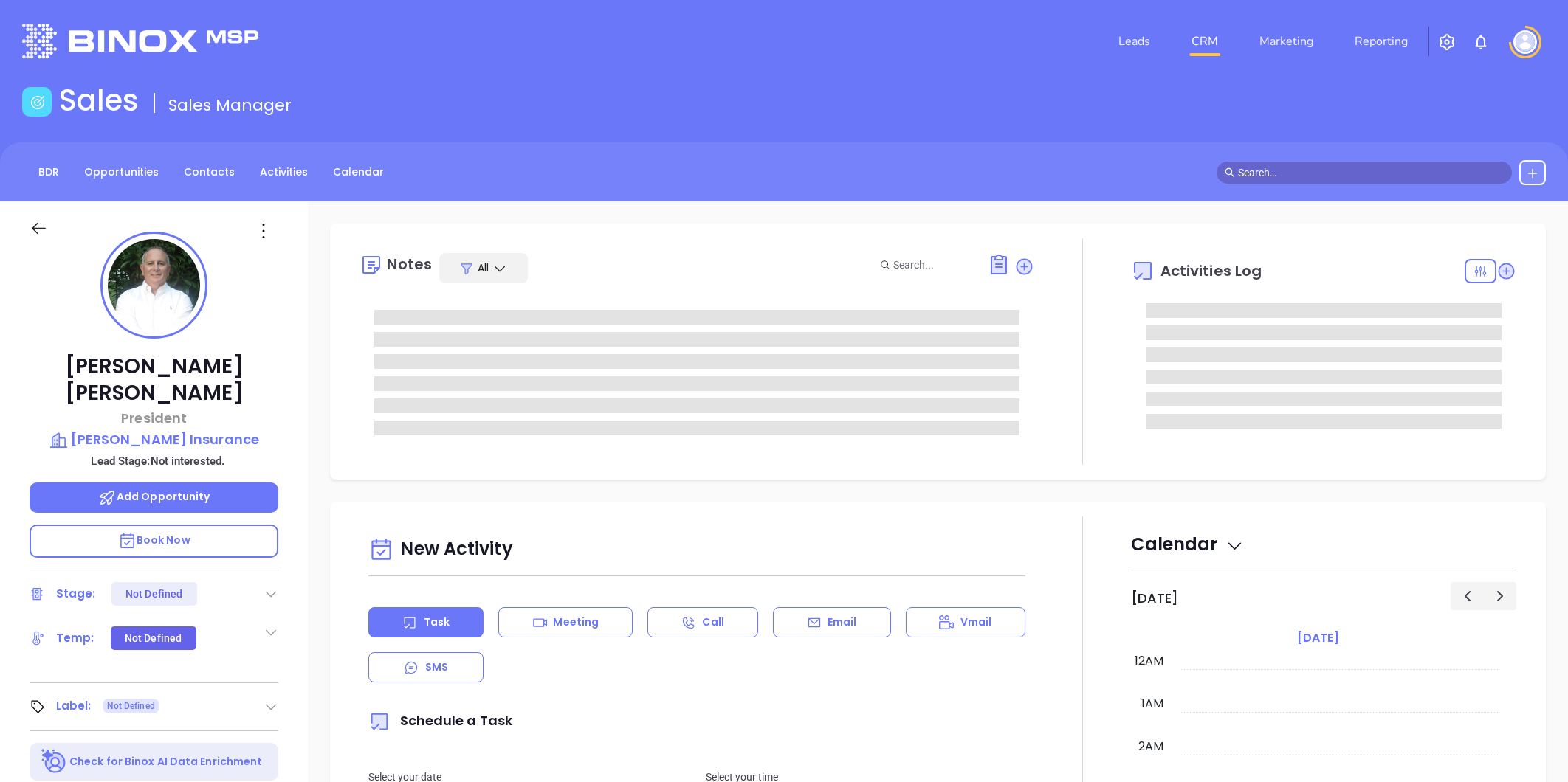
type input "[DATE]"
type input "[PERSON_NAME]"
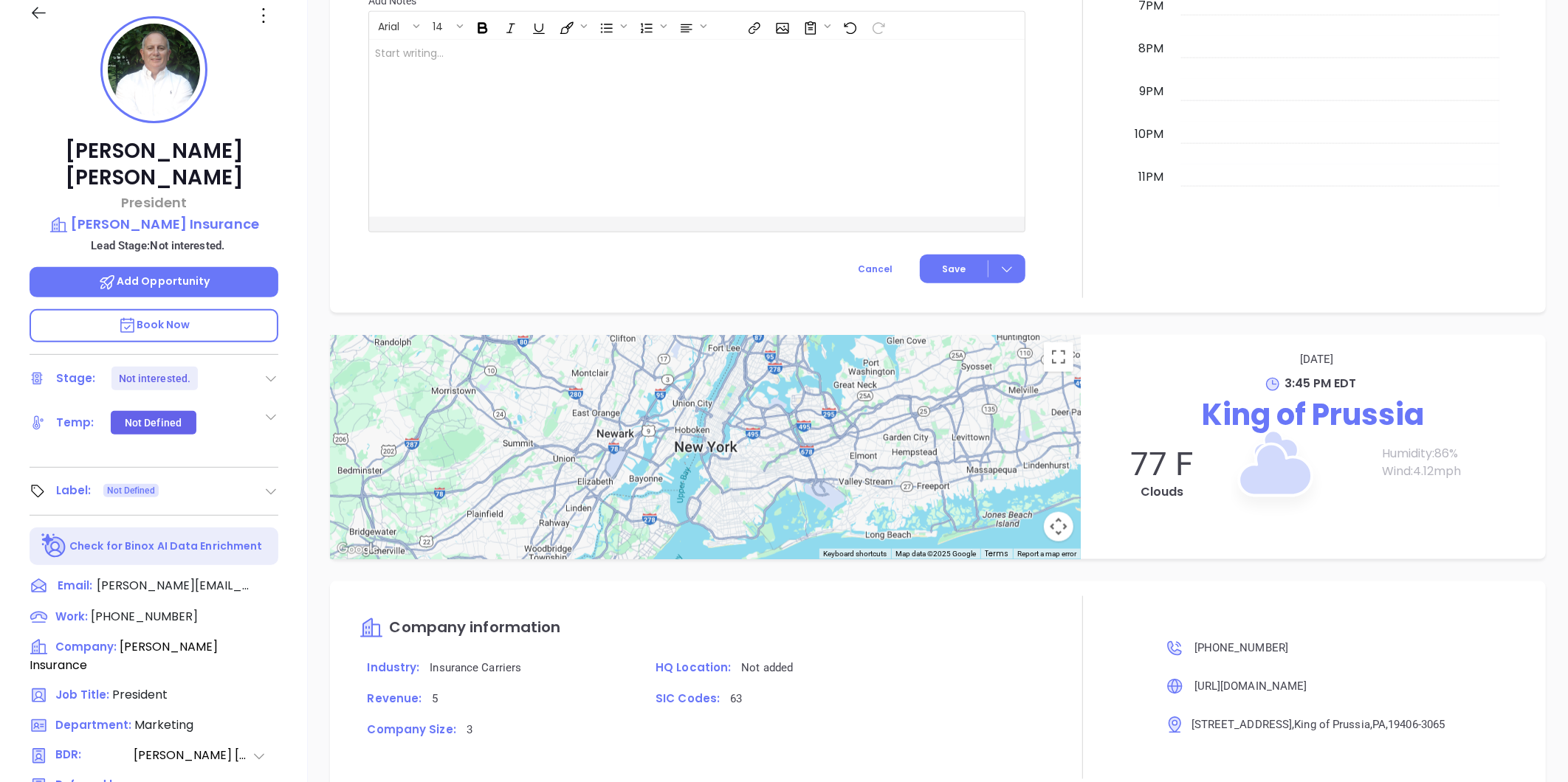
scroll to position [42, 0]
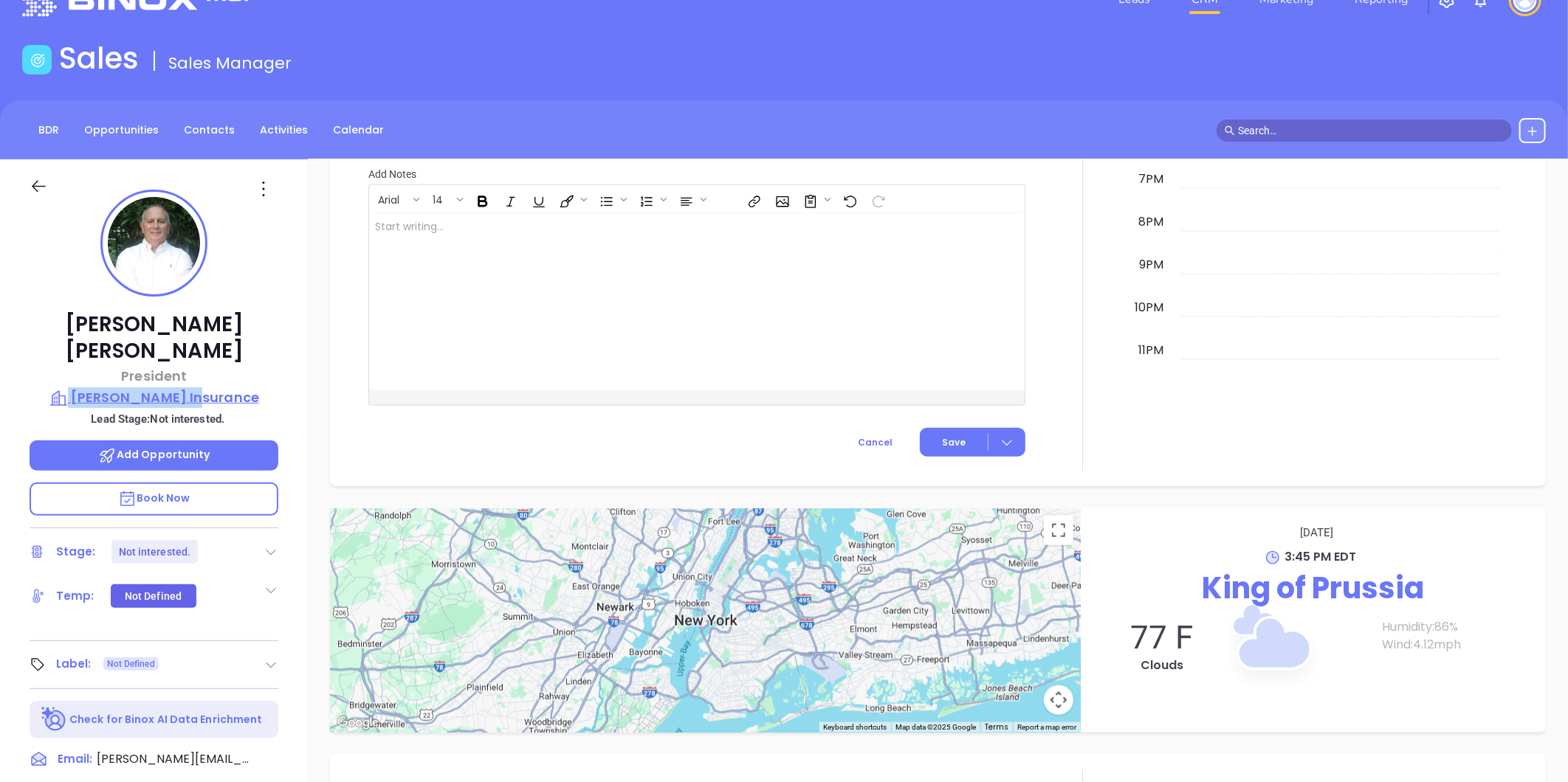
drag, startPoint x: 255, startPoint y: 357, endPoint x: 253, endPoint y: 370, distance: 13.2
click at [253, 370] on div "[PERSON_NAME] President [PERSON_NAME] Insurance Lead Stage: Not interested. Add…" at bounding box center [154, 648] width 308 height 978
copy div "[PERSON_NAME] Insurance"
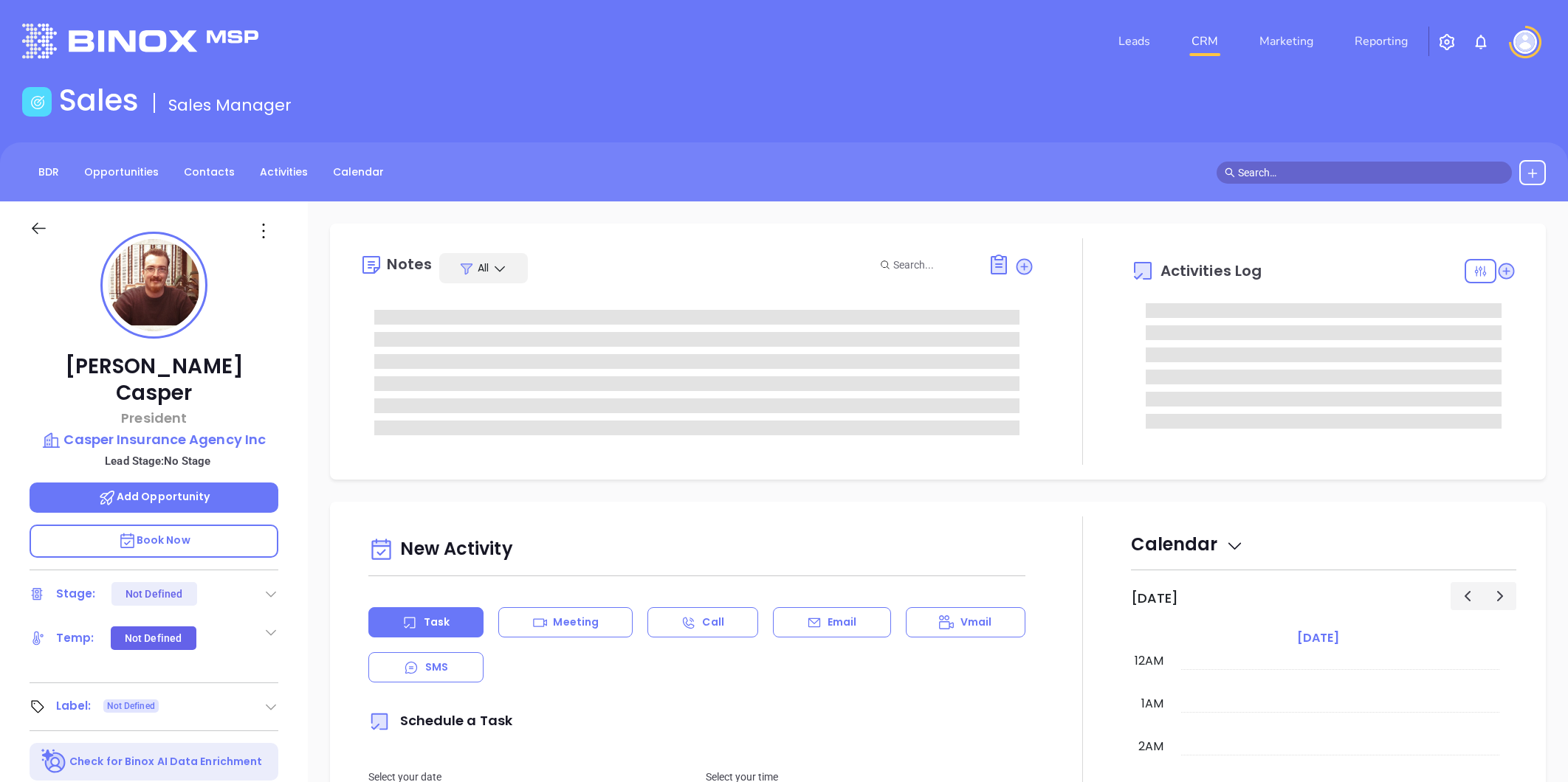
type input "[PERSON_NAME]"
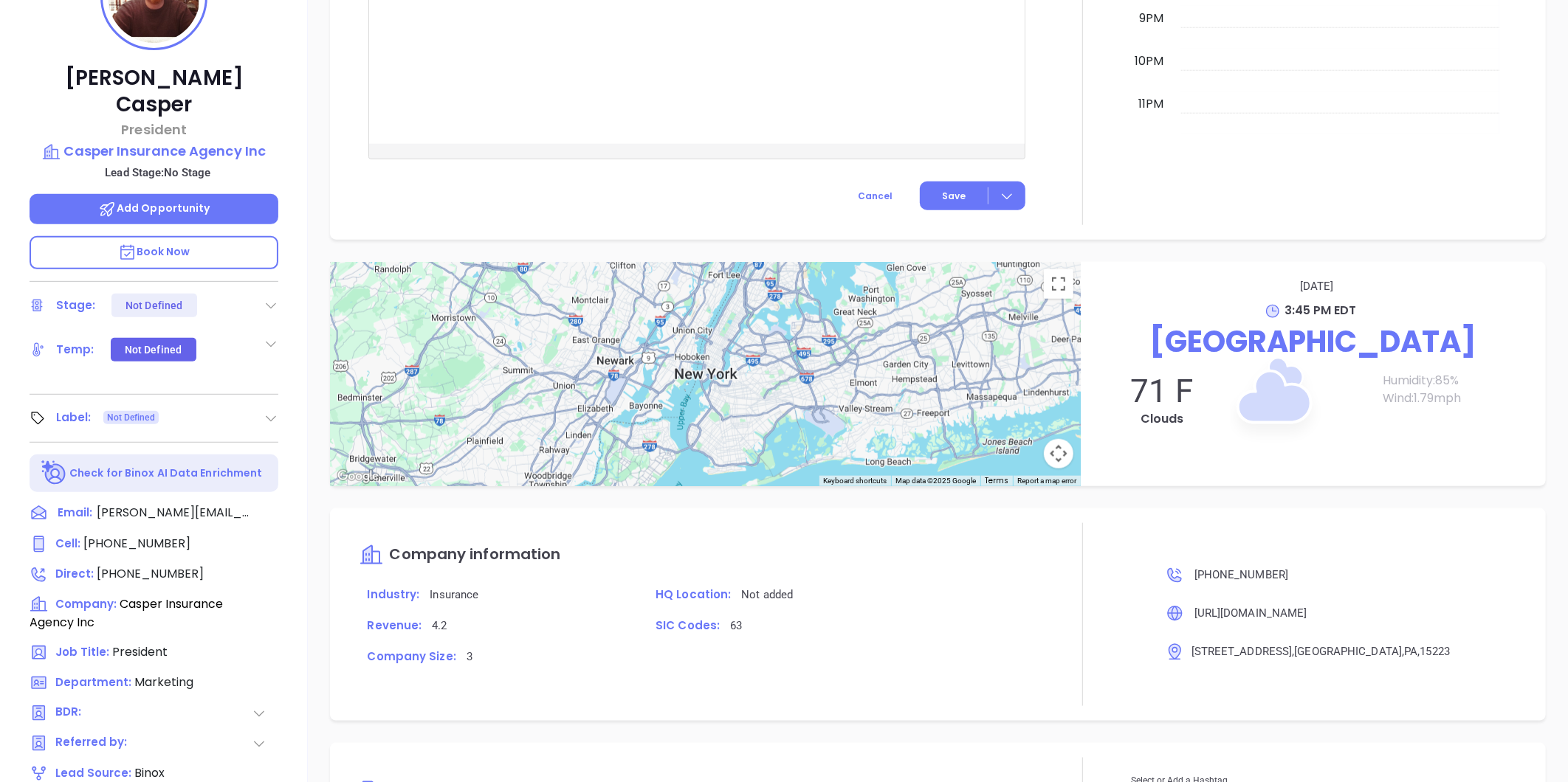
scroll to position [124, 0]
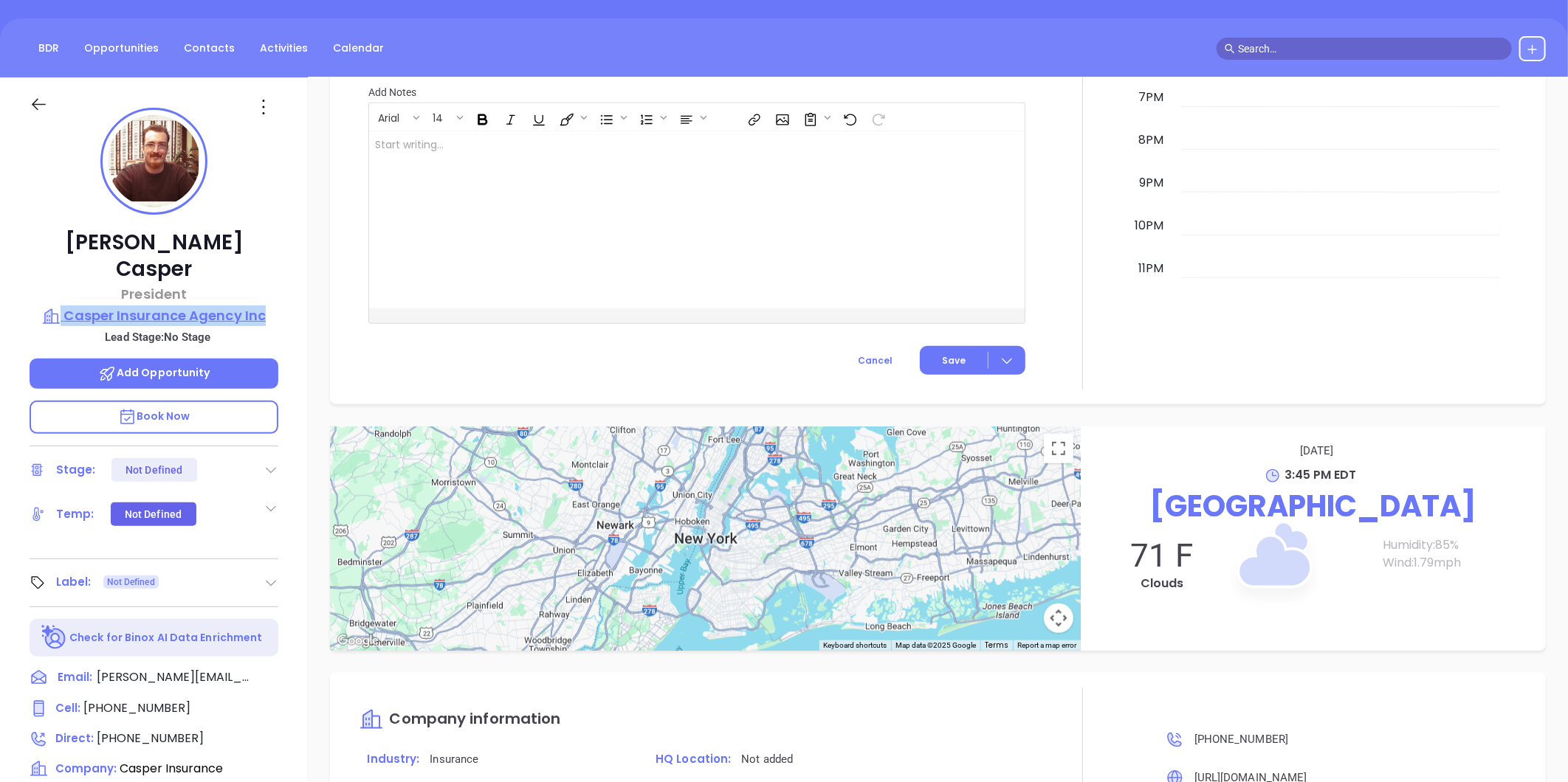
drag, startPoint x: 271, startPoint y: 274, endPoint x: 271, endPoint y: 284, distance: 10.0
click at [271, 284] on div "Peter Casper President Casper Insurance Agency Inc Lead Stage: No Stage Add Opp…" at bounding box center [154, 567] width 308 height 978
copy div "Casper Insurance Agency Inc"
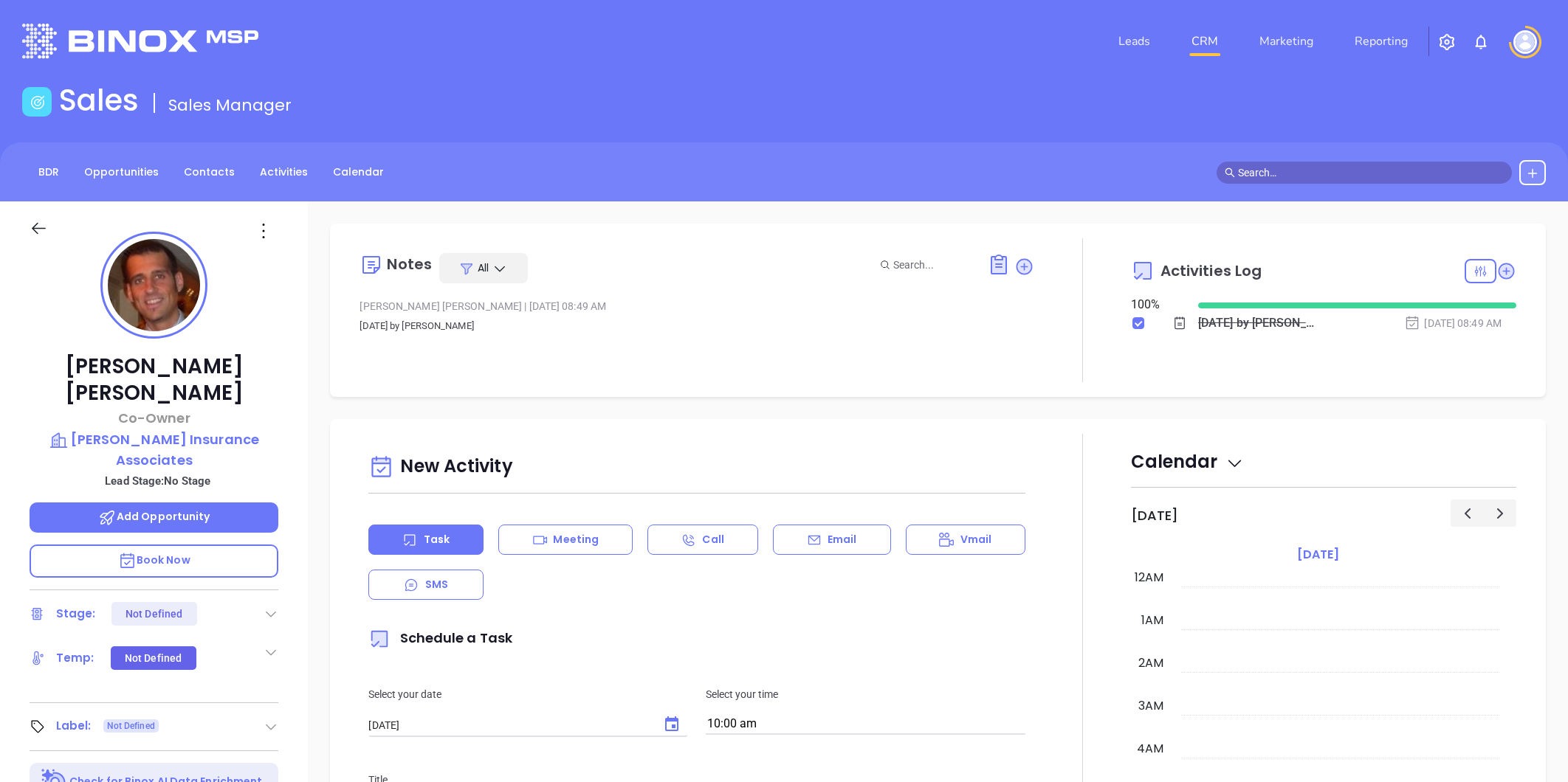
type input "[PERSON_NAME]"
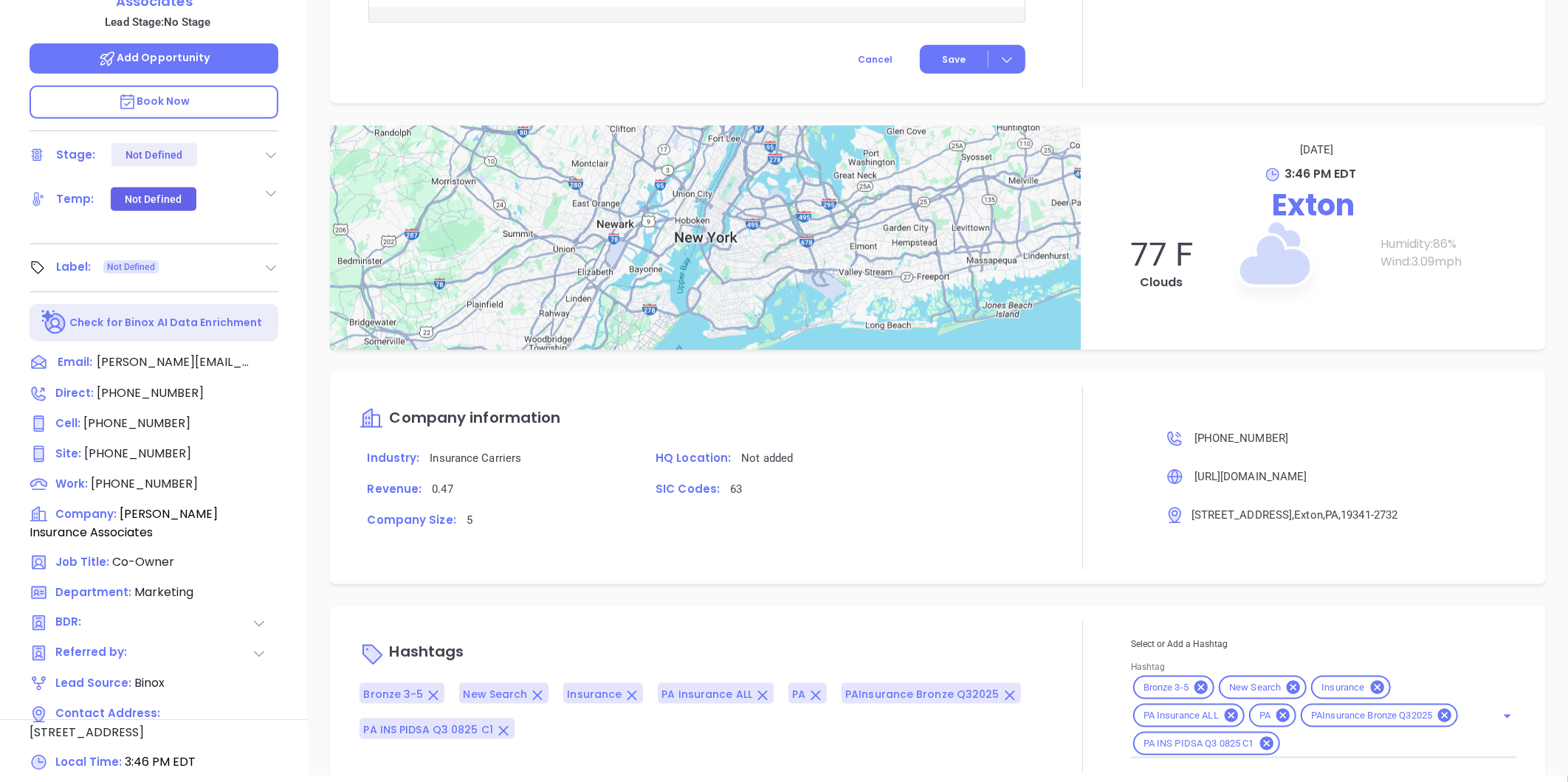
scroll to position [741, 0]
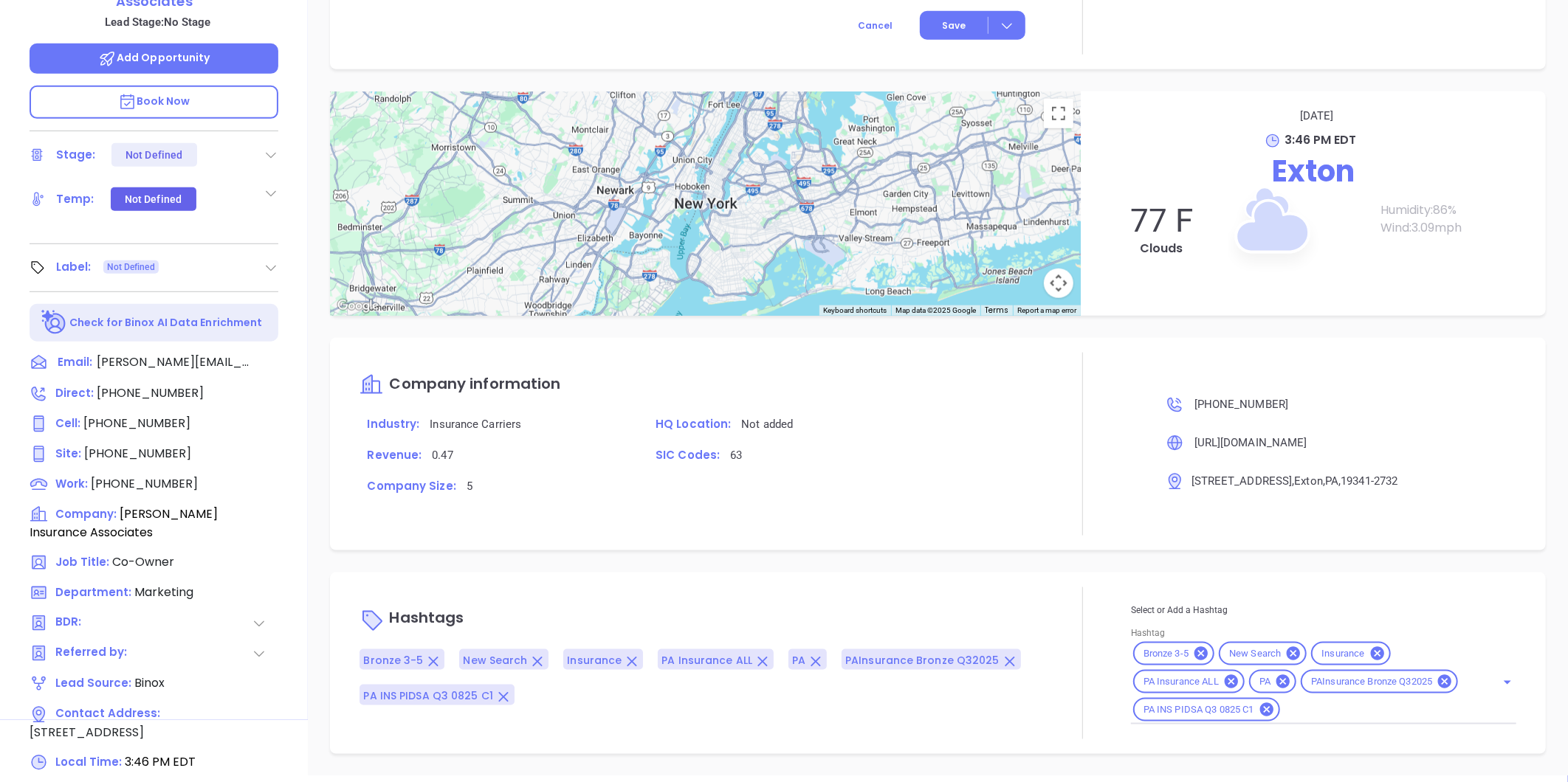
click at [1316, 705] on input "Hashtag" at bounding box center [1378, 710] width 193 height 18
type input "silve"
click at [1208, 743] on li "Silver 6-10" at bounding box center [1321, 747] width 381 height 27
click at [1195, 649] on icon at bounding box center [1200, 654] width 13 height 13
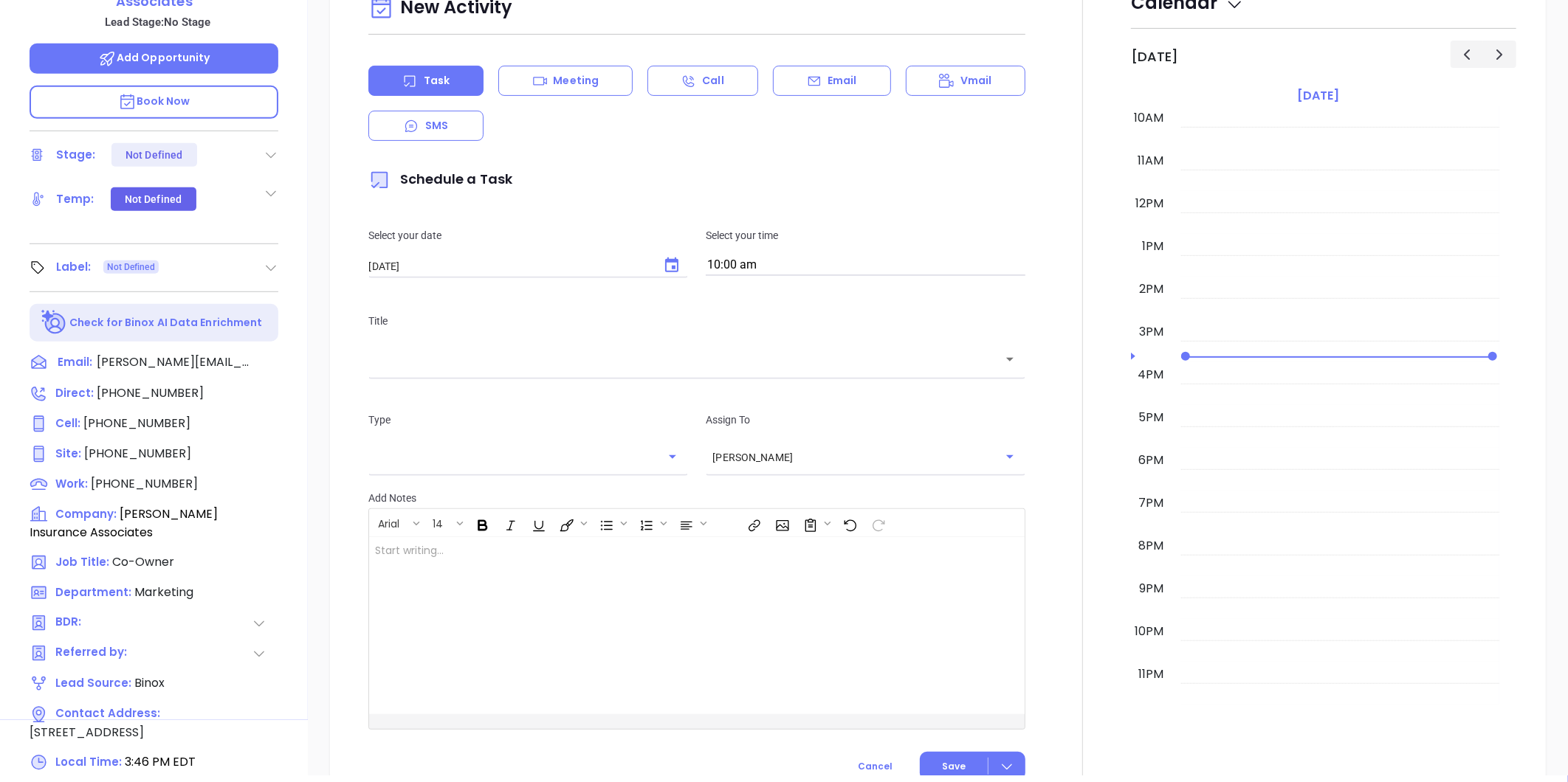
scroll to position [0, 0]
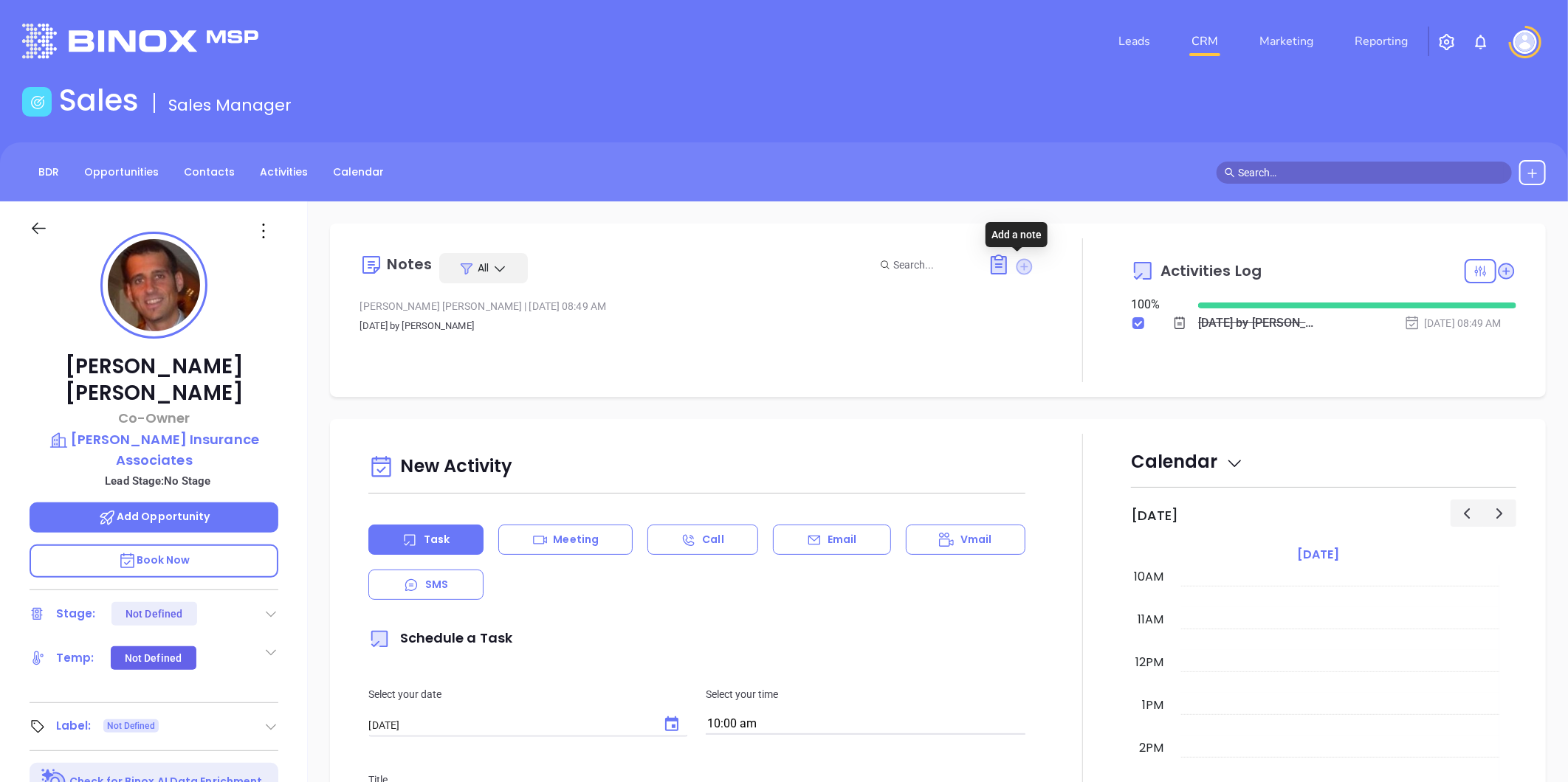
click at [1017, 264] on icon at bounding box center [1024, 266] width 17 height 17
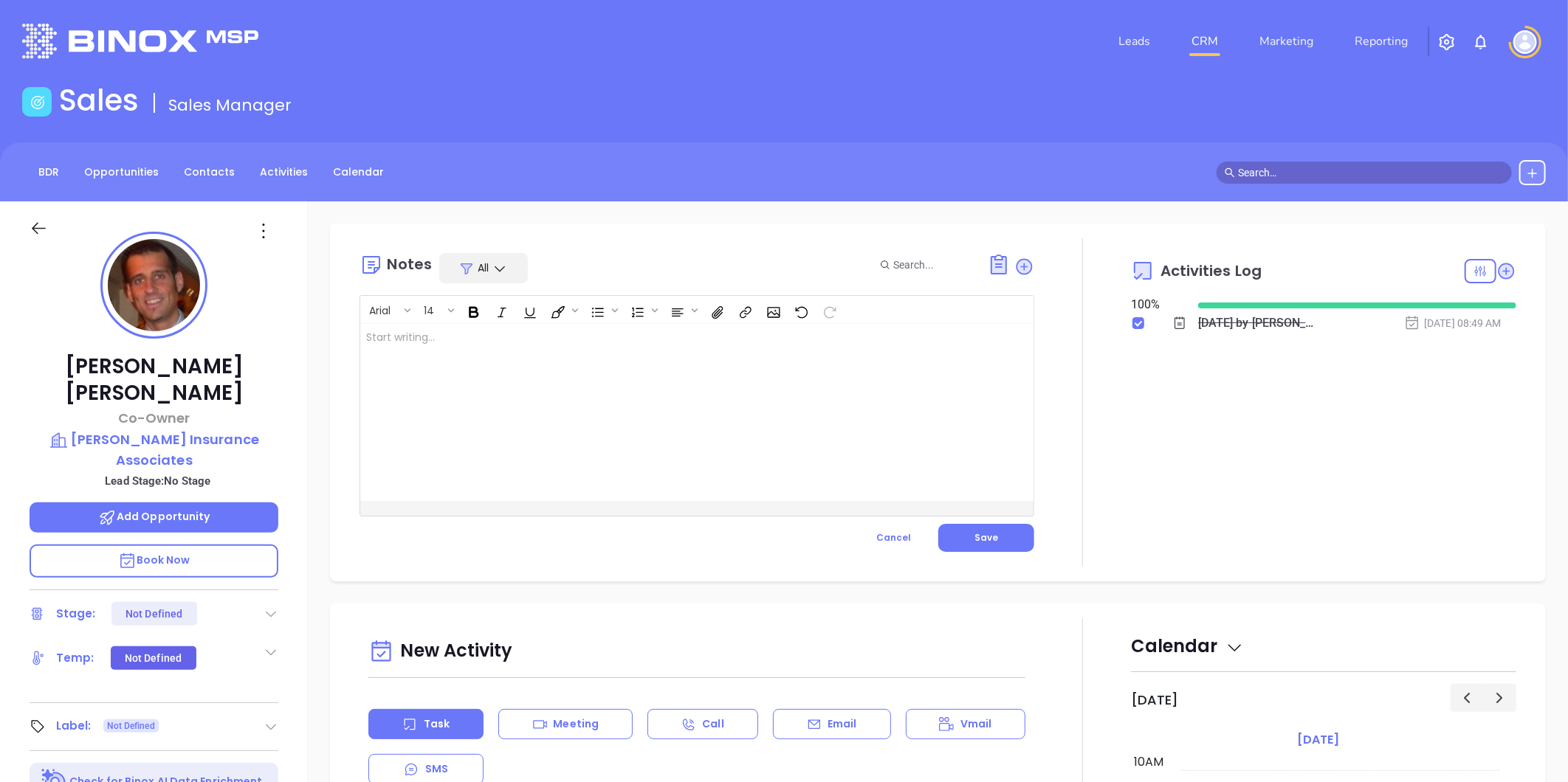
drag, startPoint x: 821, startPoint y: 340, endPoint x: 799, endPoint y: 325, distance: 26.6
click at [817, 338] on div at bounding box center [673, 412] width 626 height 177
click at [993, 535] on button "Save" at bounding box center [986, 538] width 96 height 28
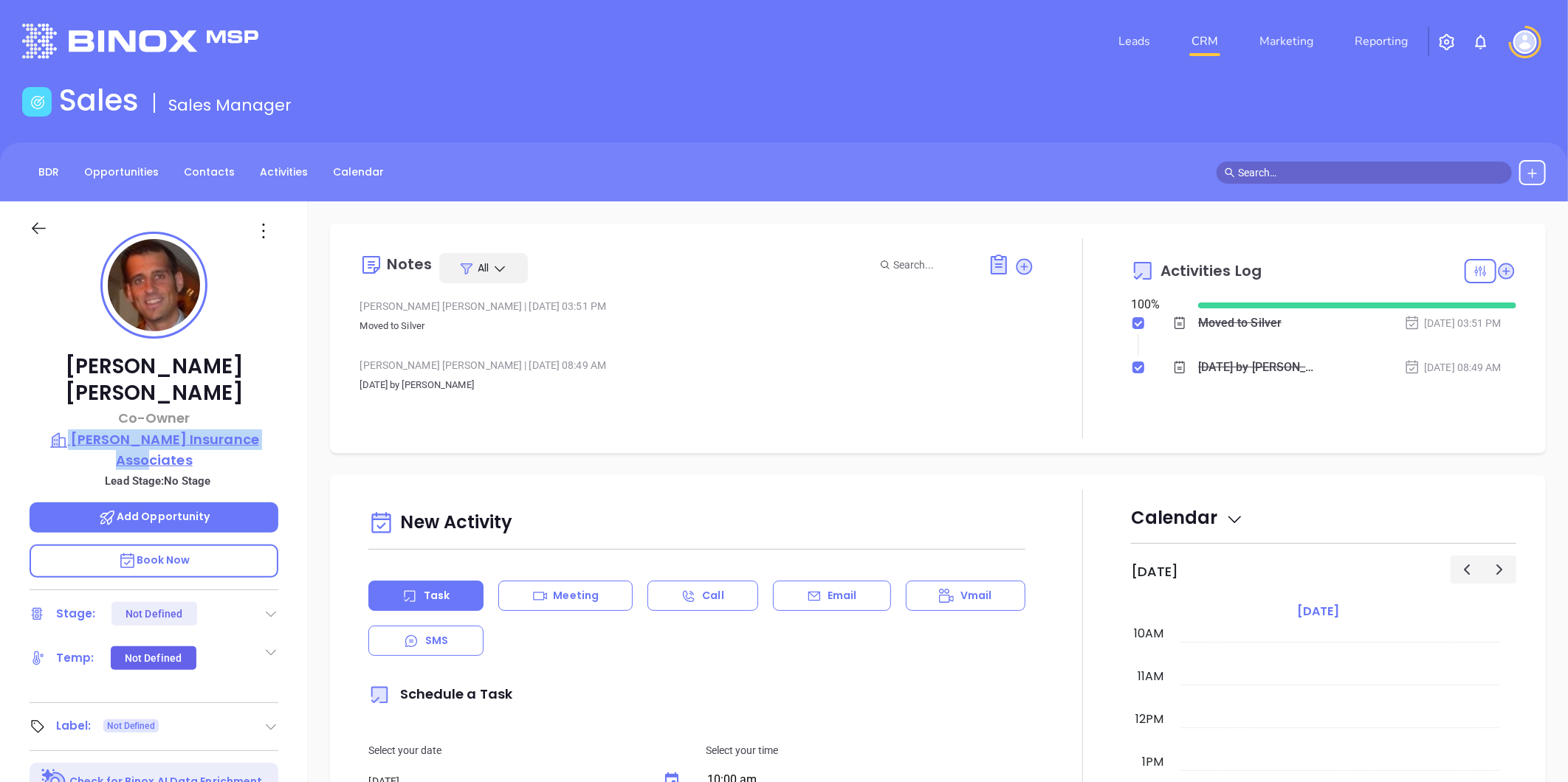
drag, startPoint x: 275, startPoint y: 394, endPoint x: 275, endPoint y: 403, distance: 9.0
click at [275, 403] on div "[PERSON_NAME] Co-Owner [PERSON_NAME] Insurance Associates Lead Stage: No Stage …" at bounding box center [154, 690] width 308 height 978
copy div "[PERSON_NAME] Insurance Associates"
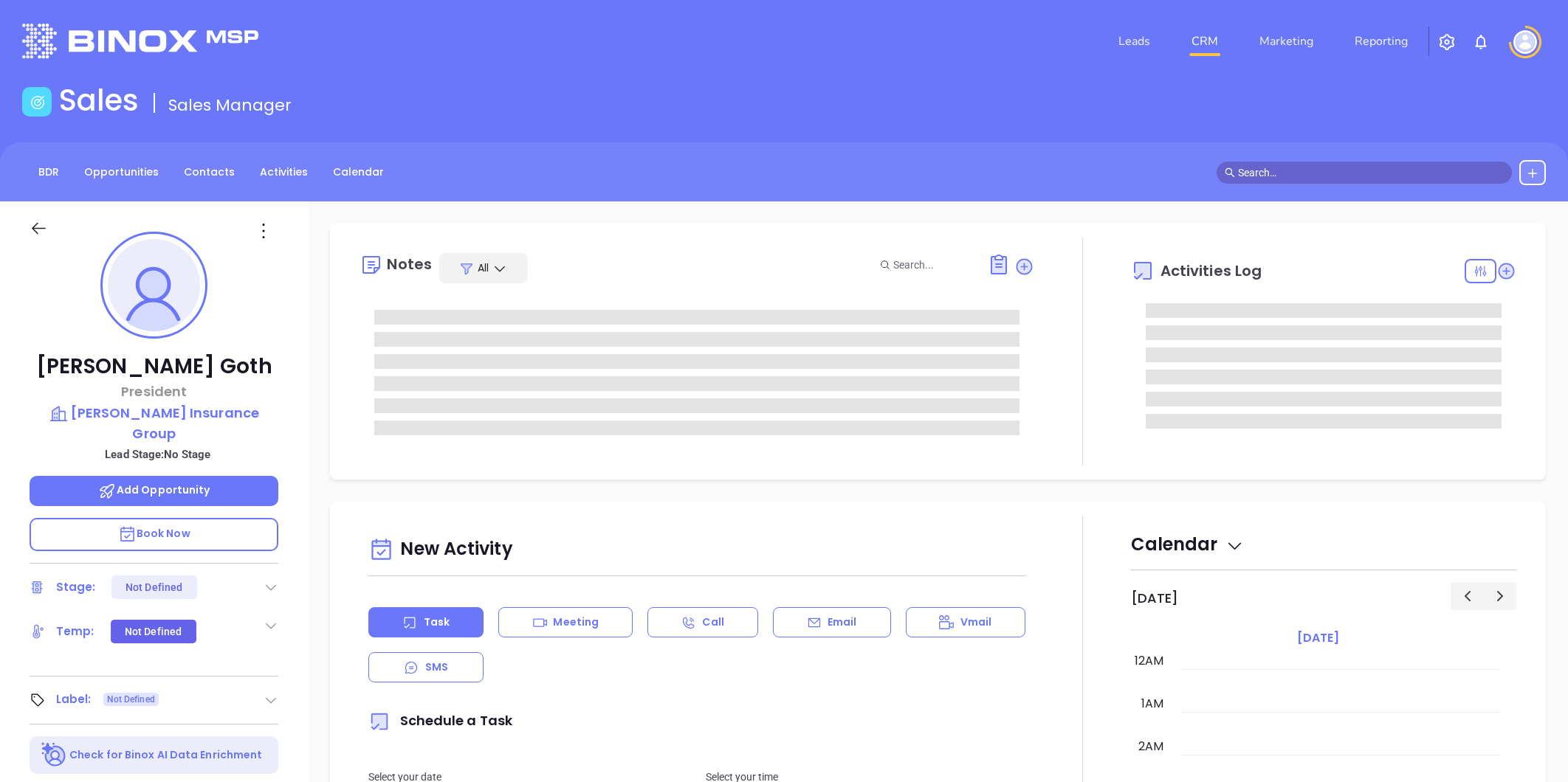
type input "[DATE]"
type input "[PERSON_NAME]"
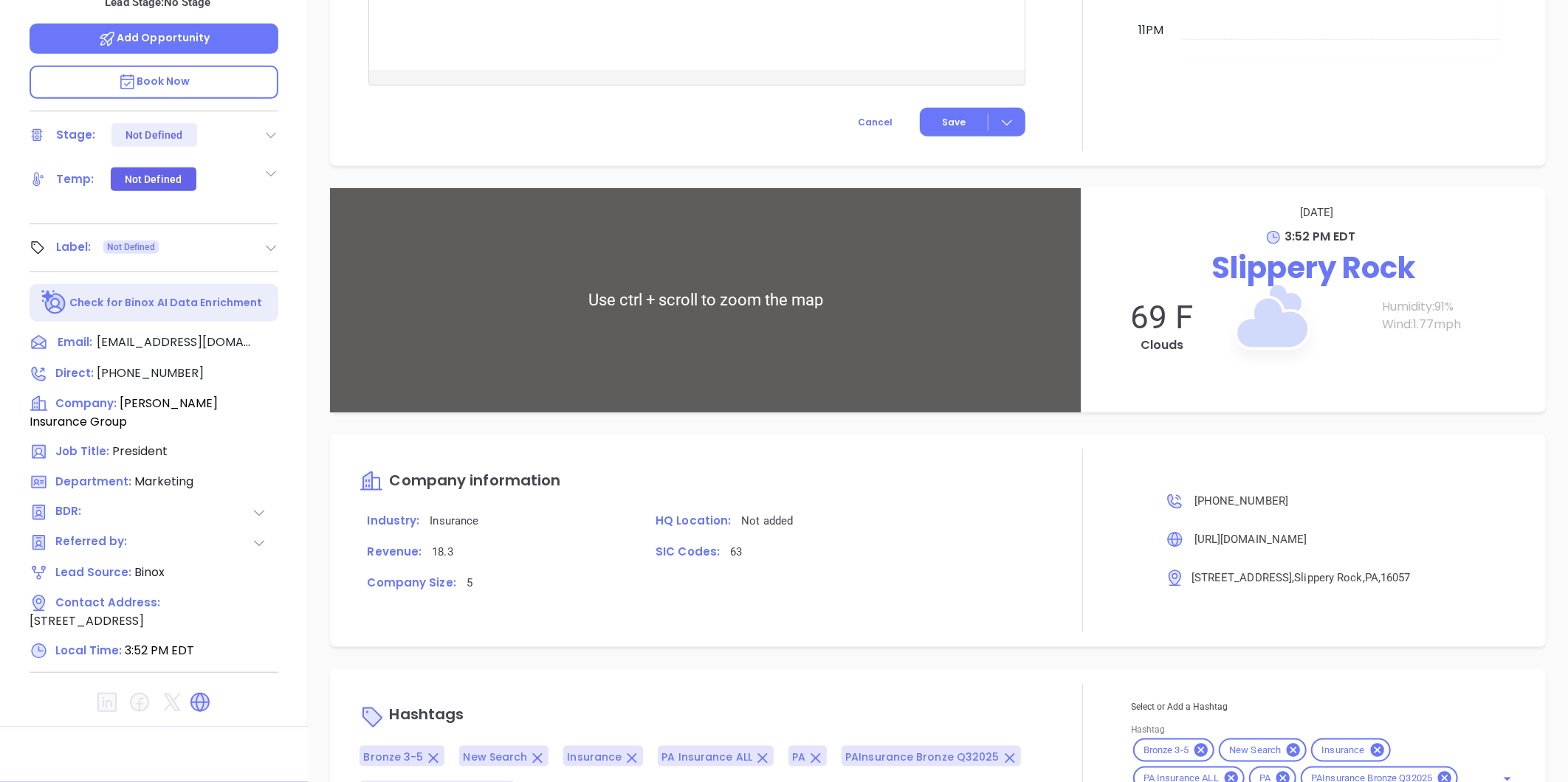
scroll to position [741, 0]
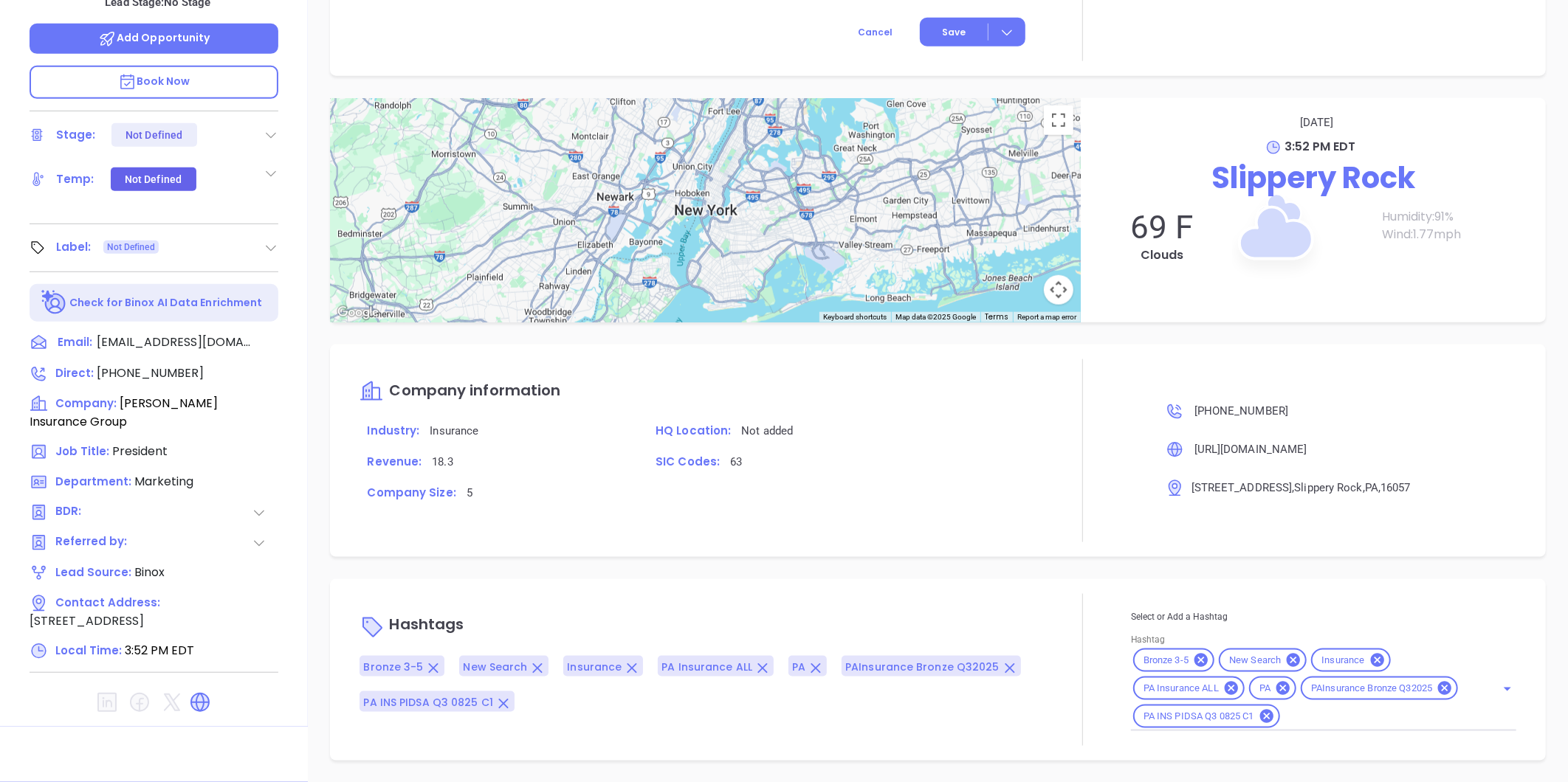
drag, startPoint x: 1191, startPoint y: 659, endPoint x: 1206, endPoint y: 668, distance: 17.5
click at [1194, 659] on icon at bounding box center [1200, 660] width 13 height 13
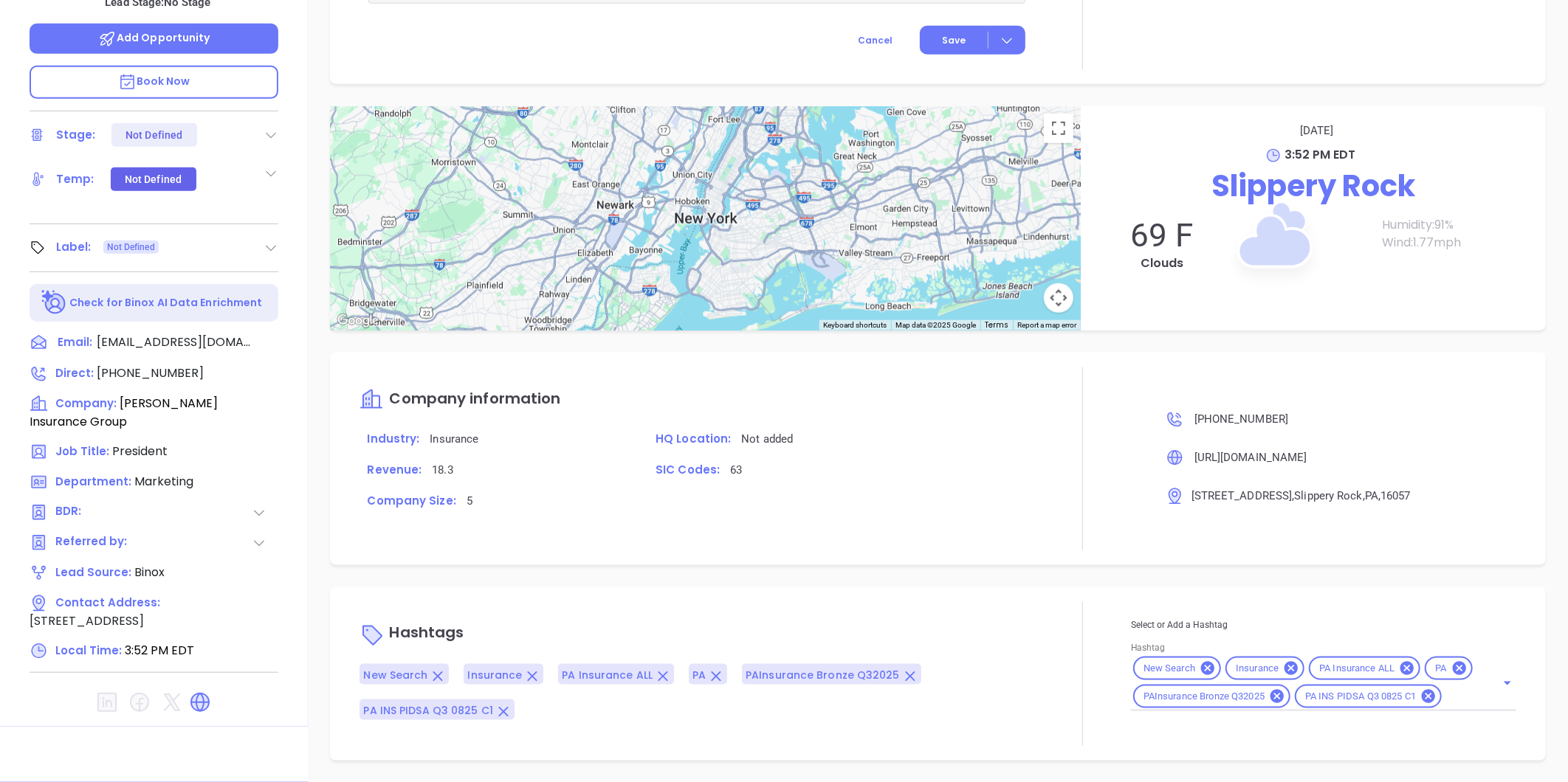
click at [1447, 697] on div "New Search Insurance PA Insurance ALL PA PAInsurance Bronze Q32025 PA INS PIDSA…" at bounding box center [1324, 683] width 385 height 57
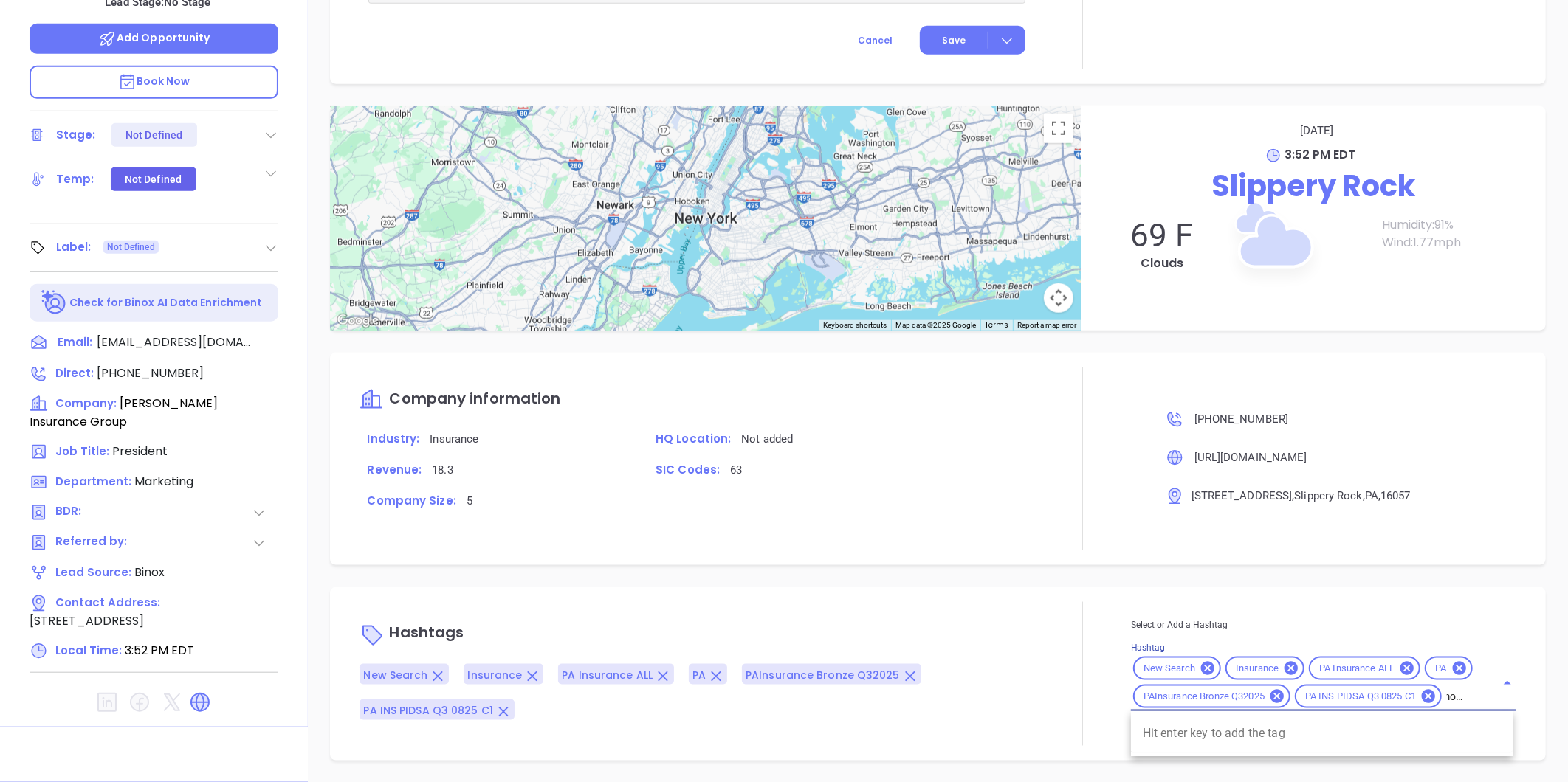
scroll to position [0, 13]
click at [1449, 699] on input "moved" at bounding box center [1459, 696] width 31 height 18
type input "d"
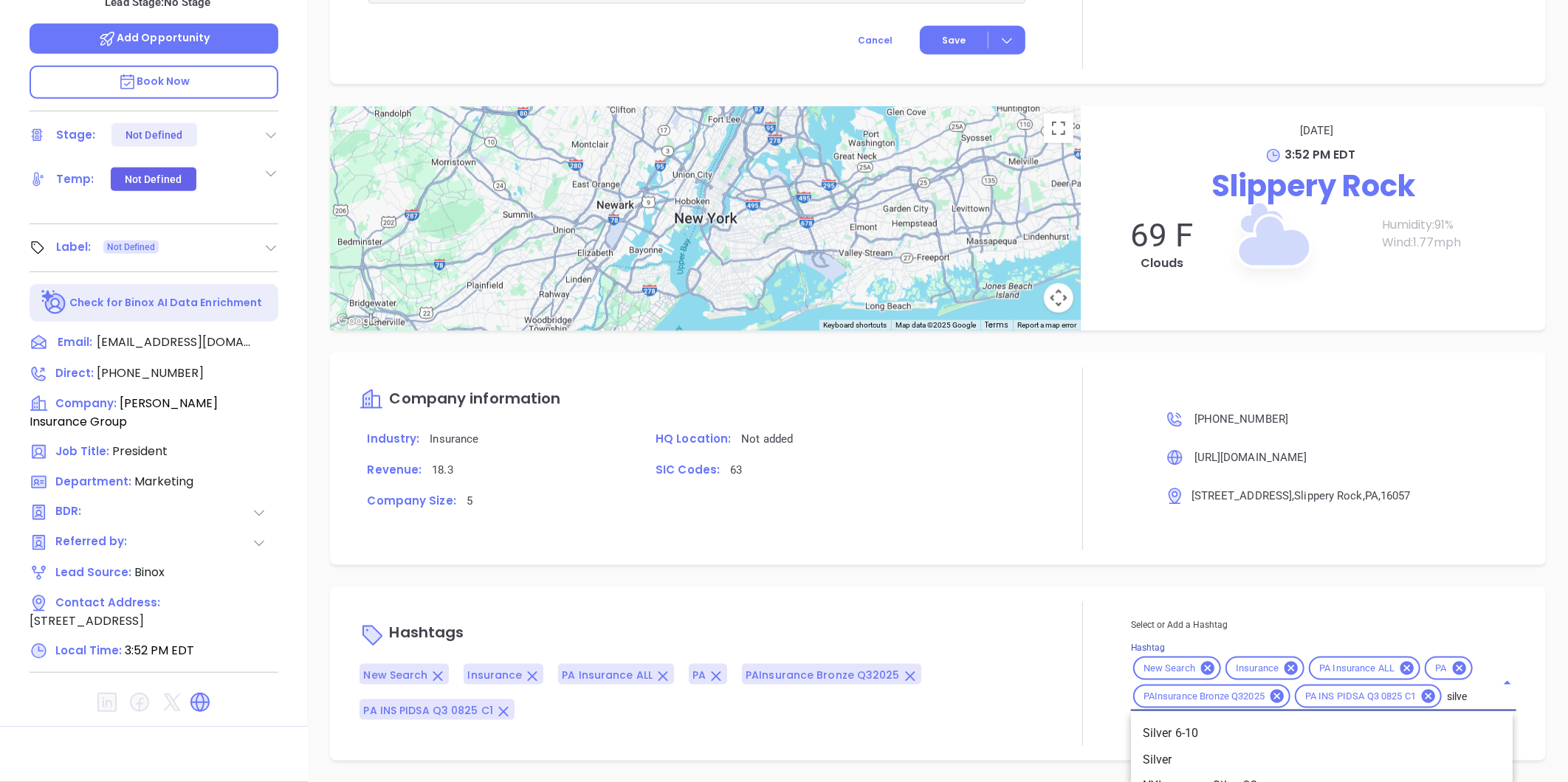
type input "silver"
click at [1183, 725] on li "Silver 6-10" at bounding box center [1321, 734] width 381 height 27
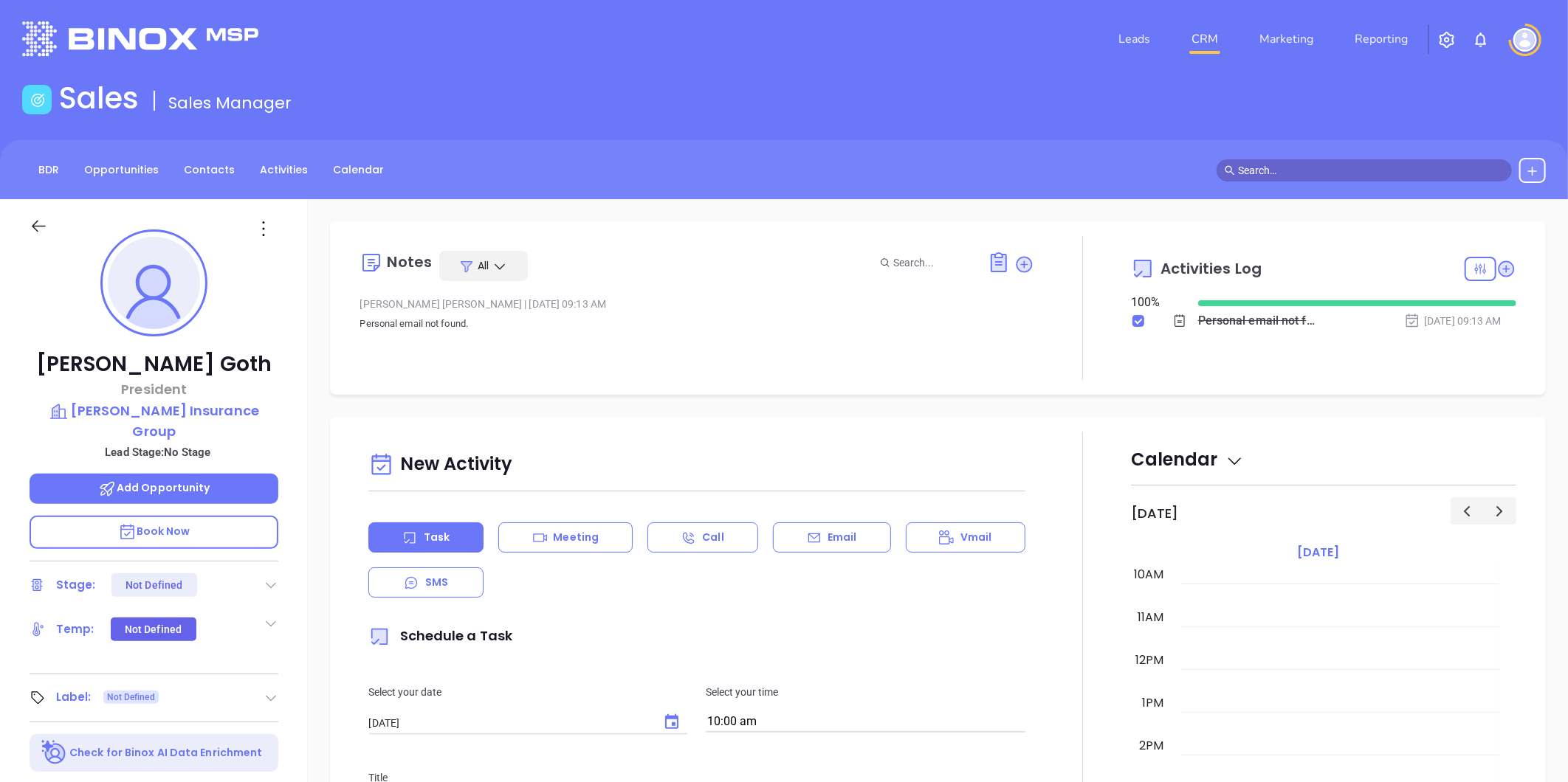
scroll to position [0, 0]
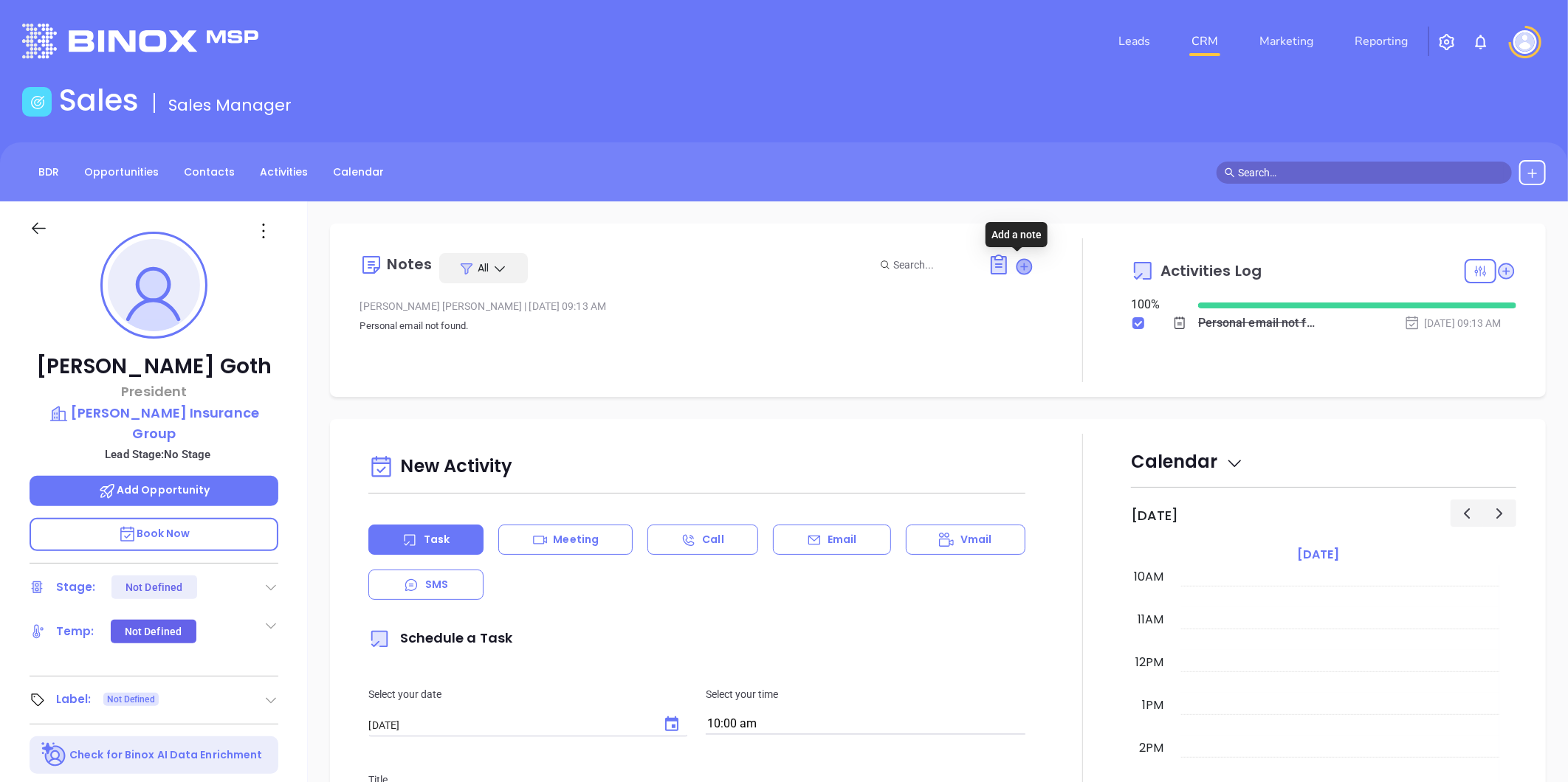
click at [1019, 263] on icon at bounding box center [1024, 266] width 15 height 15
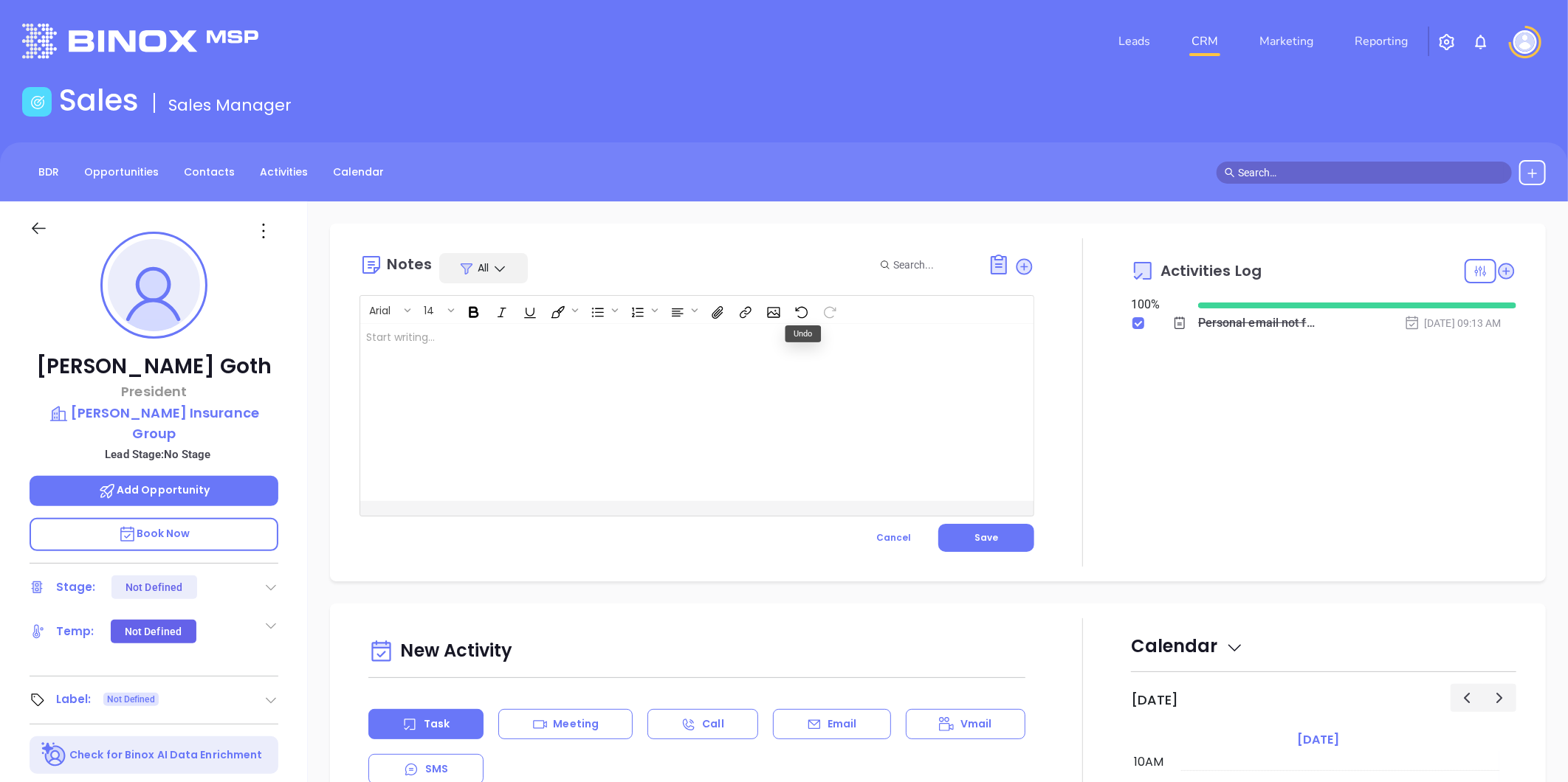
click at [568, 343] on div at bounding box center [673, 412] width 626 height 177
click at [975, 540] on span "Save" at bounding box center [986, 538] width 24 height 13
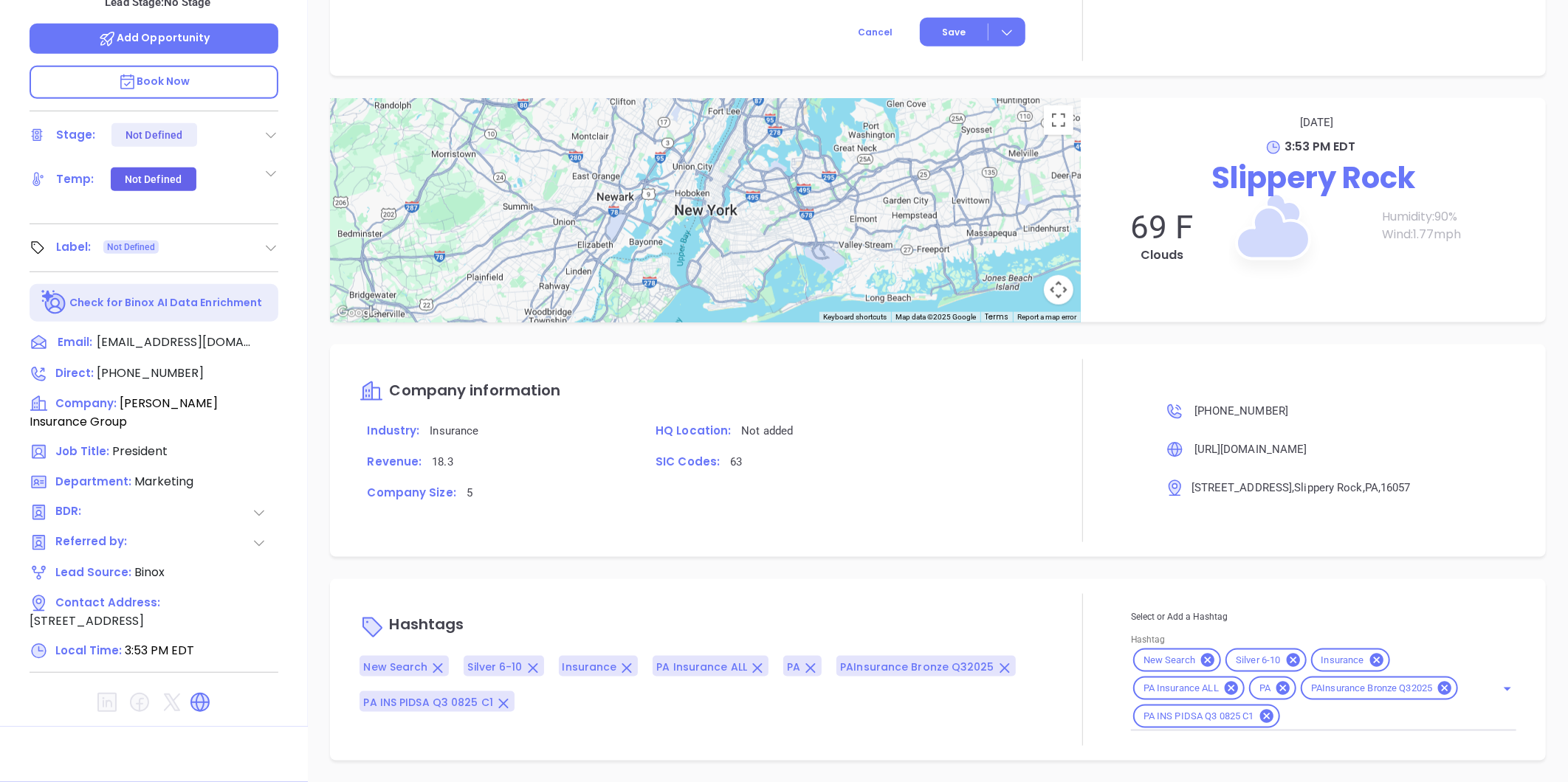
scroll to position [42, 0]
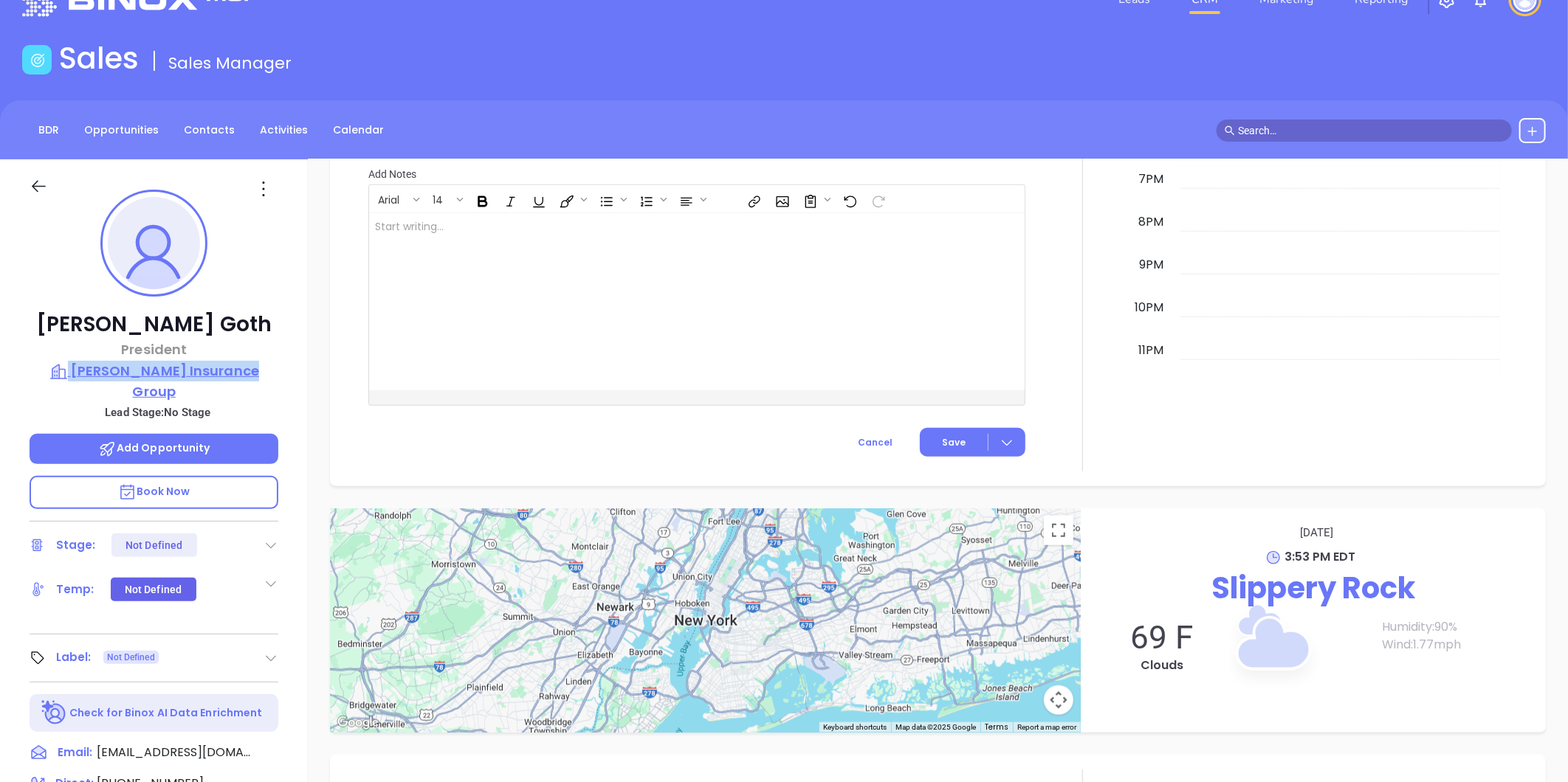
drag, startPoint x: 264, startPoint y: 357, endPoint x: 261, endPoint y: 371, distance: 14.3
click at [261, 371] on div "[PERSON_NAME] Goth President [PERSON_NAME] Insurance Group Lead Stage: No Stage…" at bounding box center [154, 648] width 308 height 978
copy div "[PERSON_NAME] Insurance Group"
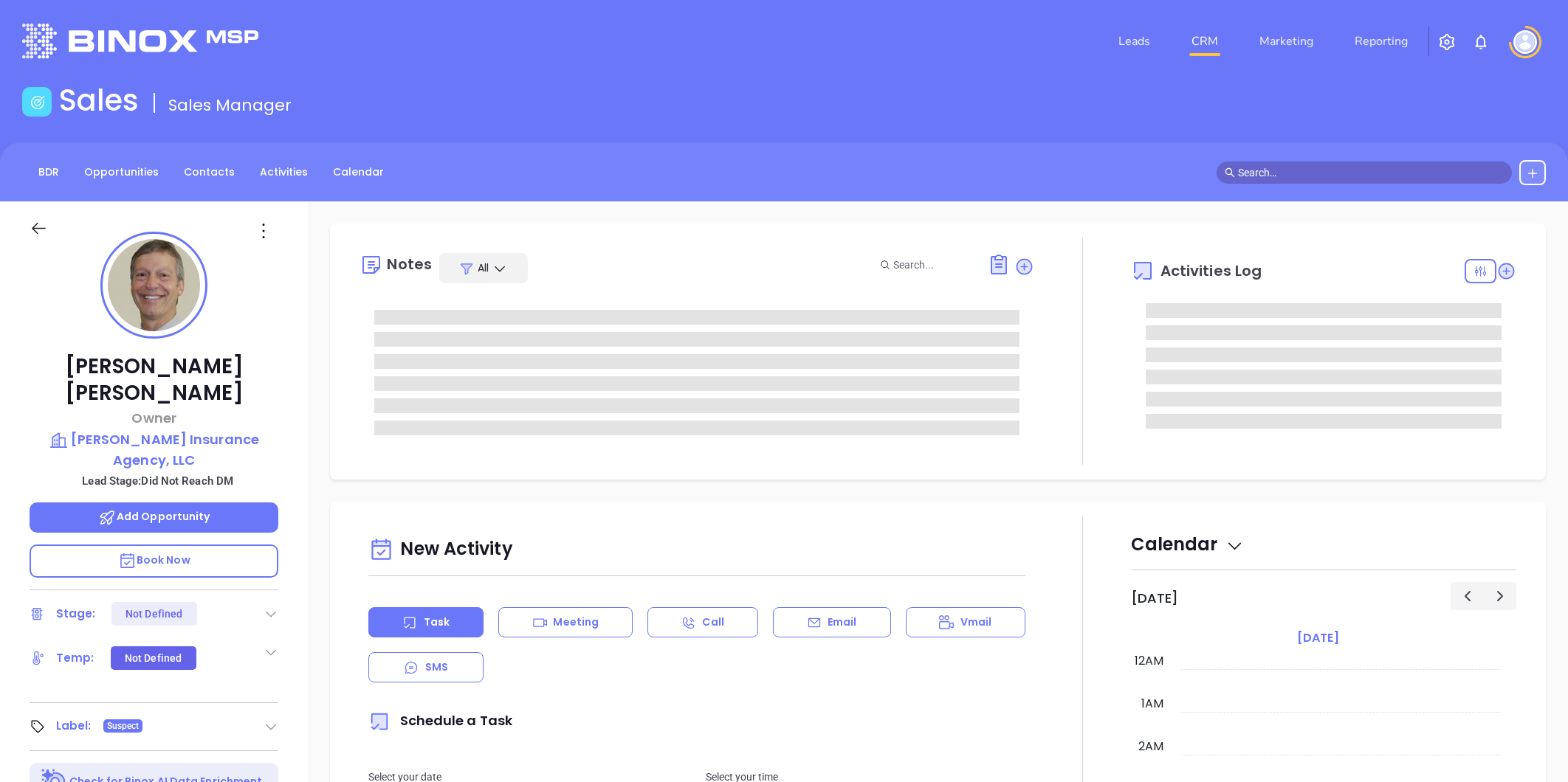
type input "[DATE]"
type input "[PERSON_NAME]"
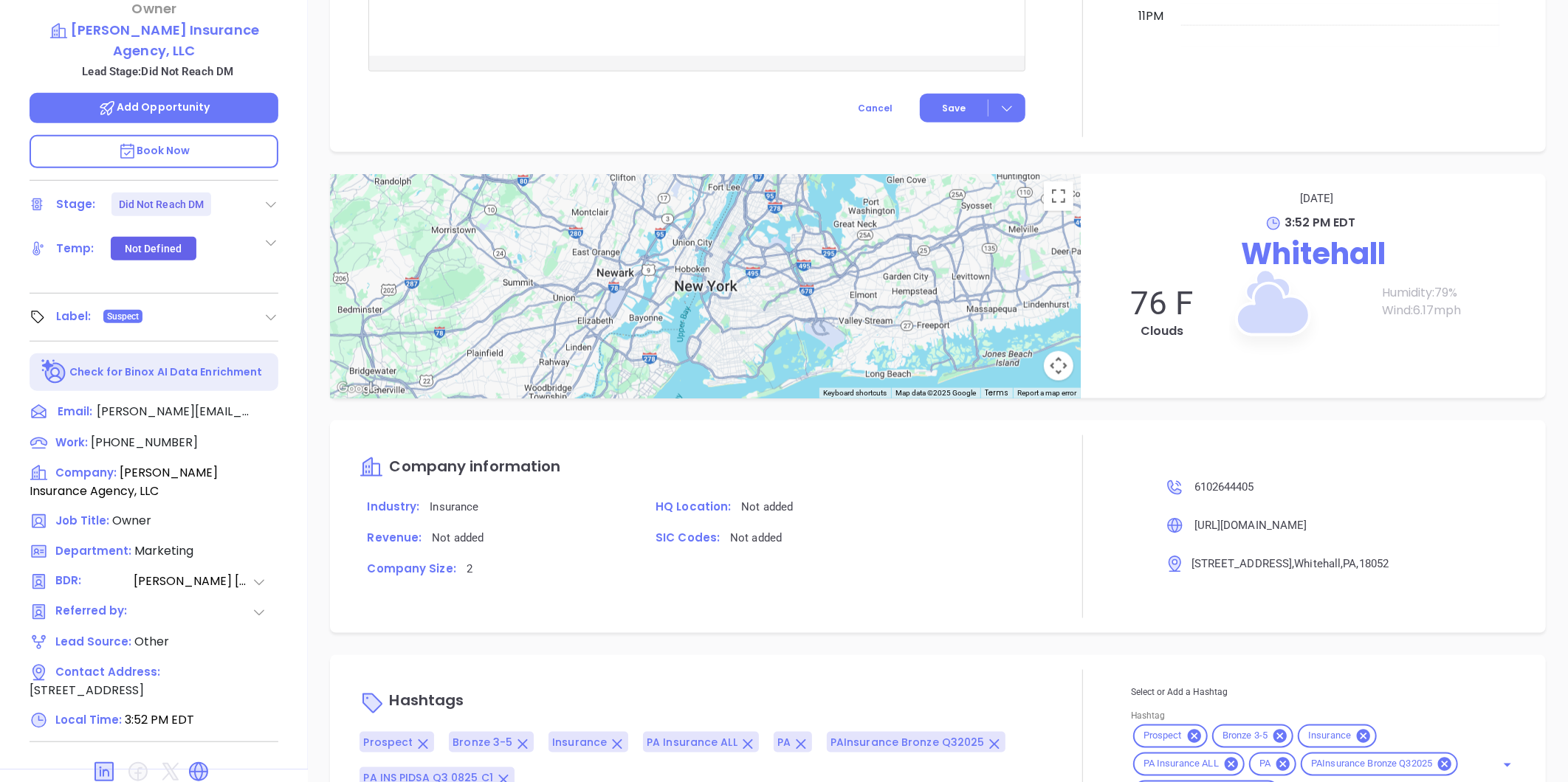
scroll to position [945, 0]
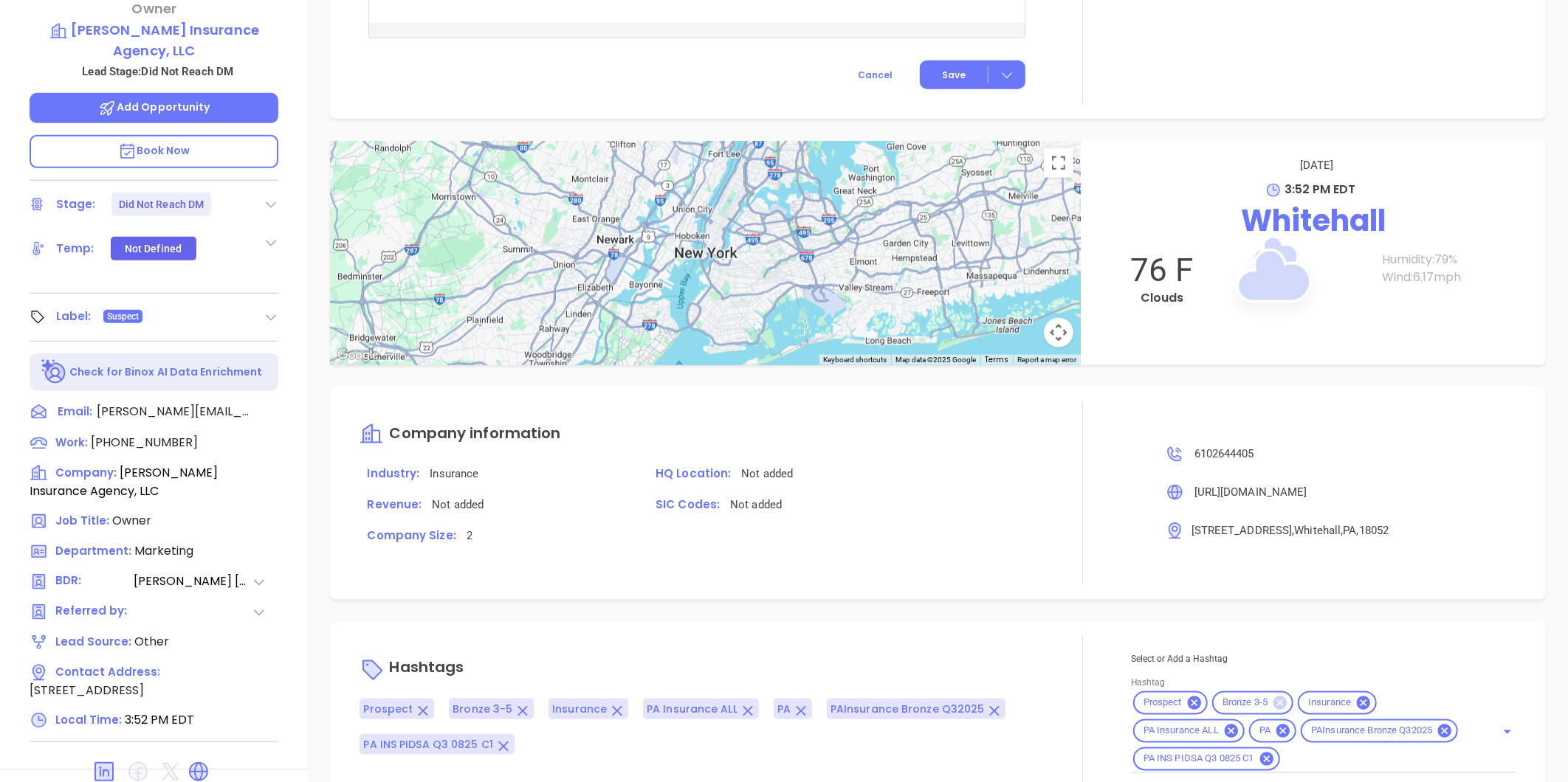
click at [1273, 702] on icon at bounding box center [1280, 703] width 13 height 13
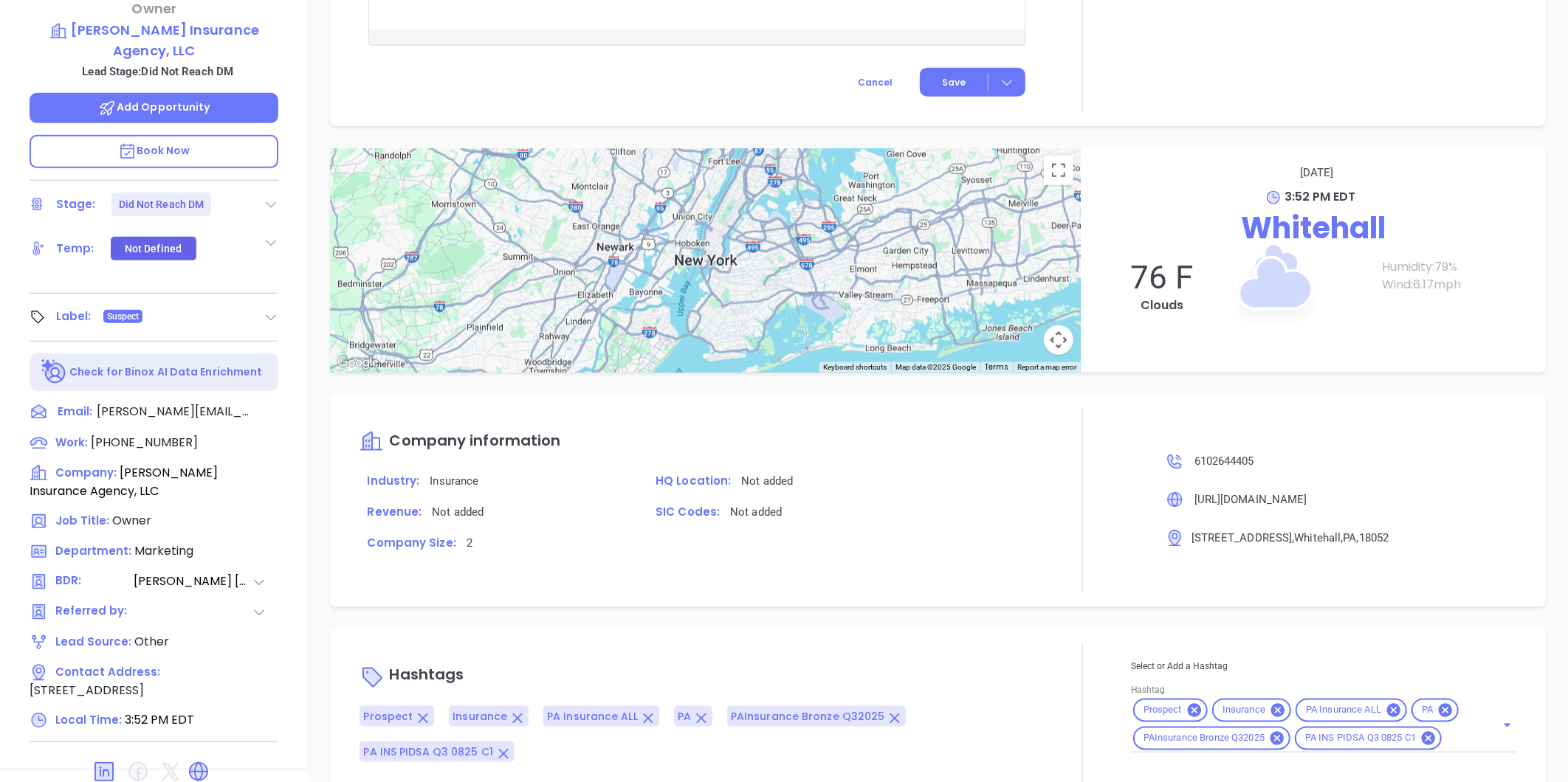
click at [1449, 738] on input "Hashtag" at bounding box center [1459, 739] width 31 height 18
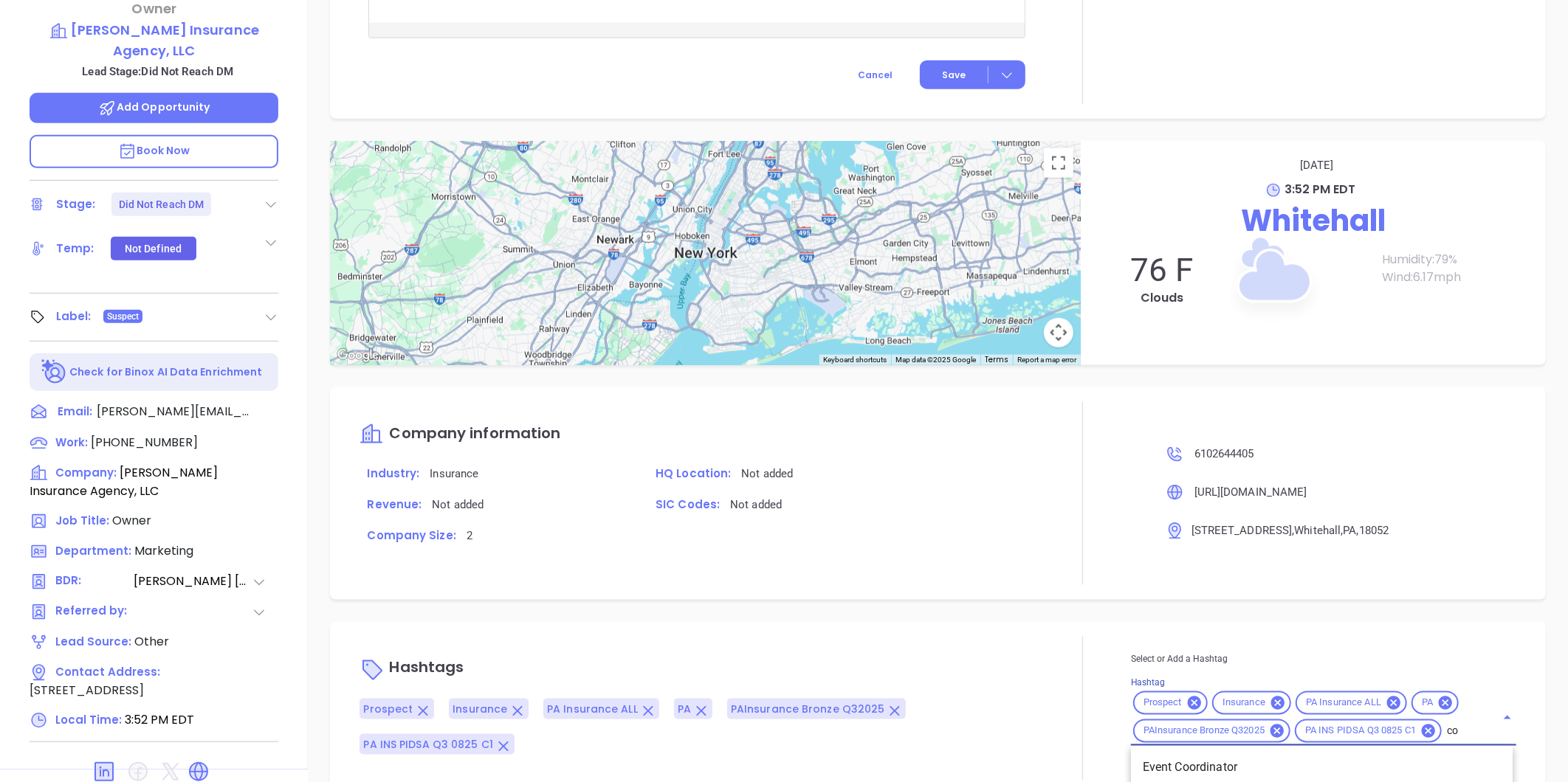
type input "cop"
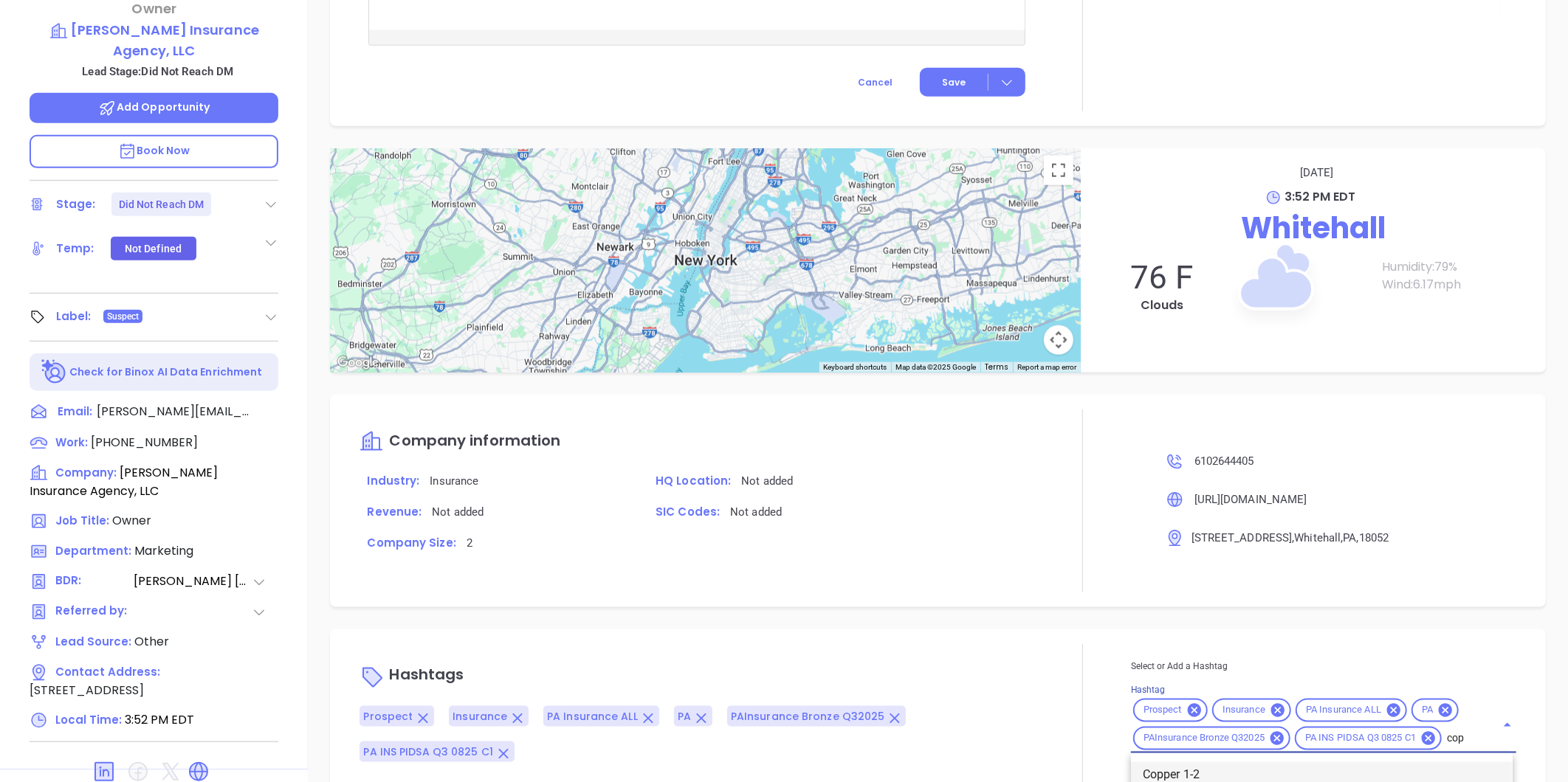
click at [1234, 766] on li "Copper 1-2" at bounding box center [1321, 776] width 381 height 27
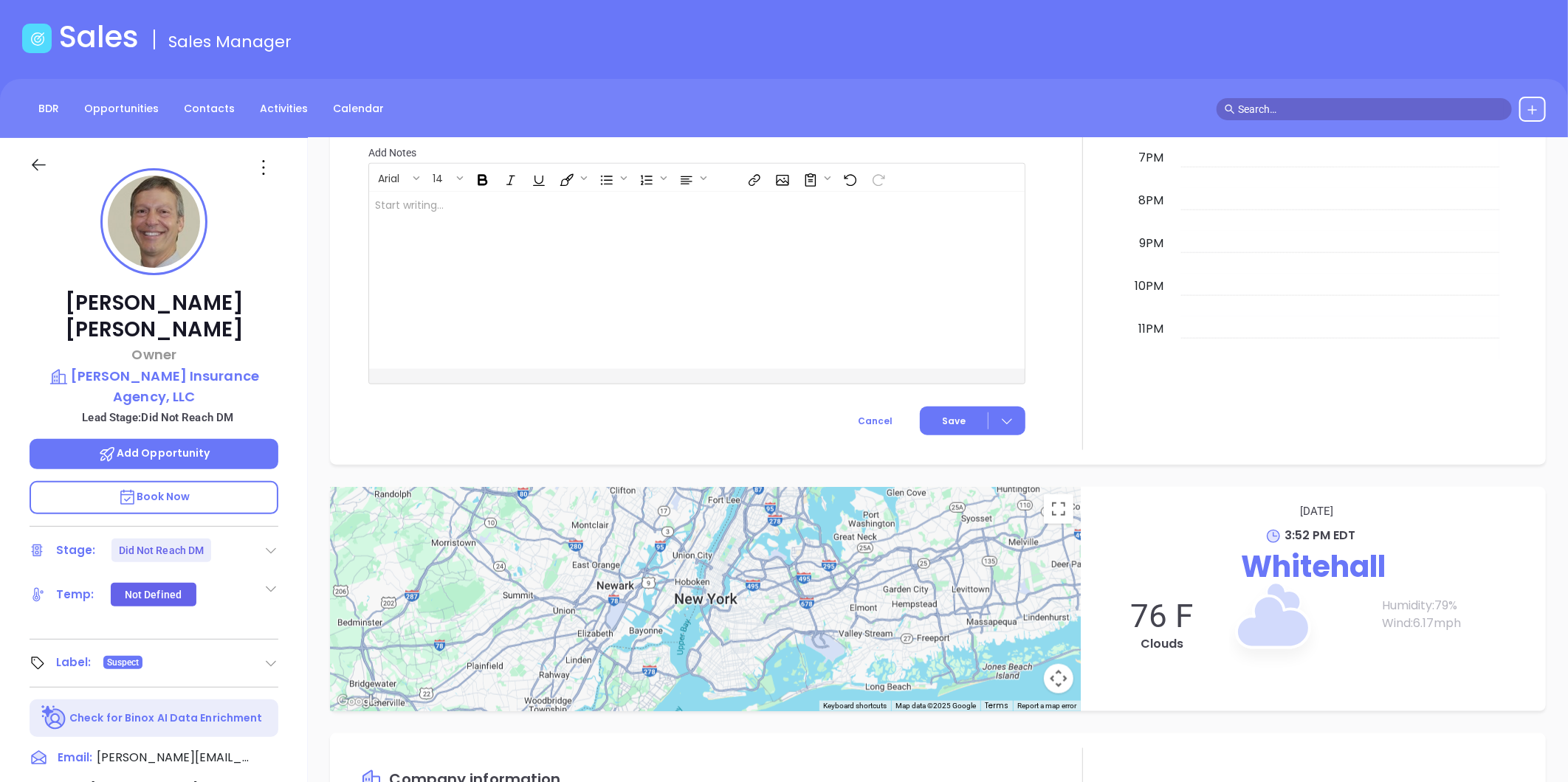
scroll to position [0, 0]
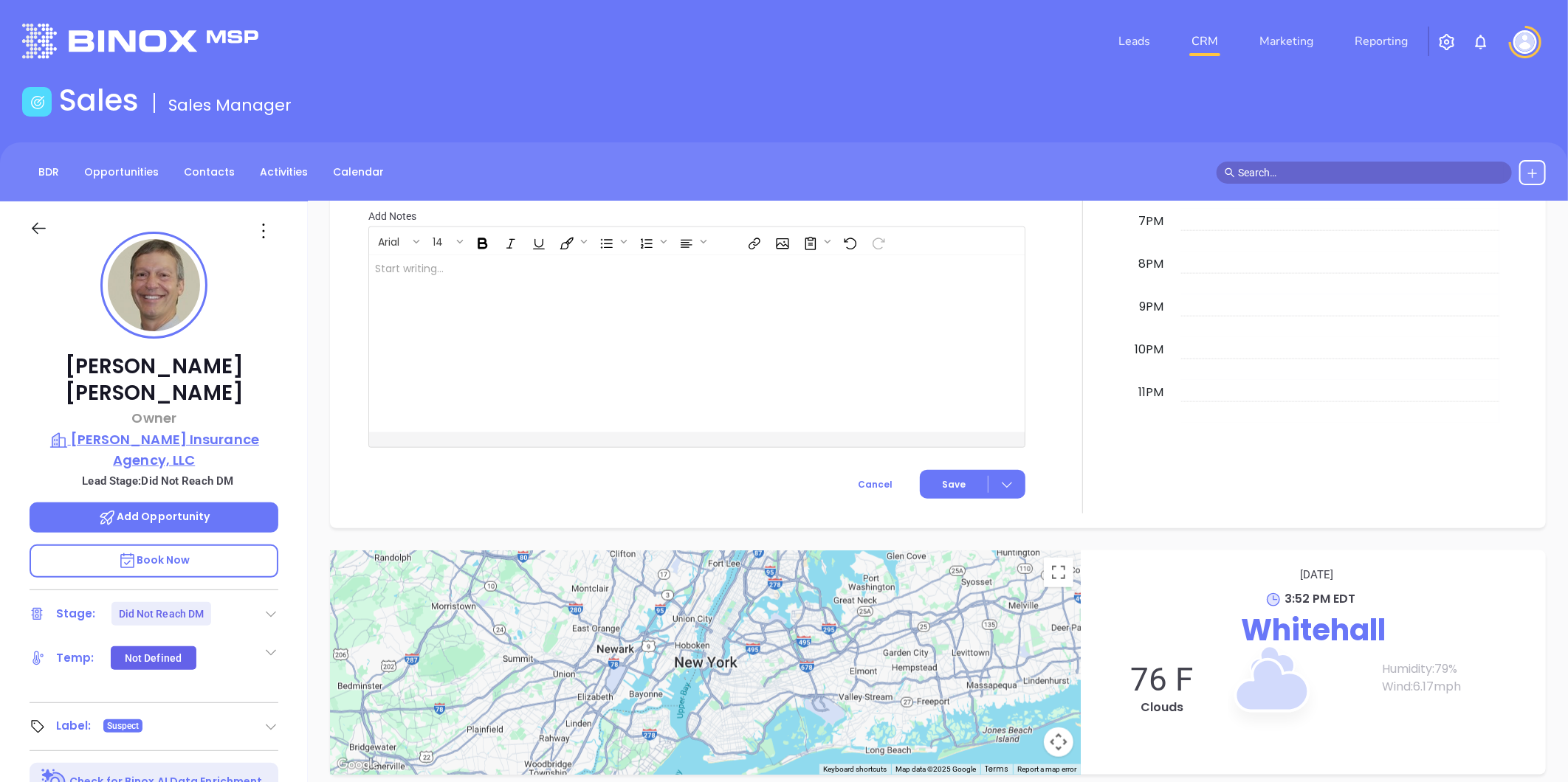
drag, startPoint x: 261, startPoint y: 400, endPoint x: 259, endPoint y: 429, distance: 29.1
click at [259, 429] on div "Charles Leon Owner Charles G Leon Insurance Agency, LLC Lead Stage: Did Not Rea…" at bounding box center [154, 690] width 308 height 978
copy div "Charles G Leon Insurance Agency, LLC"
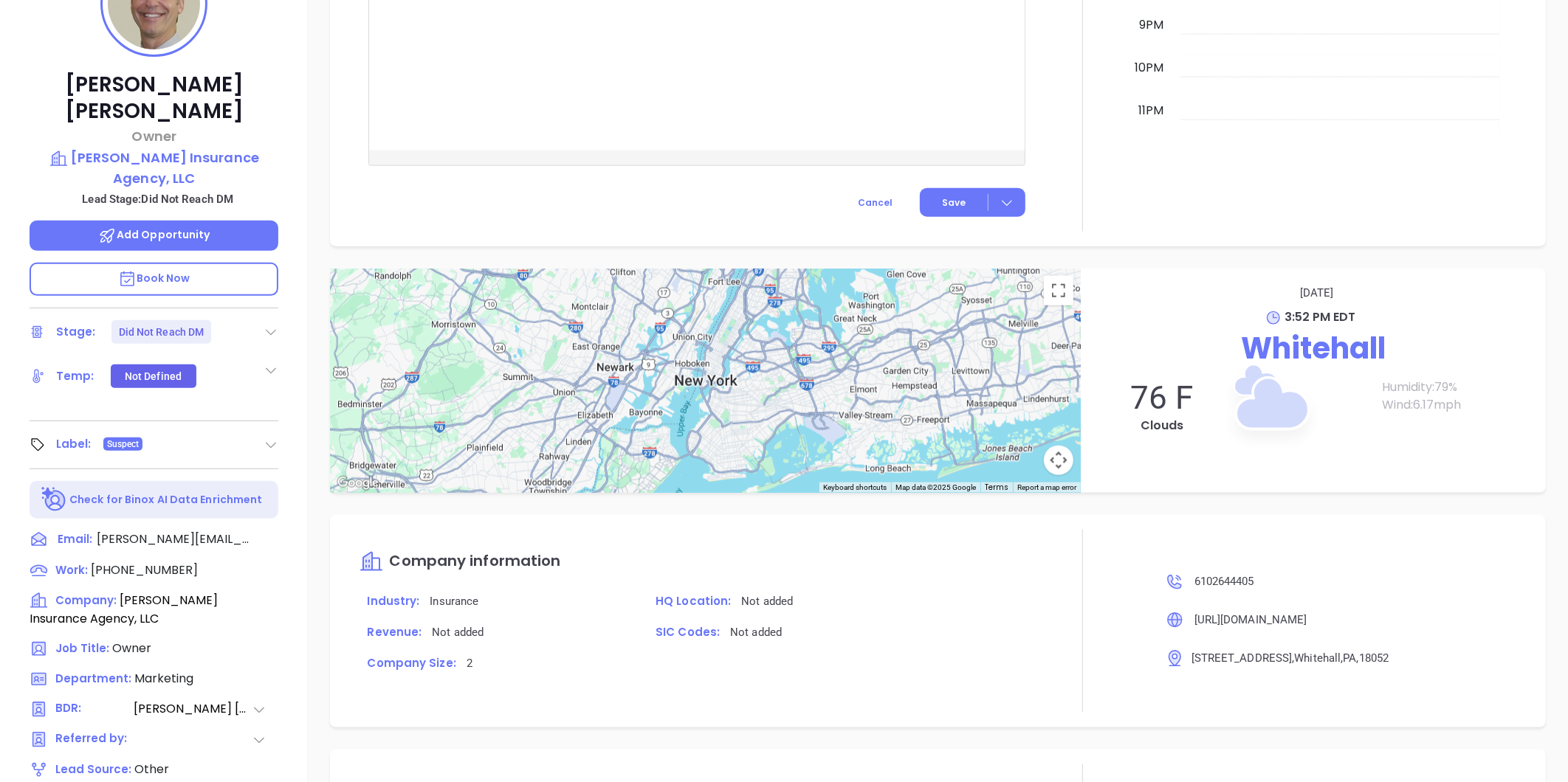
scroll to position [453, 0]
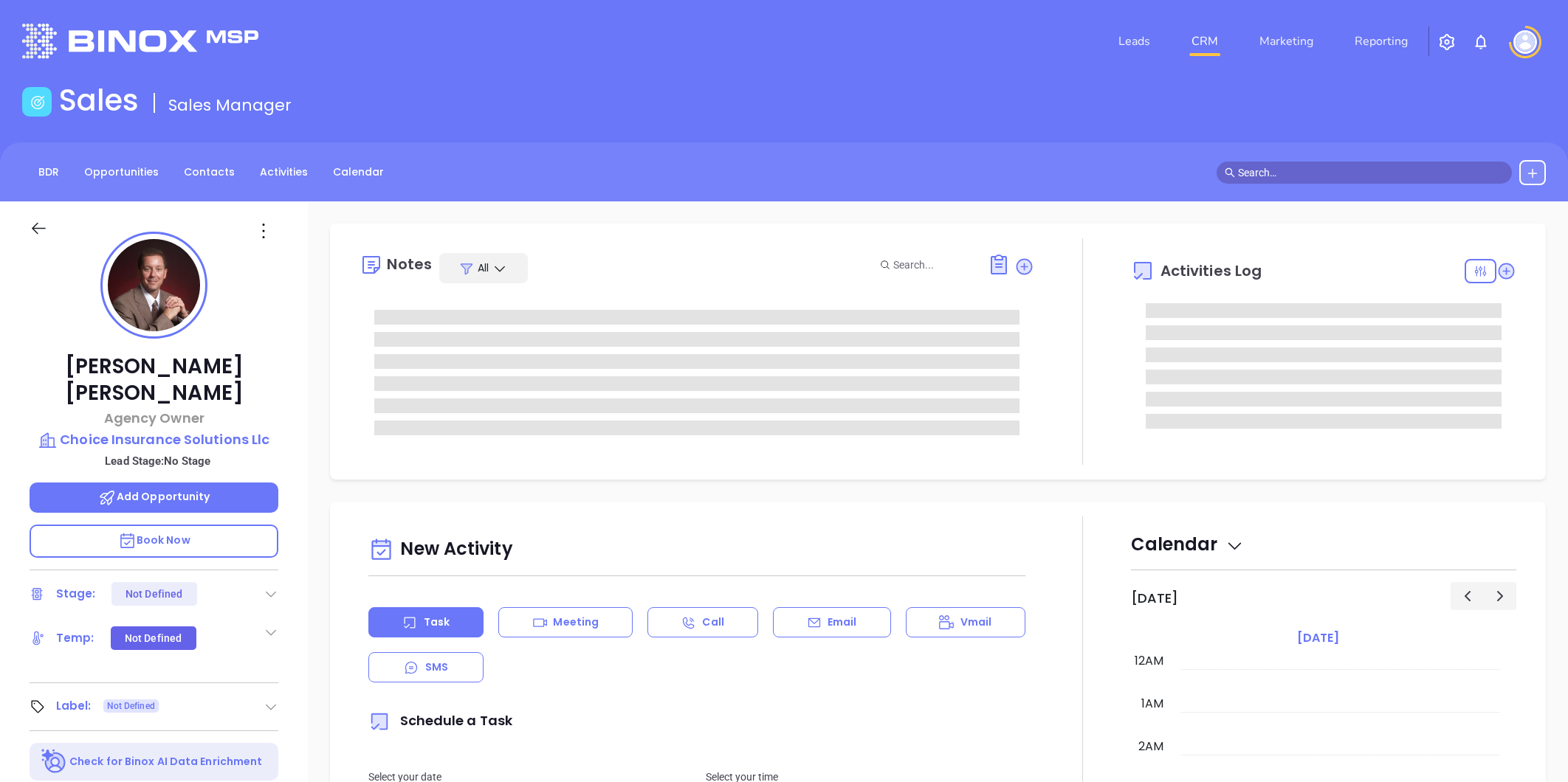
type input "[PERSON_NAME]"
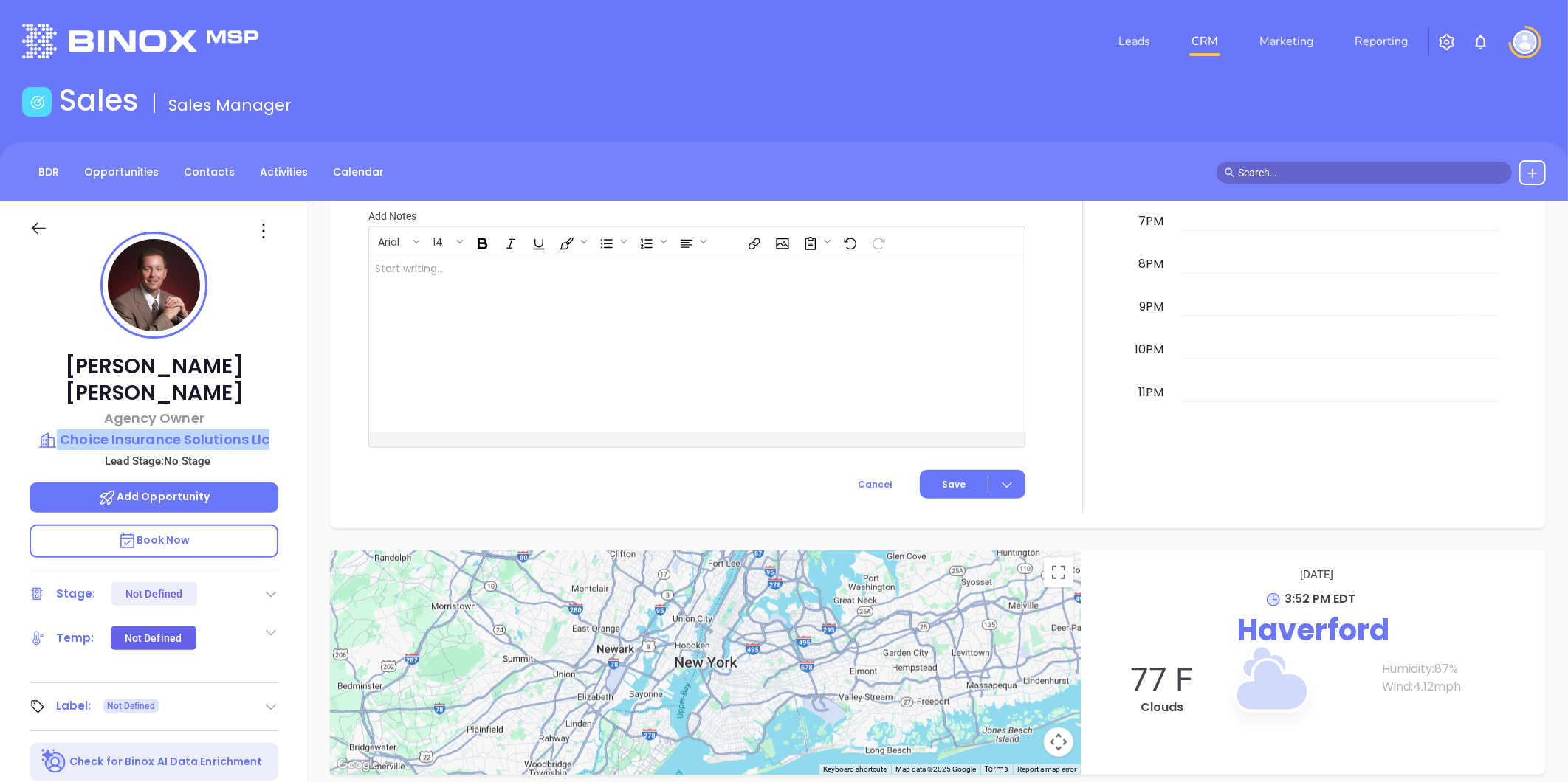
drag, startPoint x: 290, startPoint y: 391, endPoint x: 284, endPoint y: 406, distance: 16.2
click at [284, 406] on div "Michelle Haskins Agency Owner Choice Insurance Solutions Llc Lead Stage: No Sta…" at bounding box center [154, 690] width 308 height 978
copy div "Choice Insurance Solutions Llc"
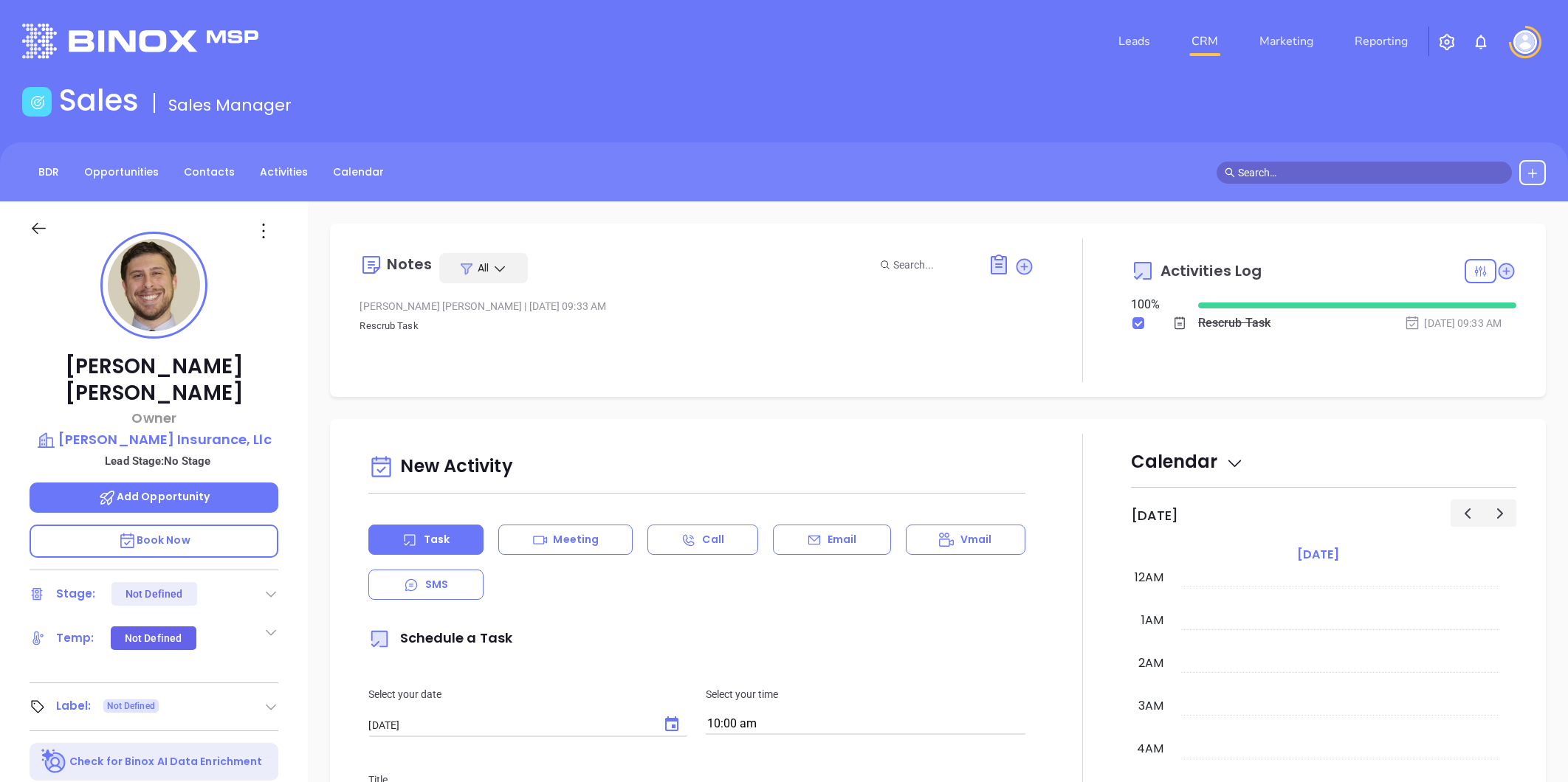
type input "[PERSON_NAME]"
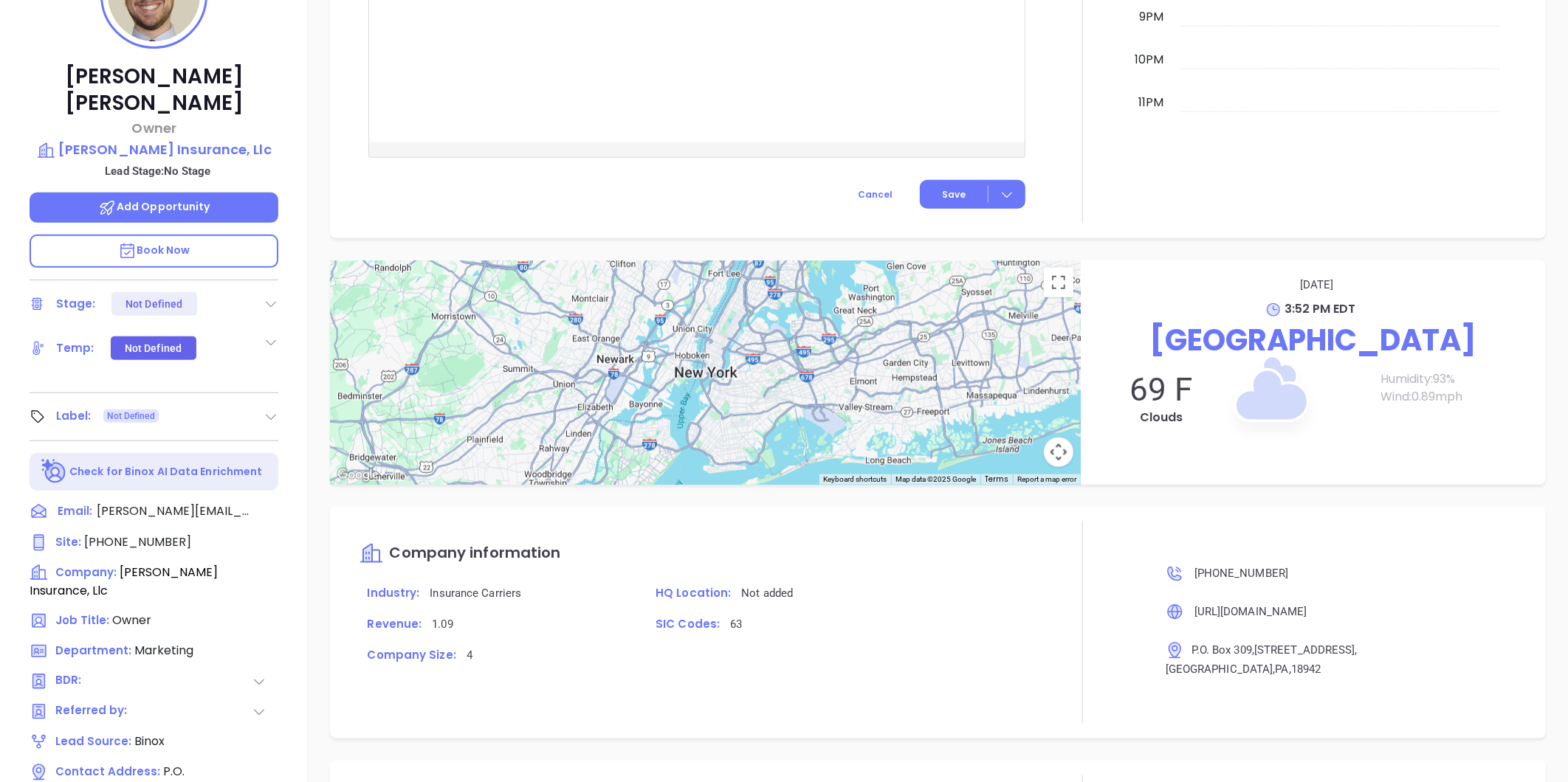
scroll to position [124, 0]
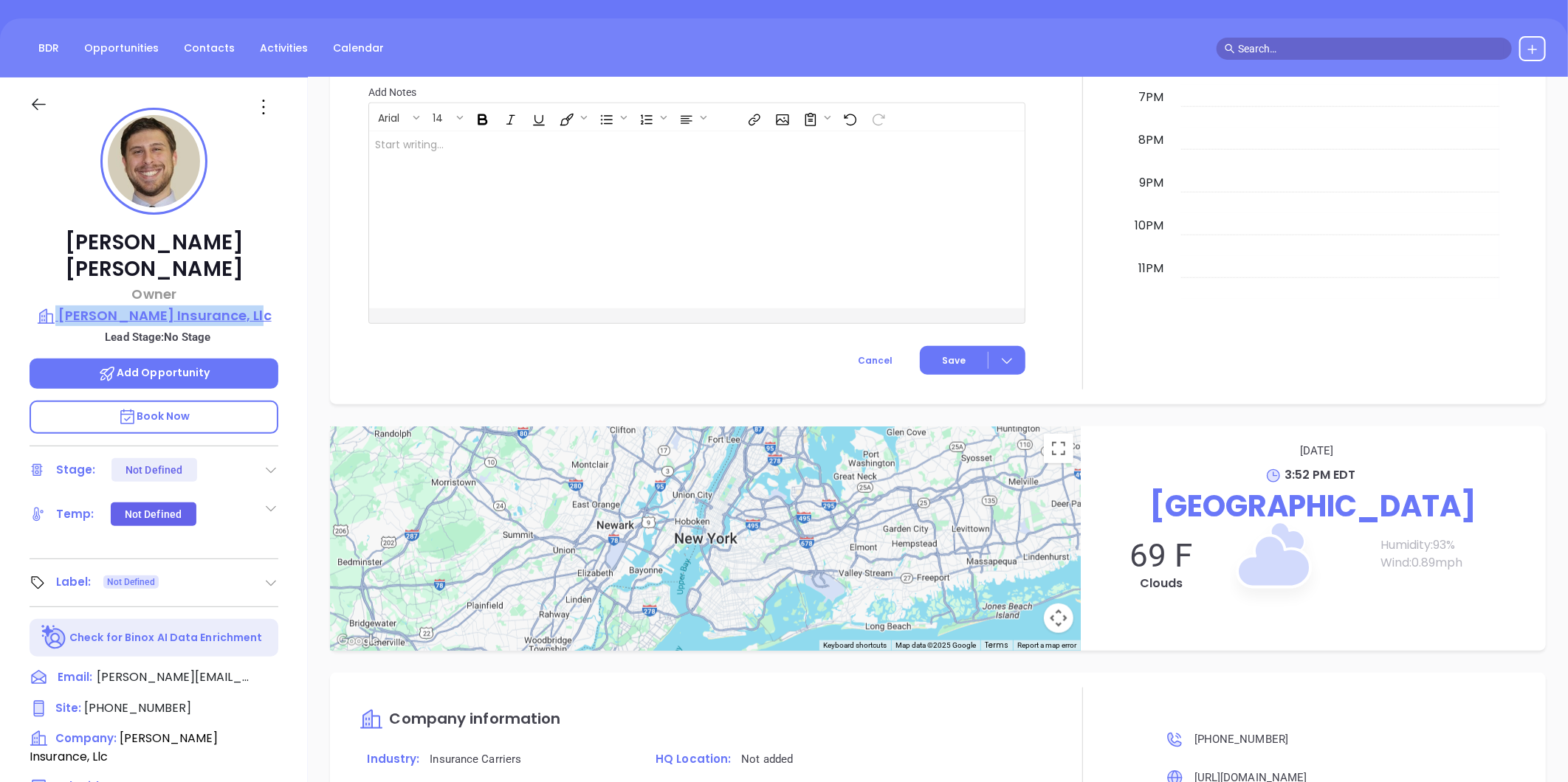
drag, startPoint x: 274, startPoint y: 277, endPoint x: 262, endPoint y: 296, distance: 22.5
click at [262, 296] on div "[PERSON_NAME] Owner [PERSON_NAME] Insurance, Llc Lead Stage: No Stage Add Oppor…" at bounding box center [154, 567] width 308 height 978
copy div "[PERSON_NAME] Insurance, Llc"
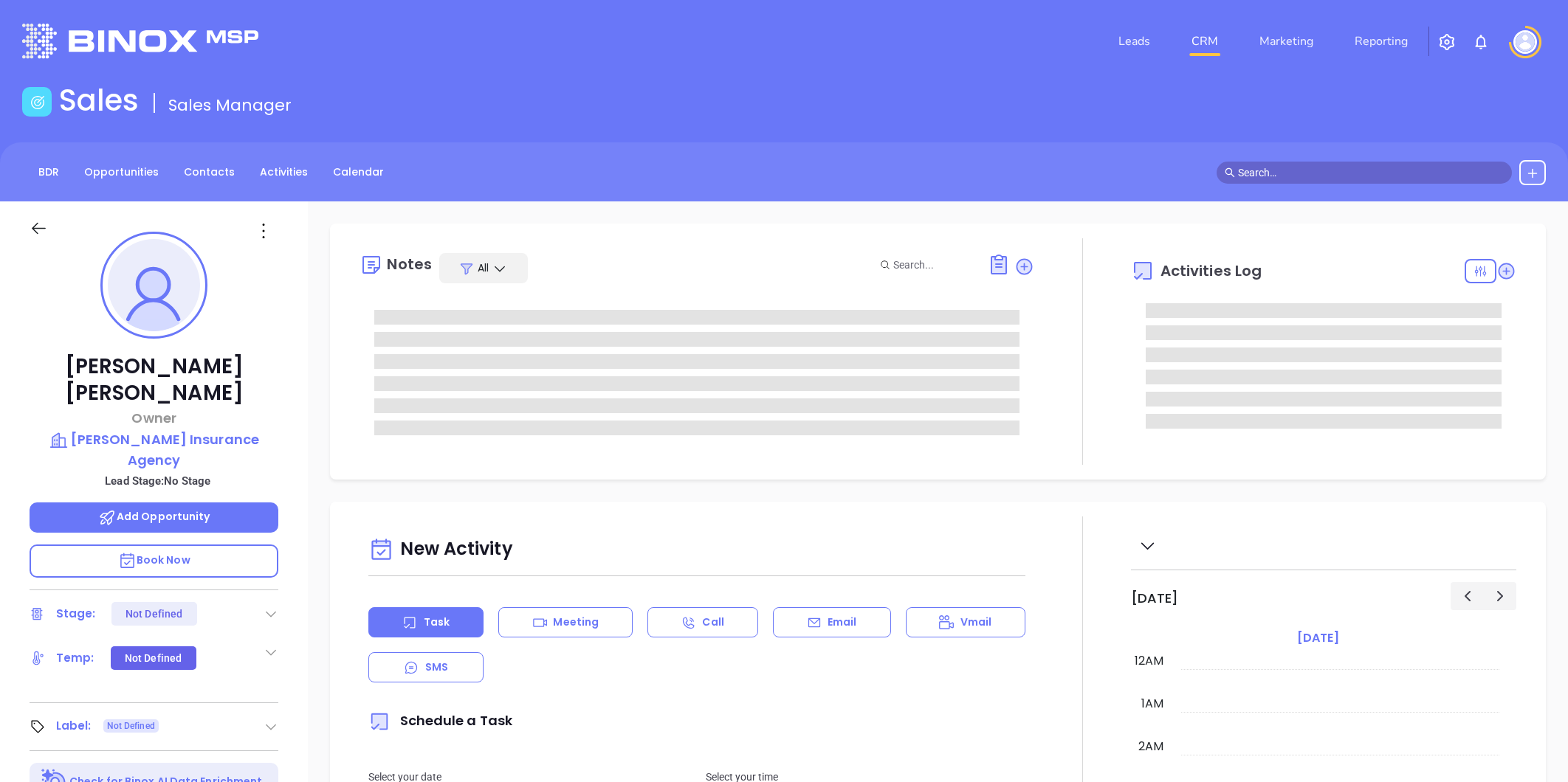
type input "[DATE]"
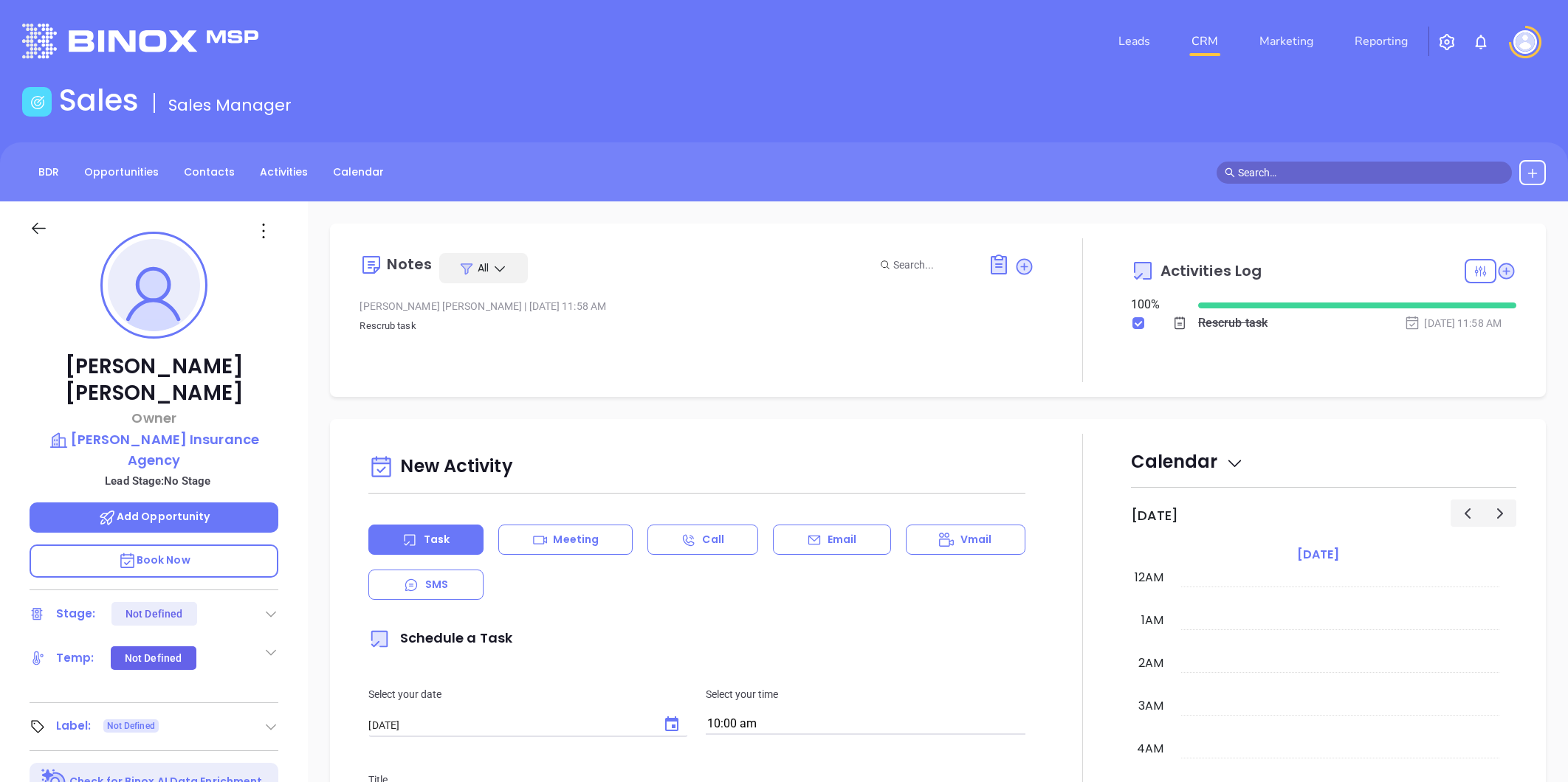
type input "[PERSON_NAME]"
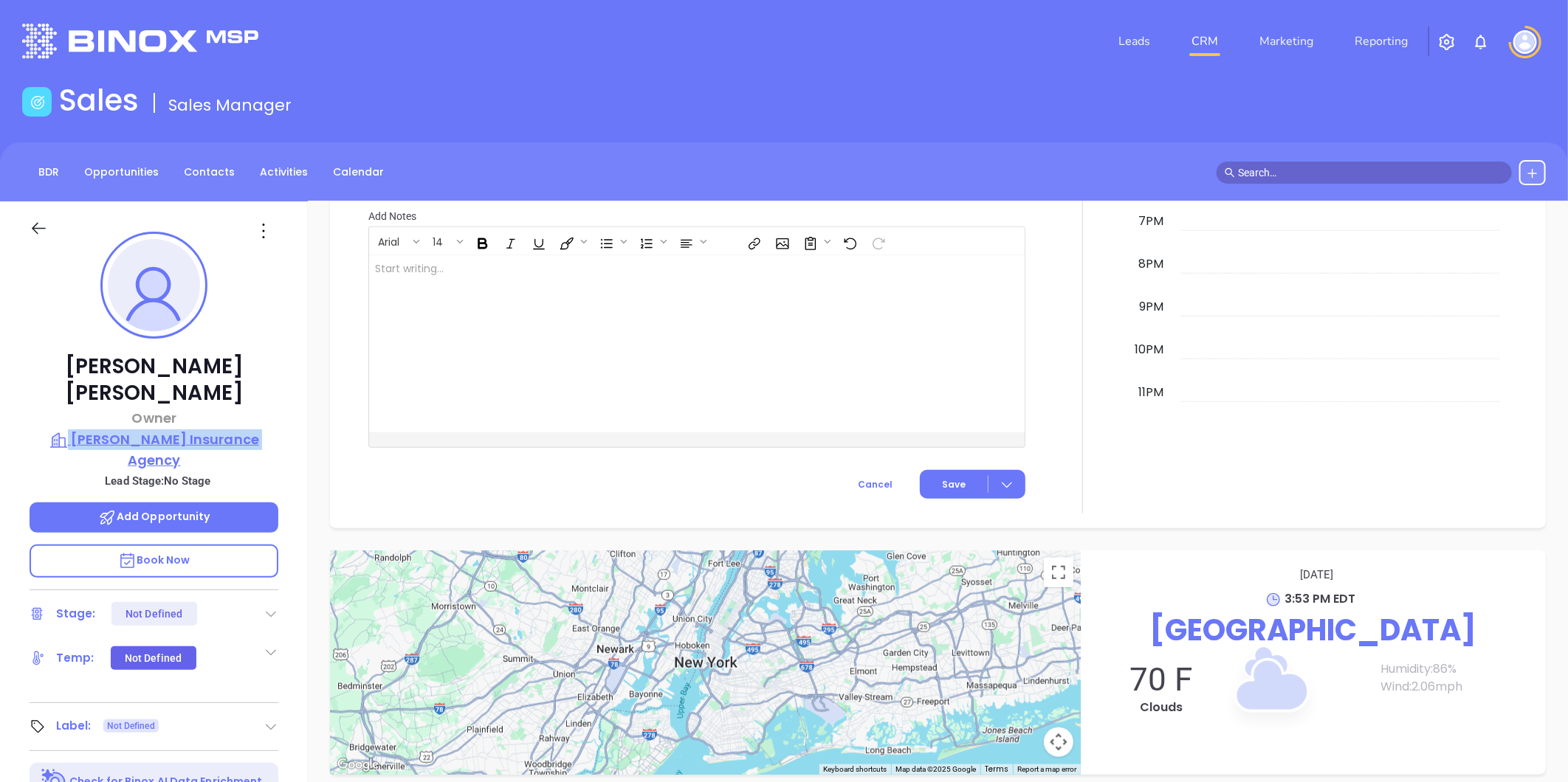
drag, startPoint x: 271, startPoint y: 382, endPoint x: 269, endPoint y: 408, distance: 26.1
click at [269, 408] on div "[PERSON_NAME] Owner [PERSON_NAME] Insurance Agency Lead Stage: No Stage Add Opp…" at bounding box center [154, 690] width 308 height 978
copy div "[PERSON_NAME] Insurance Agency"
